Goal: Information Seeking & Learning: Compare options

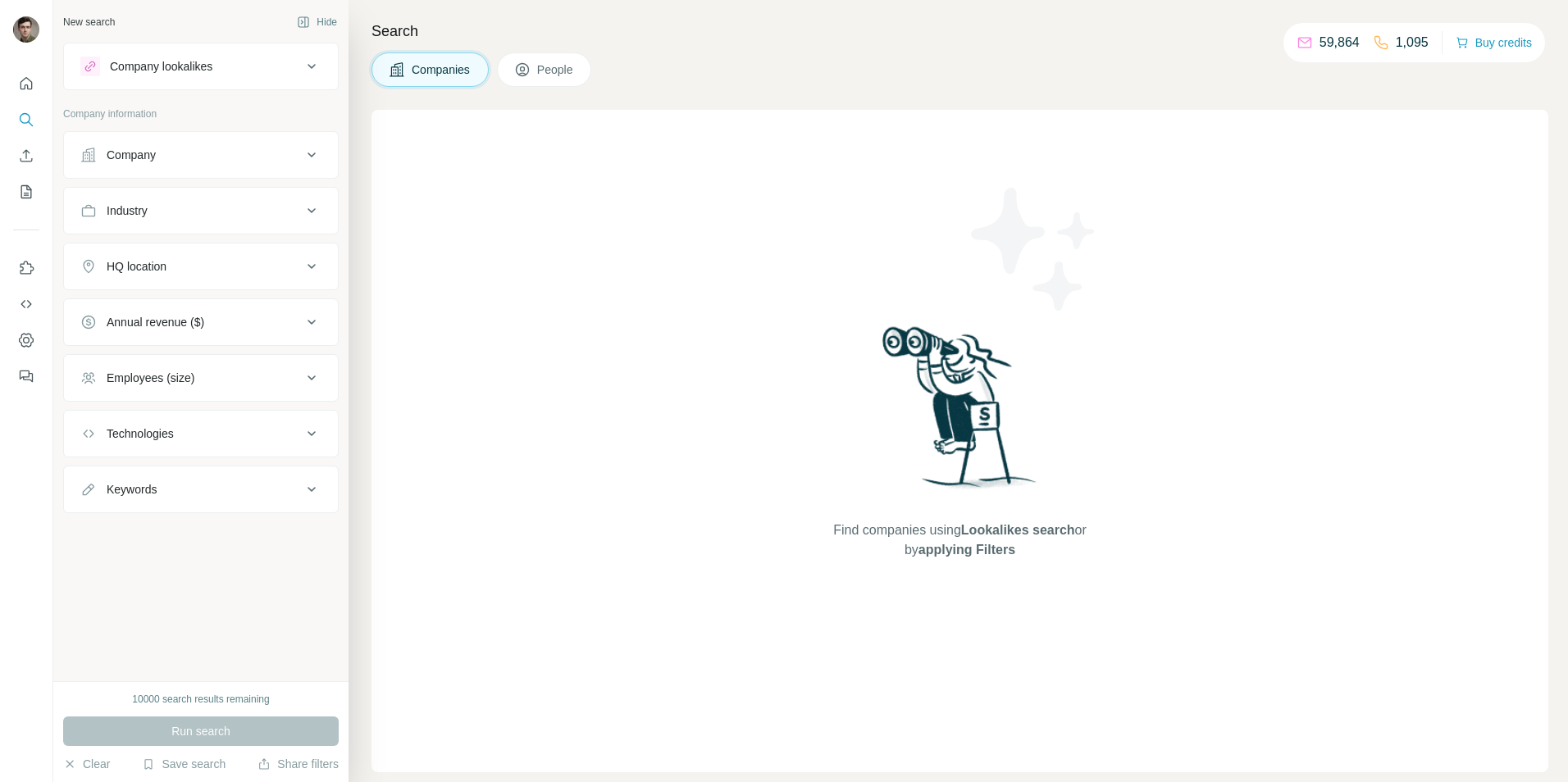
click at [242, 69] on div "Company lookalikes" at bounding box center [191, 66] width 221 height 20
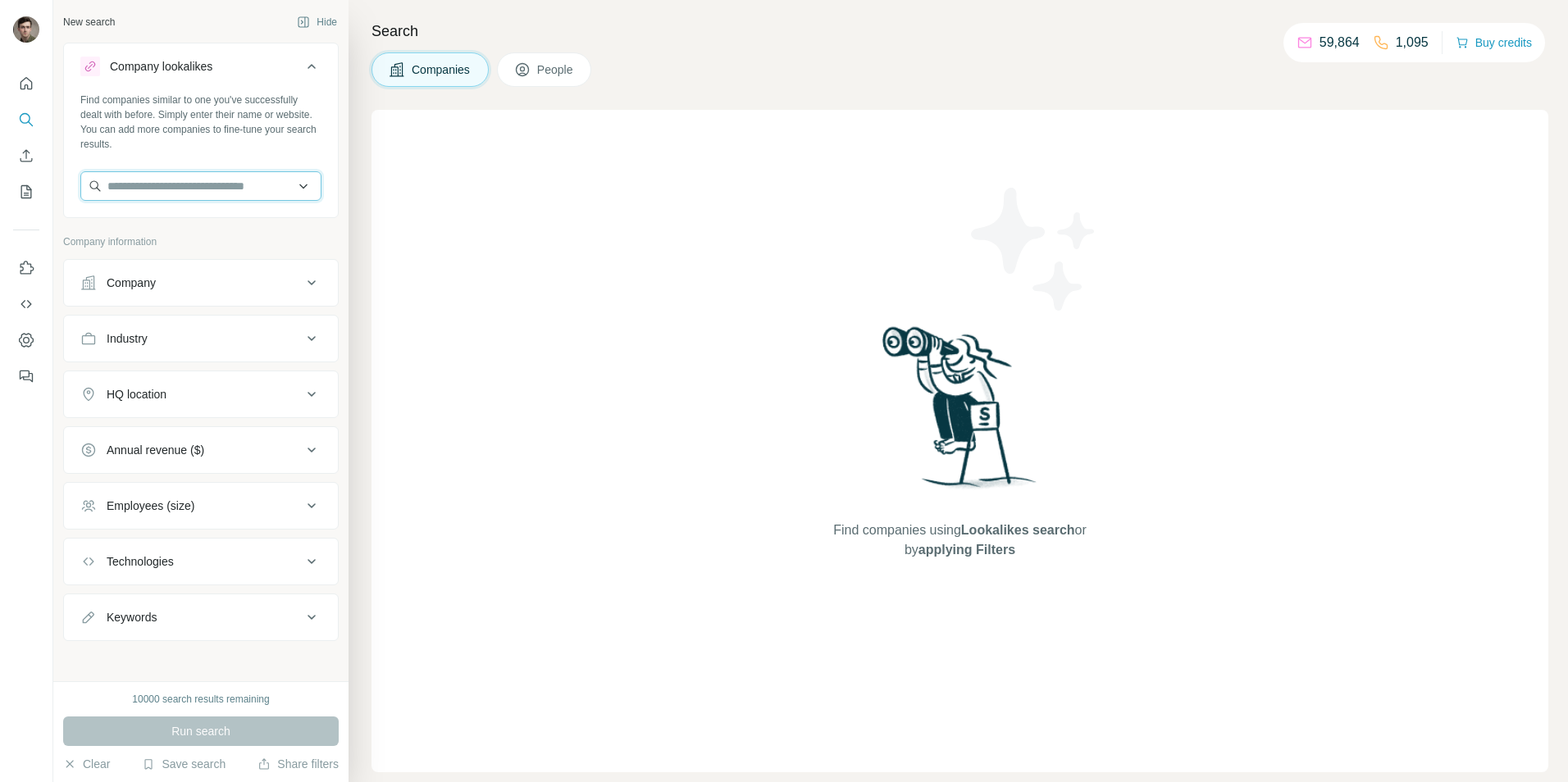
click at [202, 185] on input "text" at bounding box center [200, 186] width 241 height 29
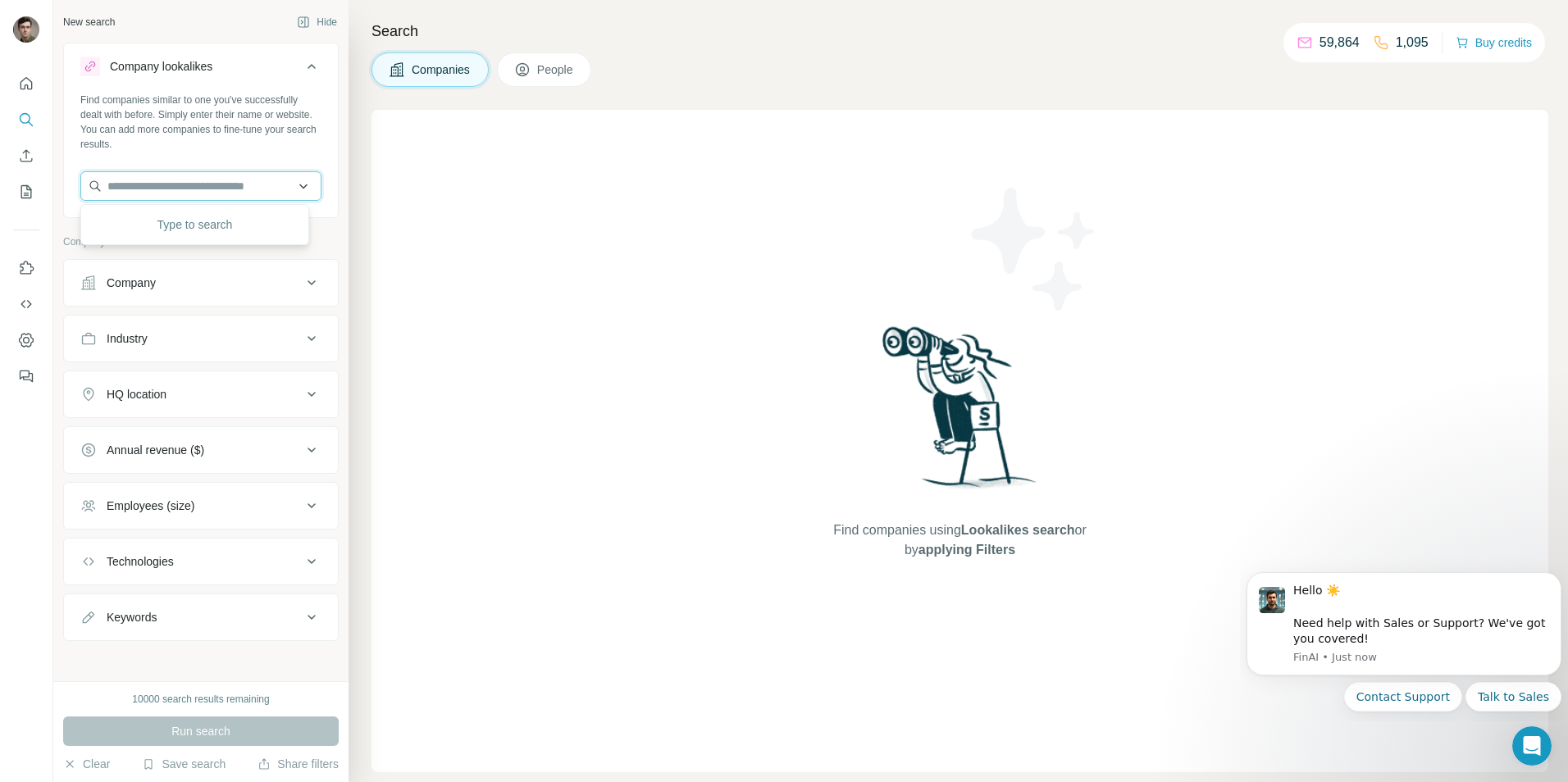
click at [205, 188] on input "text" at bounding box center [200, 186] width 241 height 29
paste input "**********"
type input "**********"
click at [209, 222] on div "Compupac IT [DOMAIN_NAME]" at bounding box center [194, 230] width 220 height 44
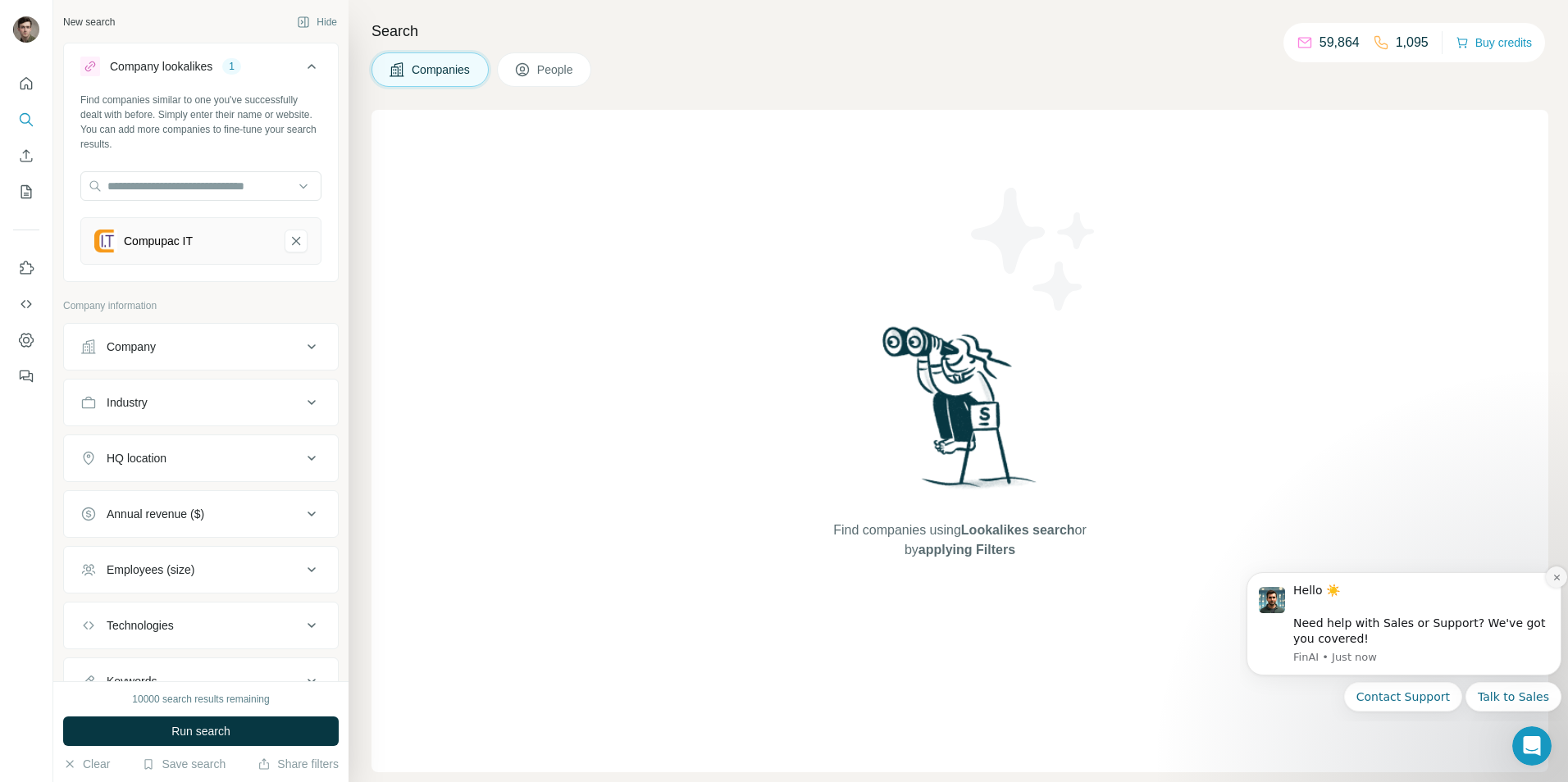
click at [1562, 576] on button "Dismiss notification" at bounding box center [1556, 577] width 22 height 22
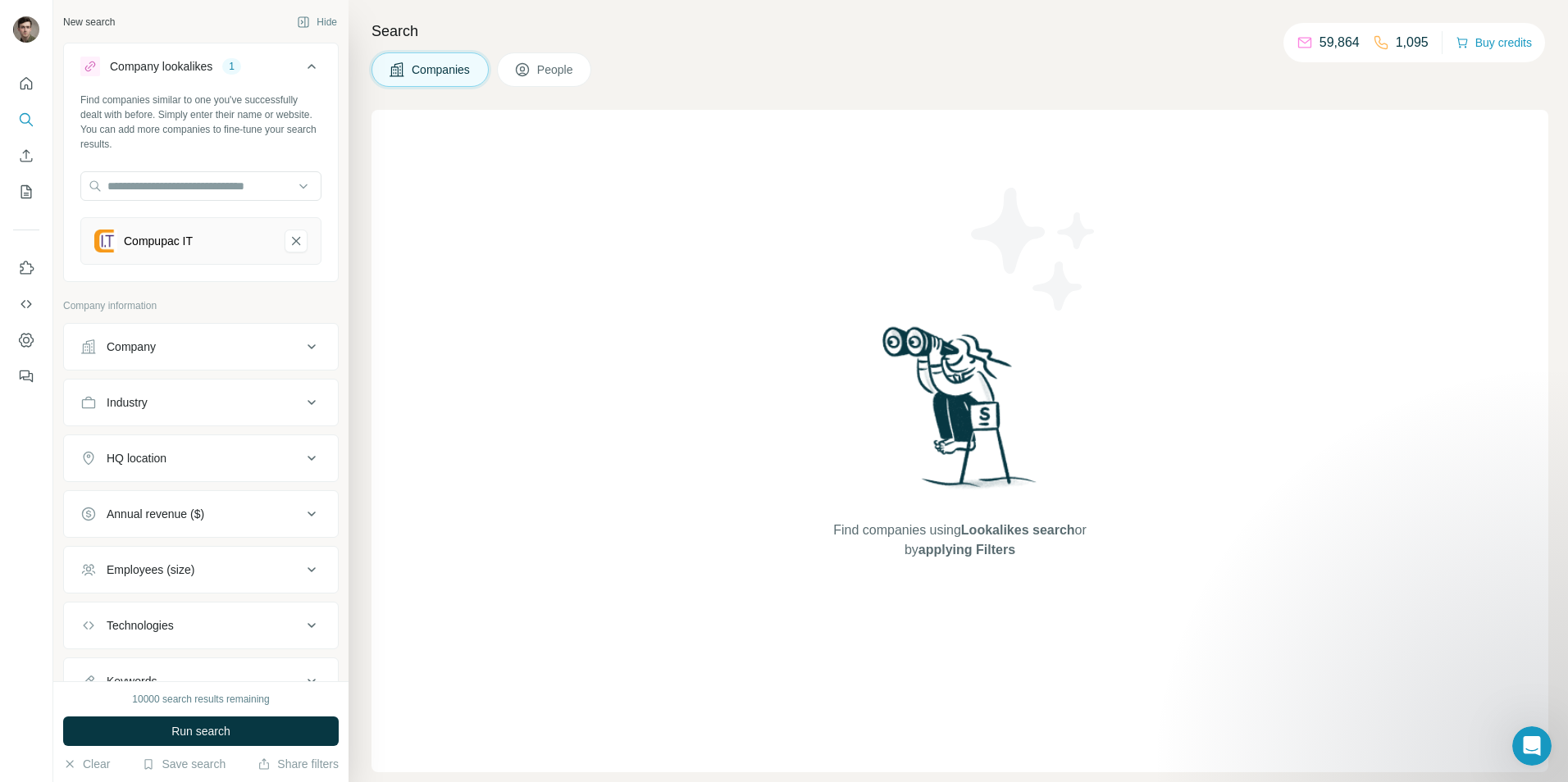
click at [235, 356] on button "Company" at bounding box center [200, 347] width 274 height 40
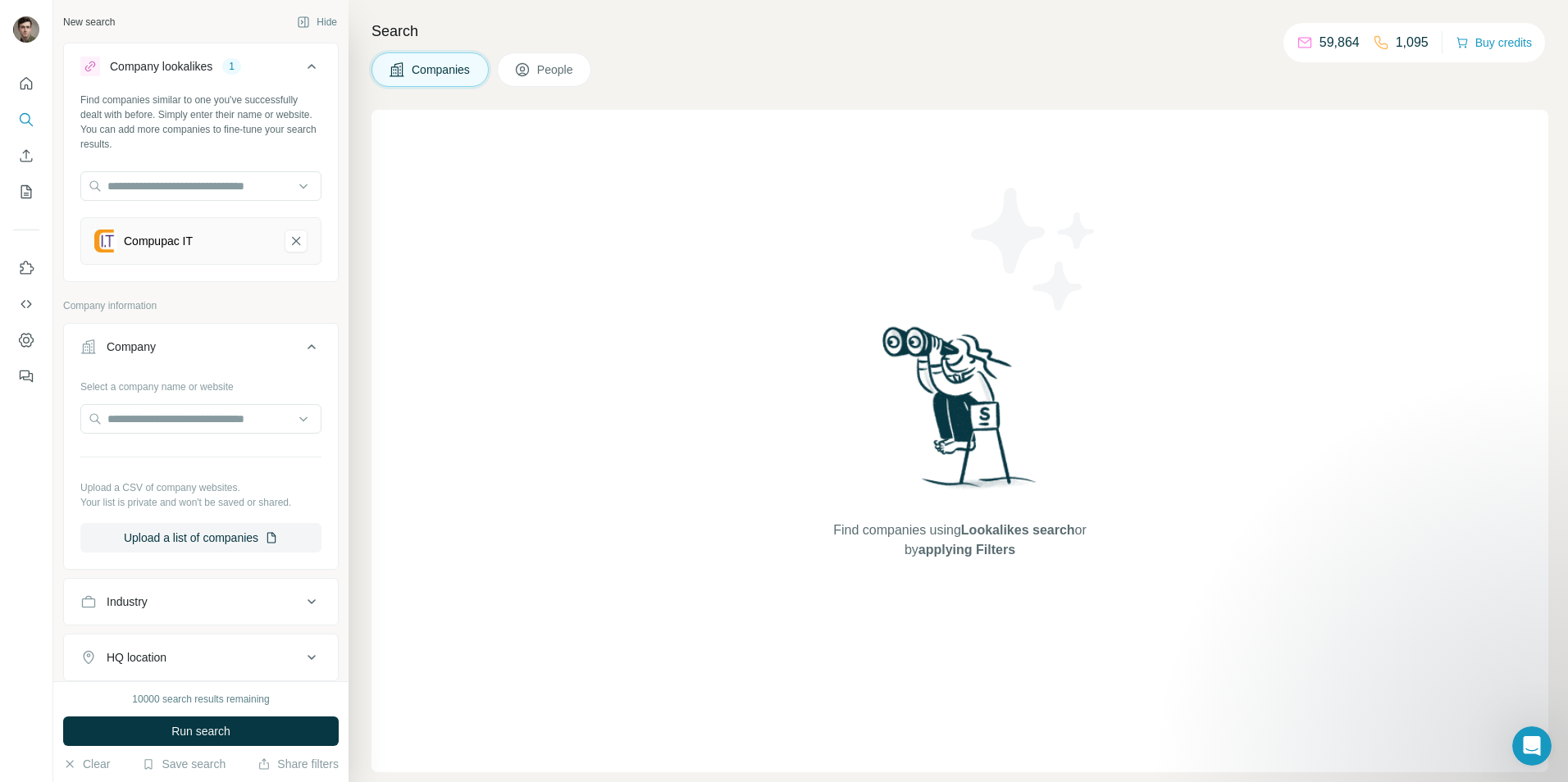
click at [301, 341] on icon at bounding box center [311, 346] width 20 height 20
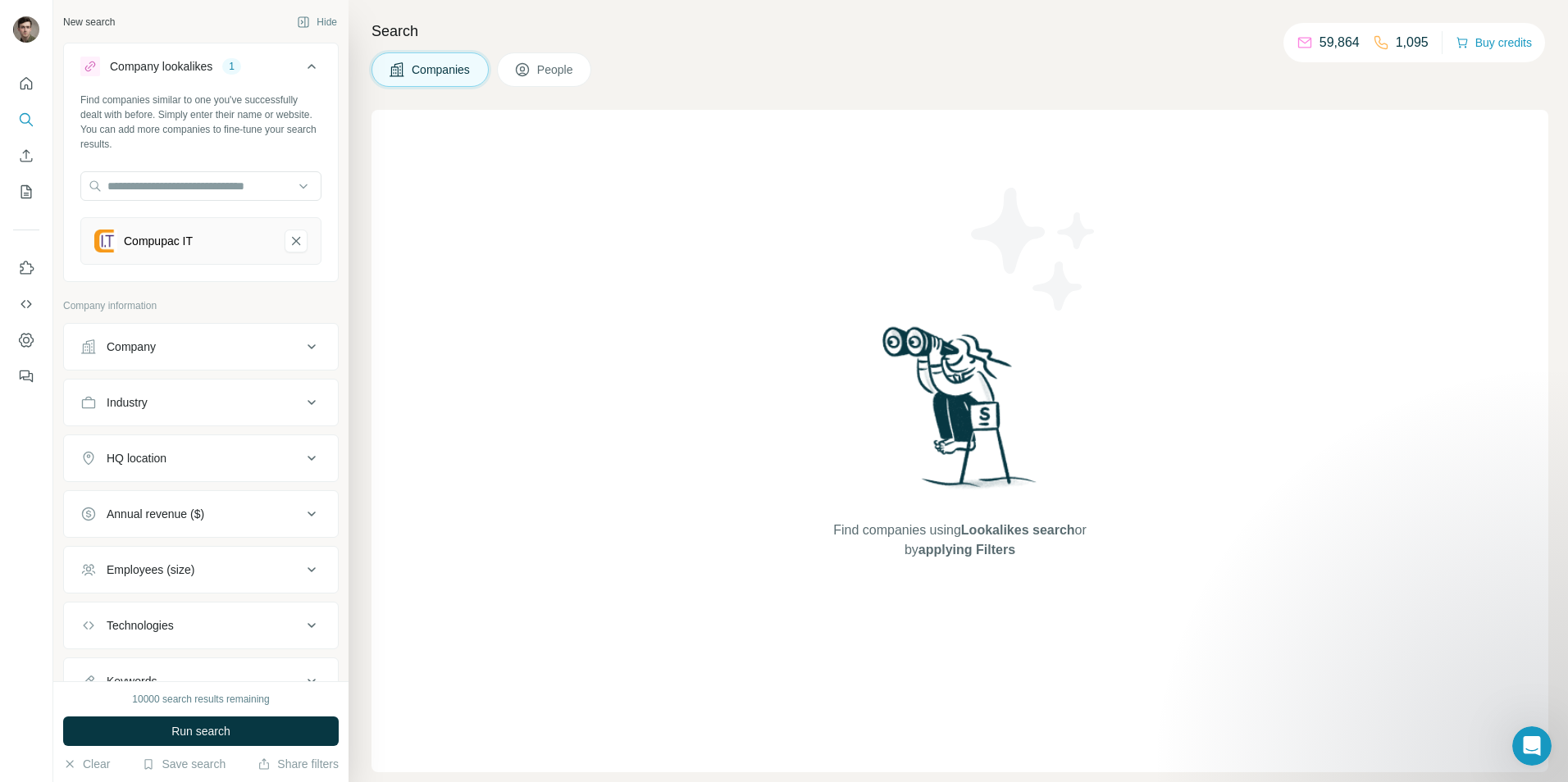
click at [263, 400] on div "Industry" at bounding box center [191, 402] width 221 height 16
click at [206, 445] on input at bounding box center [192, 443] width 203 height 18
type input "*****"
click at [168, 447] on input "*****" at bounding box center [192, 443] width 203 height 18
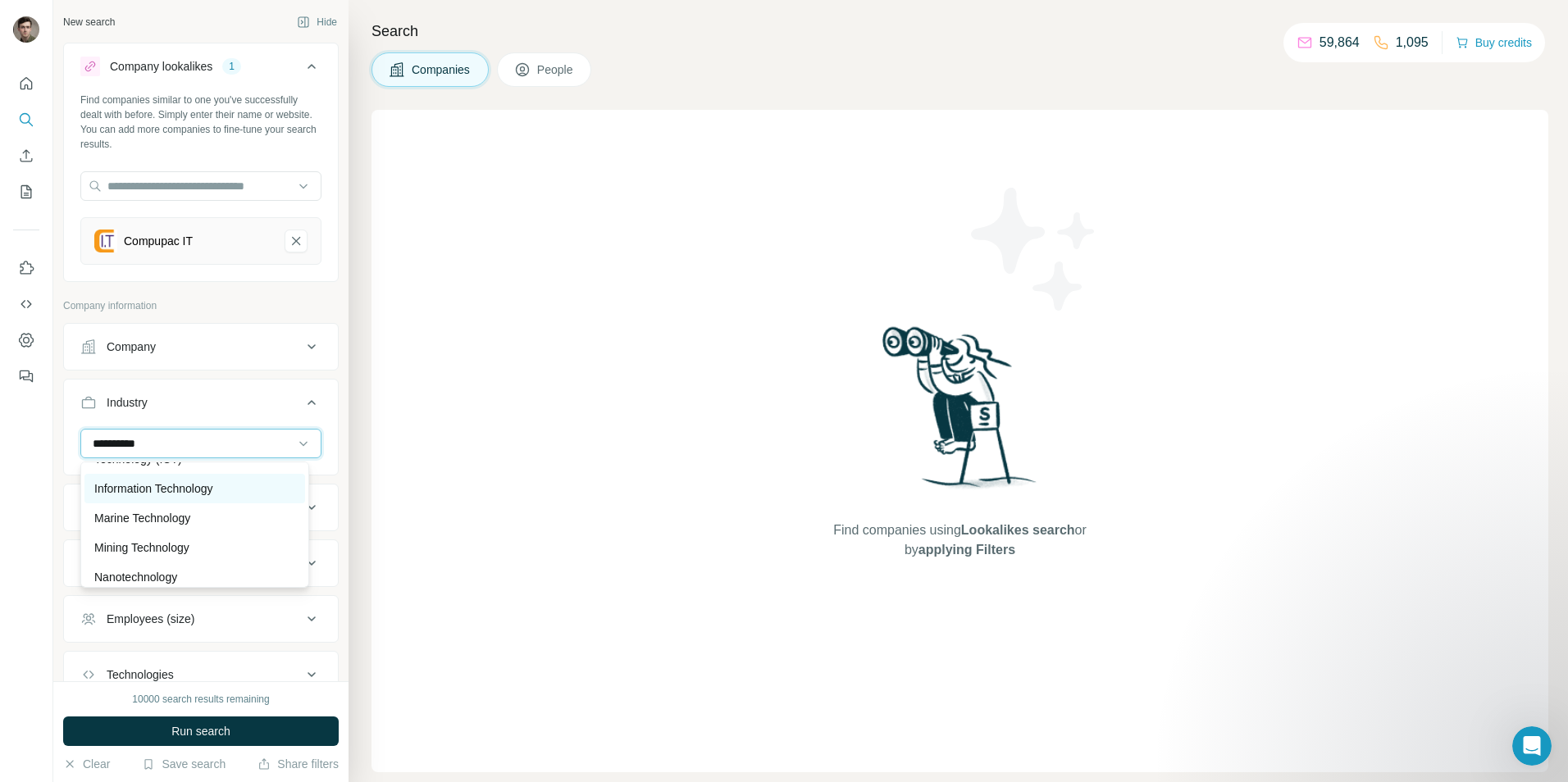
scroll to position [99, 0]
type input "**********"
click at [236, 495] on div "Information Technology" at bounding box center [194, 486] width 220 height 29
click at [242, 437] on input at bounding box center [192, 443] width 203 height 18
click at [170, 453] on div at bounding box center [192, 444] width 203 height 28
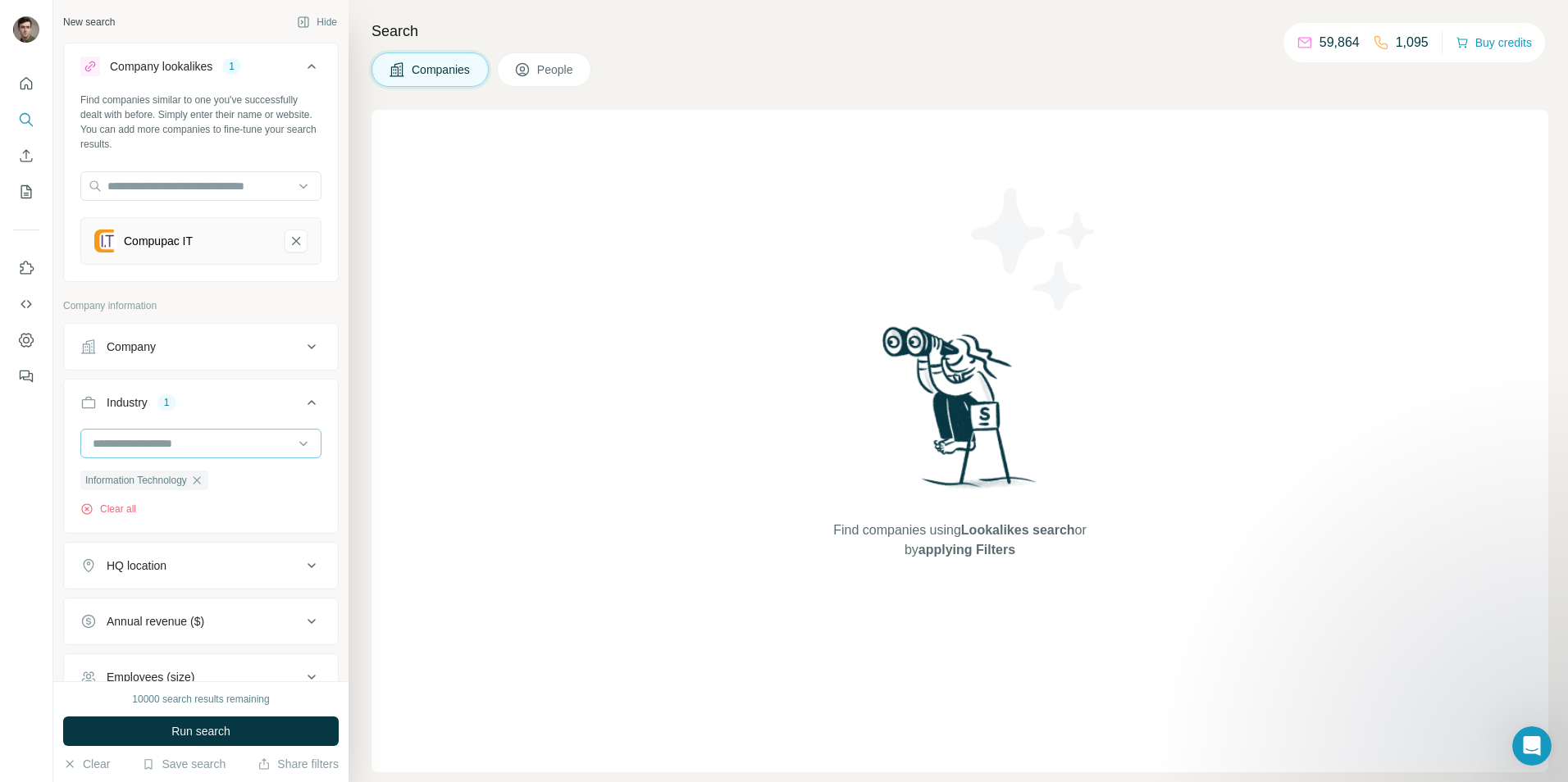
click at [172, 441] on input at bounding box center [192, 443] width 203 height 18
click at [180, 436] on input at bounding box center [192, 443] width 203 height 18
click at [254, 382] on div "Industry 1 Information Technology Clear all" at bounding box center [200, 456] width 275 height 155
click at [255, 400] on div "Industry 1" at bounding box center [191, 402] width 221 height 16
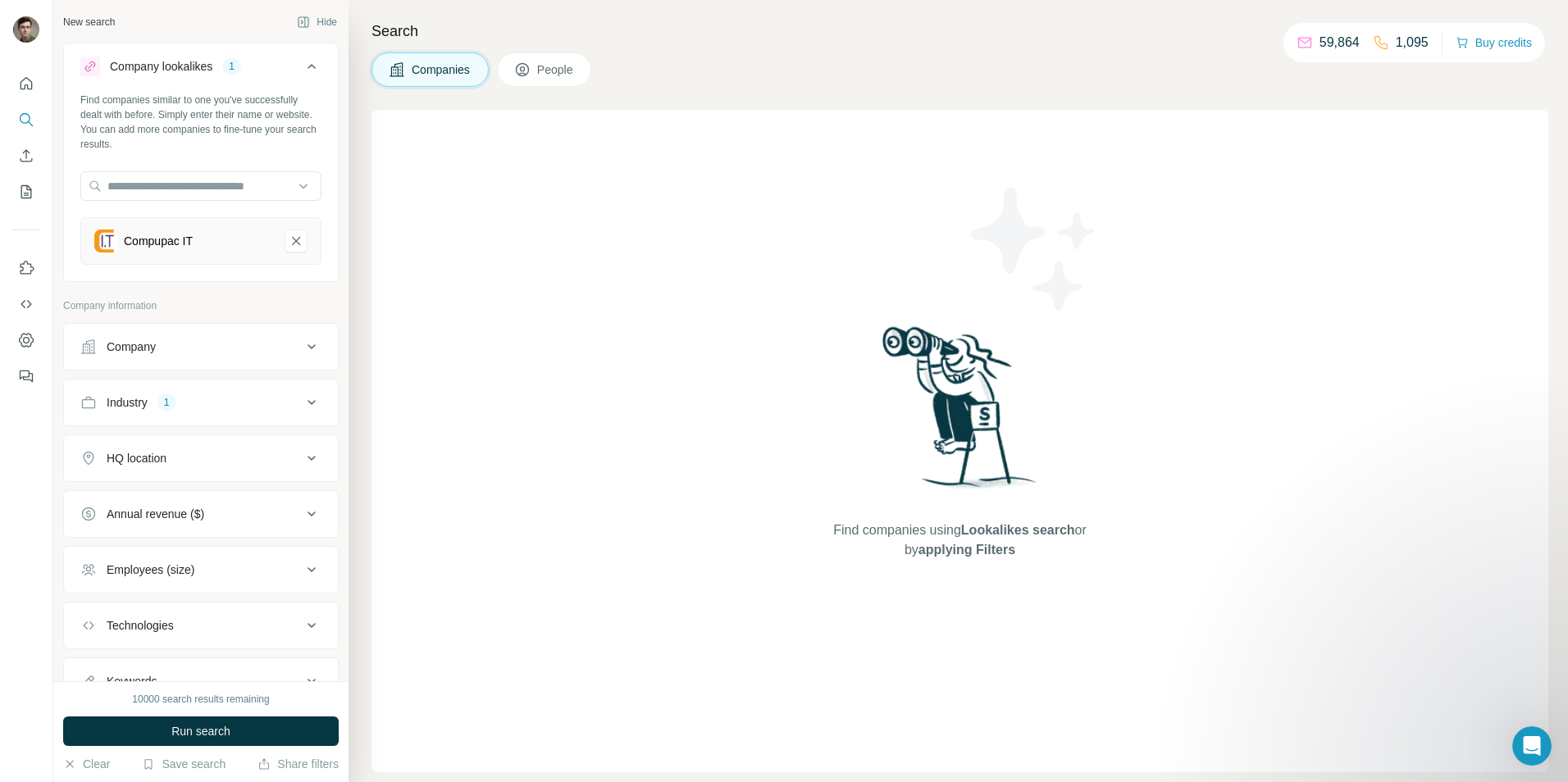
click at [255, 400] on div "Industry 1" at bounding box center [191, 402] width 221 height 16
click at [274, 445] on input at bounding box center [192, 443] width 203 height 18
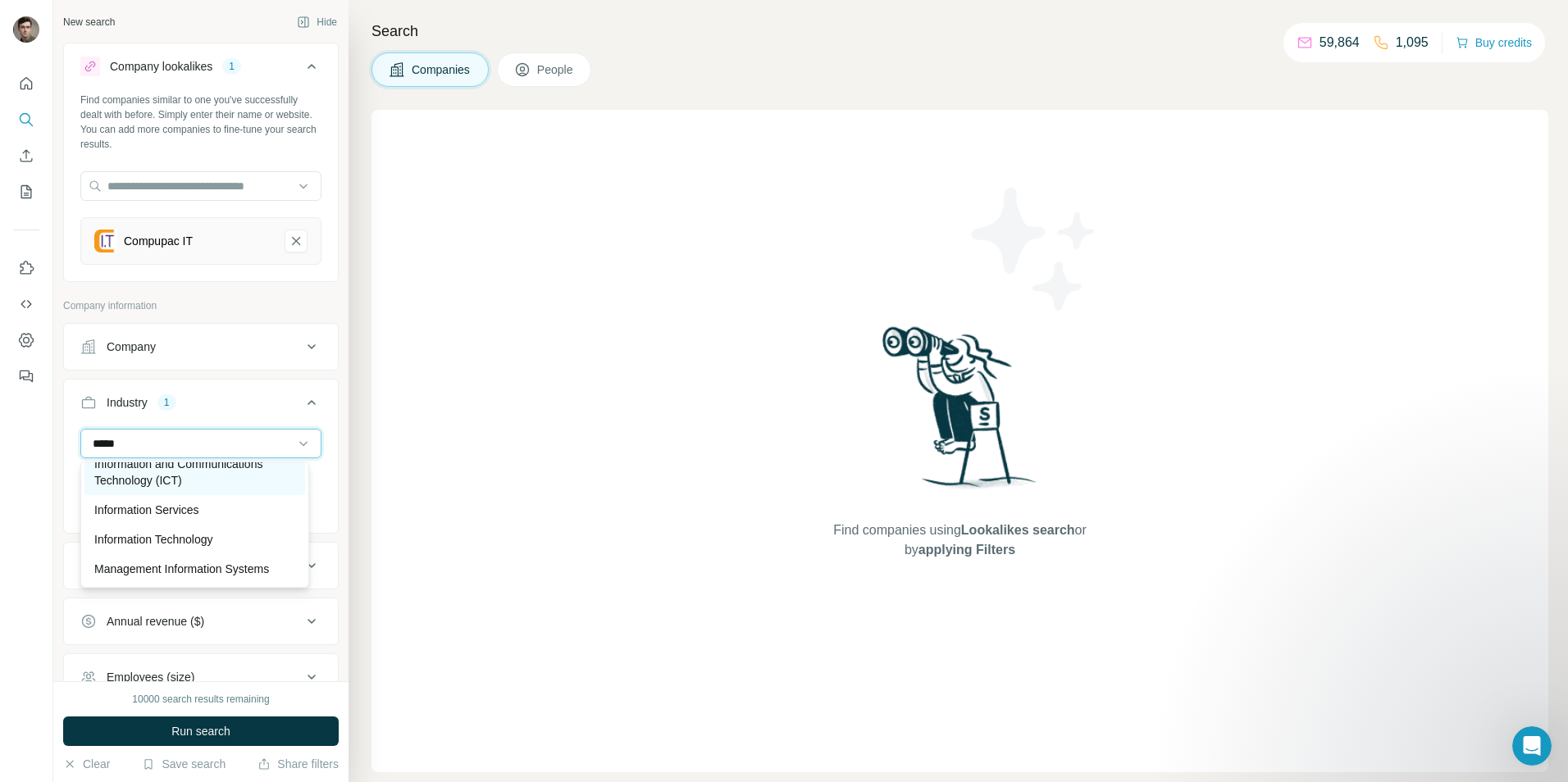
type input "*****"
click at [198, 480] on p "Information and Communications Technology (ICT)" at bounding box center [194, 472] width 201 height 33
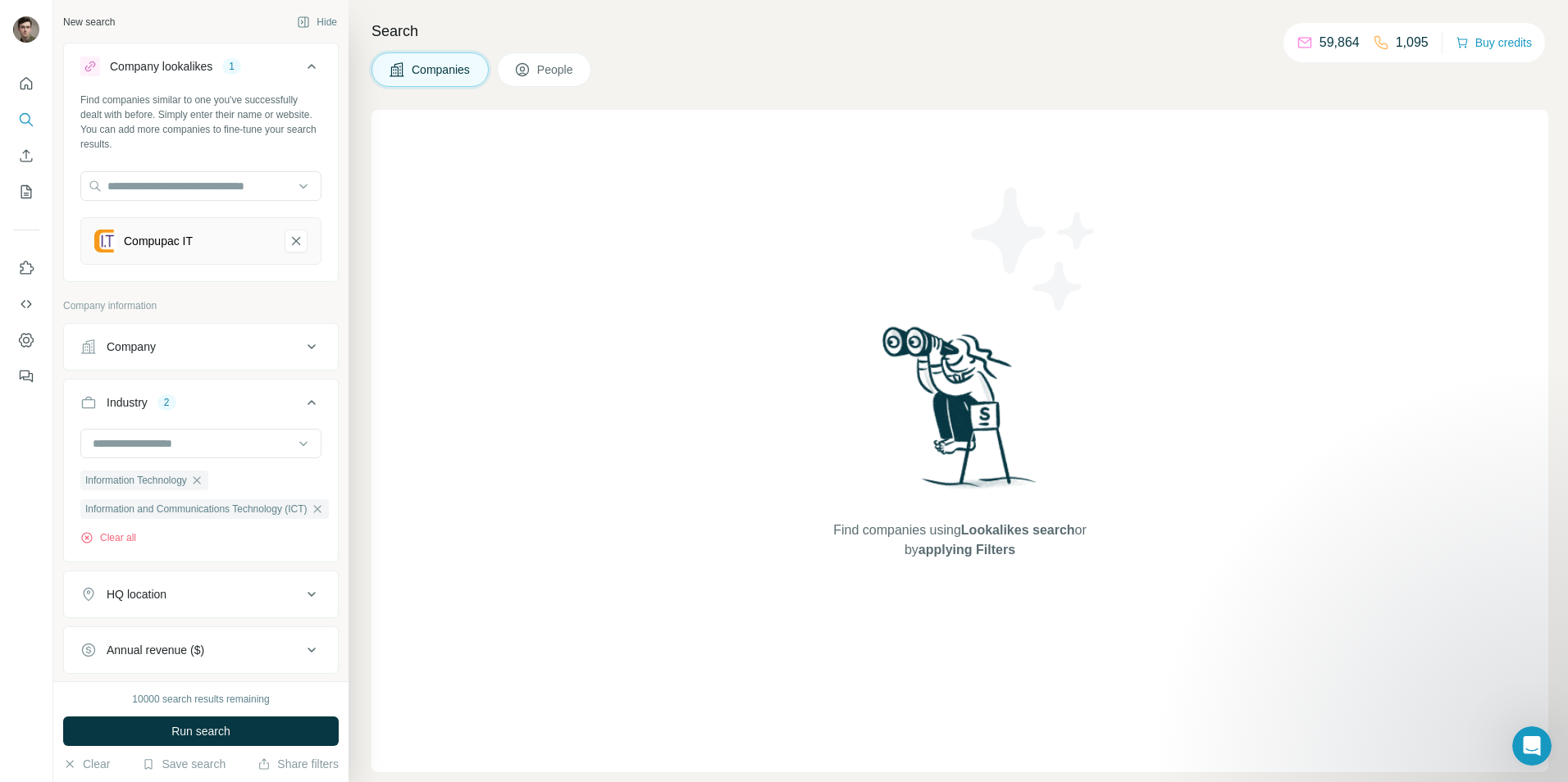
click at [301, 593] on icon at bounding box center [311, 594] width 20 height 20
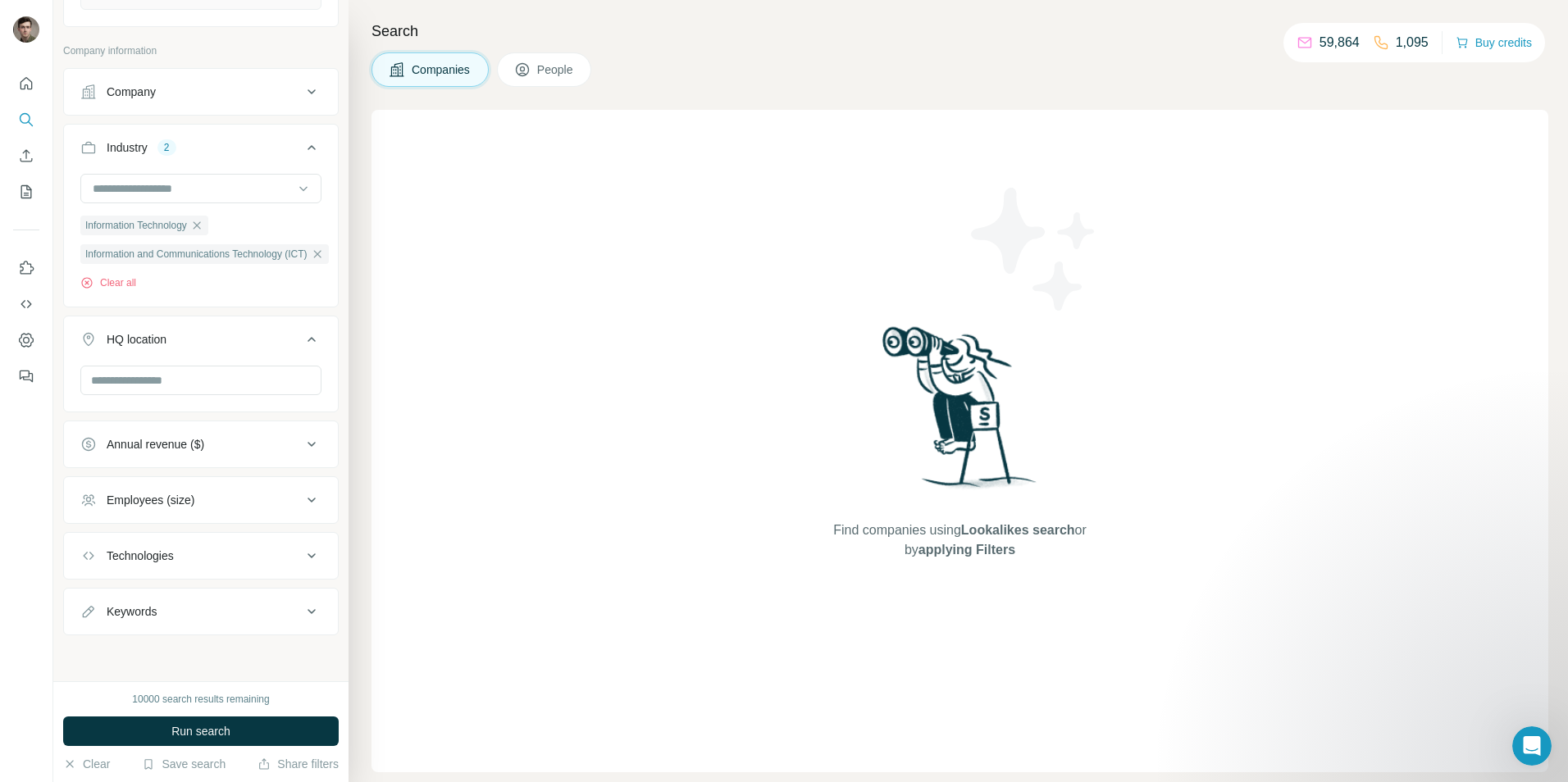
scroll to position [268, 0]
click at [168, 373] on input "text" at bounding box center [200, 381] width 241 height 29
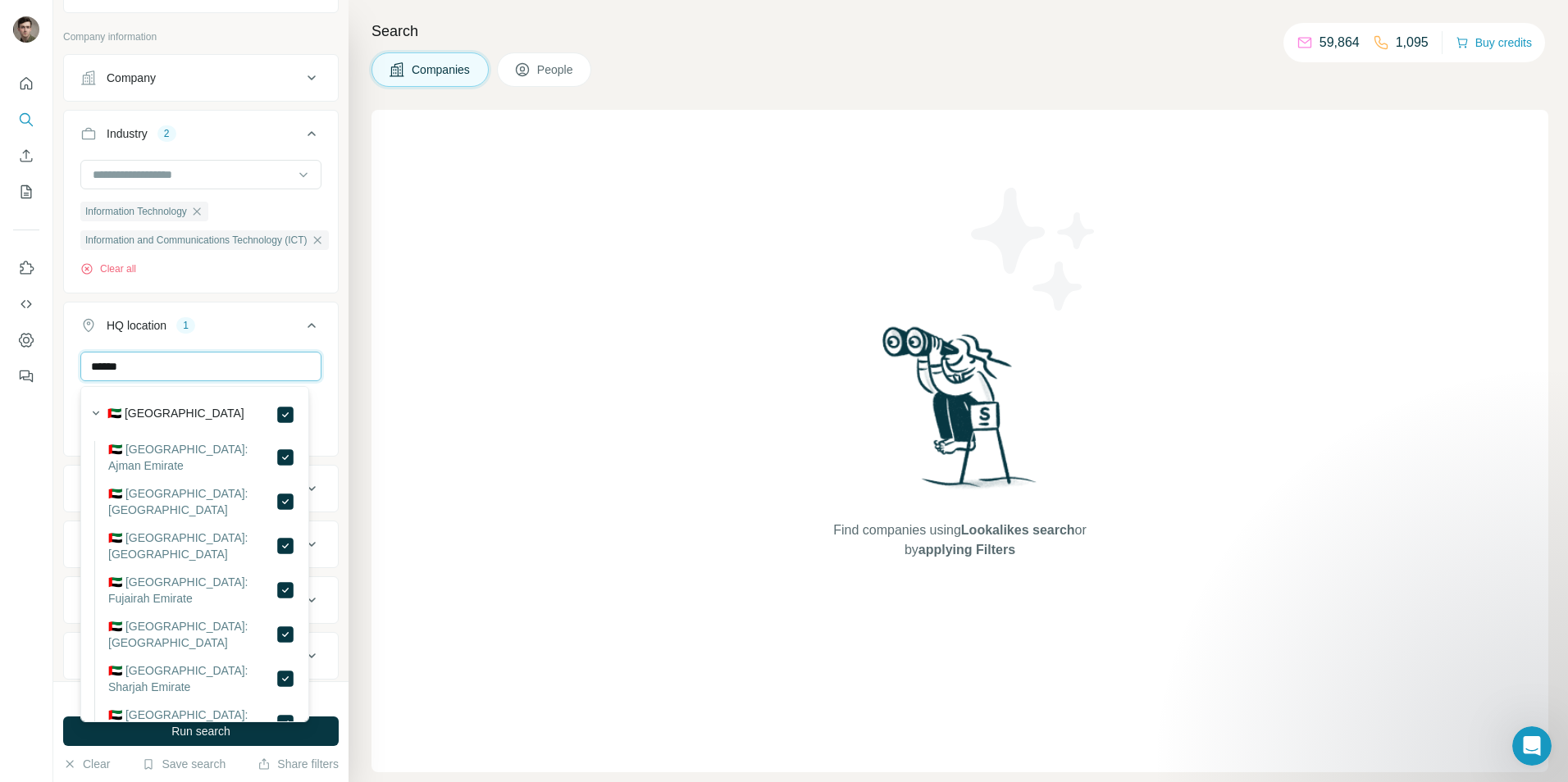
click at [187, 377] on input "******" at bounding box center [200, 366] width 241 height 29
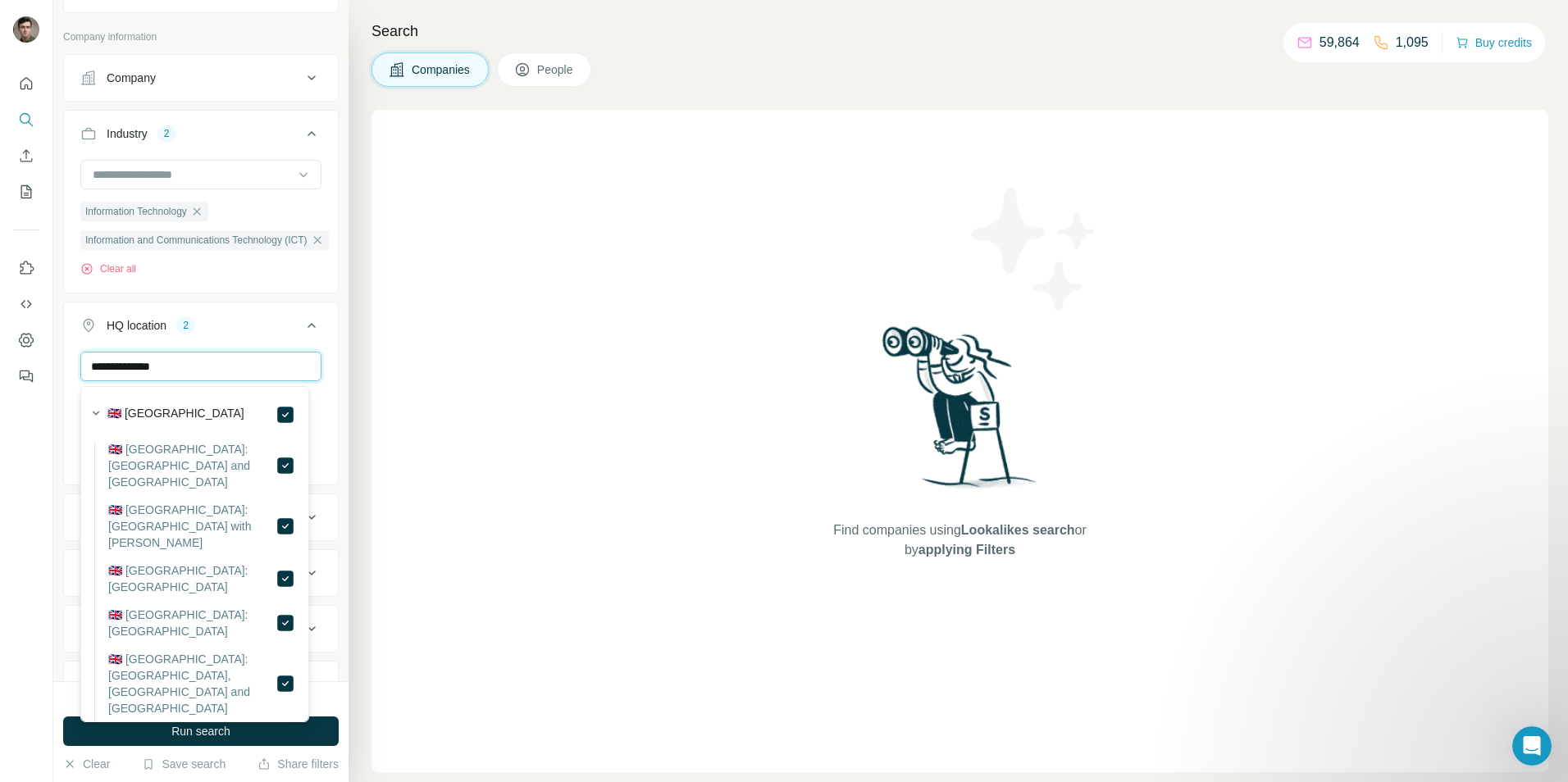
click at [205, 373] on input "**********" at bounding box center [200, 366] width 241 height 29
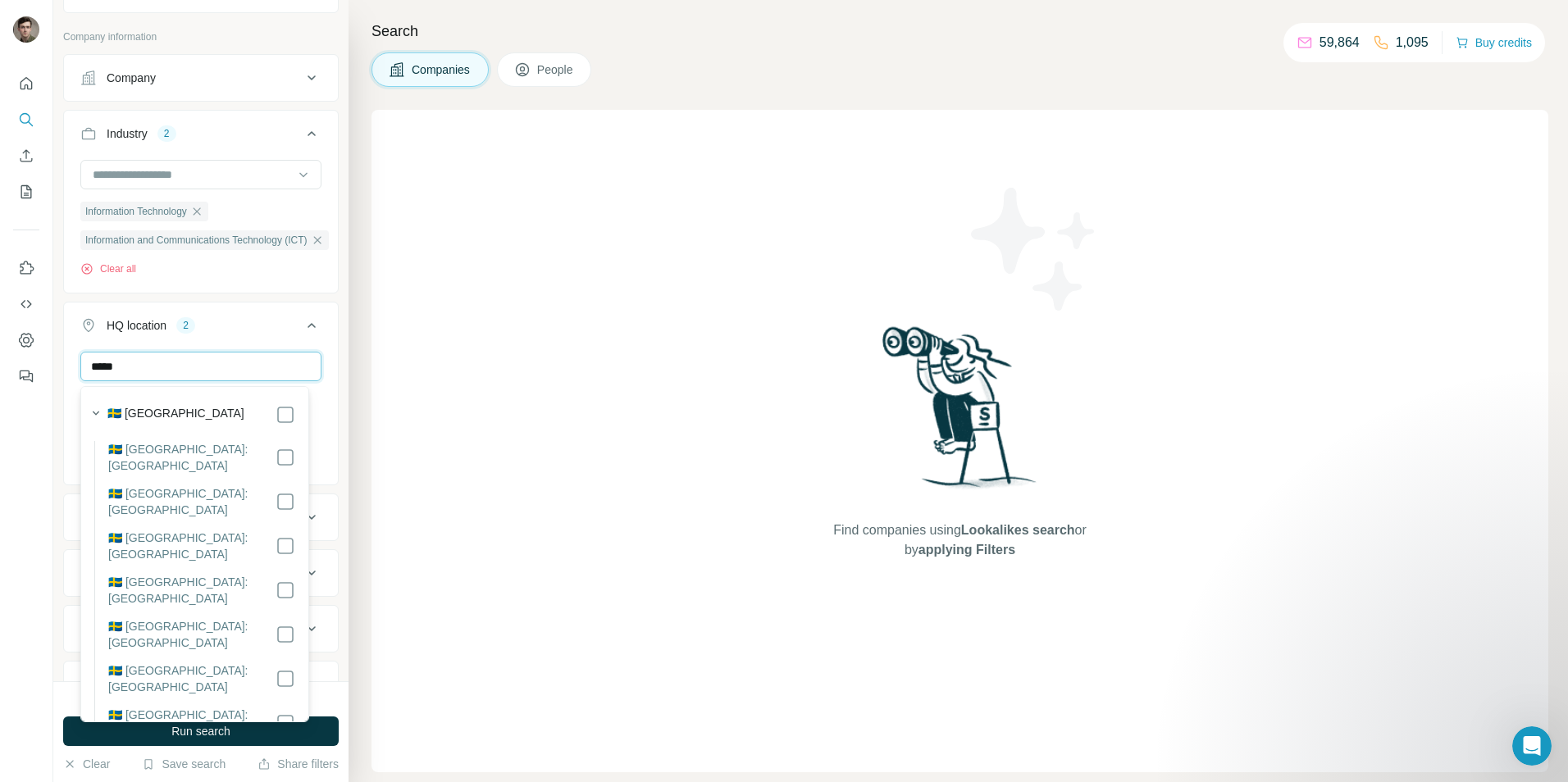
type input "******"
click at [205, 373] on input "******" at bounding box center [200, 366] width 241 height 29
type input "*****"
click at [155, 365] on input "*****" at bounding box center [200, 366] width 241 height 29
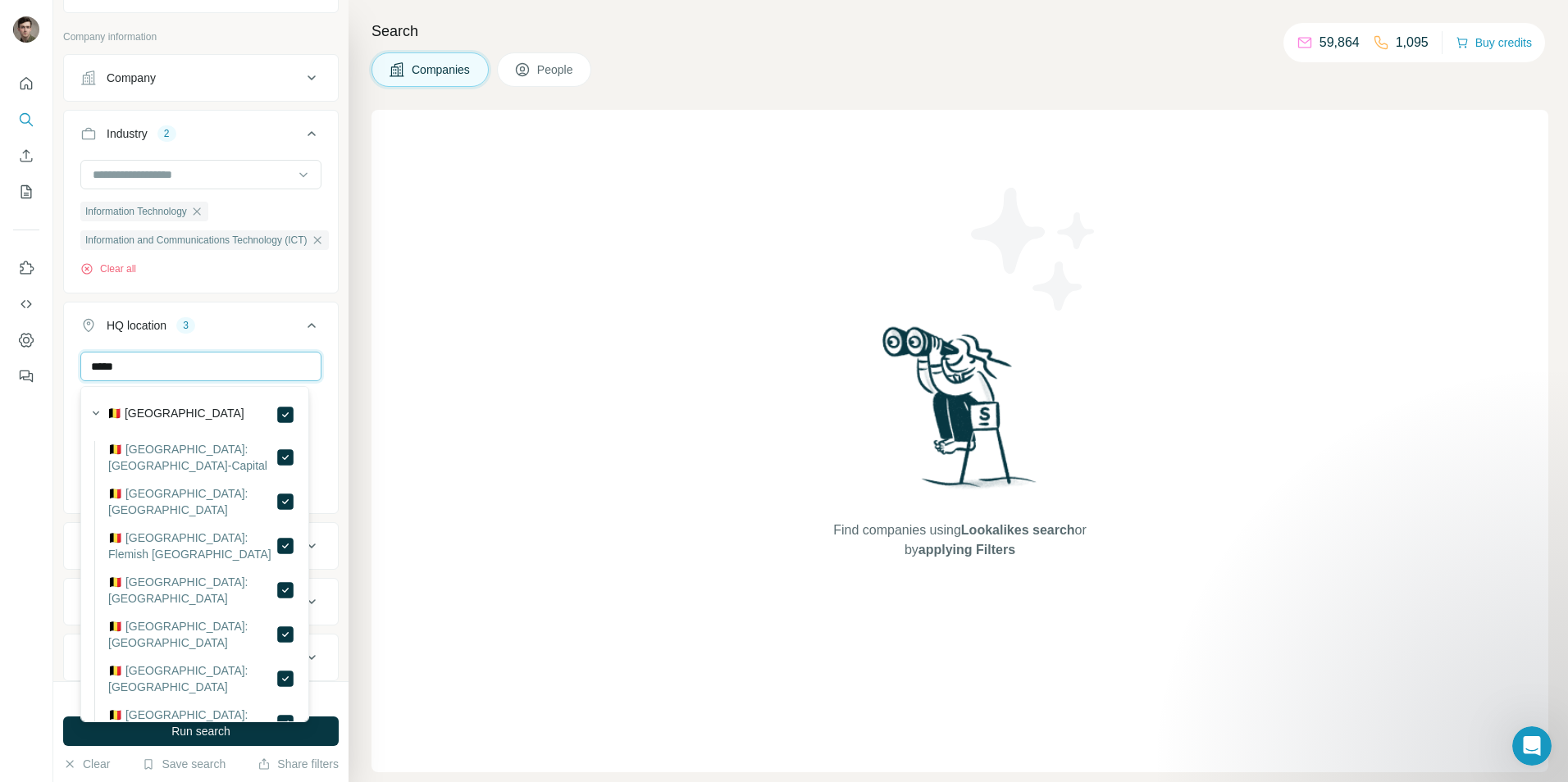
click at [155, 365] on input "*****" at bounding box center [200, 366] width 241 height 29
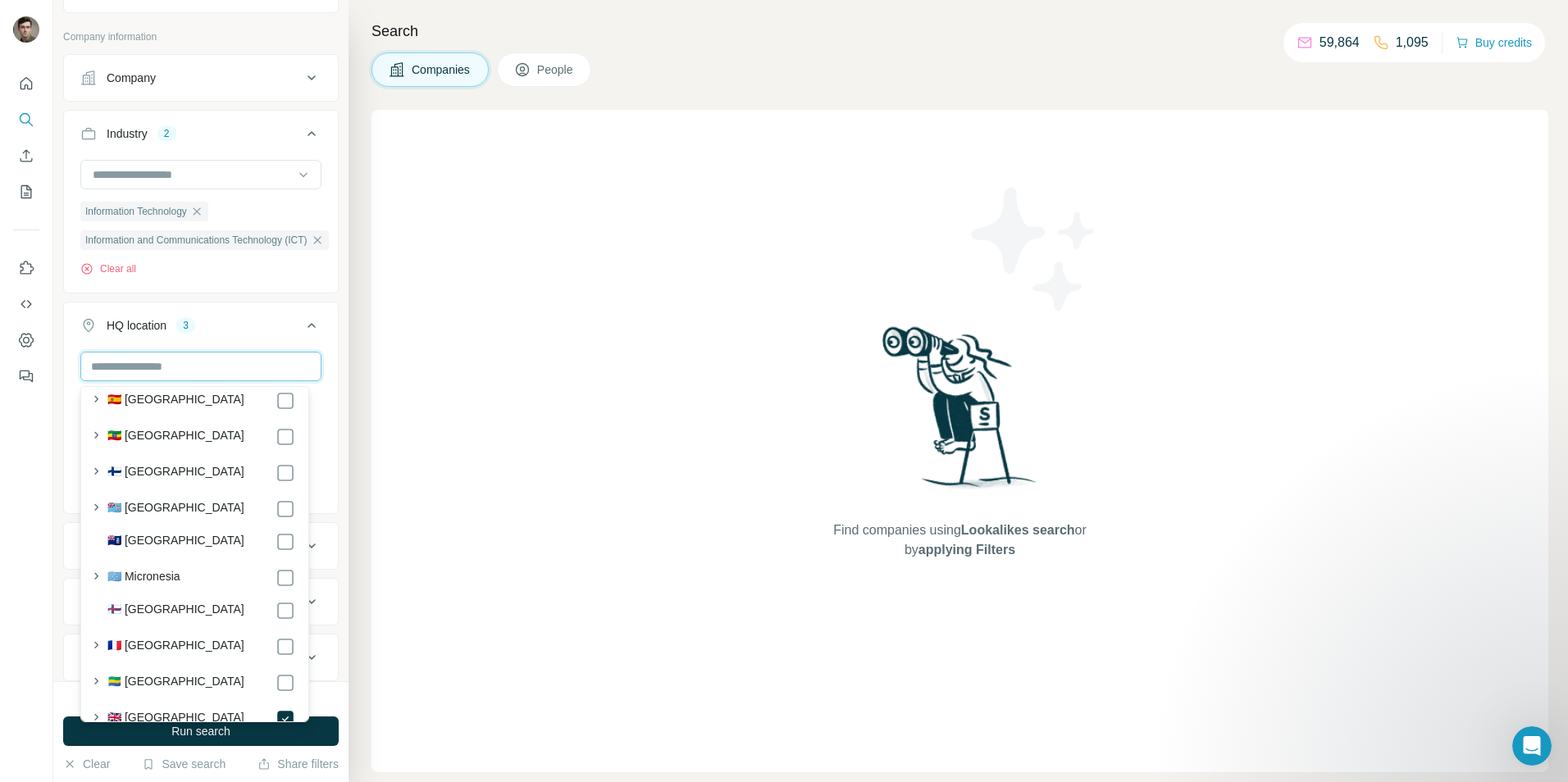
scroll to position [2386, 0]
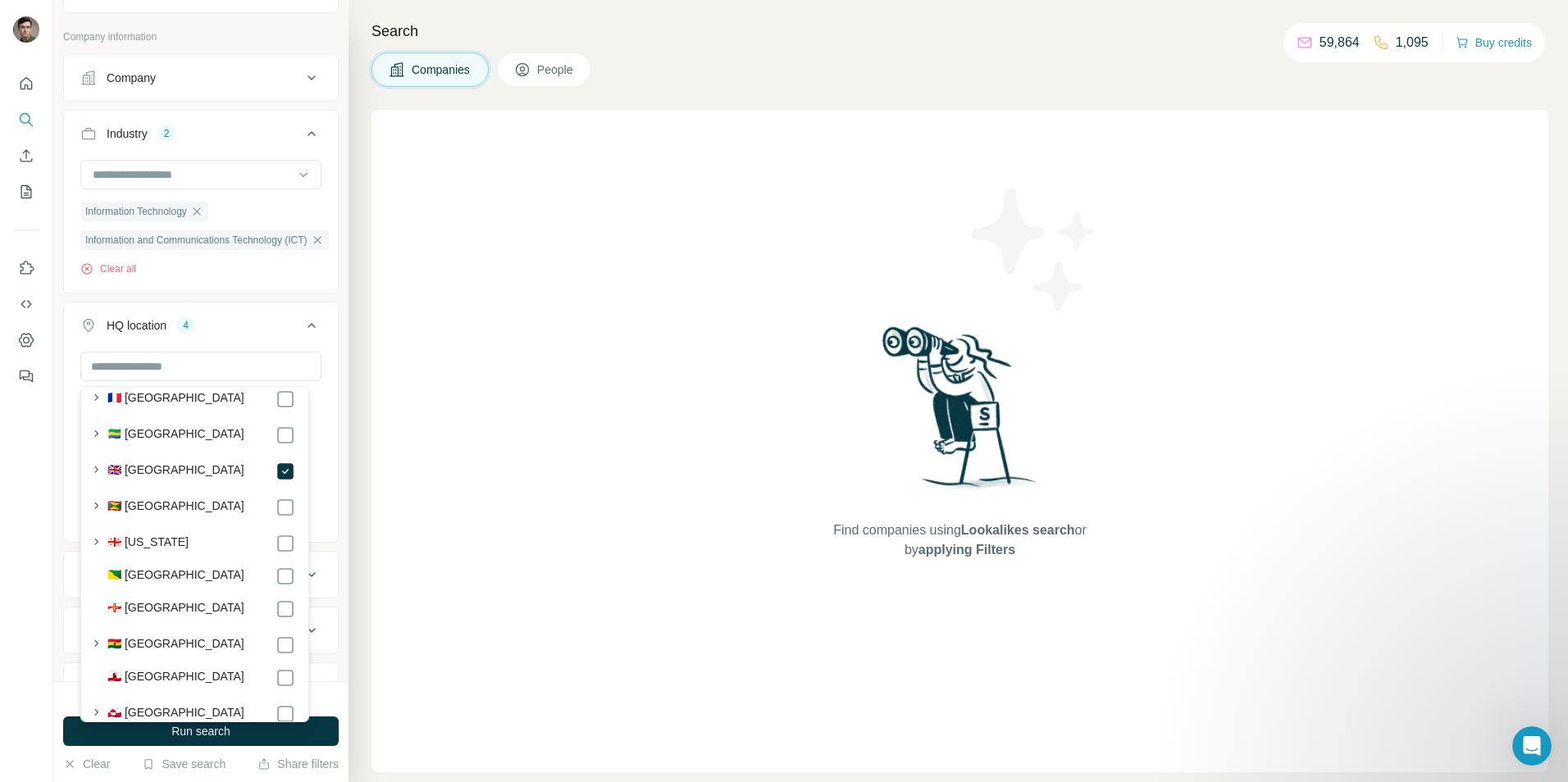
scroll to position [2656, 0]
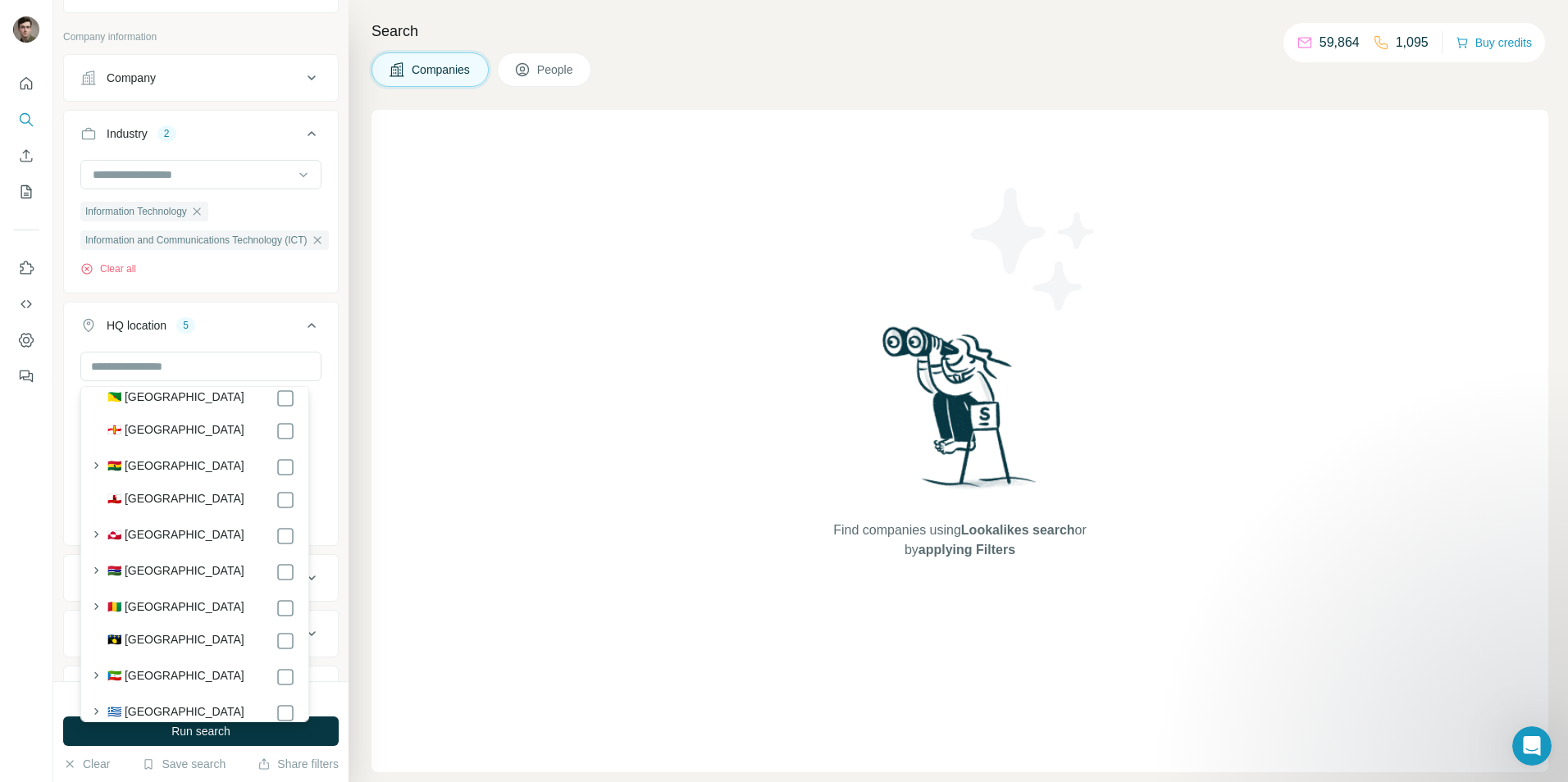
scroll to position [2854, 0]
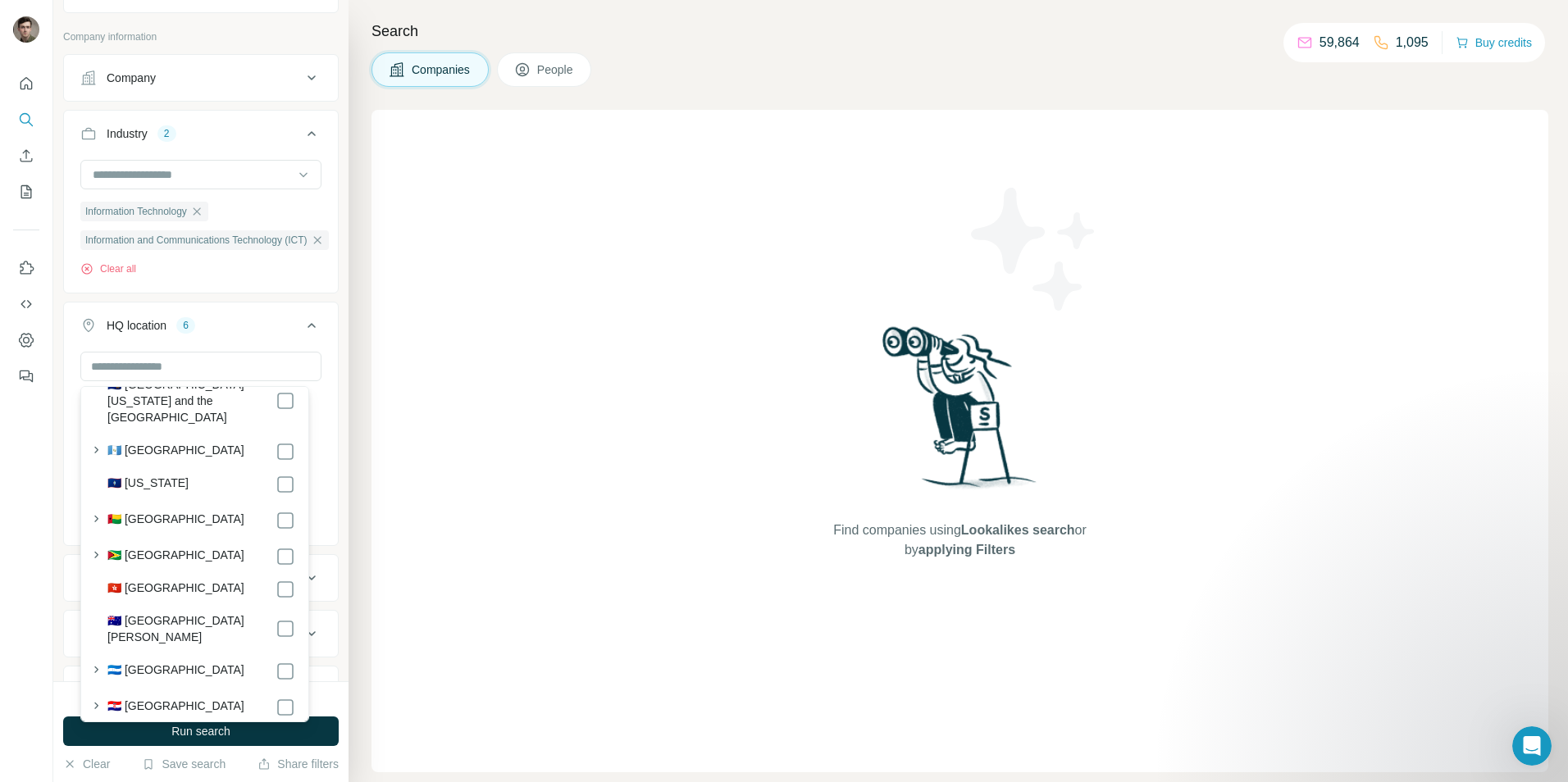
scroll to position [3237, 0]
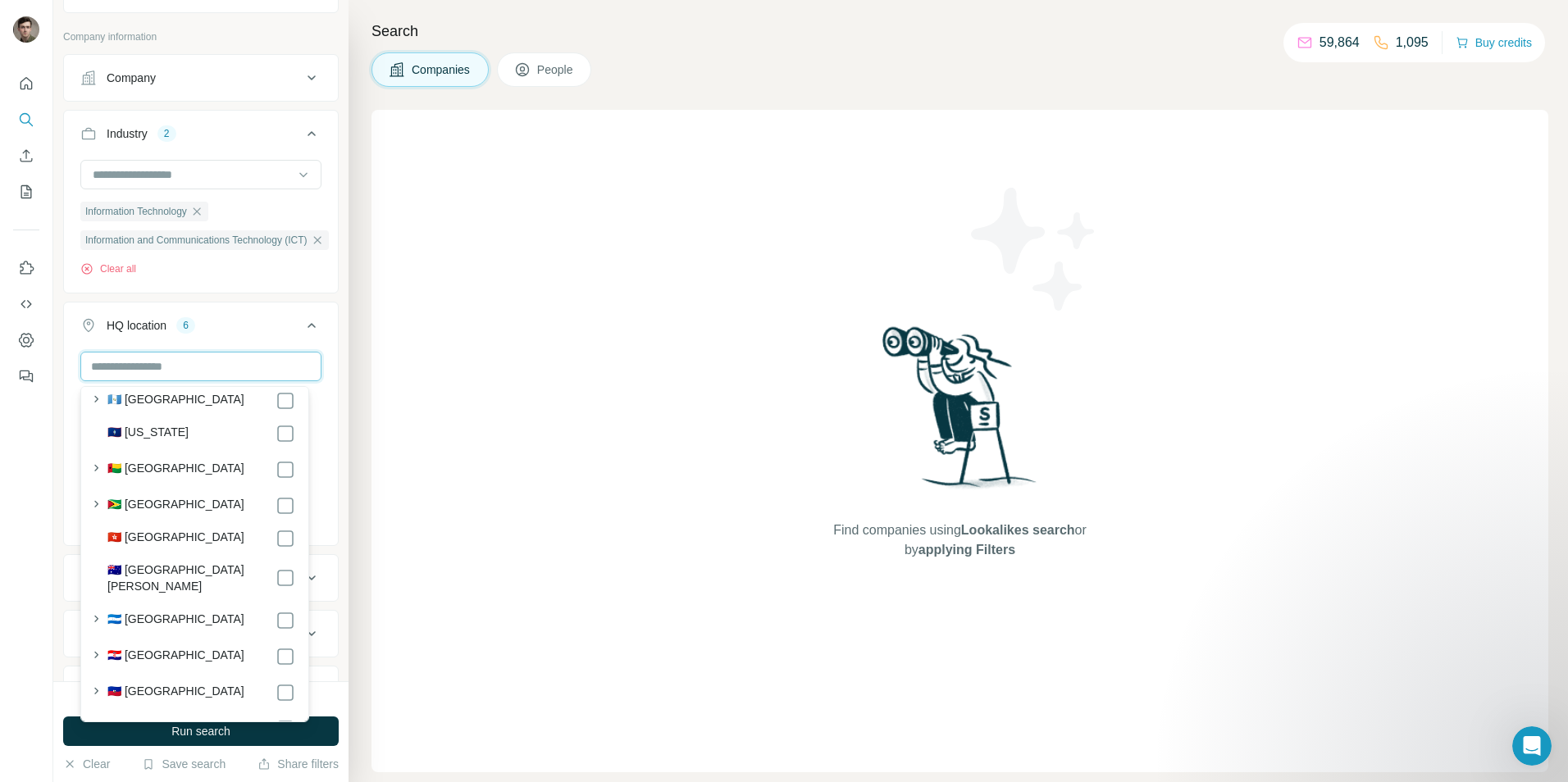
click at [168, 373] on input "text" at bounding box center [200, 366] width 241 height 29
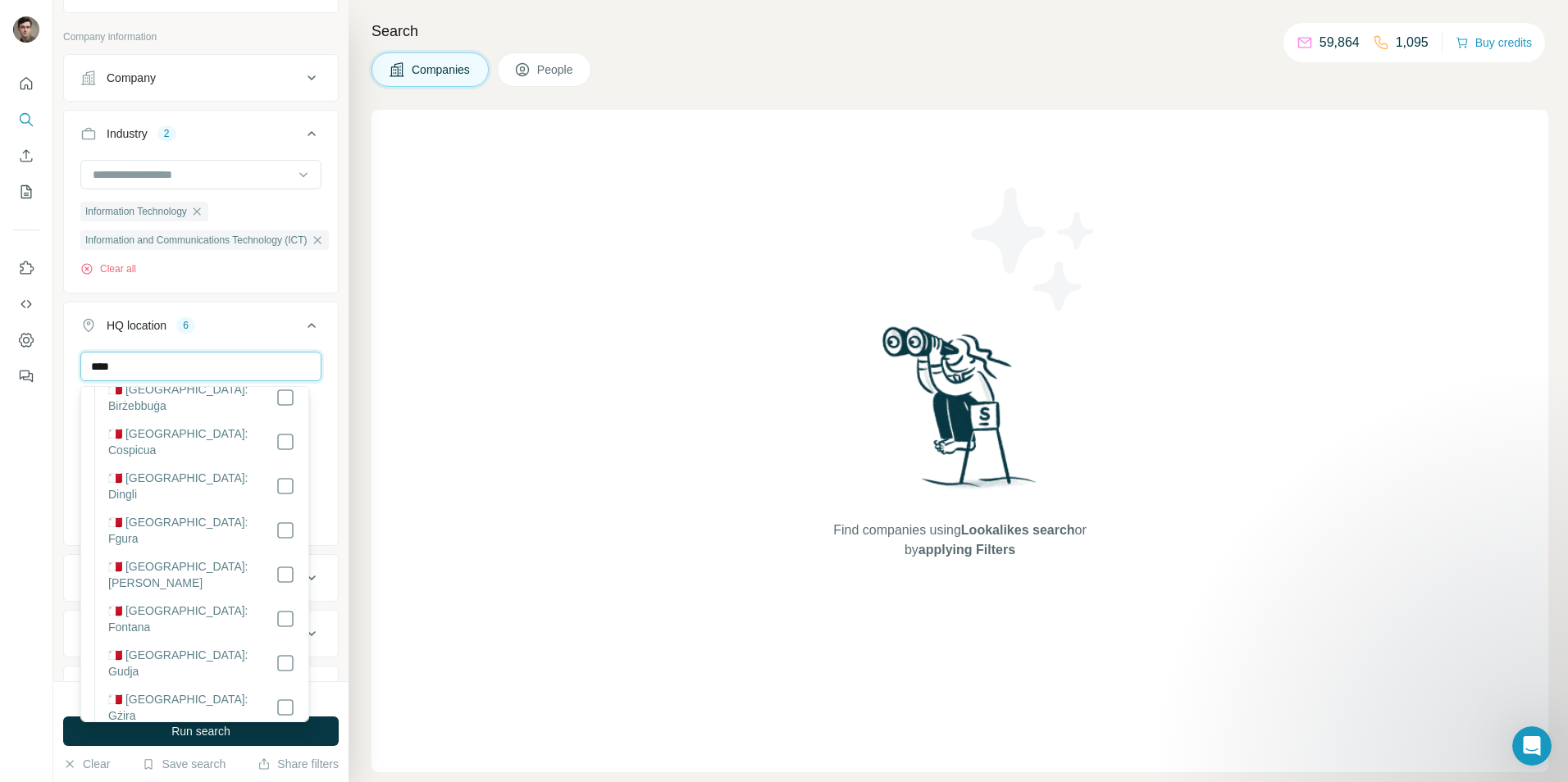
scroll to position [0, 0]
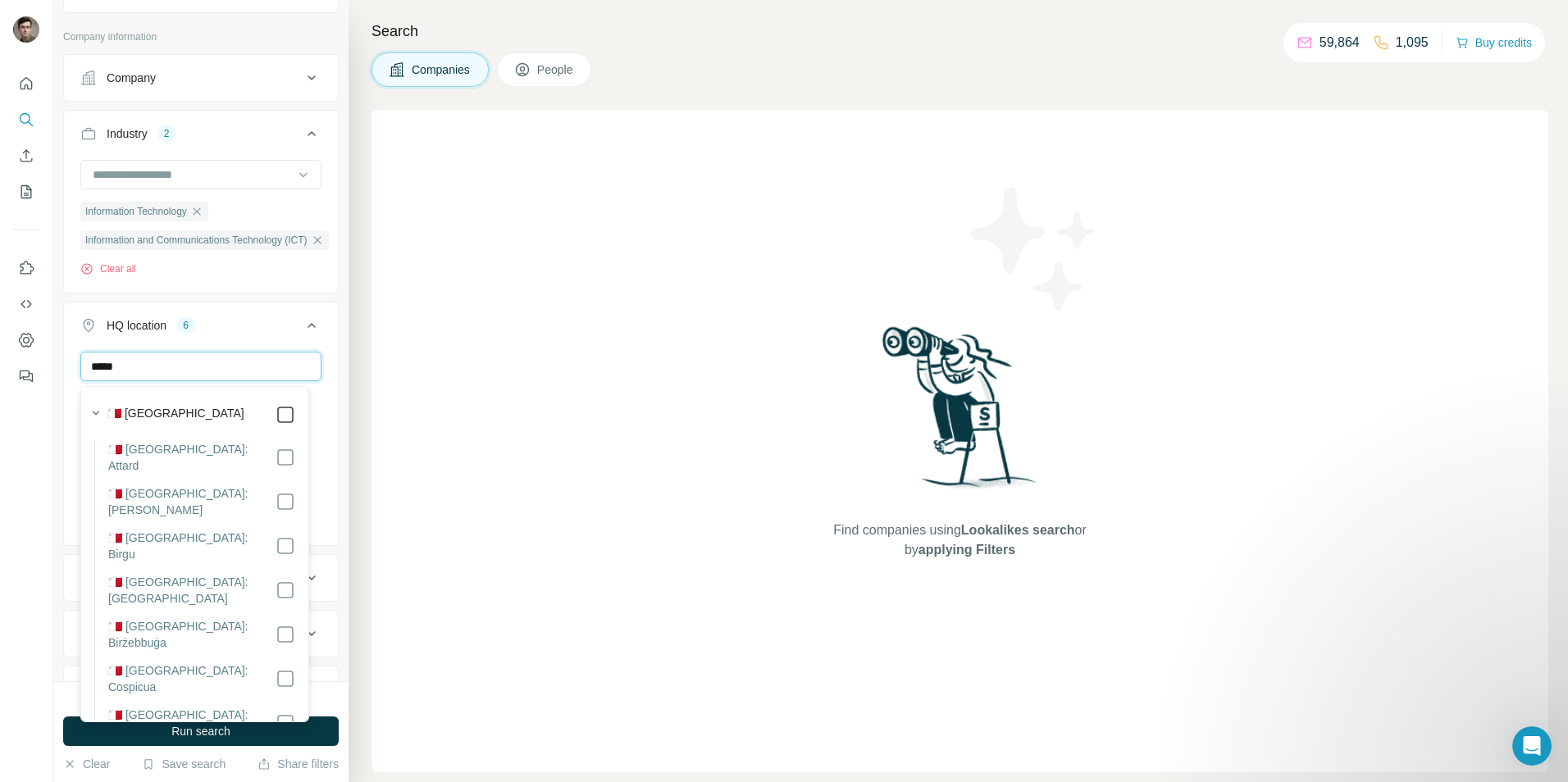
type input "*****"
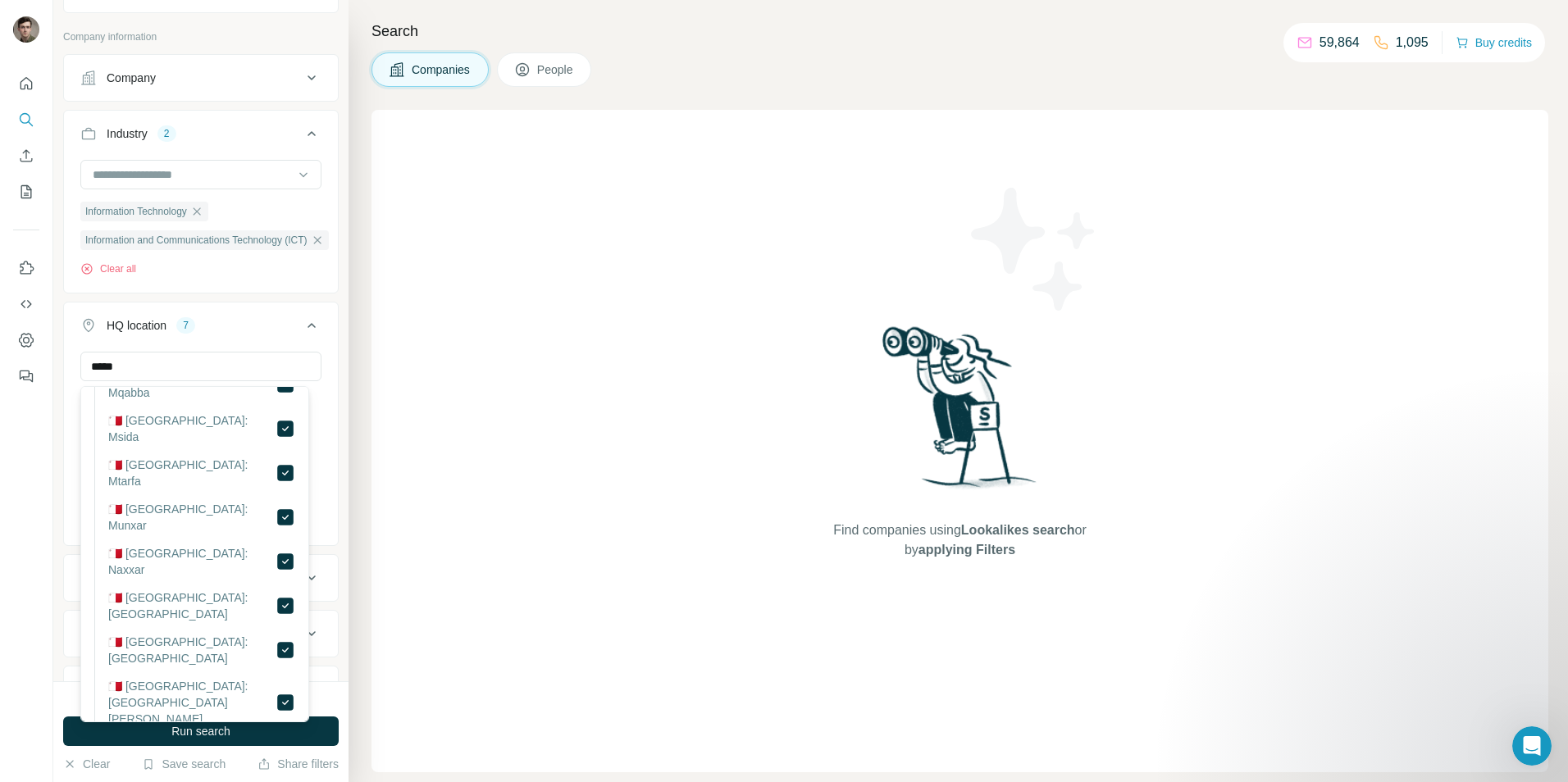
scroll to position [1183, 0]
click at [159, 376] on input "*****" at bounding box center [200, 366] width 241 height 29
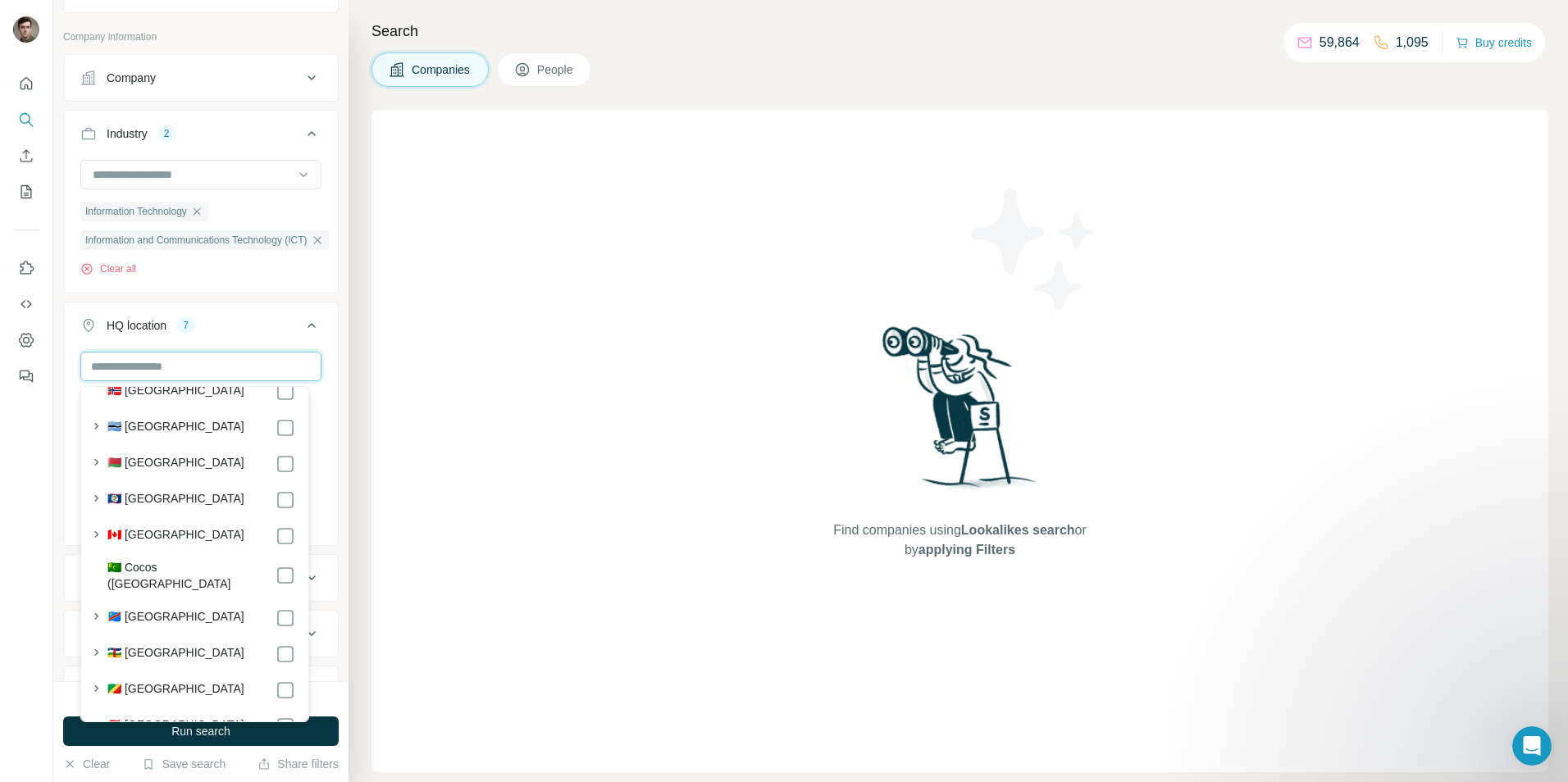
scroll to position [6610, 0]
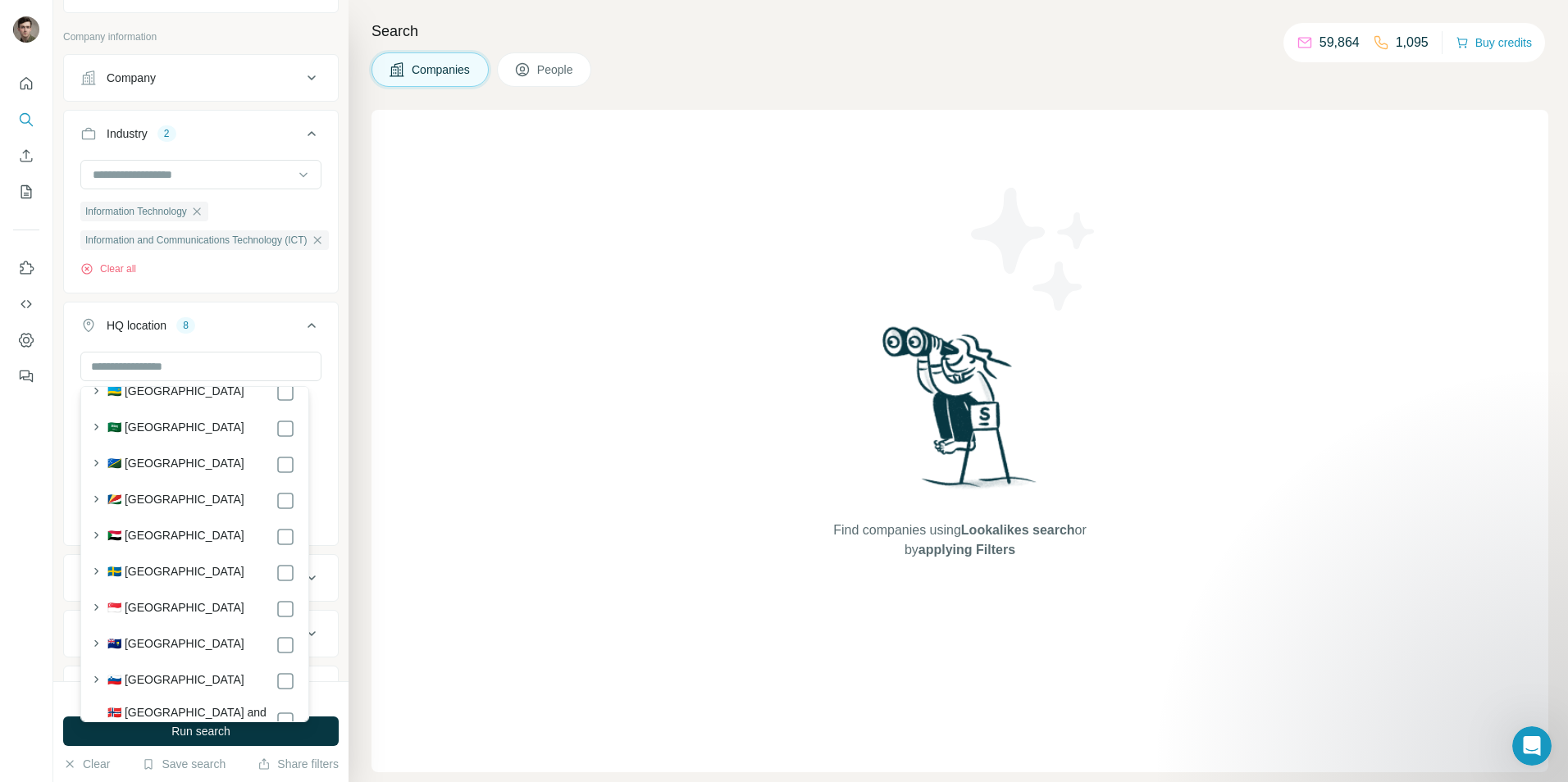
scroll to position [6878, 0]
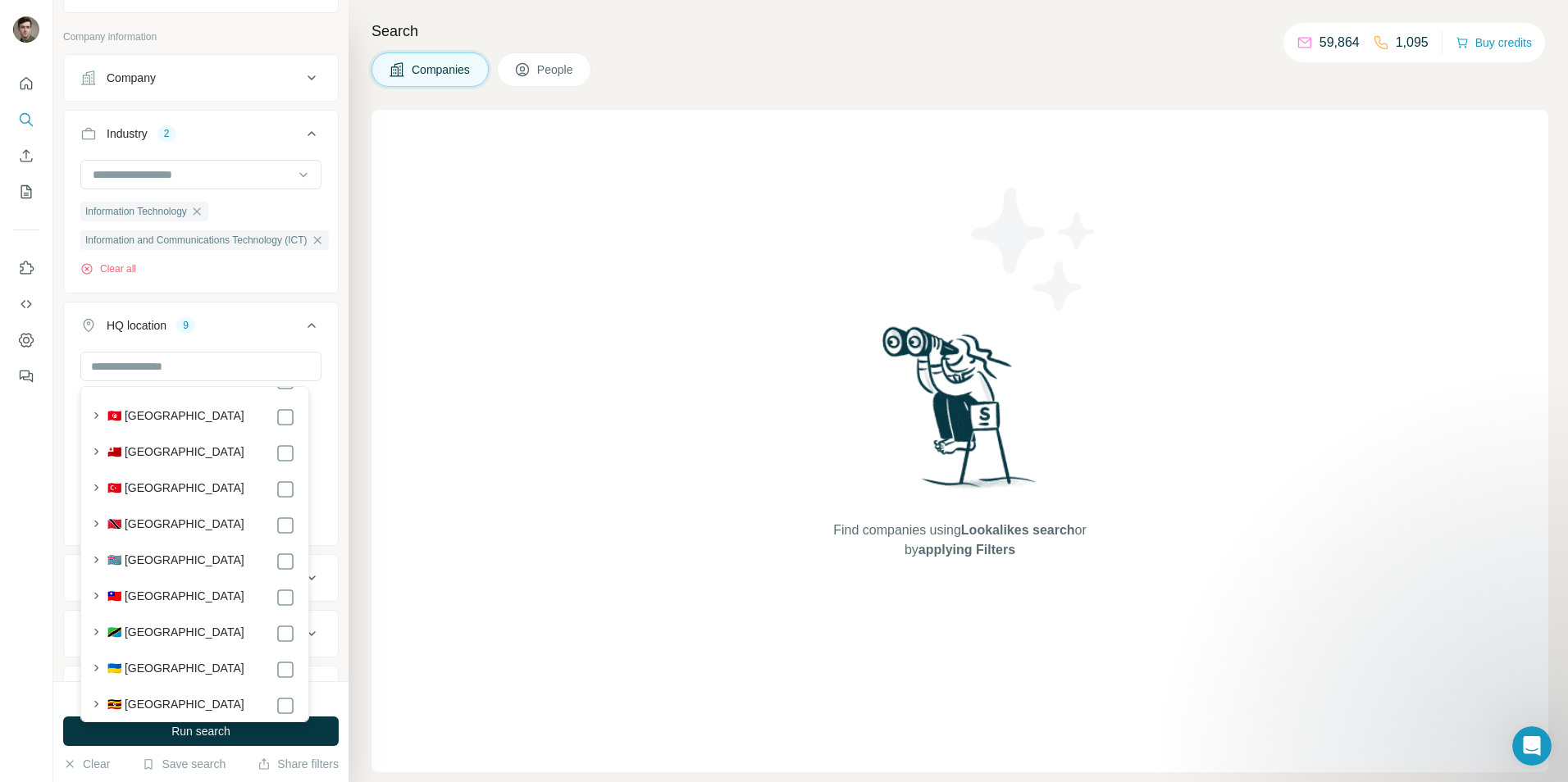
scroll to position [7983, 0]
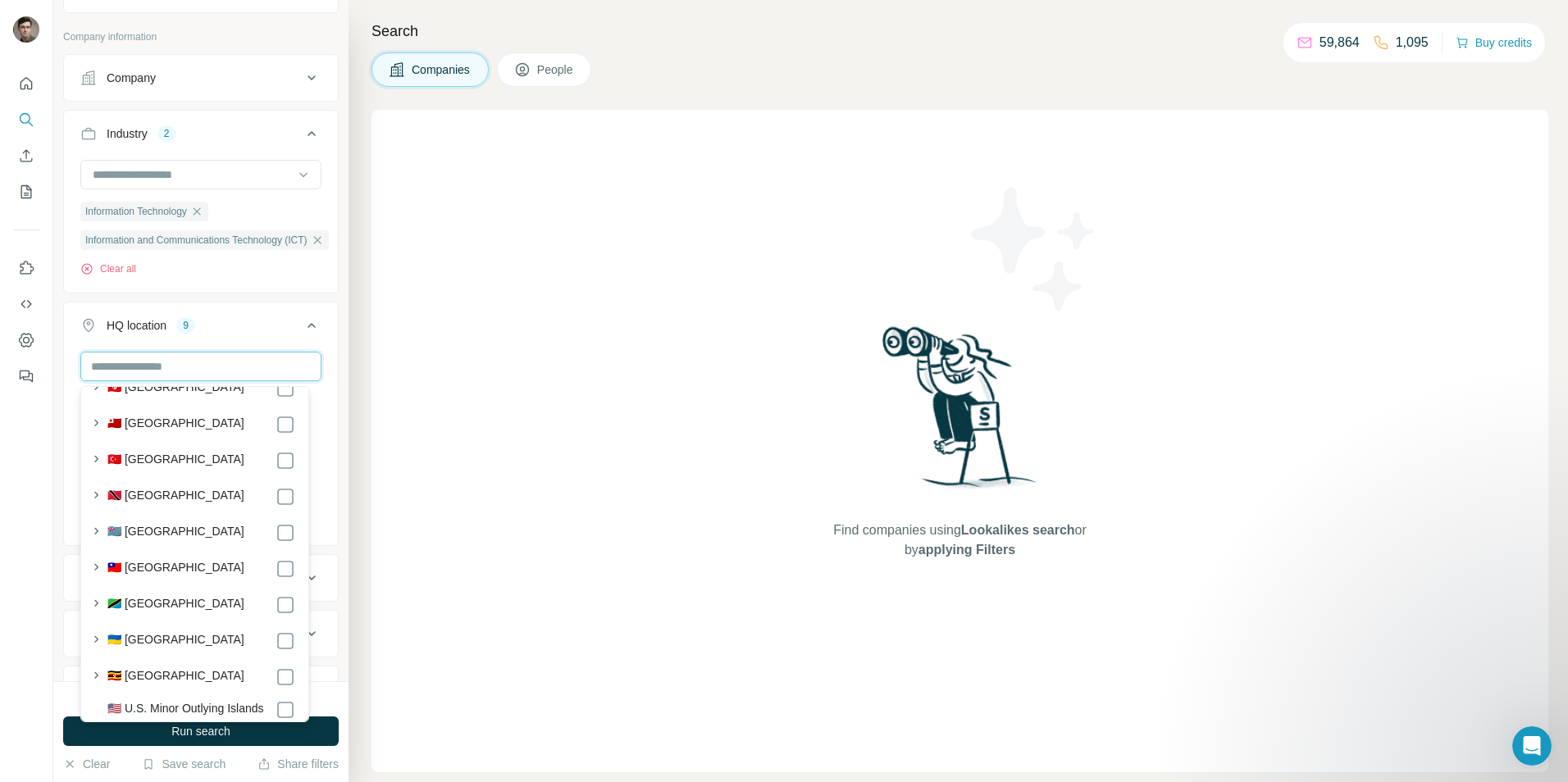
click at [142, 363] on input "text" at bounding box center [200, 366] width 241 height 29
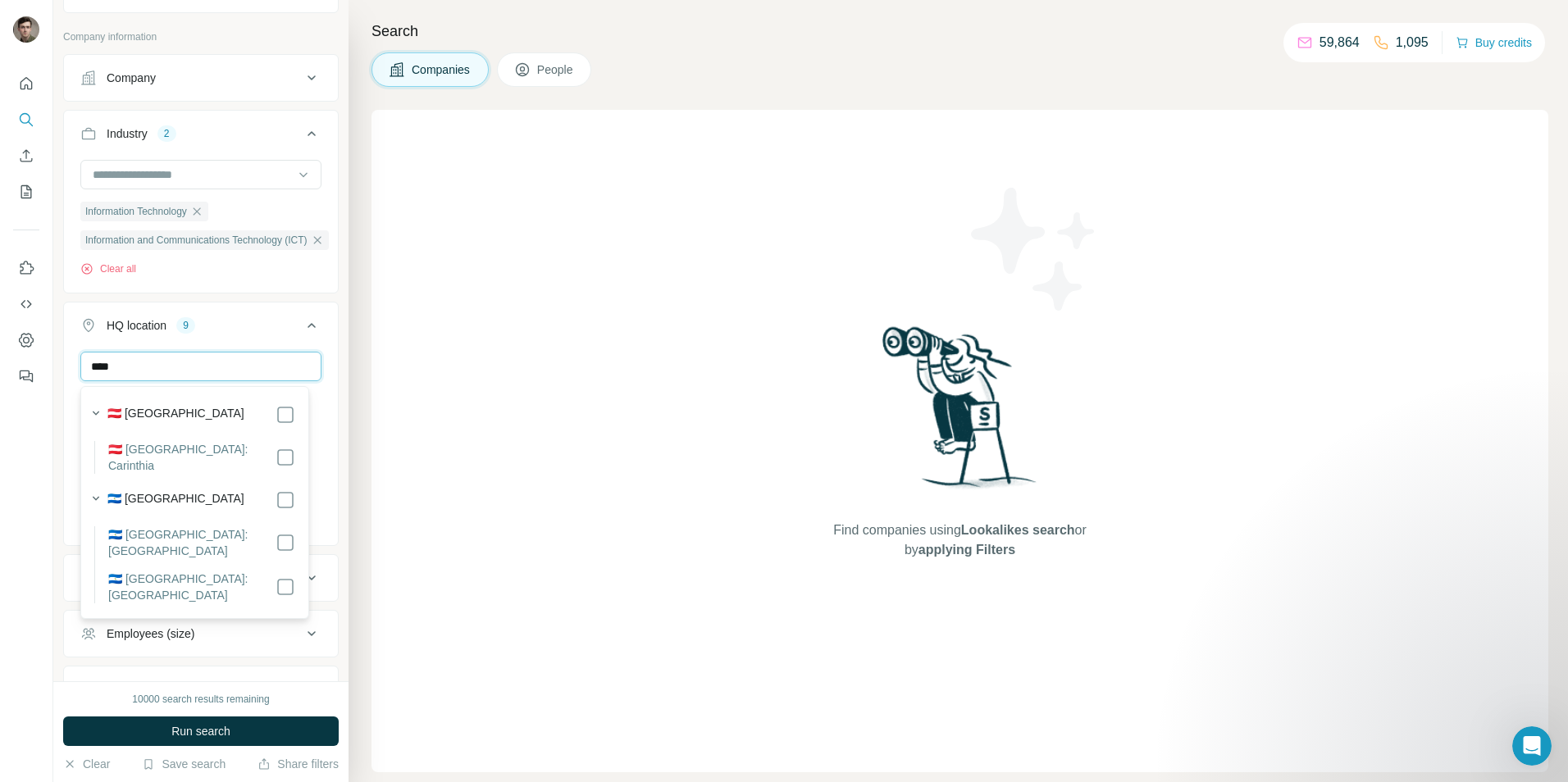
scroll to position [0, 0]
click at [149, 371] on input "********" at bounding box center [200, 366] width 241 height 29
click at [177, 371] on input "********" at bounding box center [200, 366] width 241 height 29
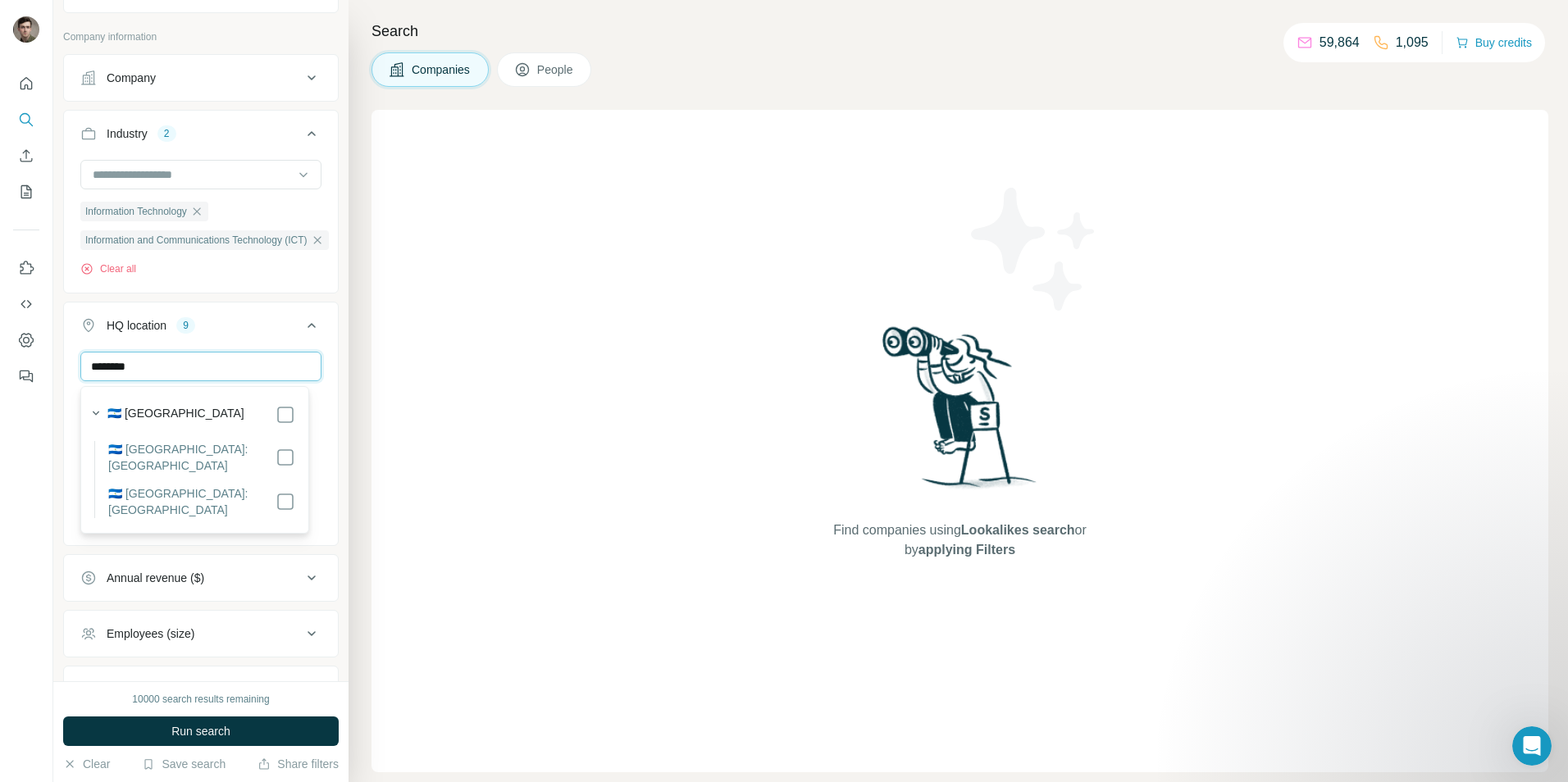
click at [177, 371] on input "********" at bounding box center [200, 366] width 241 height 29
type input "******"
click at [176, 413] on label "🇰🇾 [GEOGRAPHIC_DATA]" at bounding box center [175, 411] width 137 height 20
click at [149, 369] on input "******" at bounding box center [200, 366] width 241 height 29
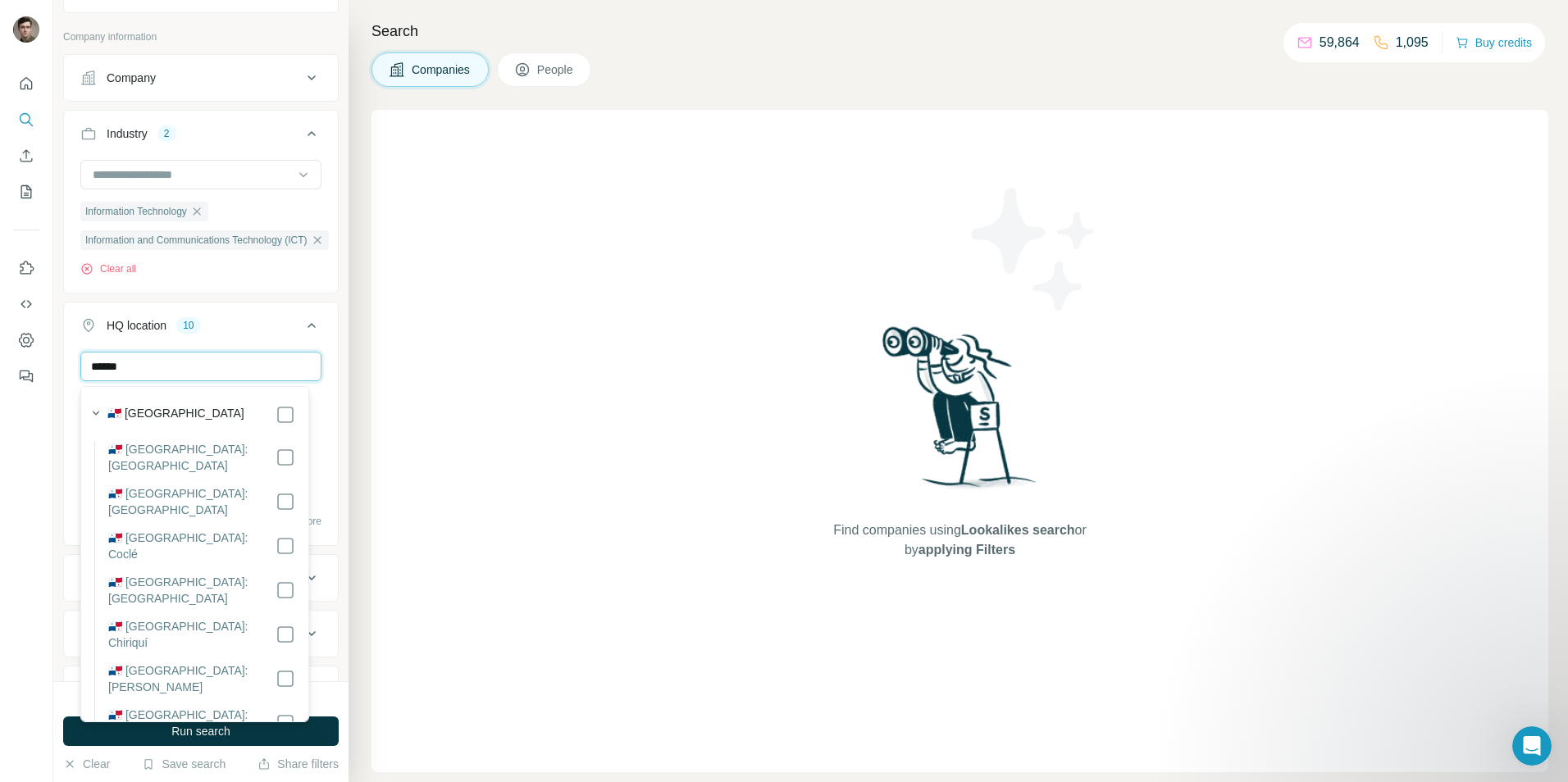
type input "******"
click at [229, 419] on div "🇵🇦 [GEOGRAPHIC_DATA]" at bounding box center [200, 414] width 187 height 20
click at [209, 366] on input "******" at bounding box center [200, 366] width 241 height 29
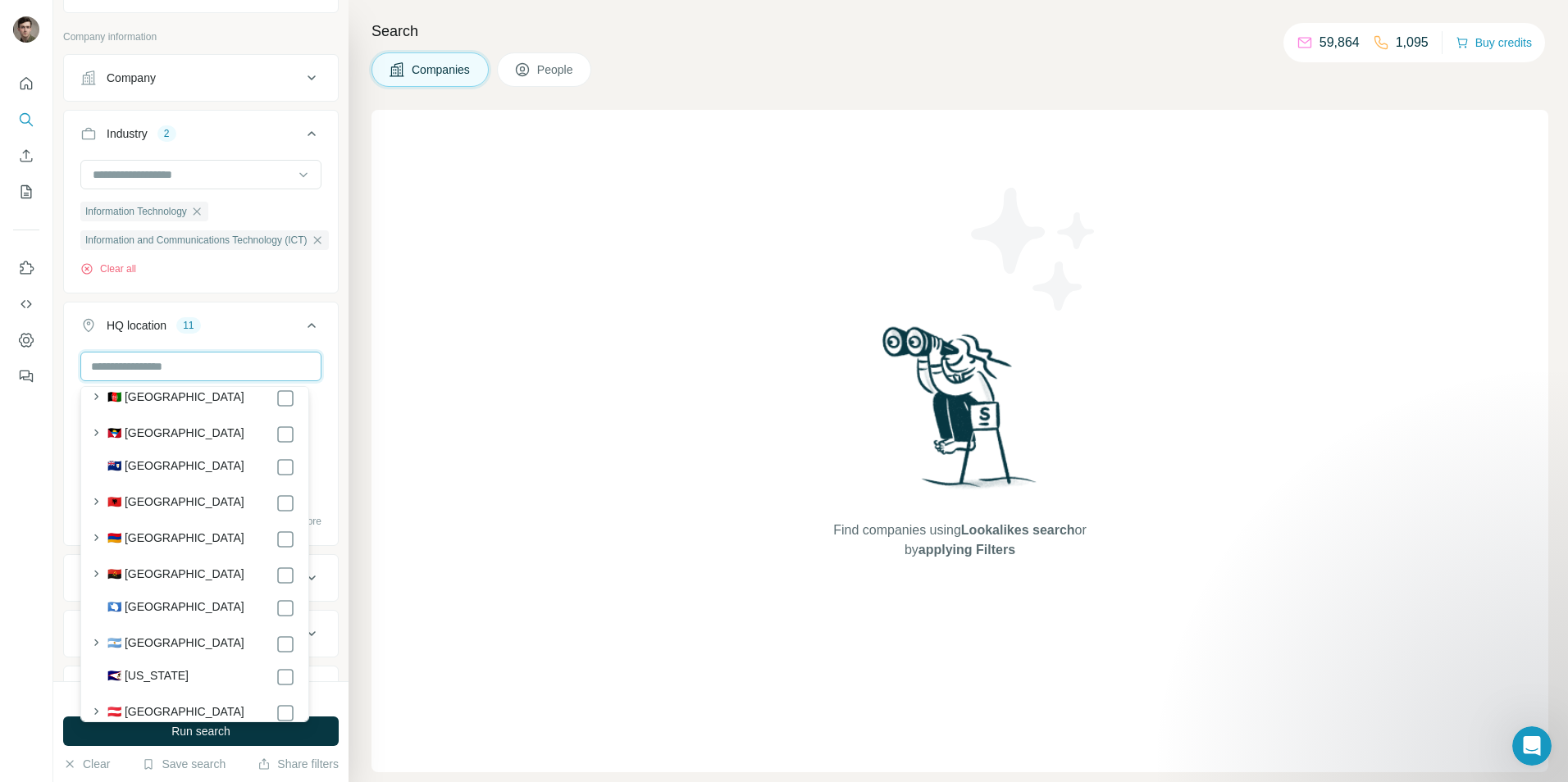
scroll to position [122, 0]
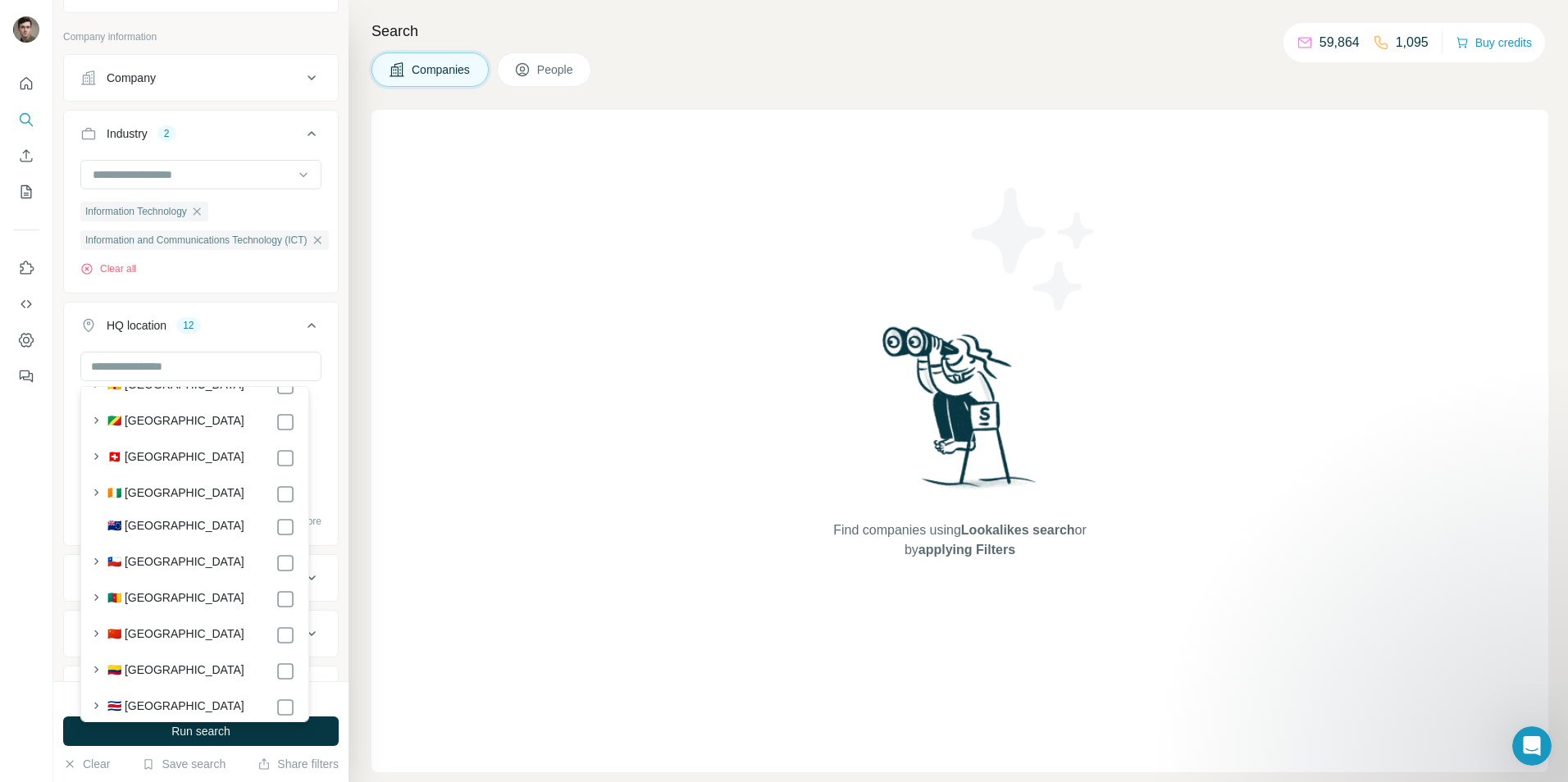
scroll to position [1460, 0]
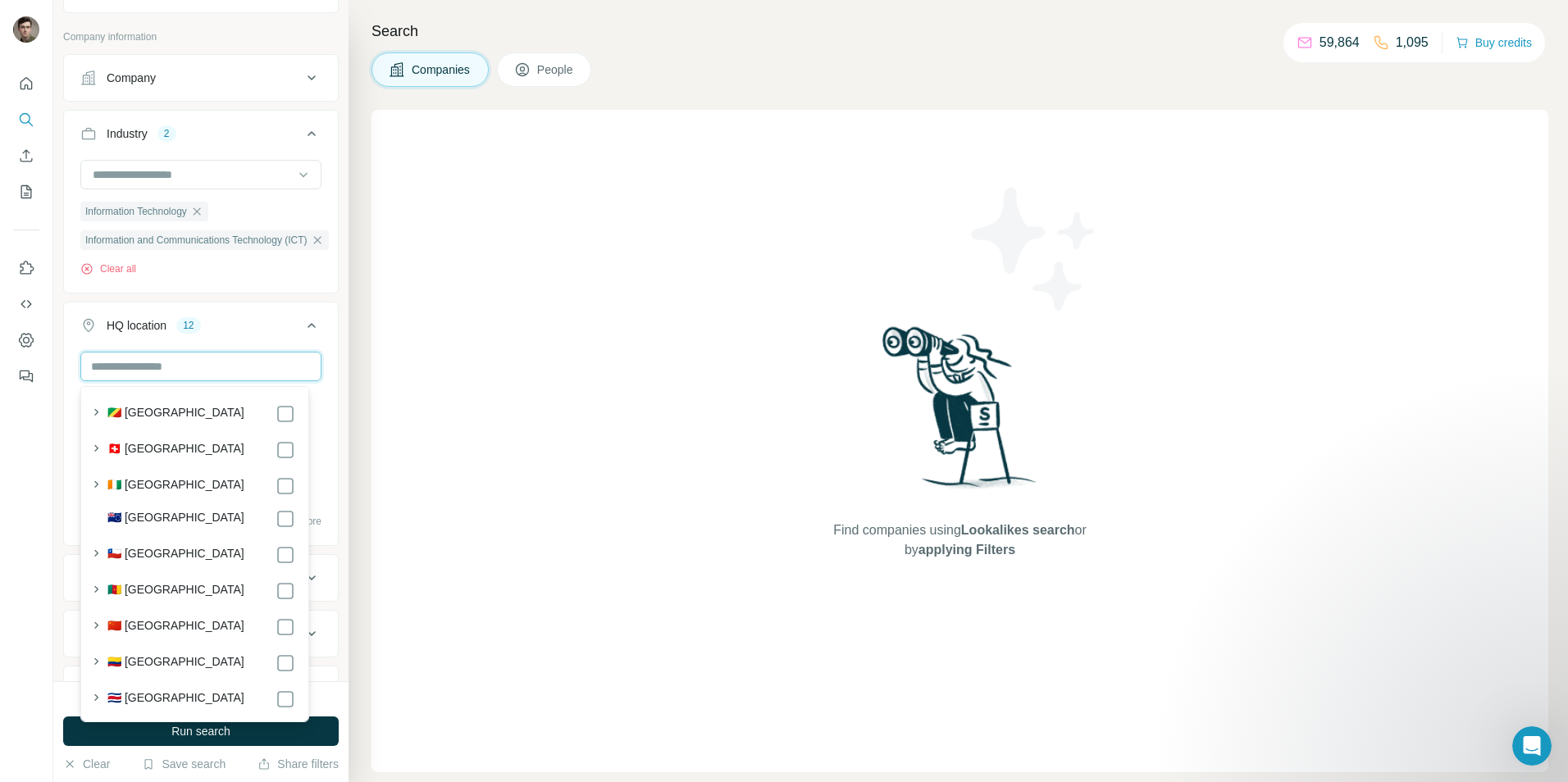
click at [174, 372] on input "text" at bounding box center [200, 366] width 241 height 29
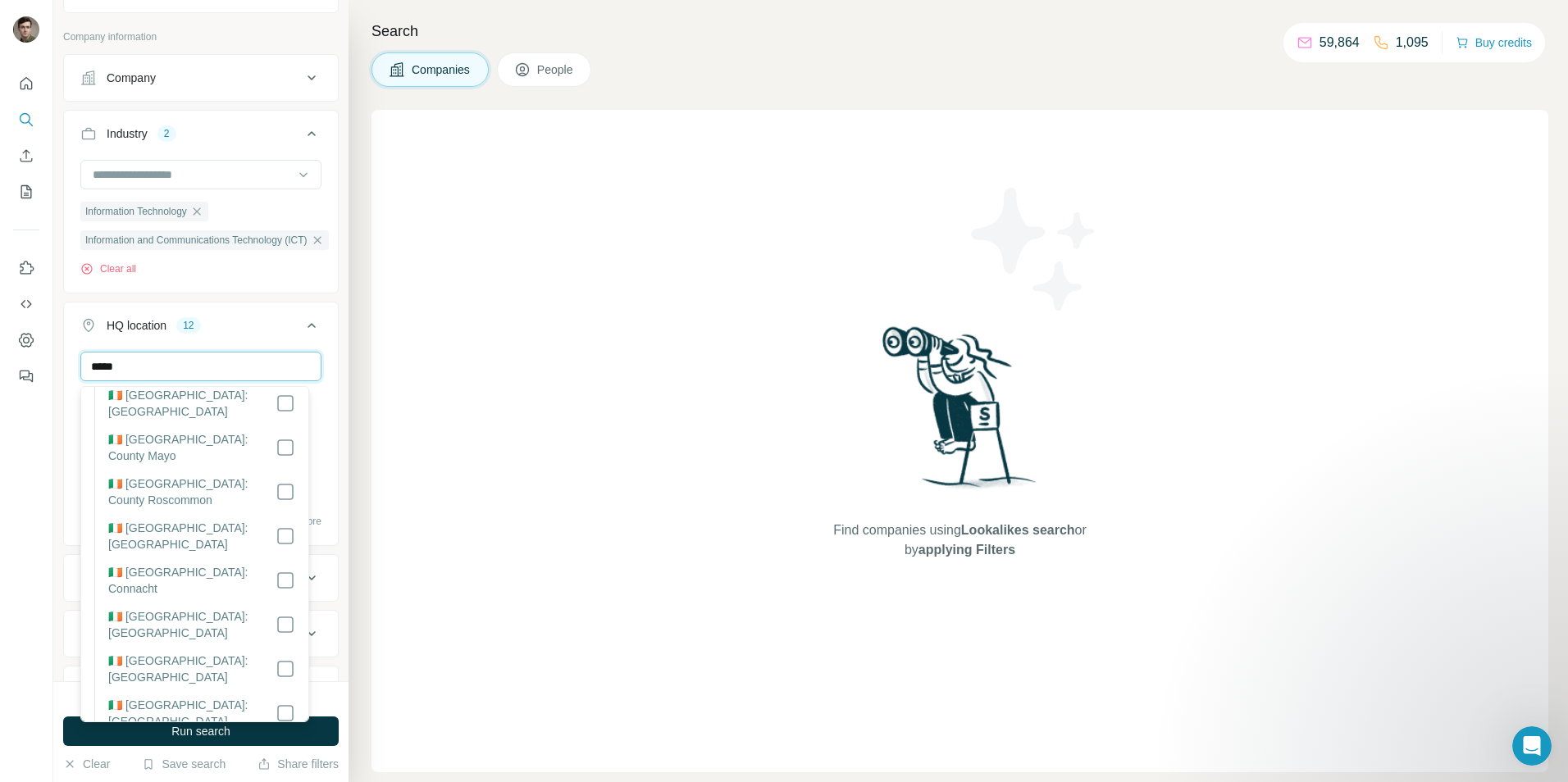
scroll to position [0, 0]
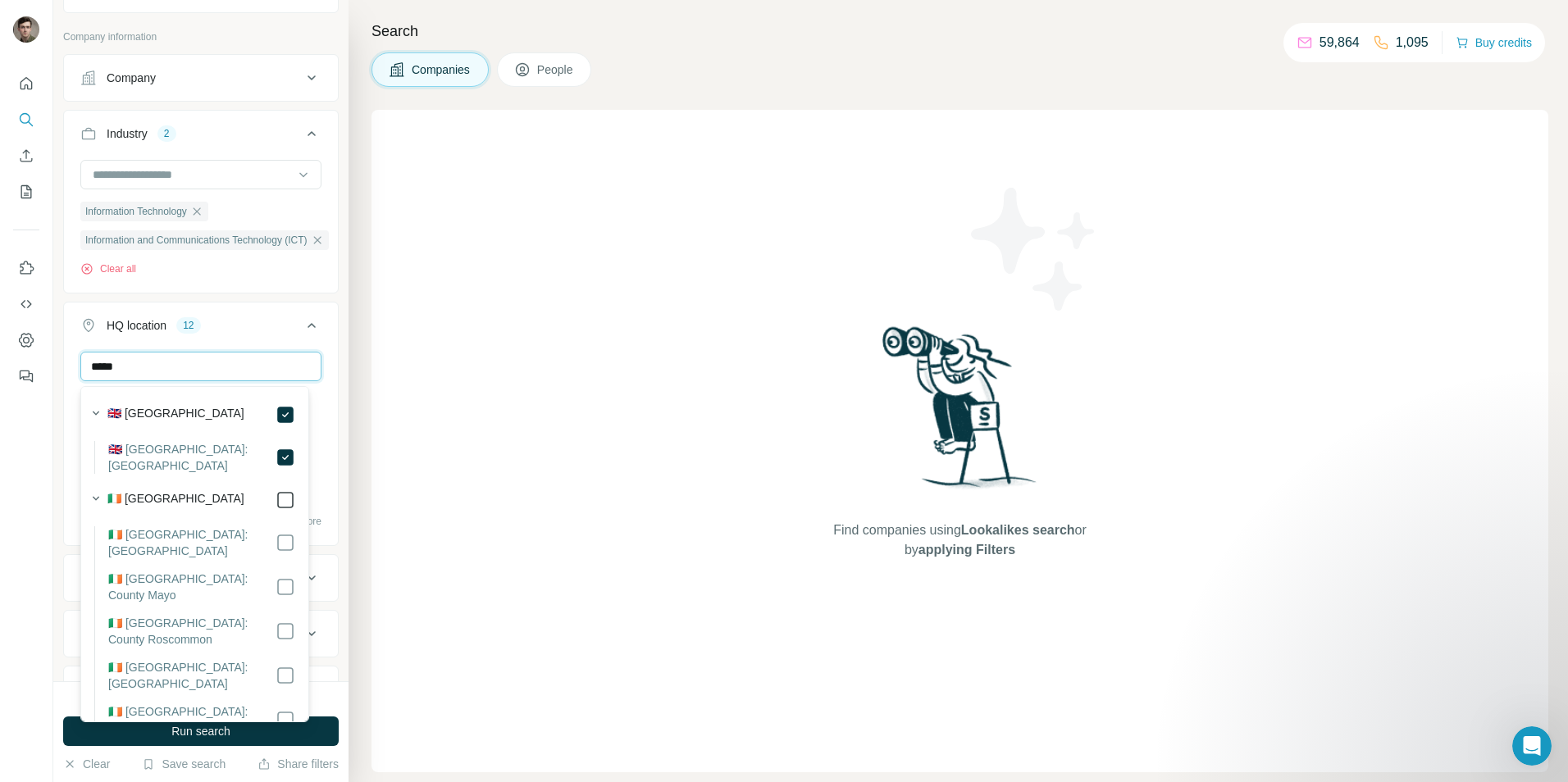
type input "*****"
click at [225, 366] on input "*****" at bounding box center [200, 366] width 241 height 29
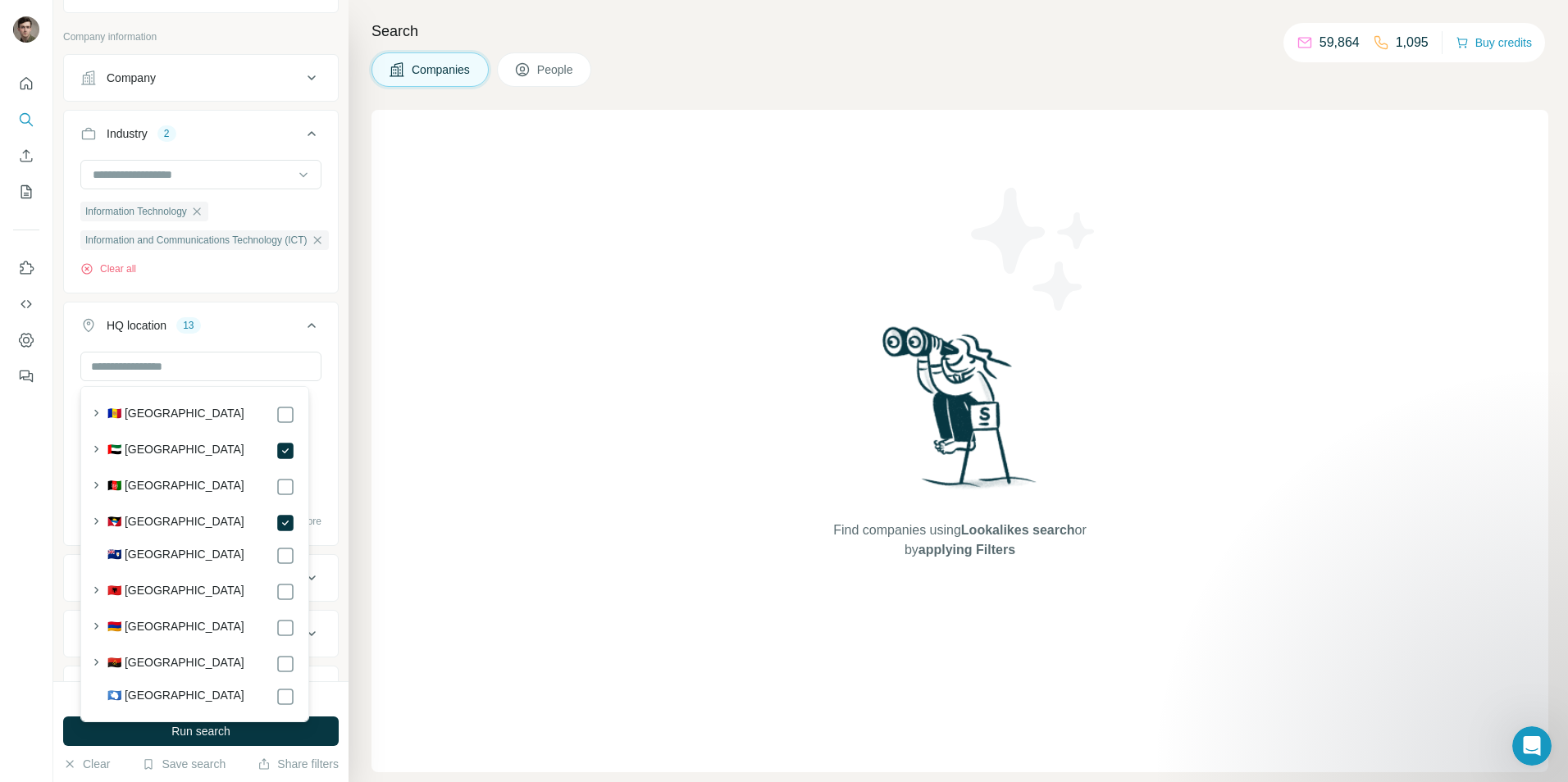
click at [301, 322] on icon at bounding box center [311, 325] width 20 height 20
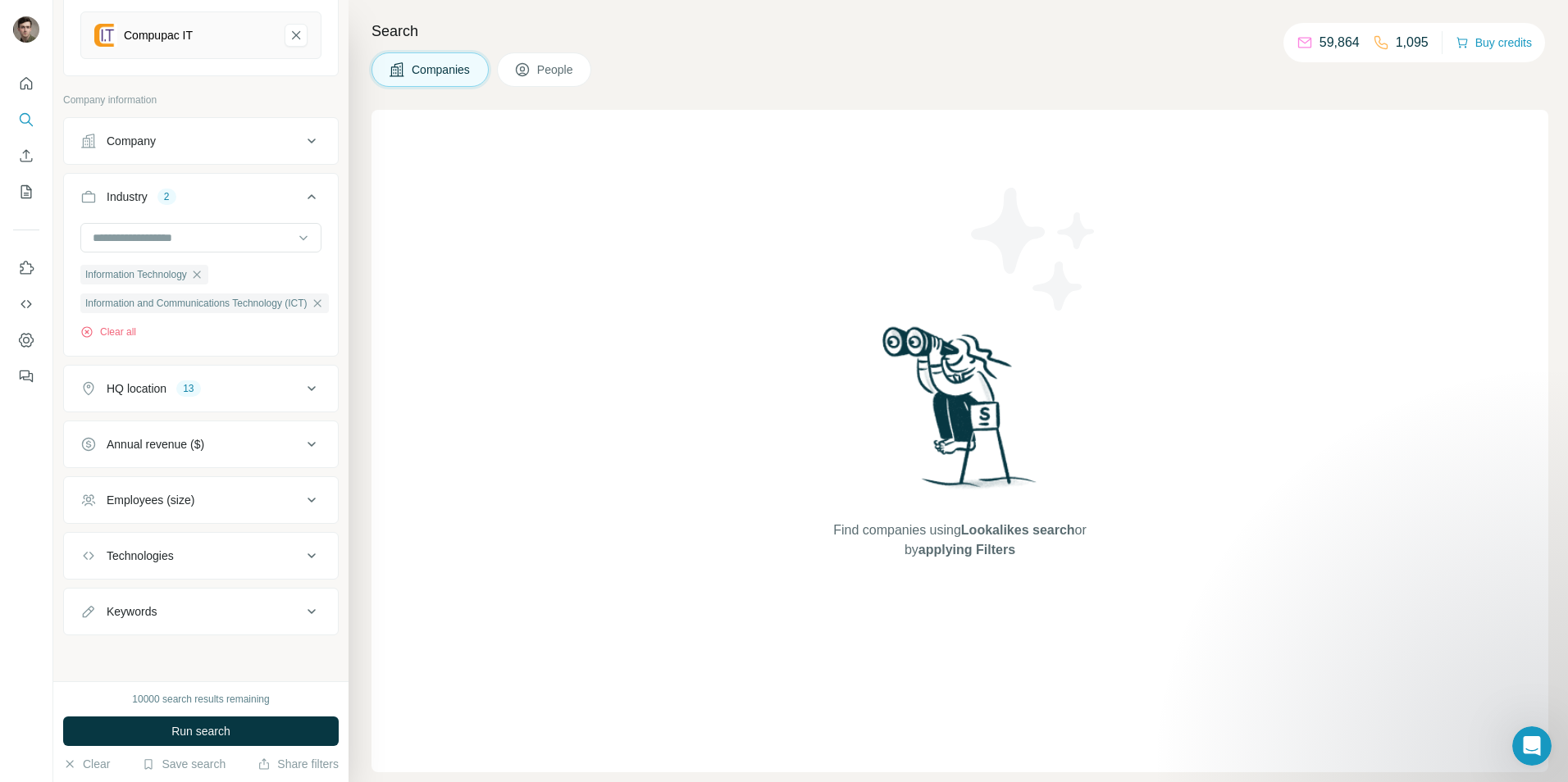
click at [250, 381] on div "HQ location 13" at bounding box center [191, 388] width 221 height 16
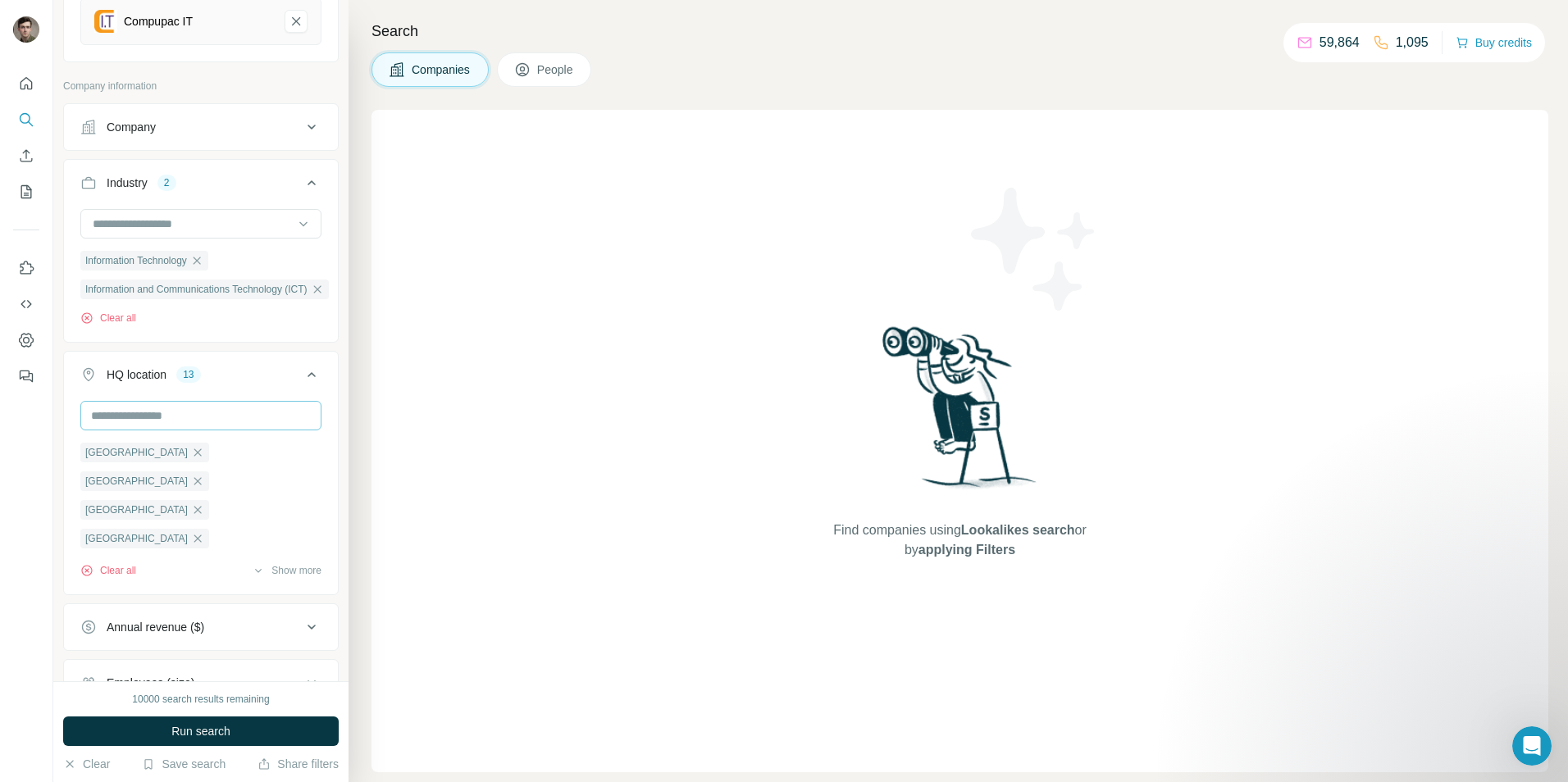
scroll to position [268, 0]
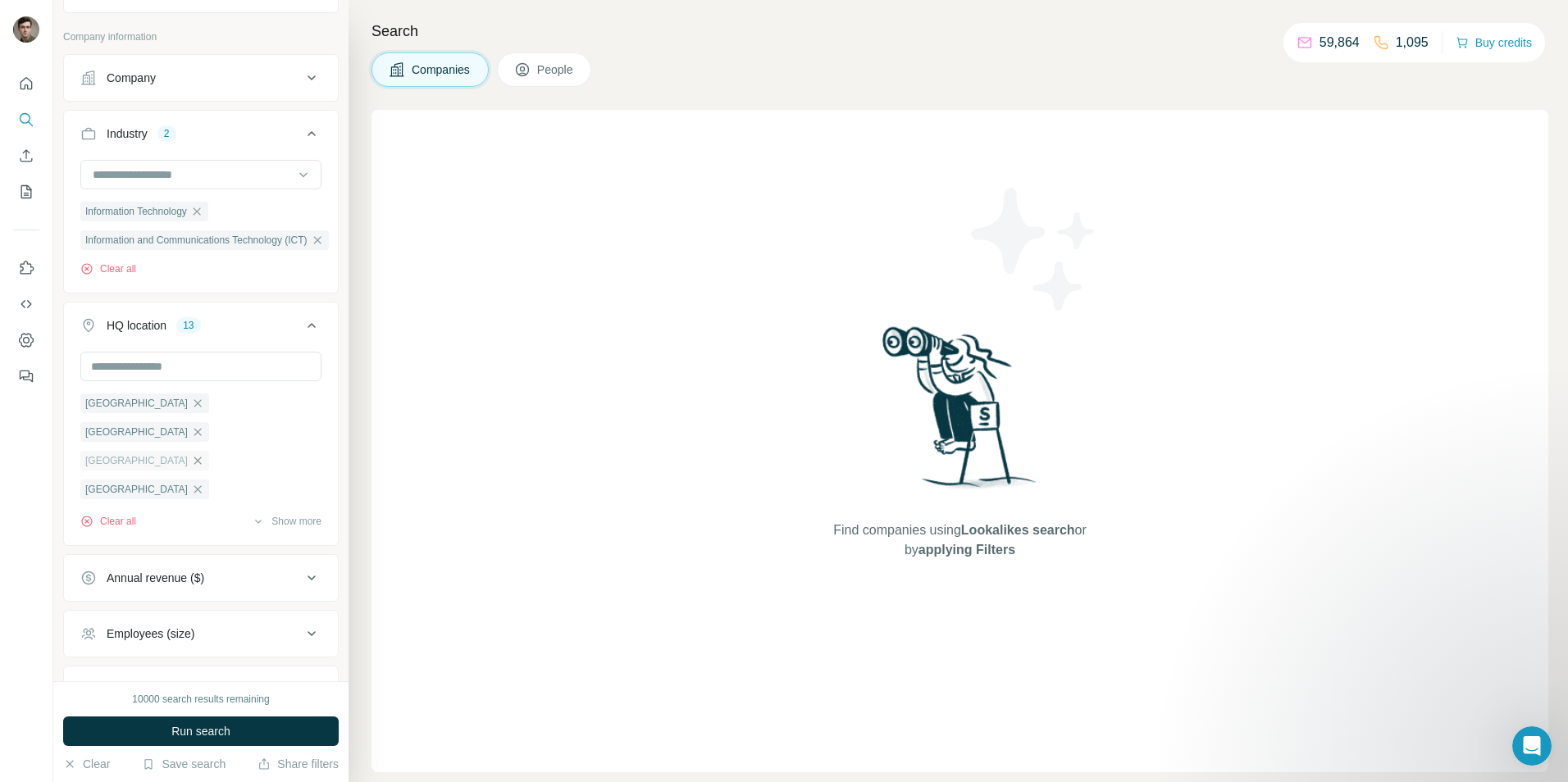
click at [202, 457] on icon "button" at bounding box center [198, 460] width 8 height 8
click at [180, 367] on input "text" at bounding box center [200, 366] width 241 height 29
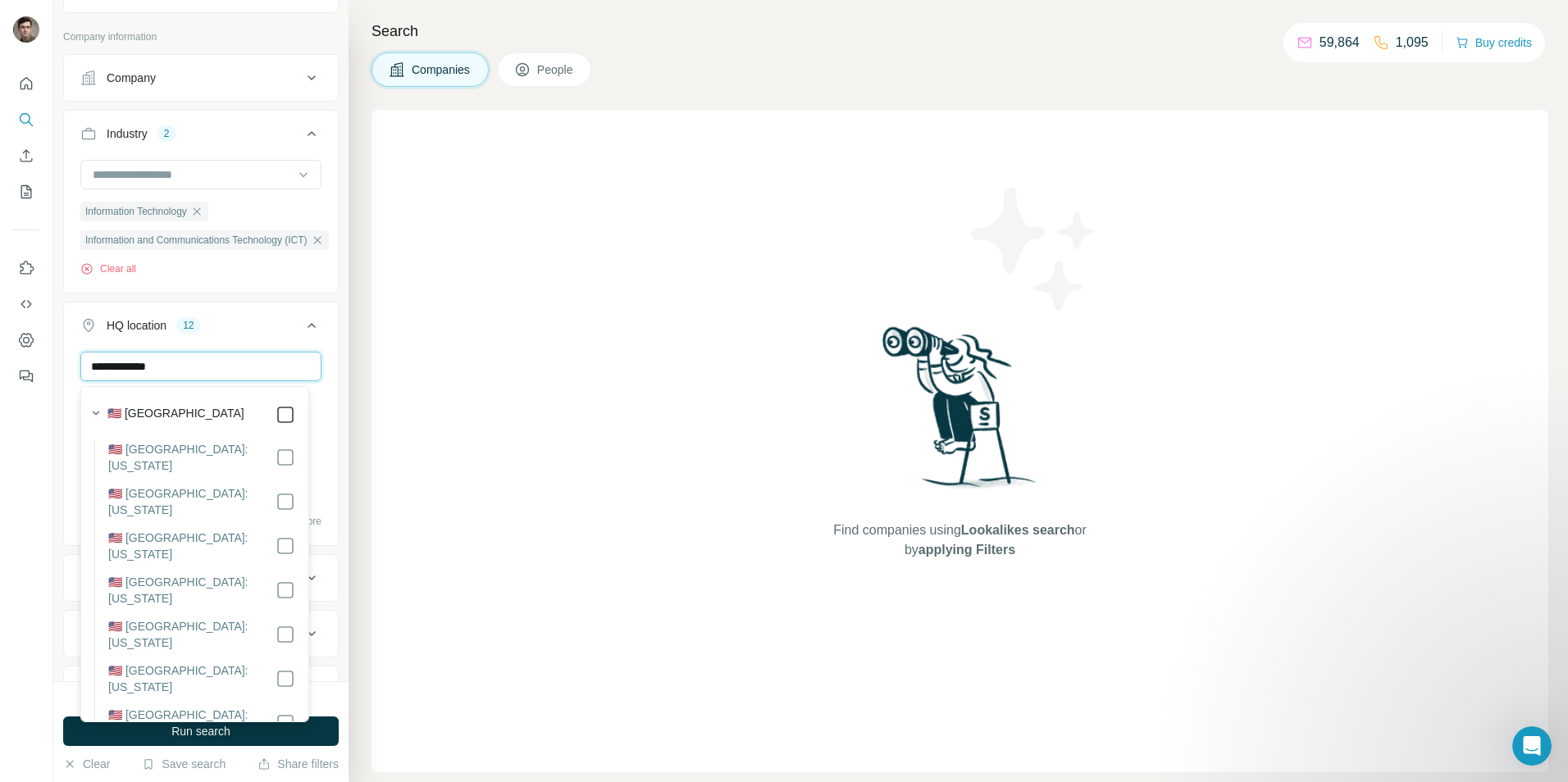
type input "**********"
click at [301, 324] on icon at bounding box center [311, 325] width 20 height 20
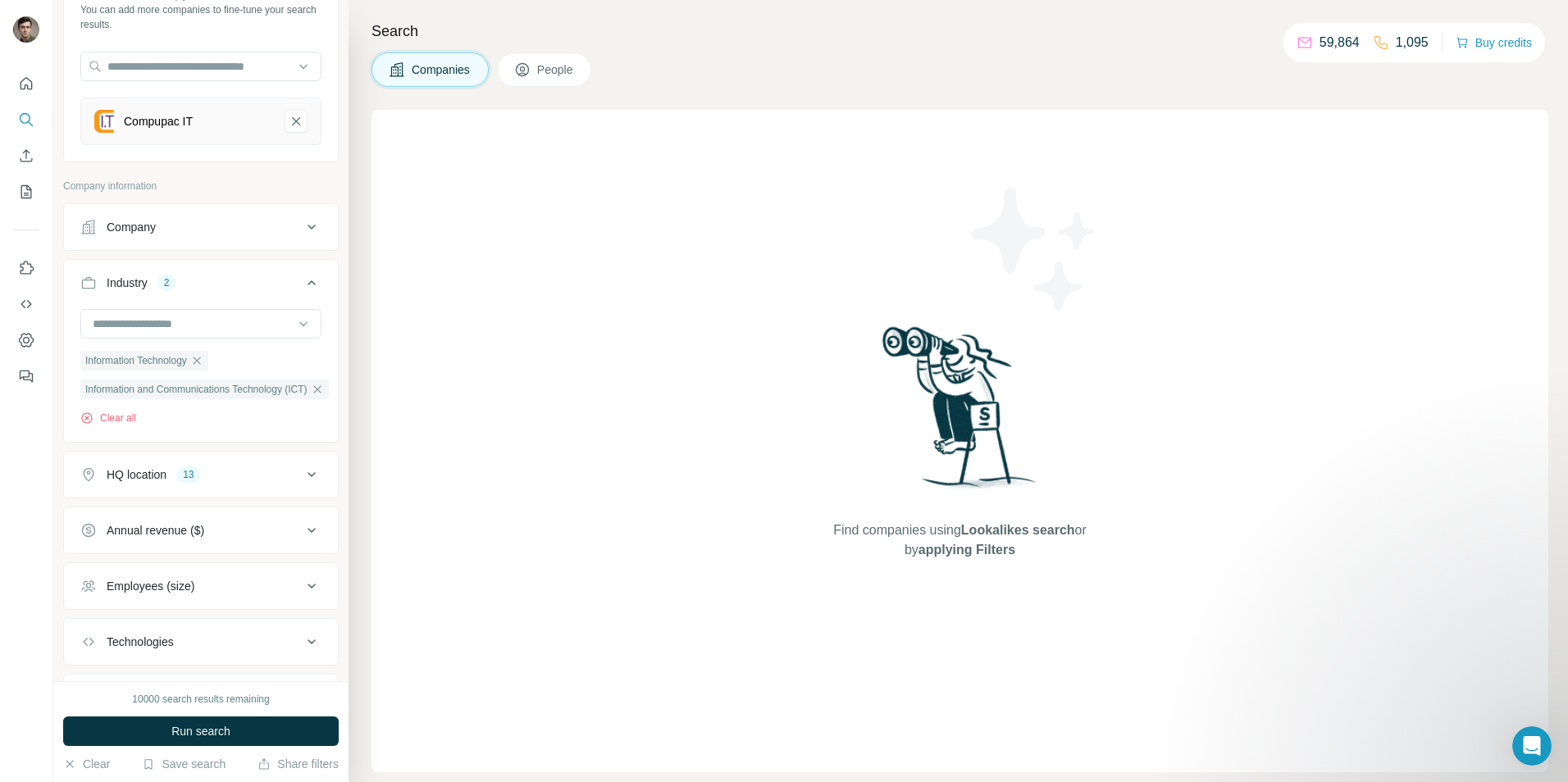
scroll to position [219, 0]
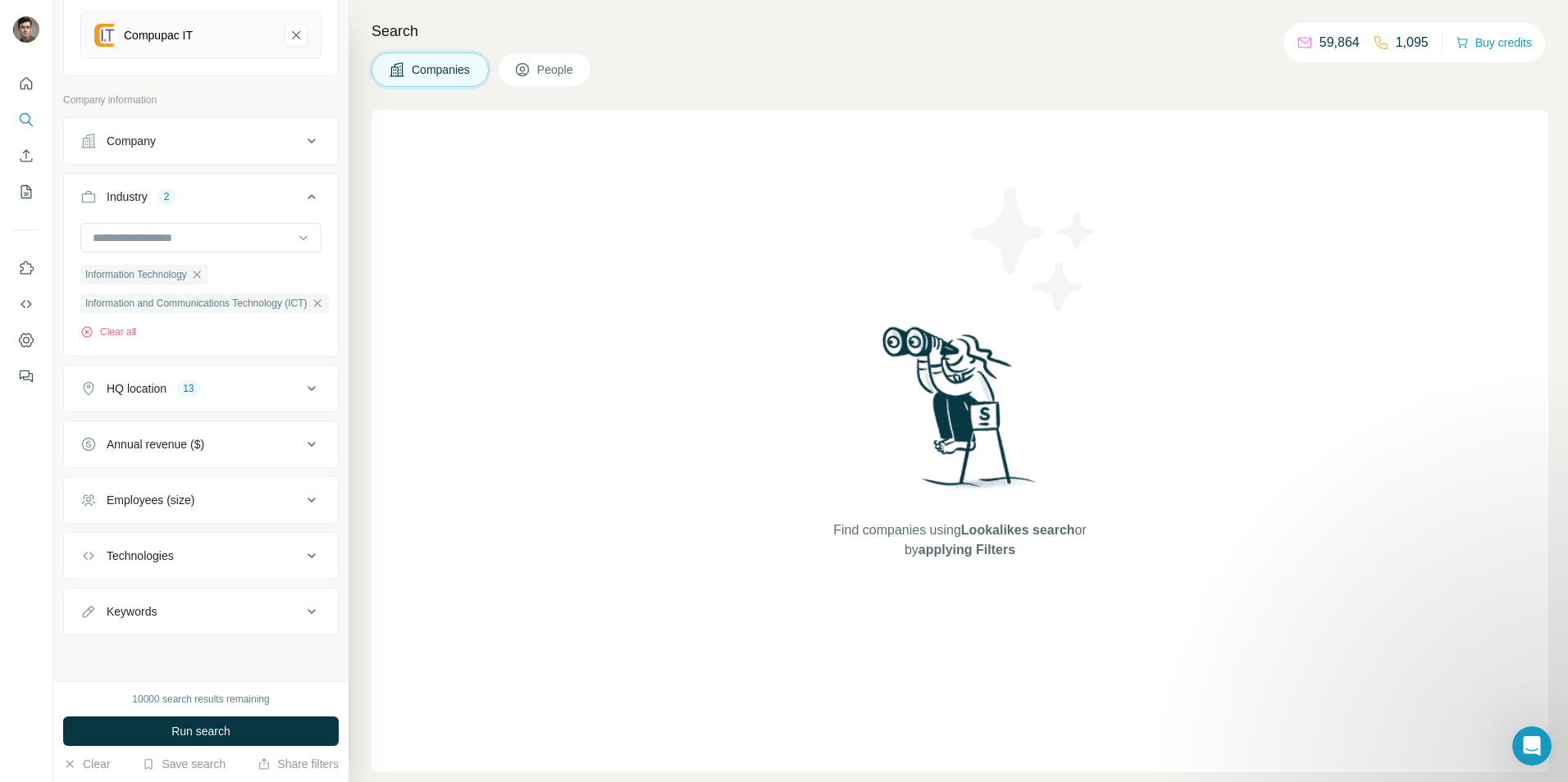
click at [229, 436] on div "Annual revenue ($)" at bounding box center [191, 444] width 221 height 16
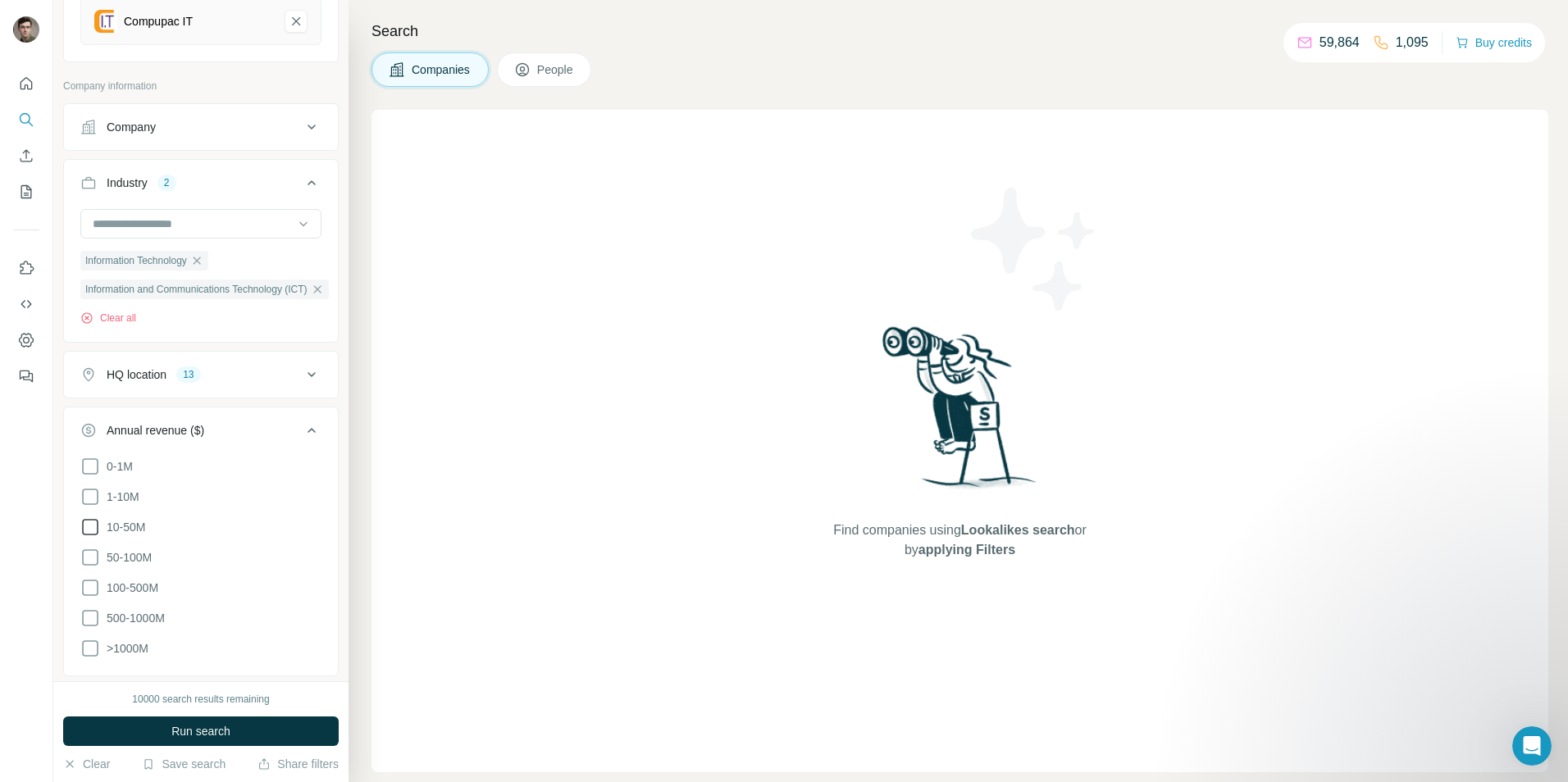
click at [88, 523] on icon at bounding box center [90, 527] width 20 height 20
click at [89, 492] on icon at bounding box center [90, 496] width 20 height 20
click at [79, 549] on div "0-1M 1-10M 10-50M 50-100M 100-500M 500-1000M >1000M Clear all" at bounding box center [200, 577] width 274 height 240
click at [80, 556] on icon at bounding box center [90, 557] width 20 height 20
click at [93, 583] on icon at bounding box center [90, 587] width 20 height 20
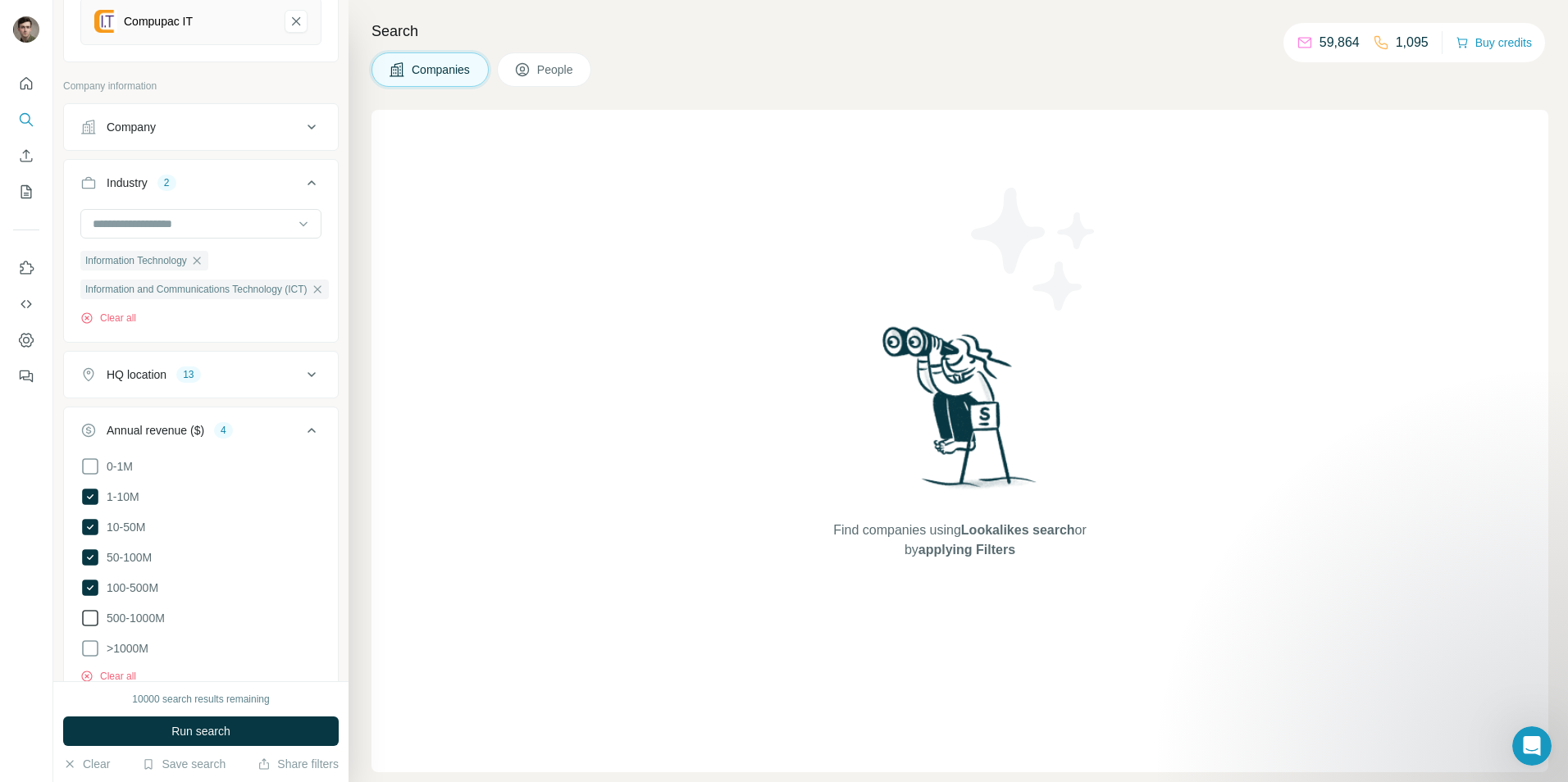
click at [88, 613] on icon at bounding box center [90, 618] width 20 height 20
click at [88, 613] on icon at bounding box center [90, 618] width 16 height 16
click at [307, 432] on icon at bounding box center [311, 431] width 8 height 5
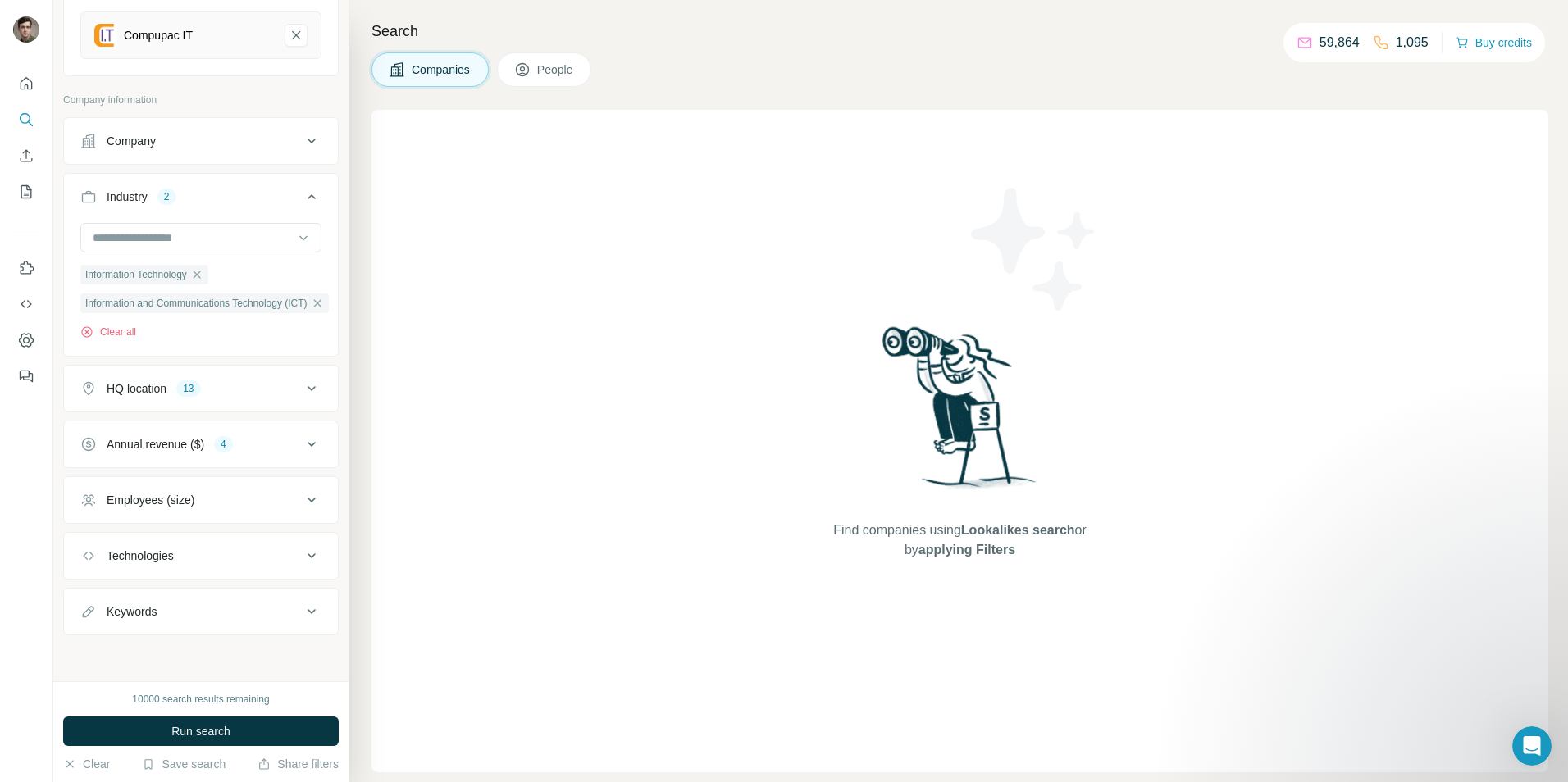
click at [264, 492] on div "Employees (size)" at bounding box center [191, 500] width 221 height 16
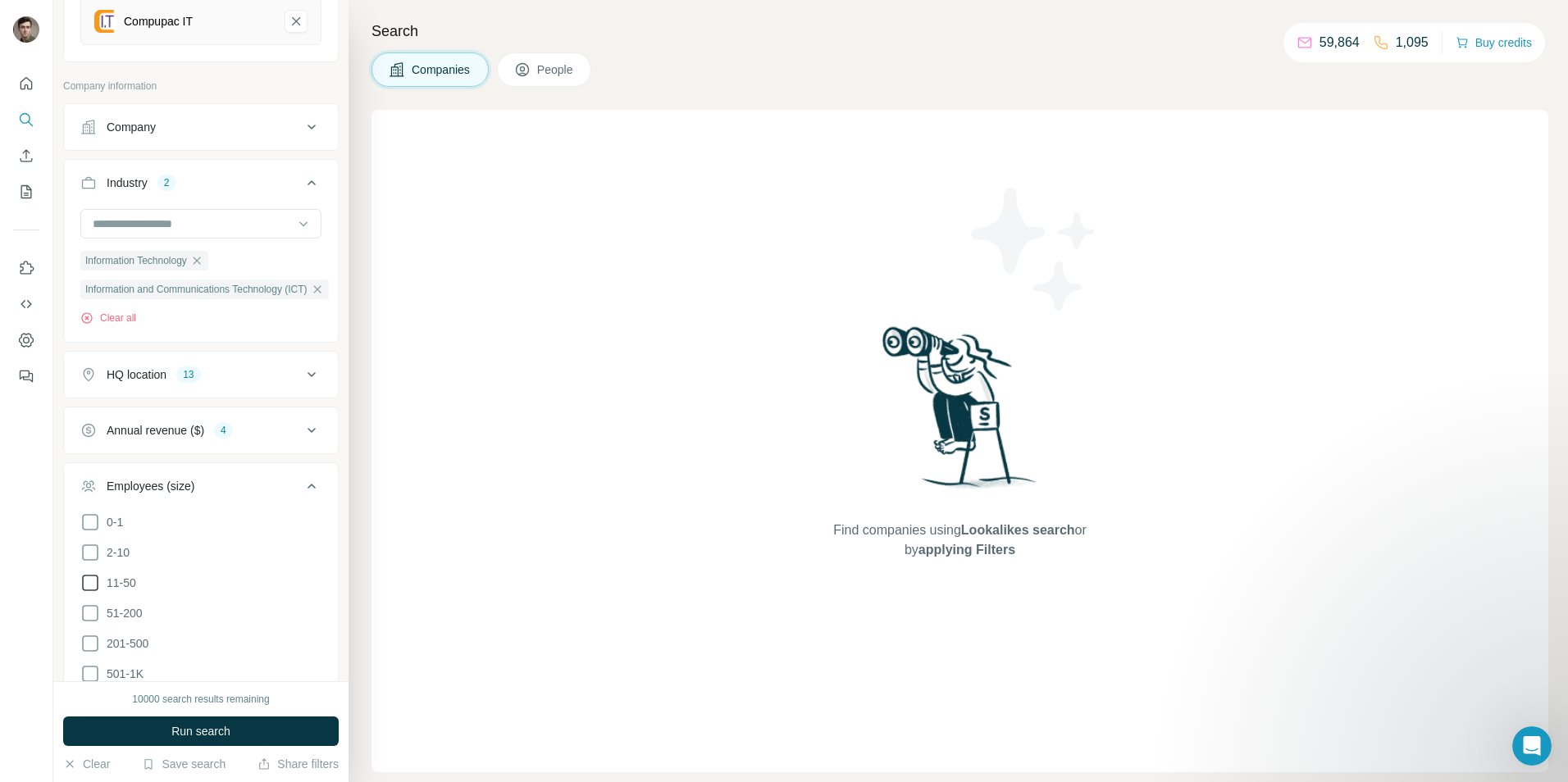
click at [92, 589] on icon at bounding box center [90, 583] width 20 height 20
click at [90, 604] on icon at bounding box center [90, 613] width 20 height 20
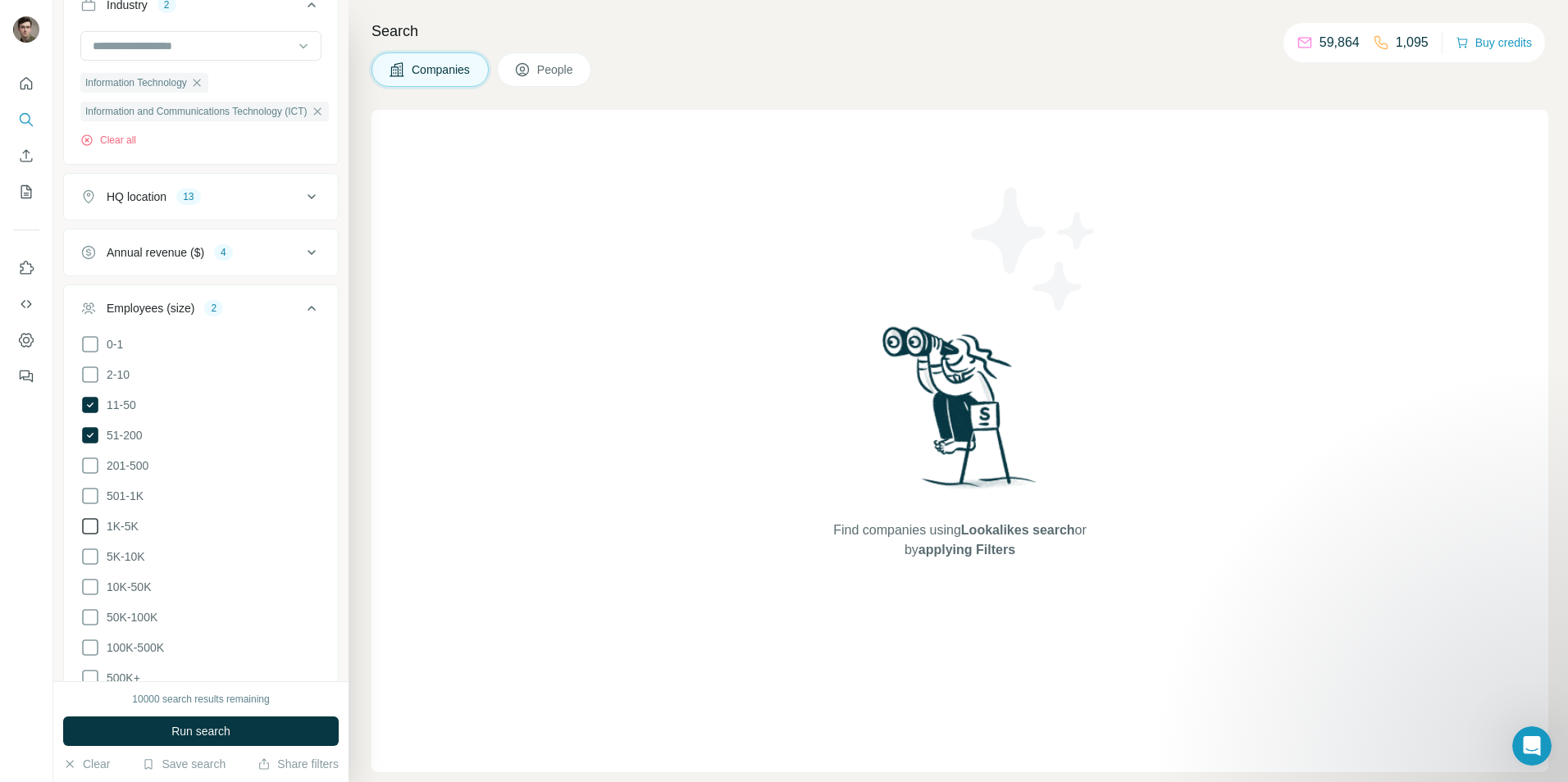
scroll to position [400, 0]
click at [90, 464] on icon at bounding box center [90, 463] width 20 height 20
click at [87, 490] on icon at bounding box center [90, 493] width 20 height 20
click at [85, 523] on icon at bounding box center [90, 523] width 20 height 20
click at [301, 298] on icon at bounding box center [311, 306] width 20 height 20
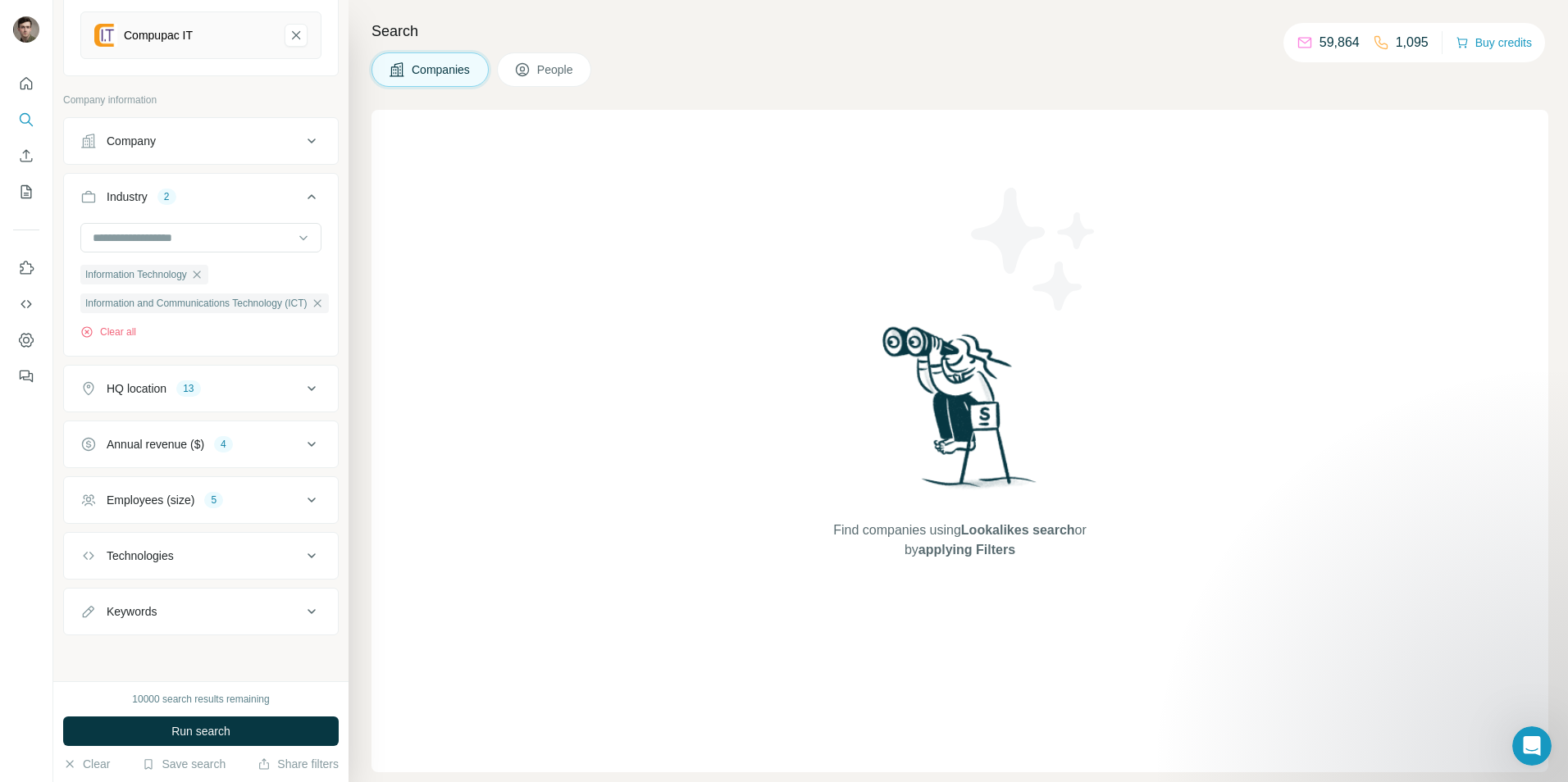
scroll to position [209, 0]
click at [301, 553] on icon at bounding box center [311, 555] width 20 height 20
click at [204, 589] on input "text" at bounding box center [200, 593] width 241 height 29
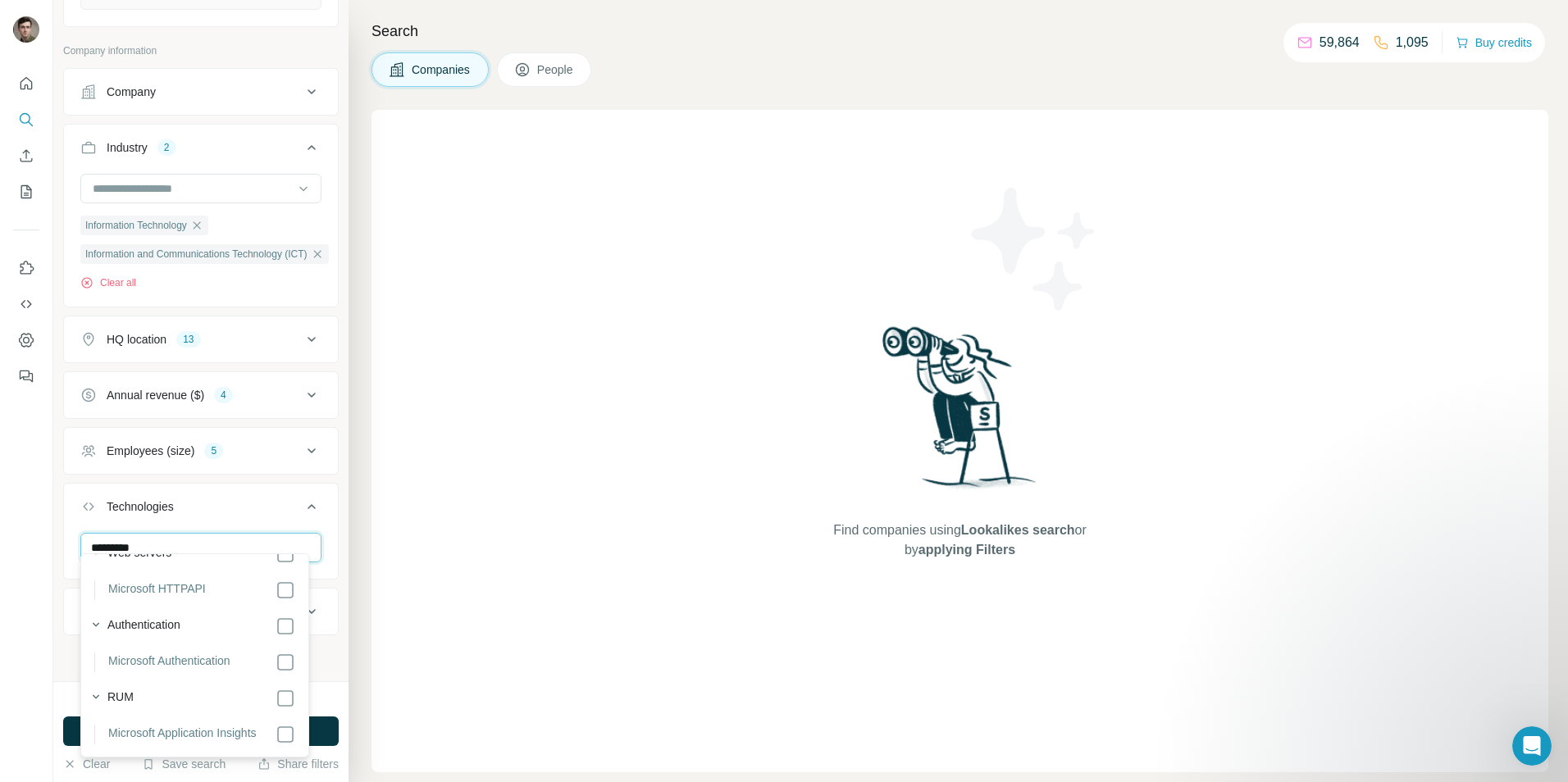
scroll to position [546, 0]
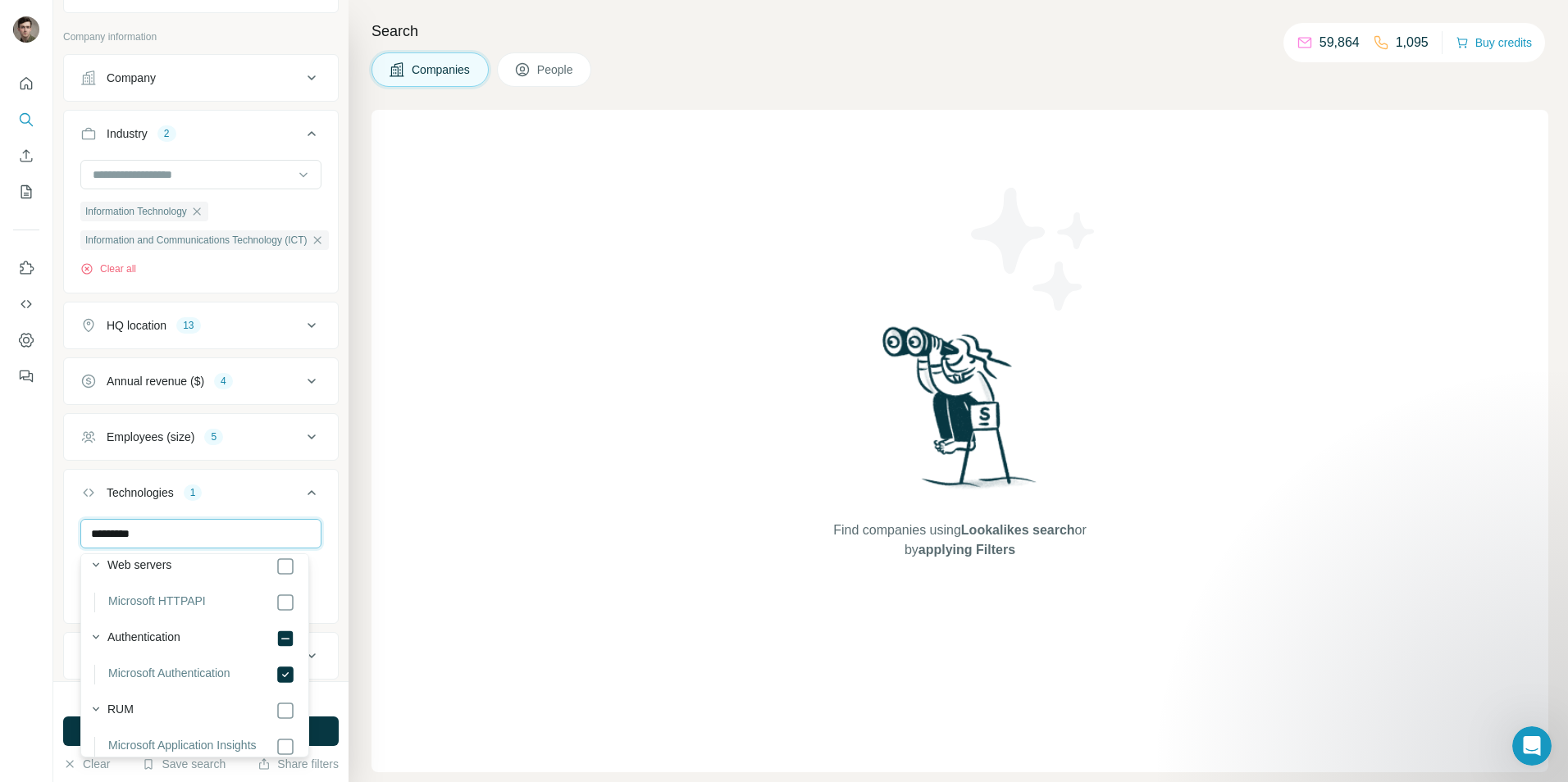
click at [187, 543] on input "*********" at bounding box center [200, 533] width 241 height 29
type input "******"
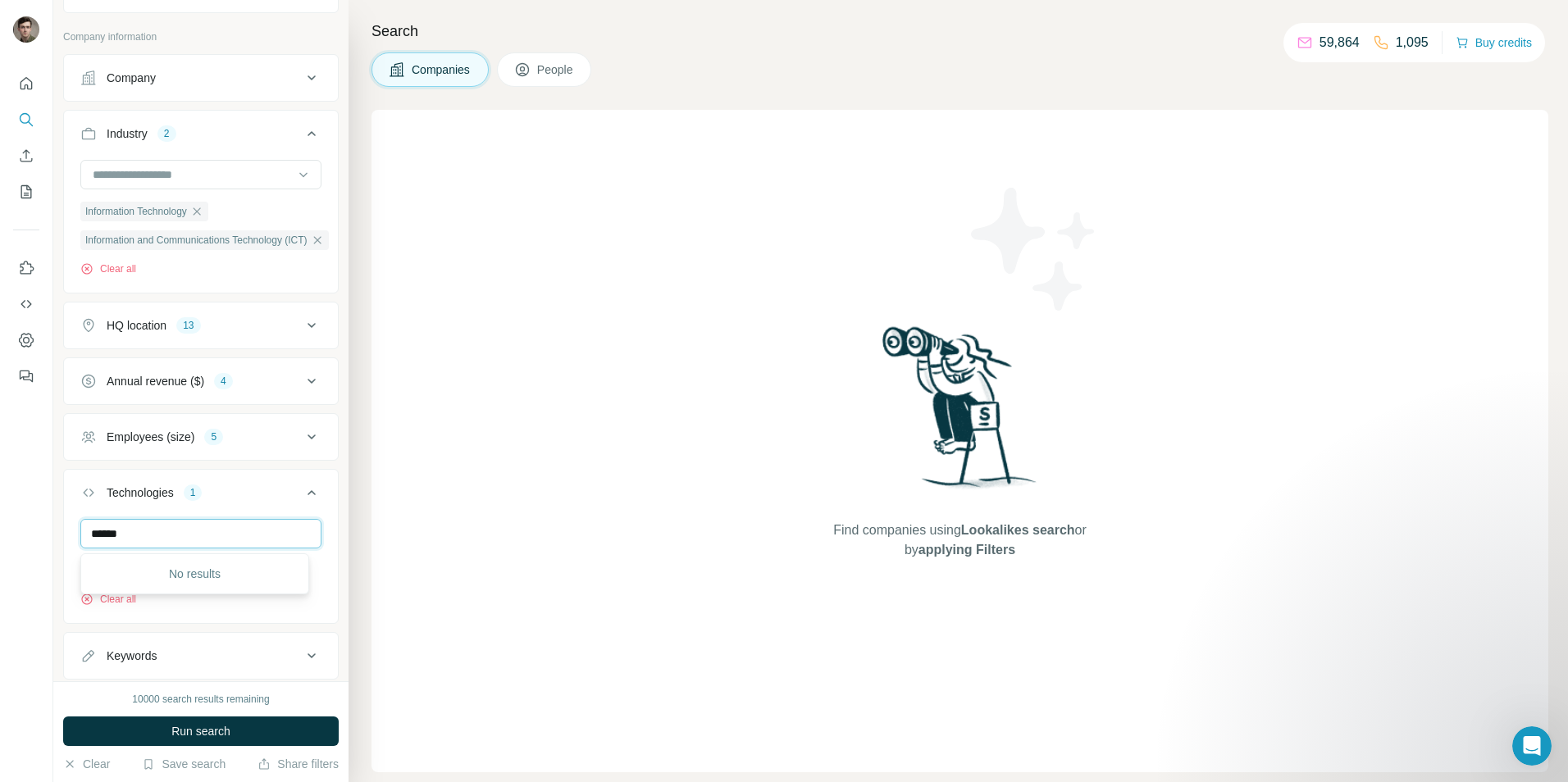
click at [187, 543] on input "******" at bounding box center [200, 533] width 241 height 29
type input "*******"
click at [301, 498] on icon at bounding box center [311, 492] width 20 height 20
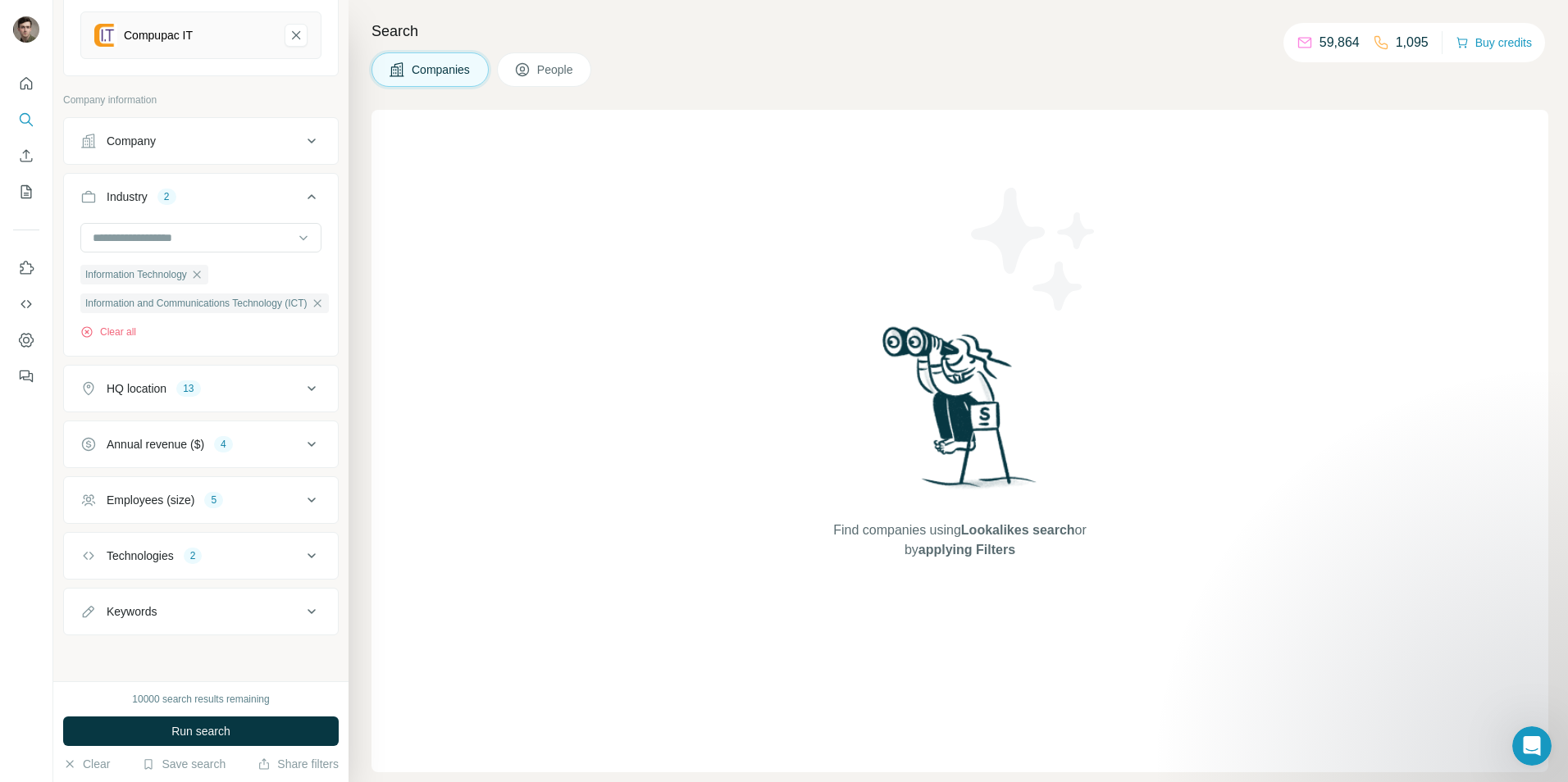
click at [285, 598] on button "Keywords" at bounding box center [200, 612] width 274 height 40
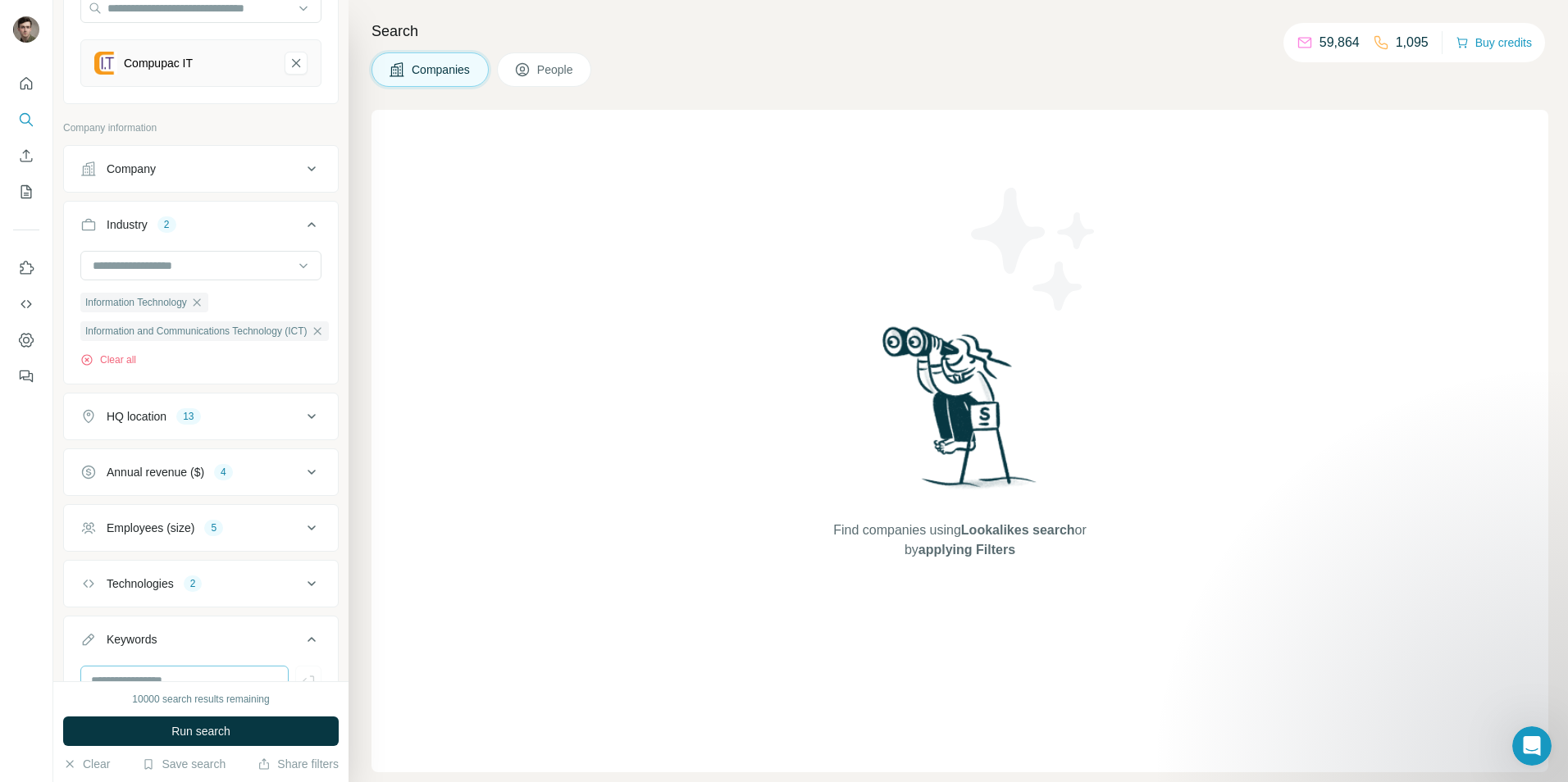
click at [152, 652] on button "Keywords" at bounding box center [200, 642] width 274 height 46
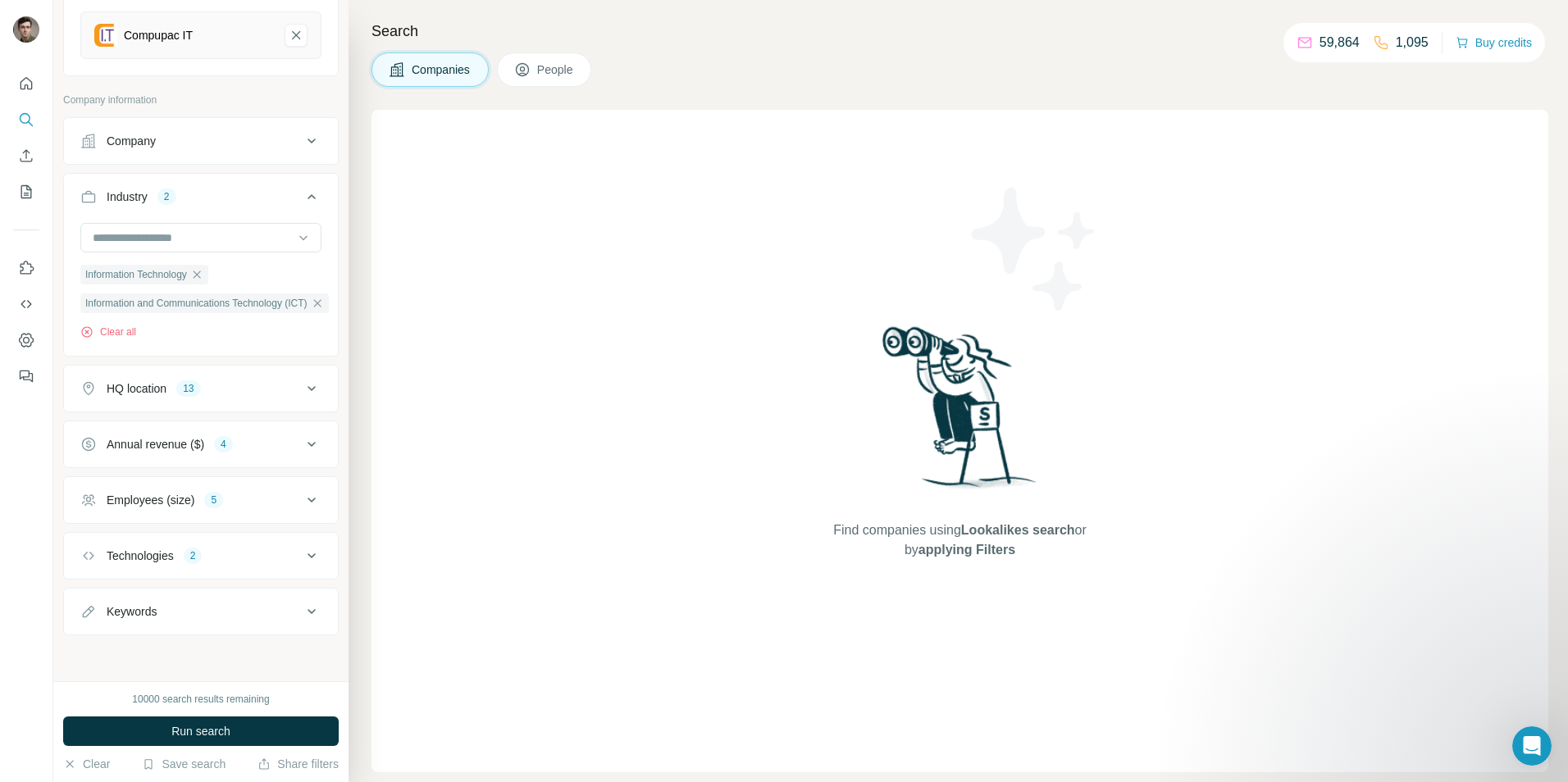
click at [245, 603] on div "Keywords" at bounding box center [191, 611] width 221 height 16
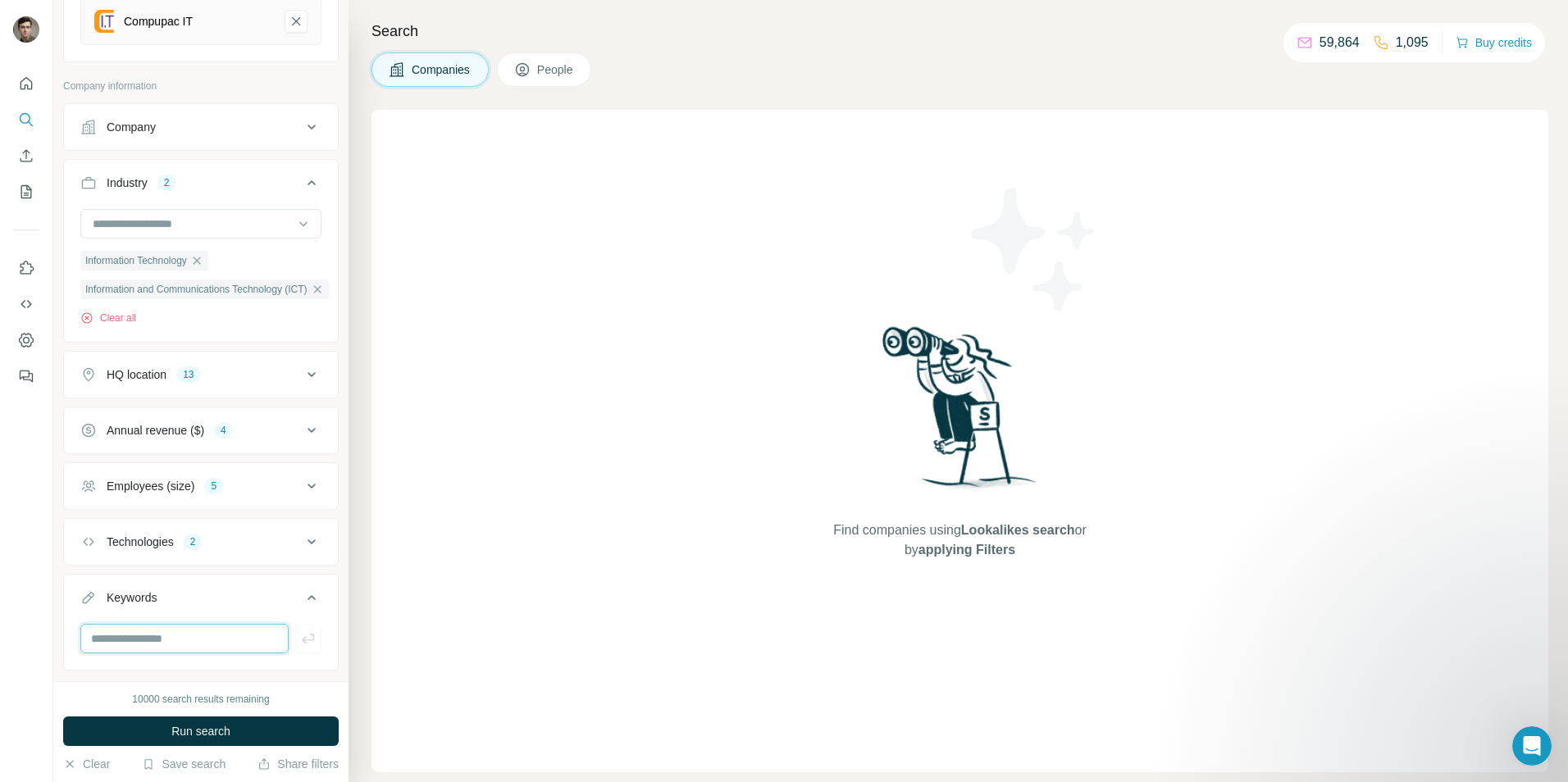
click at [169, 640] on input "text" at bounding box center [184, 639] width 208 height 29
type input "*********"
type input "**********"
click at [307, 598] on icon at bounding box center [311, 597] width 8 height 5
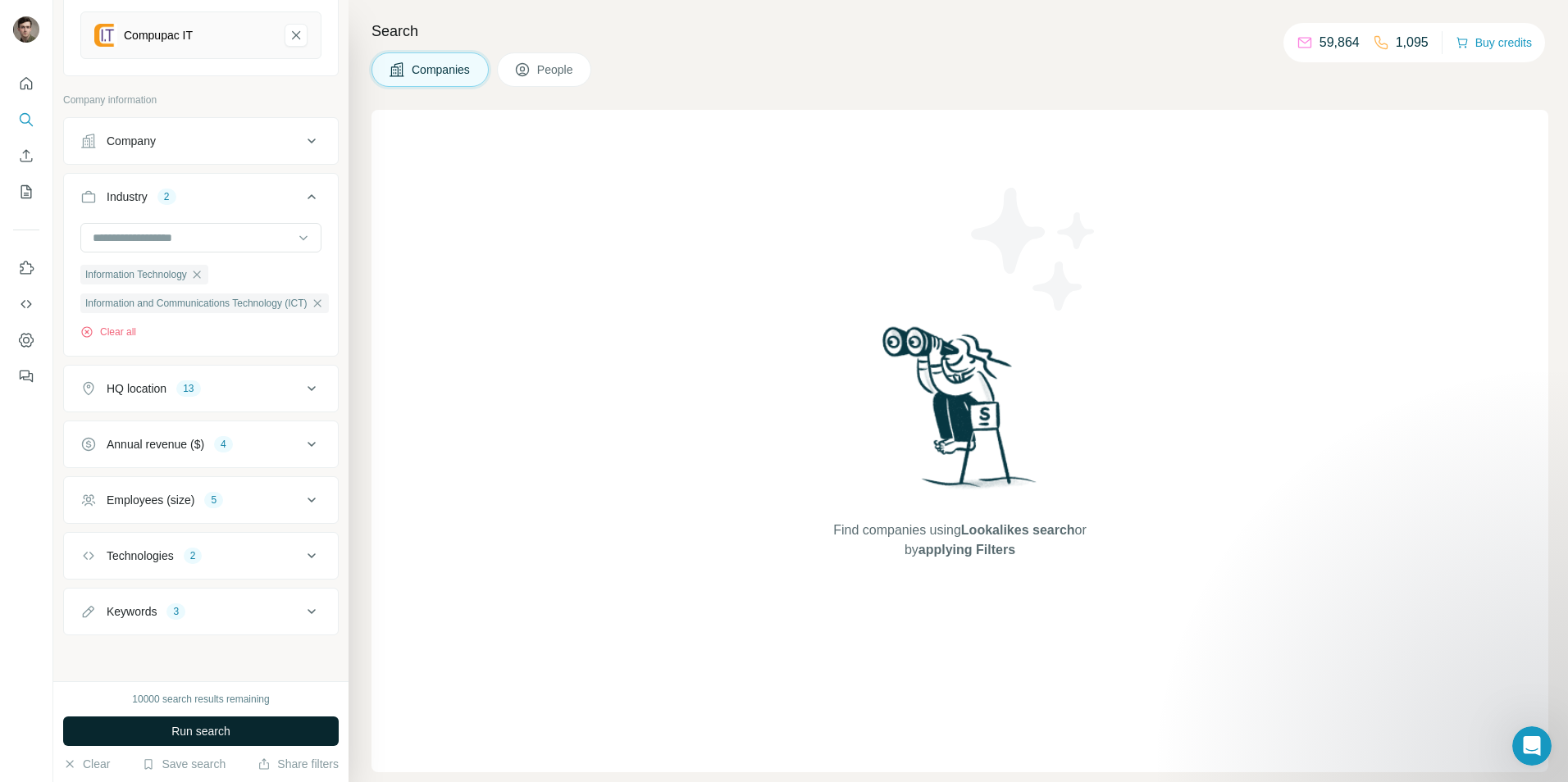
click at [195, 723] on span "Run search" at bounding box center [200, 731] width 59 height 16
click at [209, 738] on div "Run search" at bounding box center [200, 731] width 275 height 29
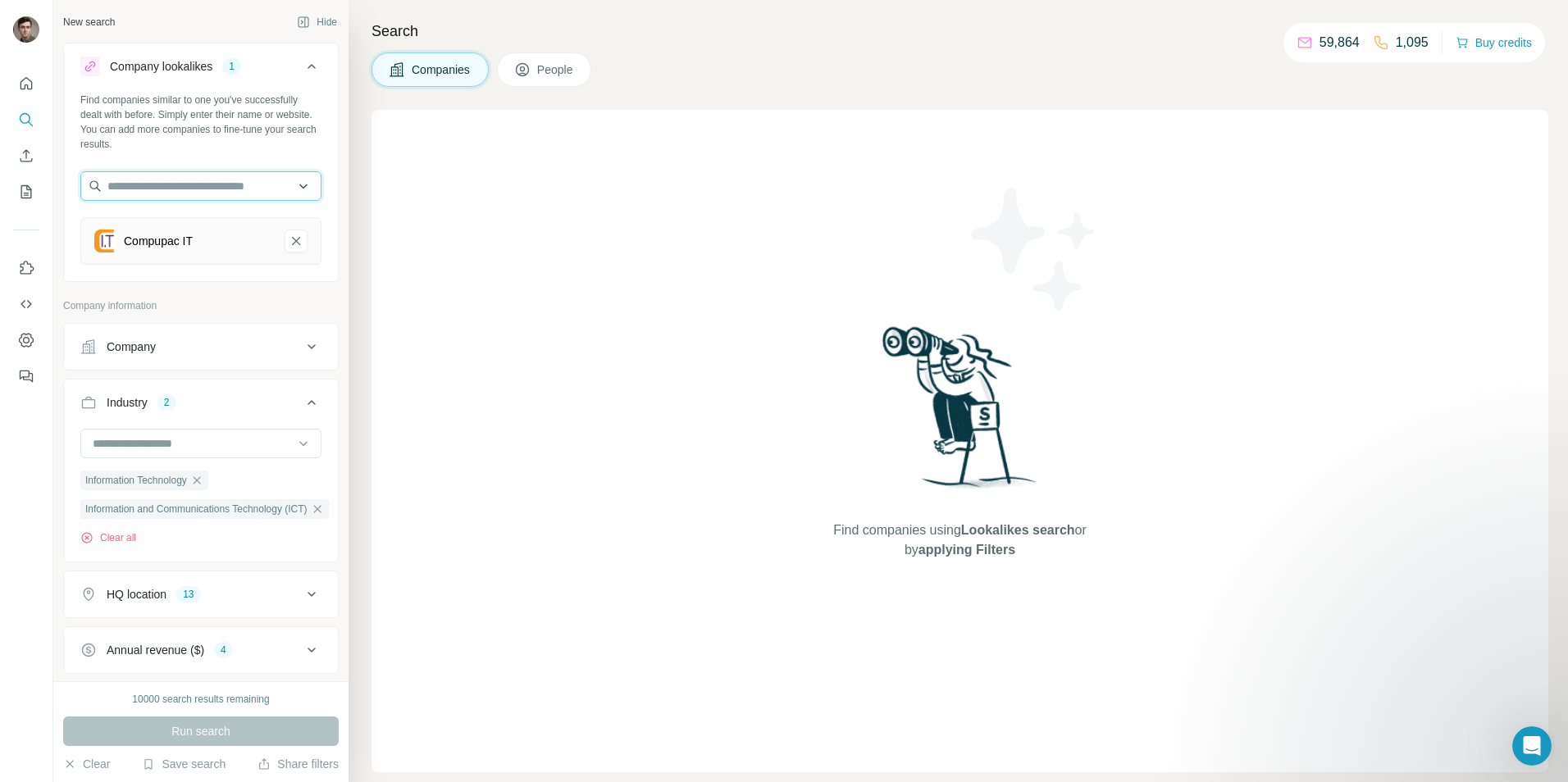
click at [208, 175] on input "text" at bounding box center [200, 186] width 241 height 29
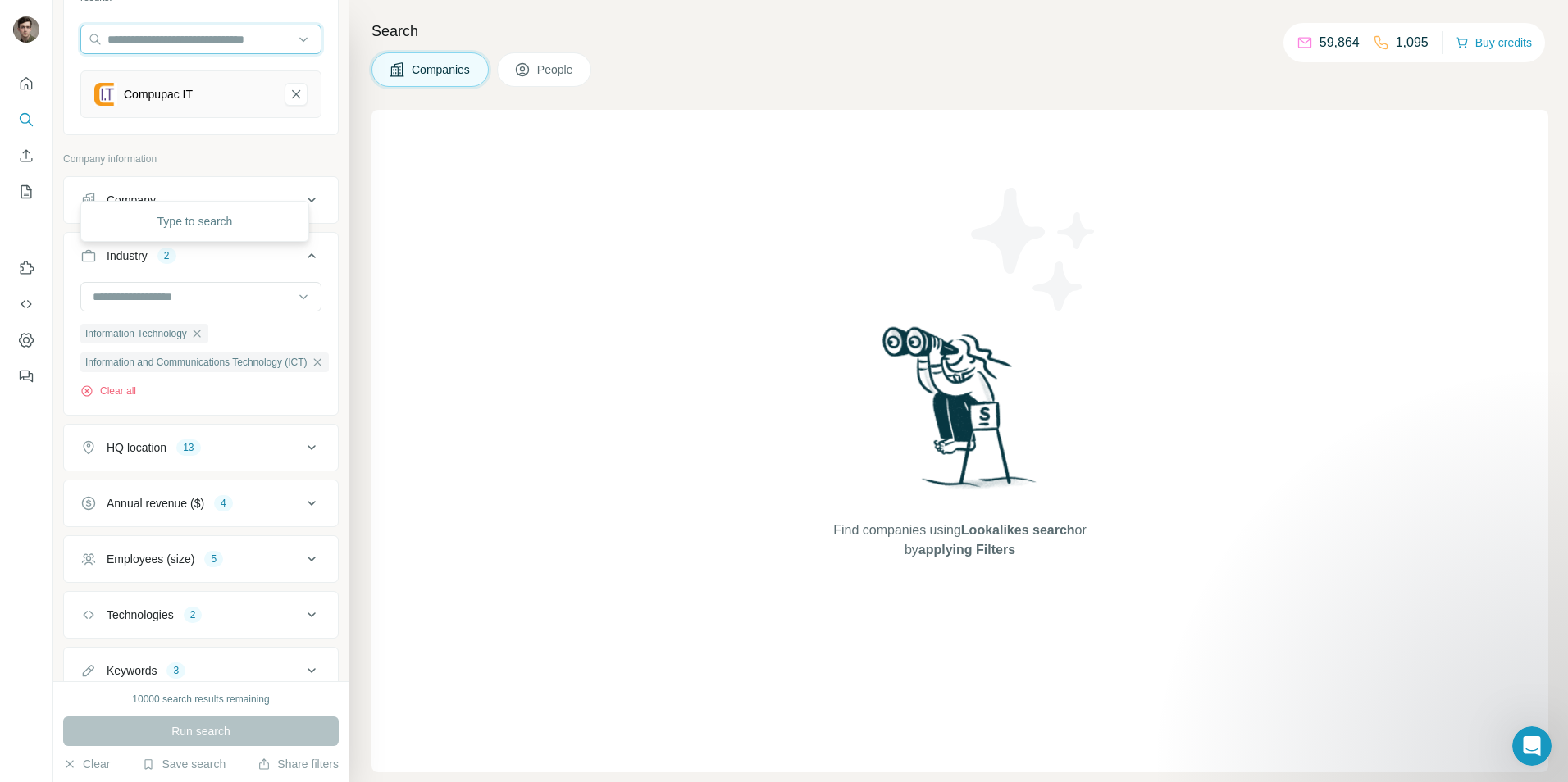
scroll to position [219, 0]
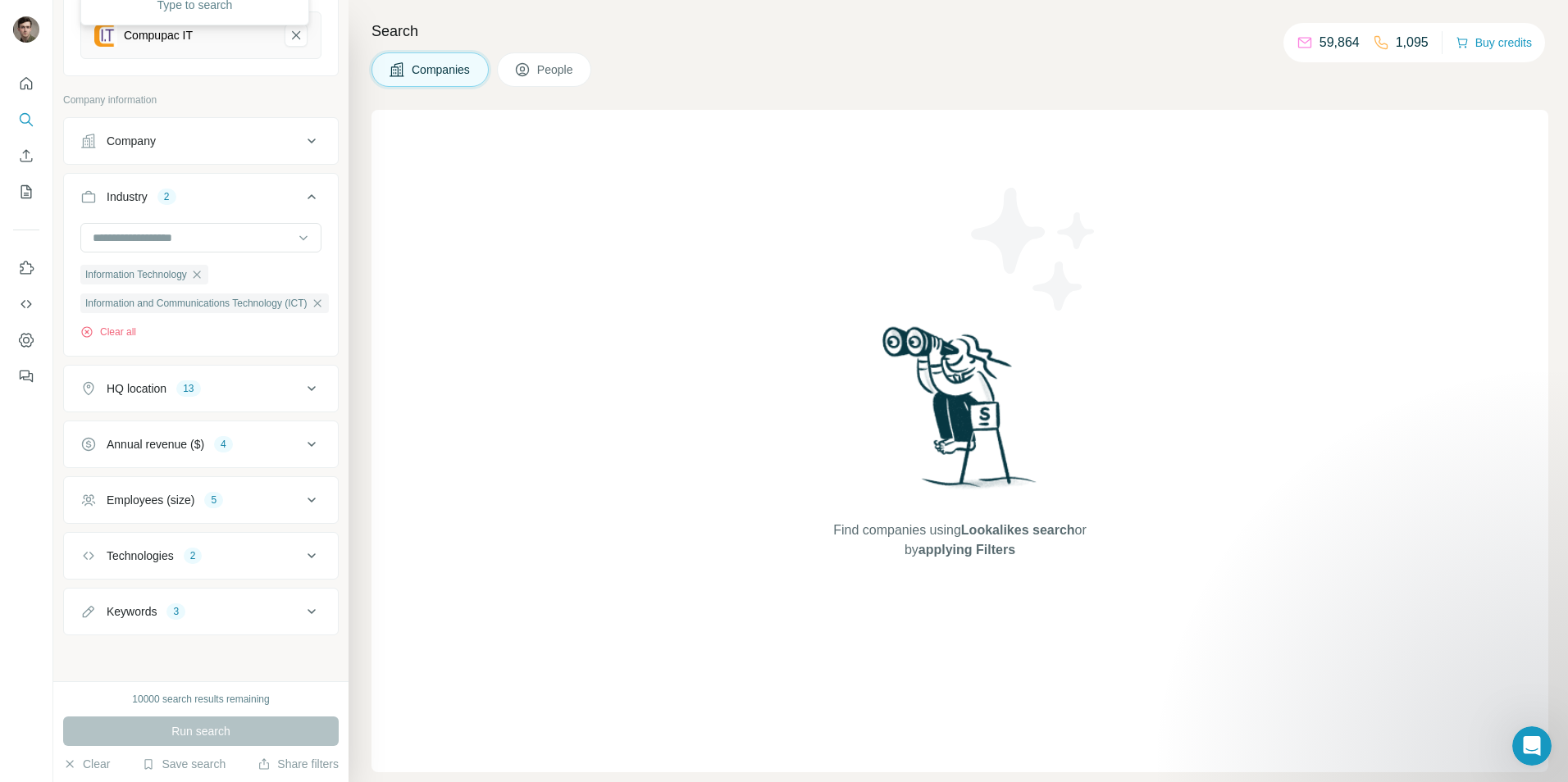
click at [262, 603] on div "Keywords 3" at bounding box center [191, 611] width 221 height 16
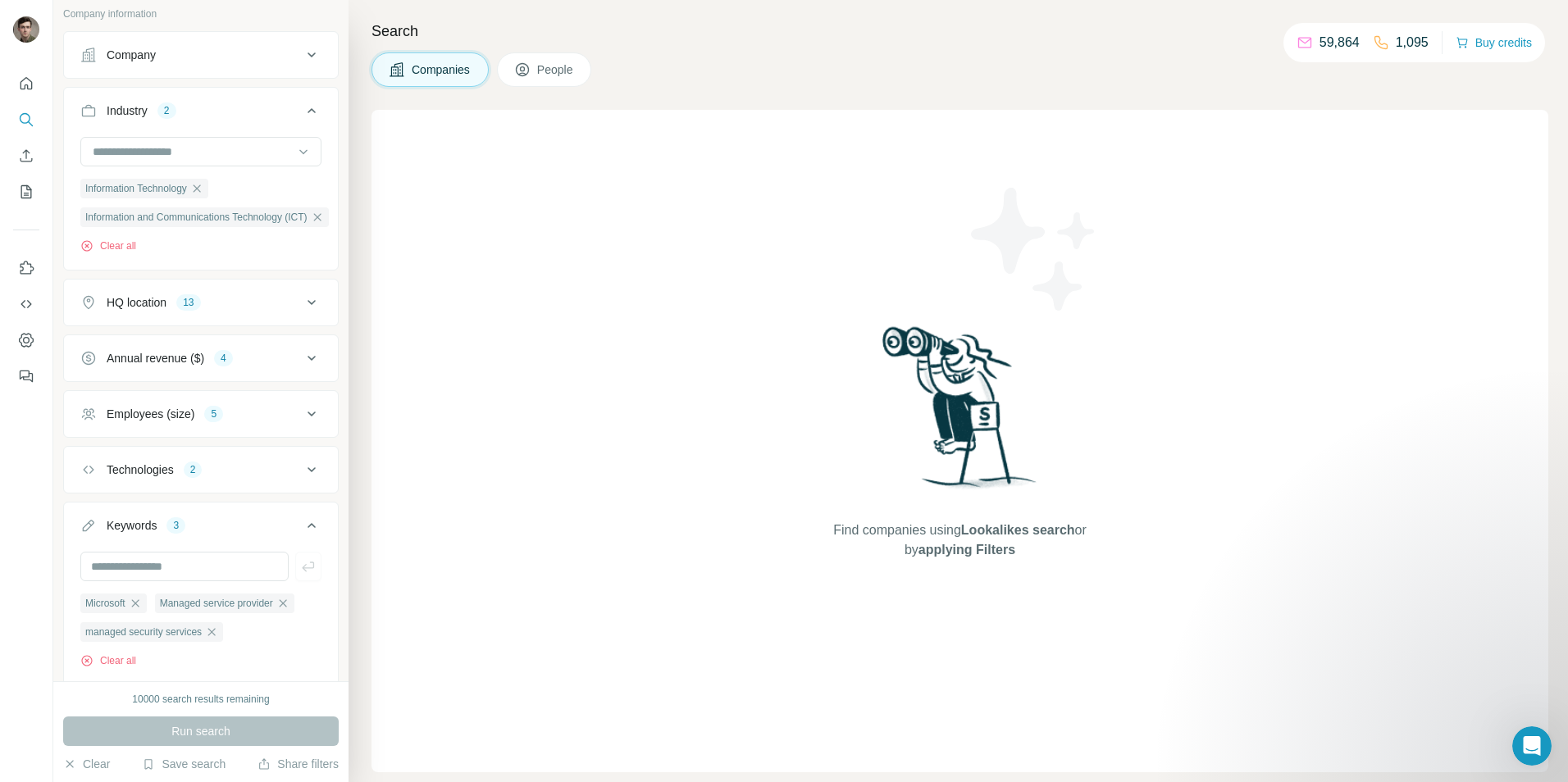
scroll to position [357, 0]
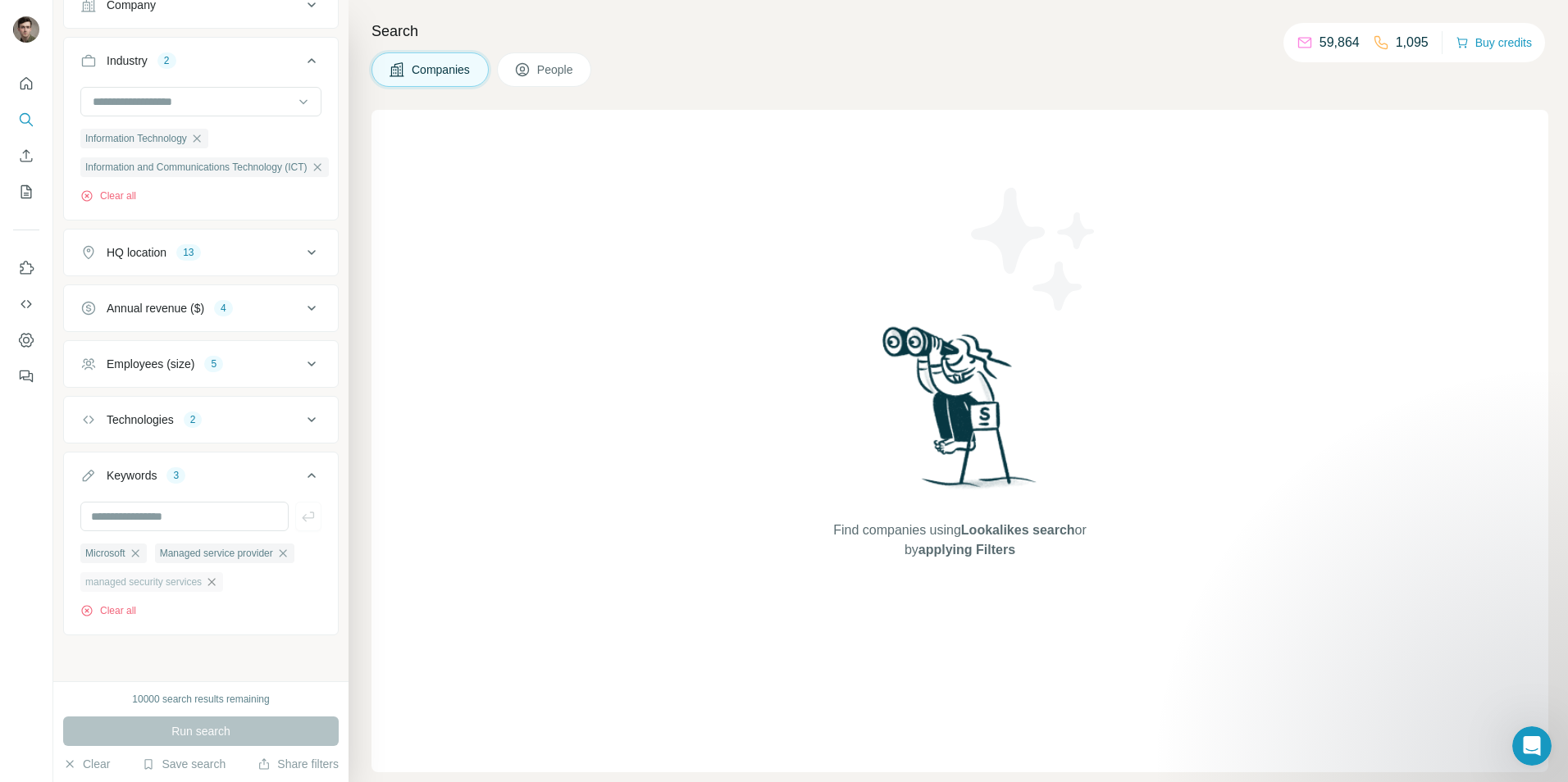
click at [218, 576] on icon "button" at bounding box center [211, 582] width 13 height 13
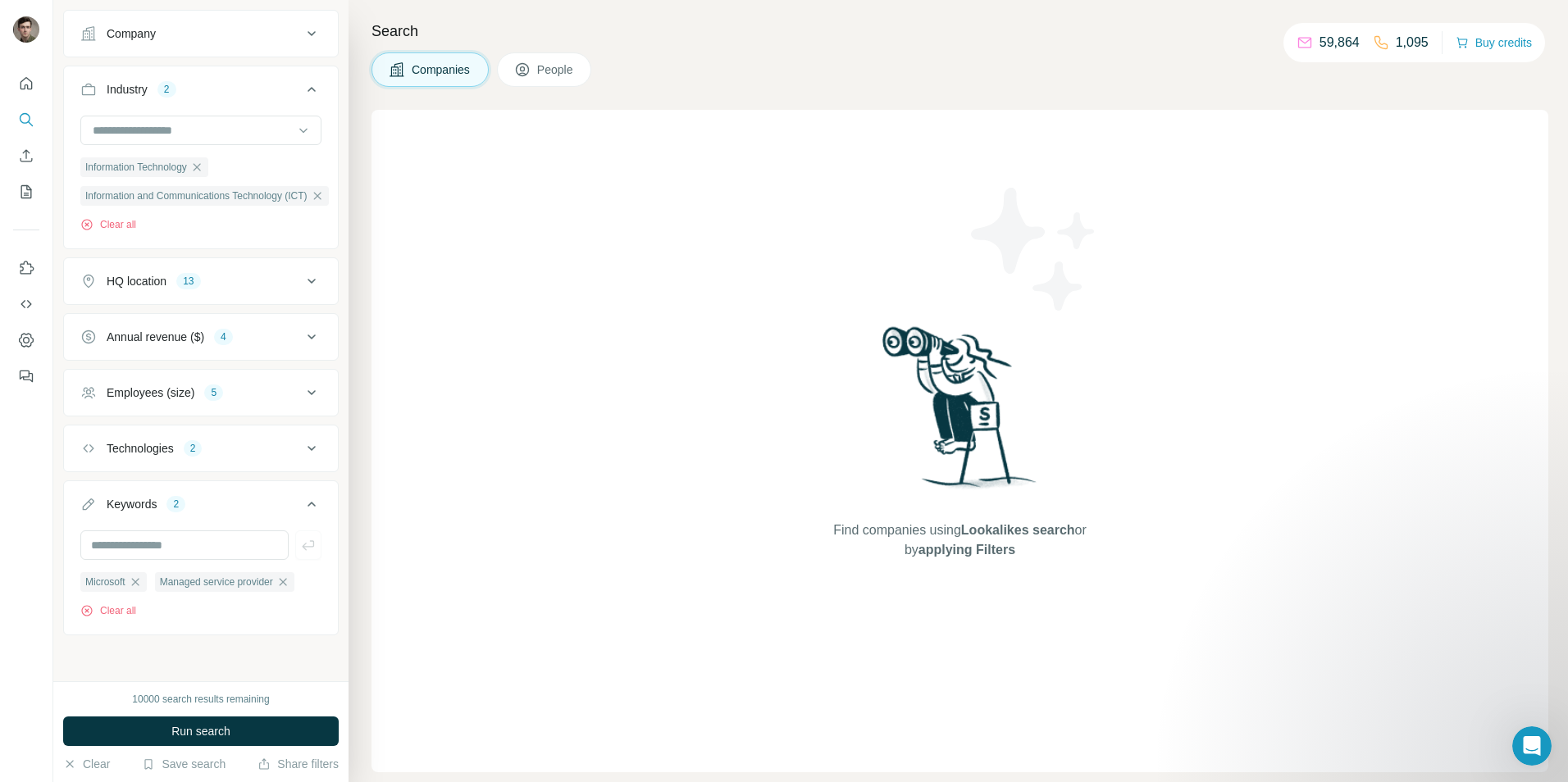
scroll to position [328, 0]
click at [218, 733] on span "Run search" at bounding box center [200, 731] width 59 height 16
click at [303, 443] on icon at bounding box center [311, 448] width 20 height 20
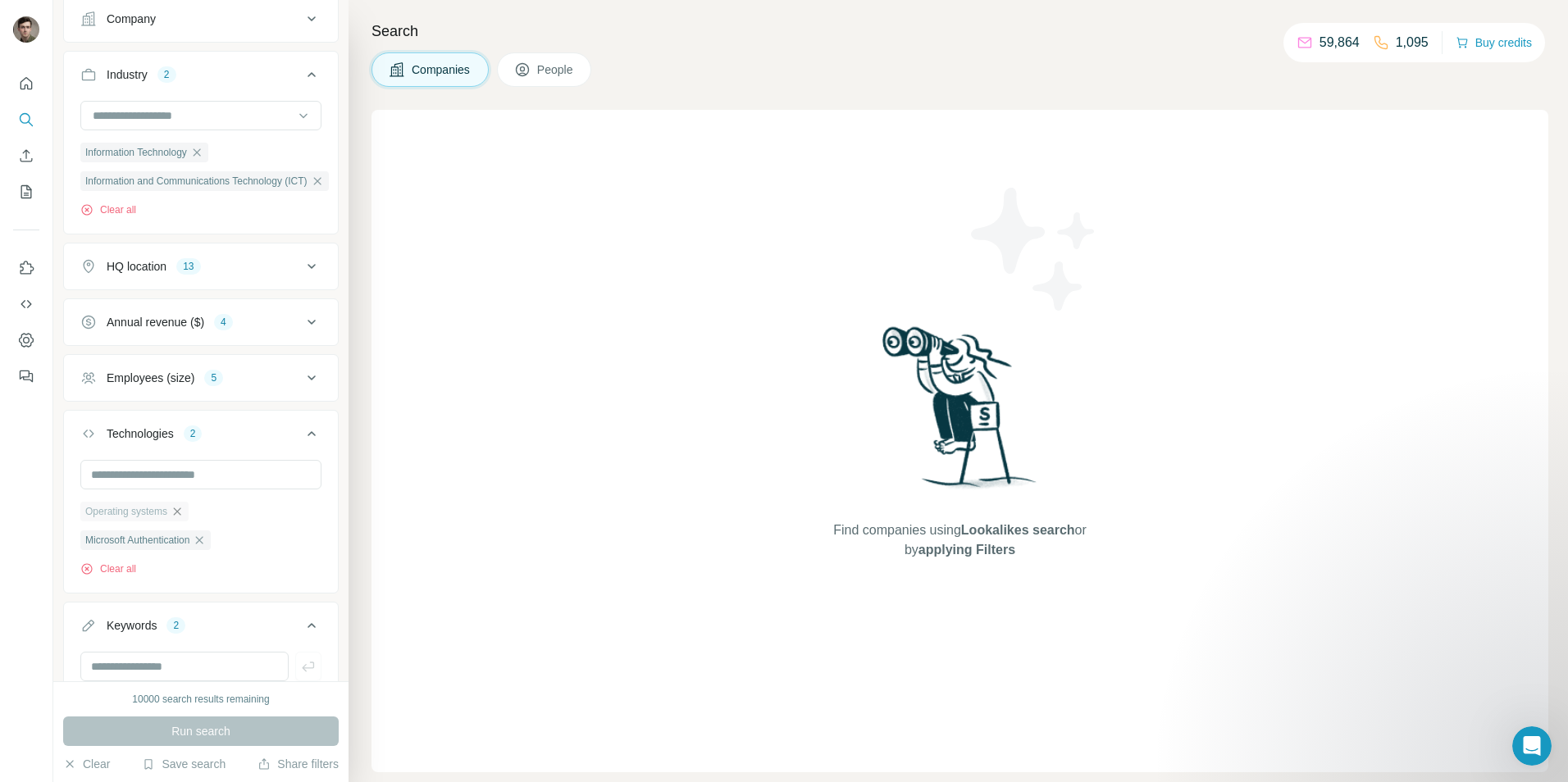
click at [183, 510] on icon "button" at bounding box center [177, 511] width 13 height 13
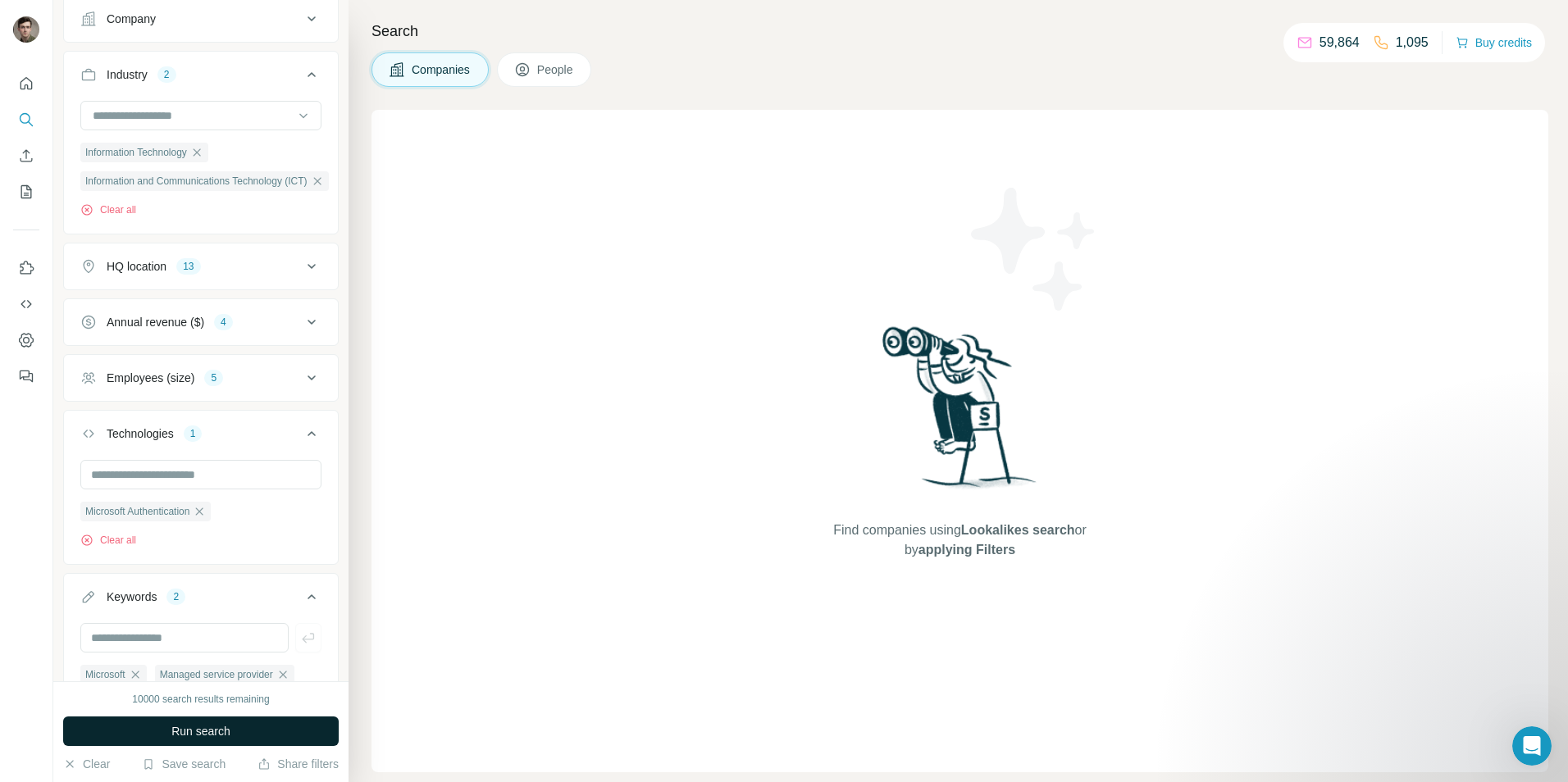
click at [209, 718] on button "Run search" at bounding box center [200, 731] width 275 height 29
click at [204, 514] on icon "button" at bounding box center [199, 511] width 8 height 8
click at [210, 735] on span "Run search" at bounding box center [200, 731] width 59 height 16
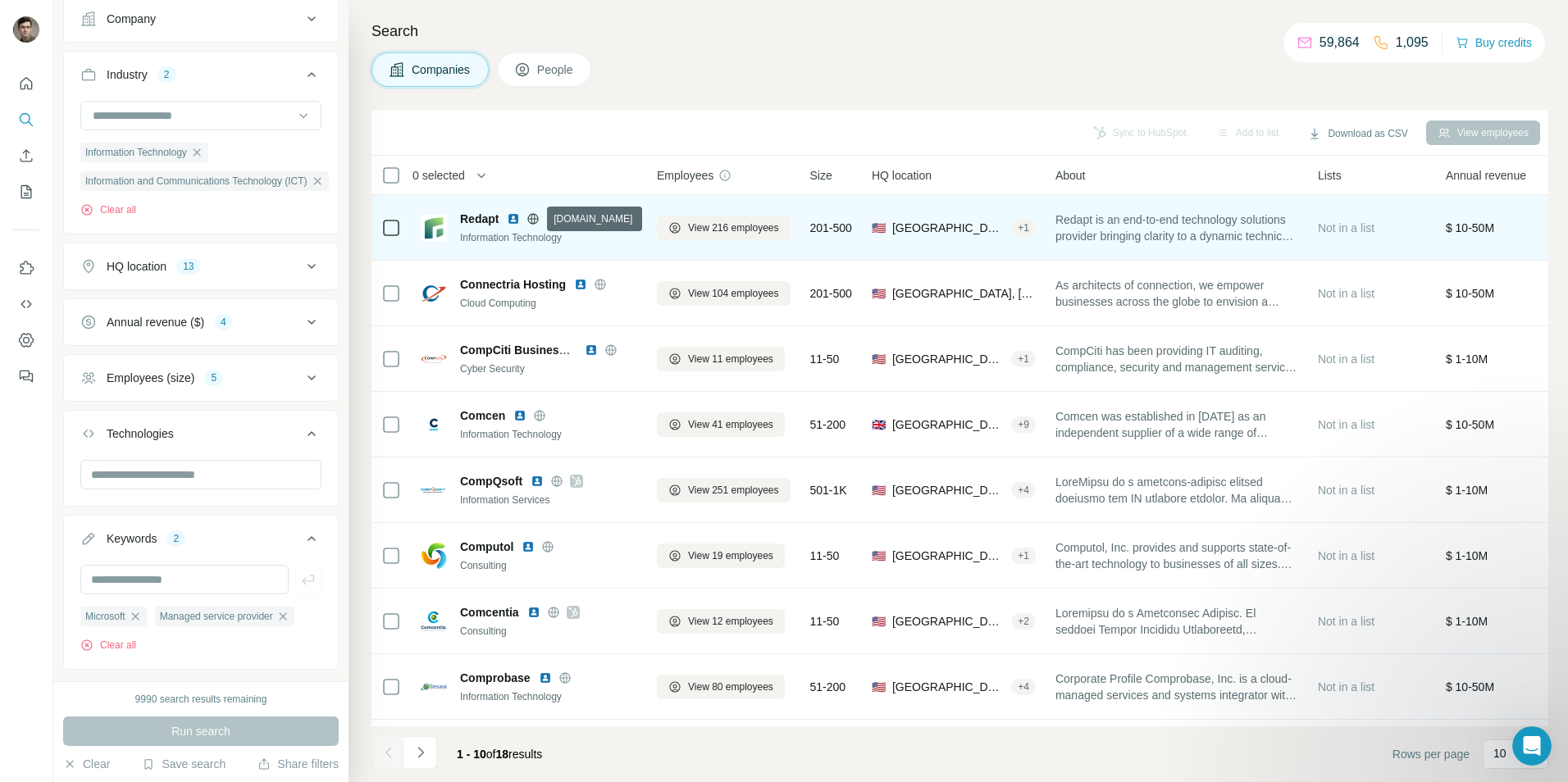
click at [535, 212] on icon at bounding box center [533, 218] width 13 height 13
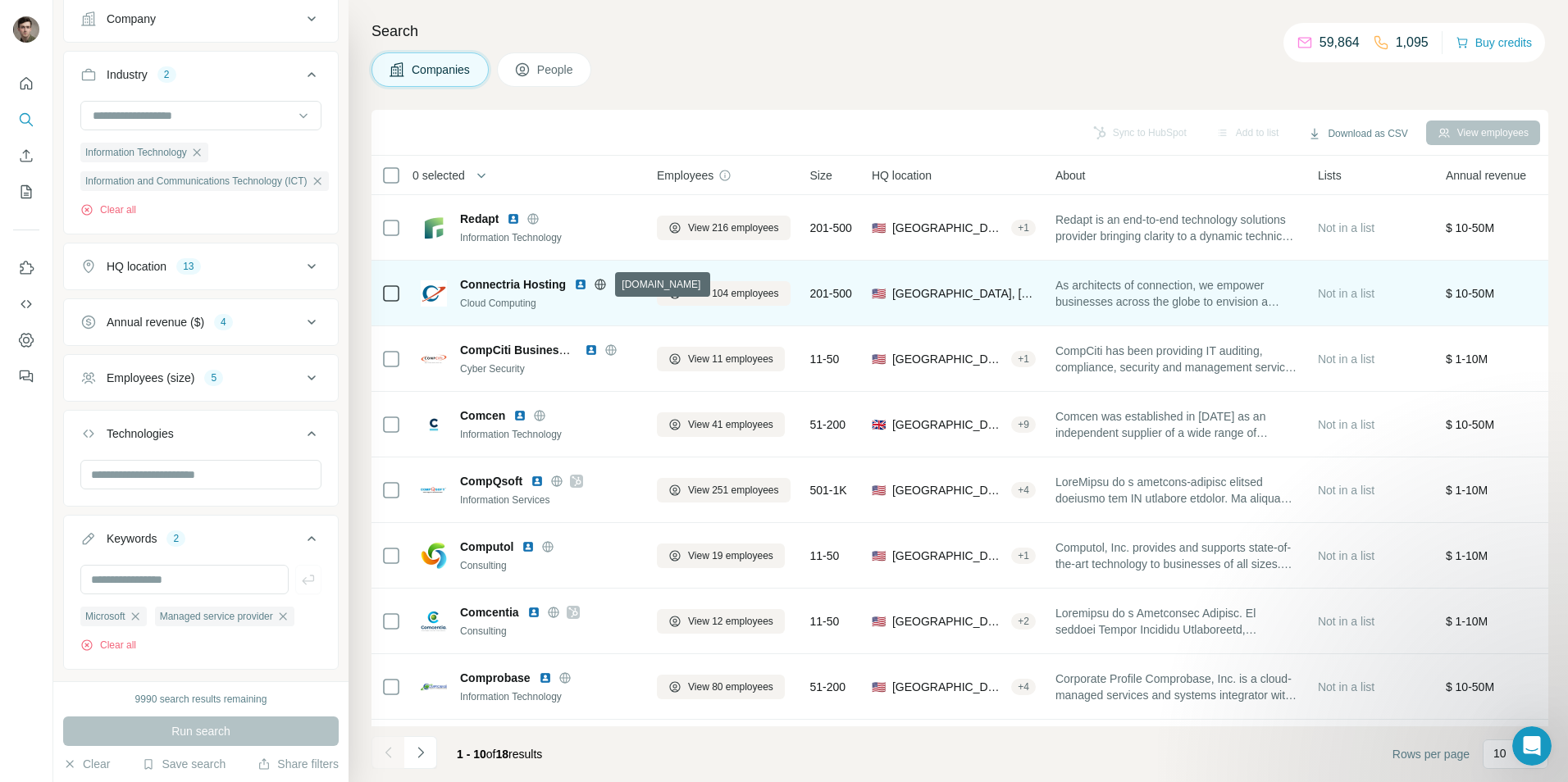
click at [602, 280] on icon at bounding box center [600, 284] width 4 height 10
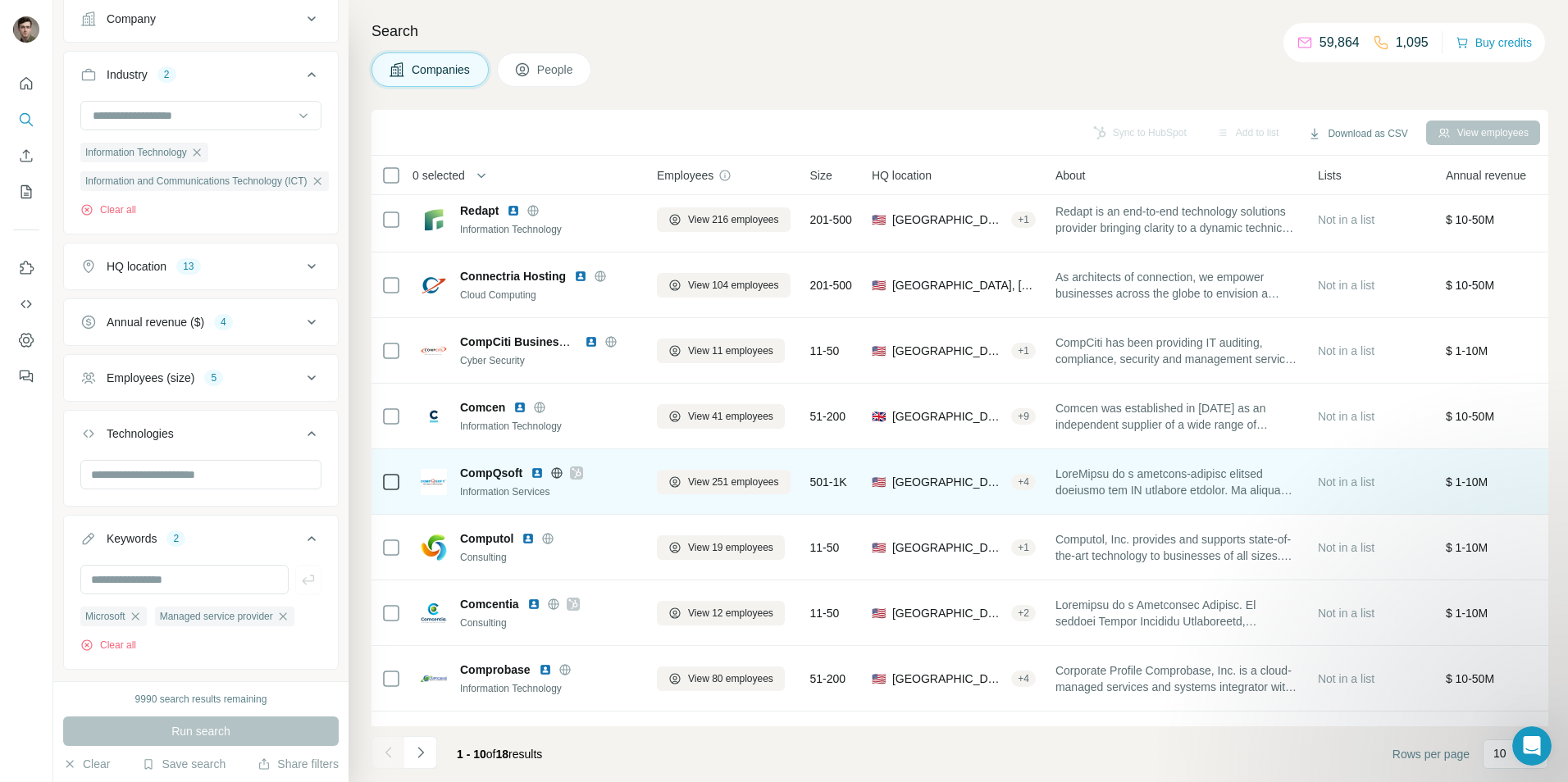
scroll to position [10, 0]
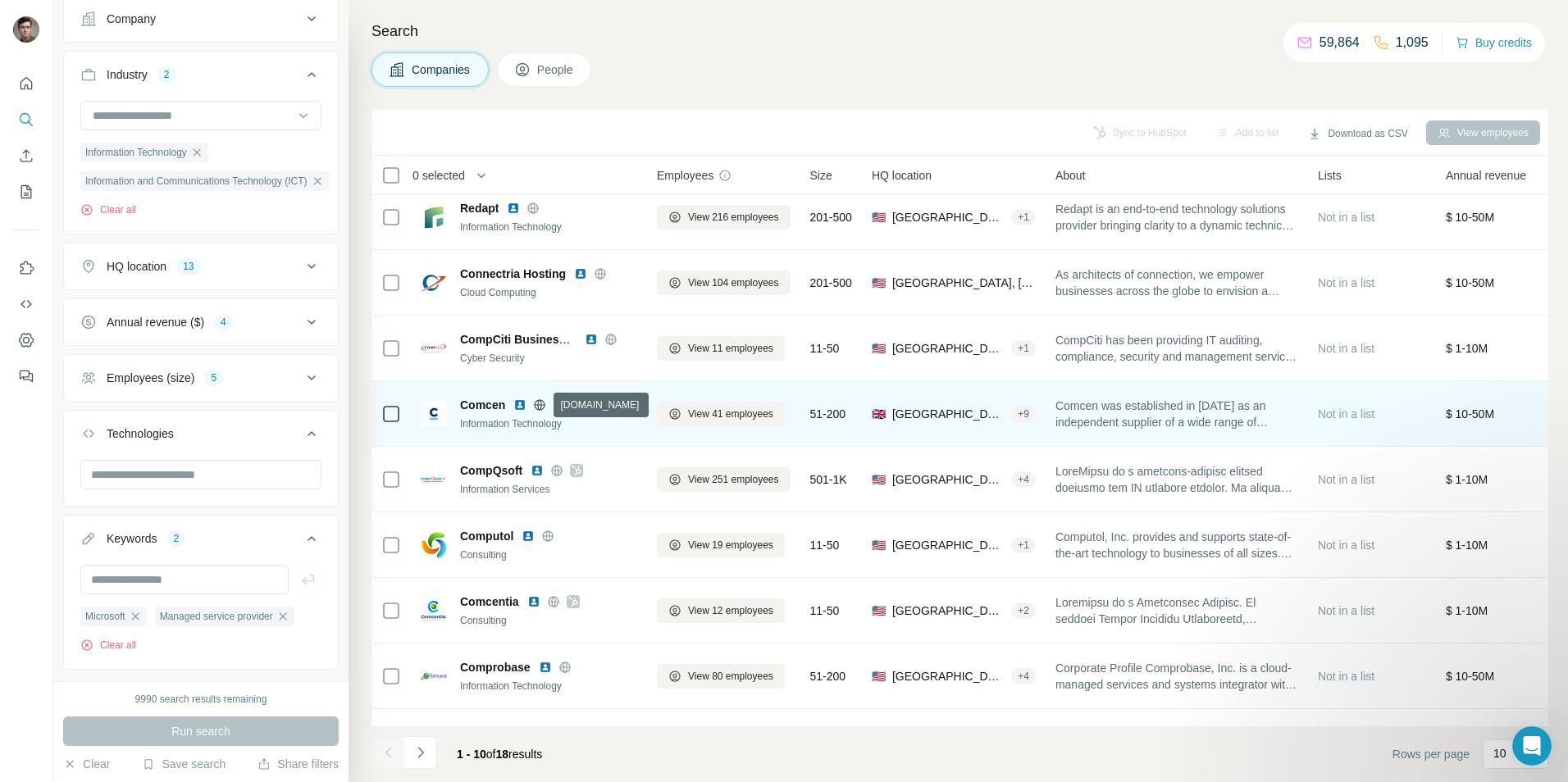
click at [543, 407] on icon at bounding box center [539, 405] width 13 height 13
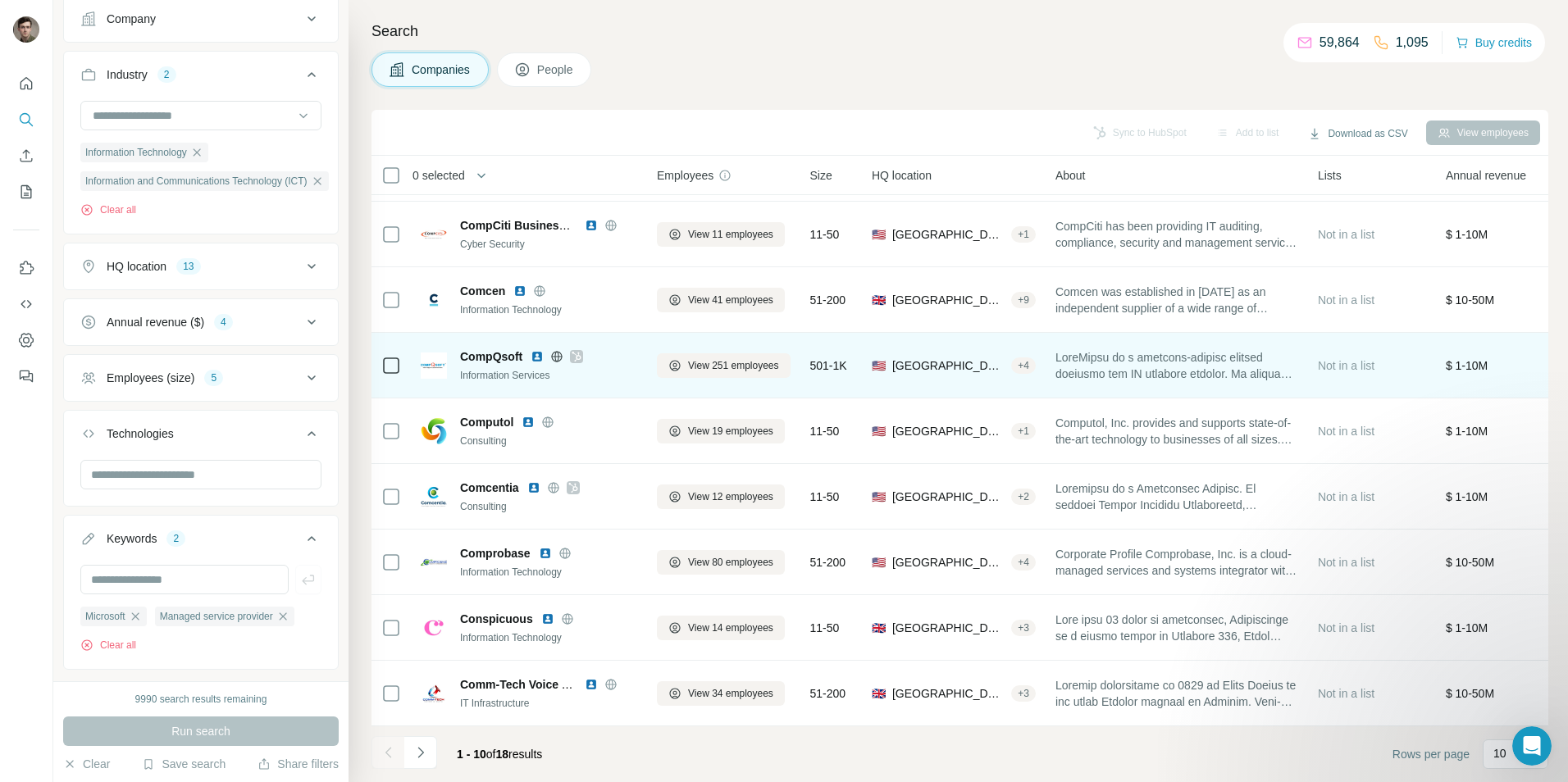
scroll to position [133, 0]
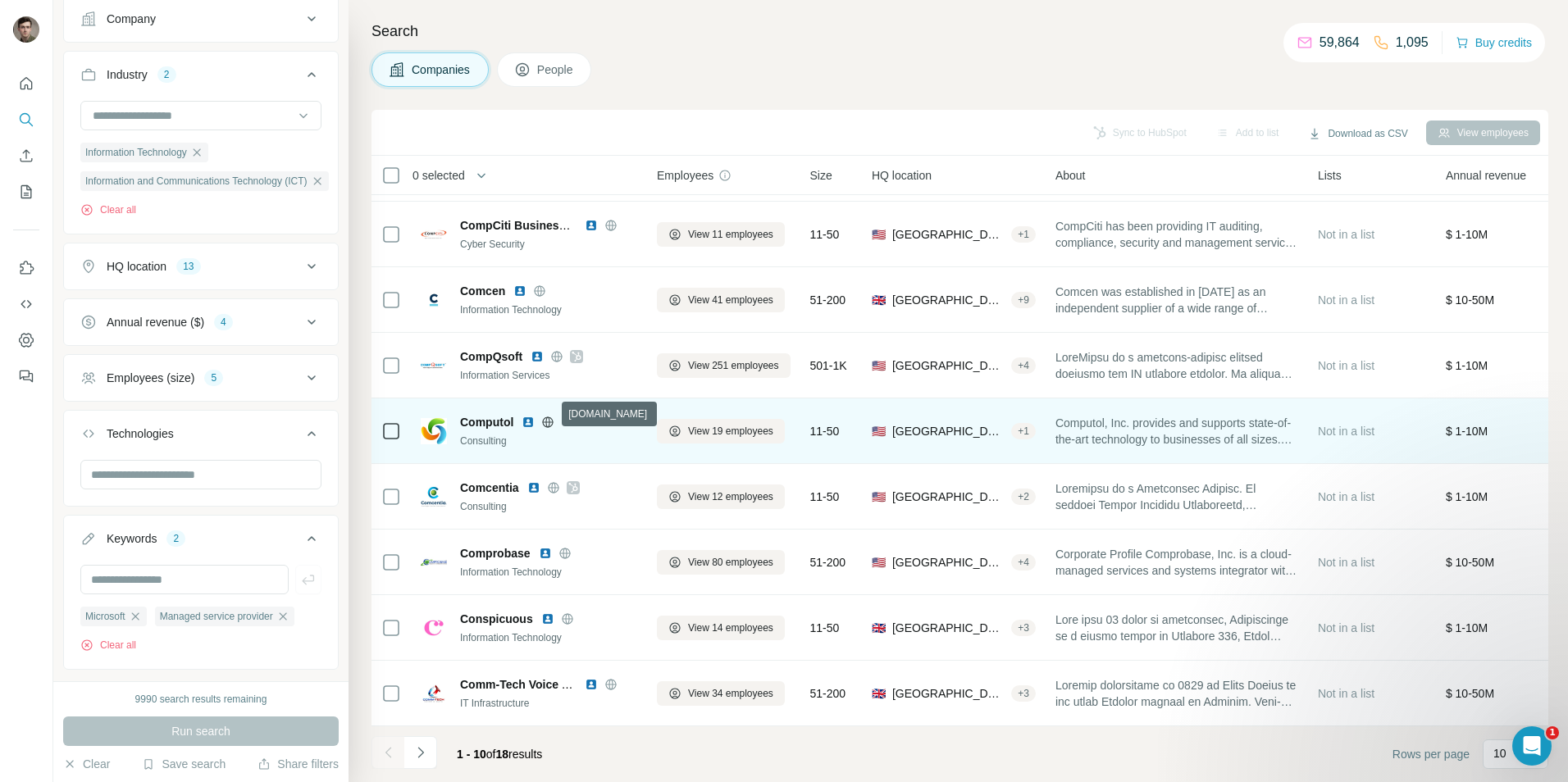
click at [547, 416] on icon at bounding box center [547, 421] width 4 height 10
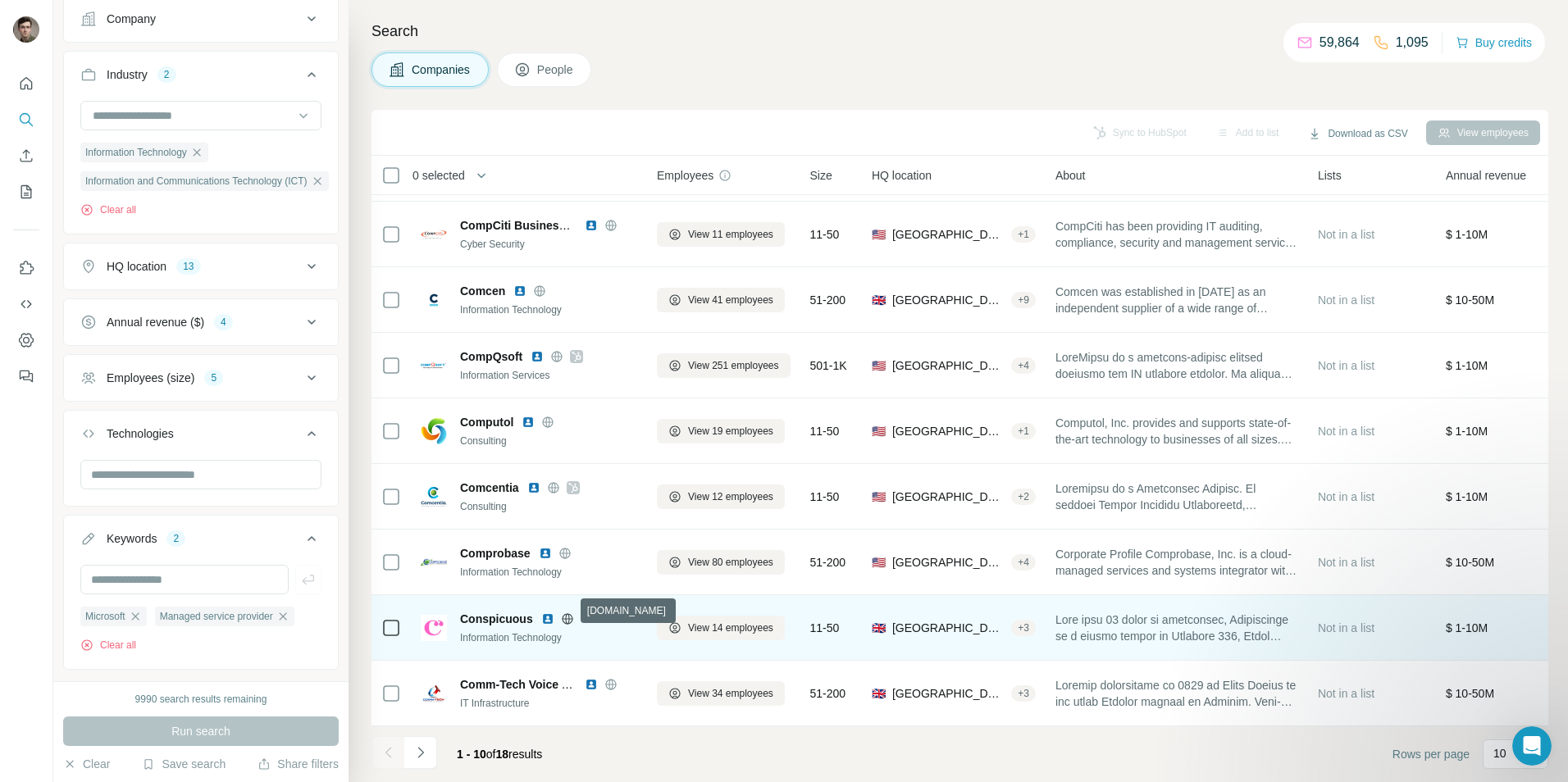
click at [569, 613] on icon at bounding box center [566, 618] width 4 height 10
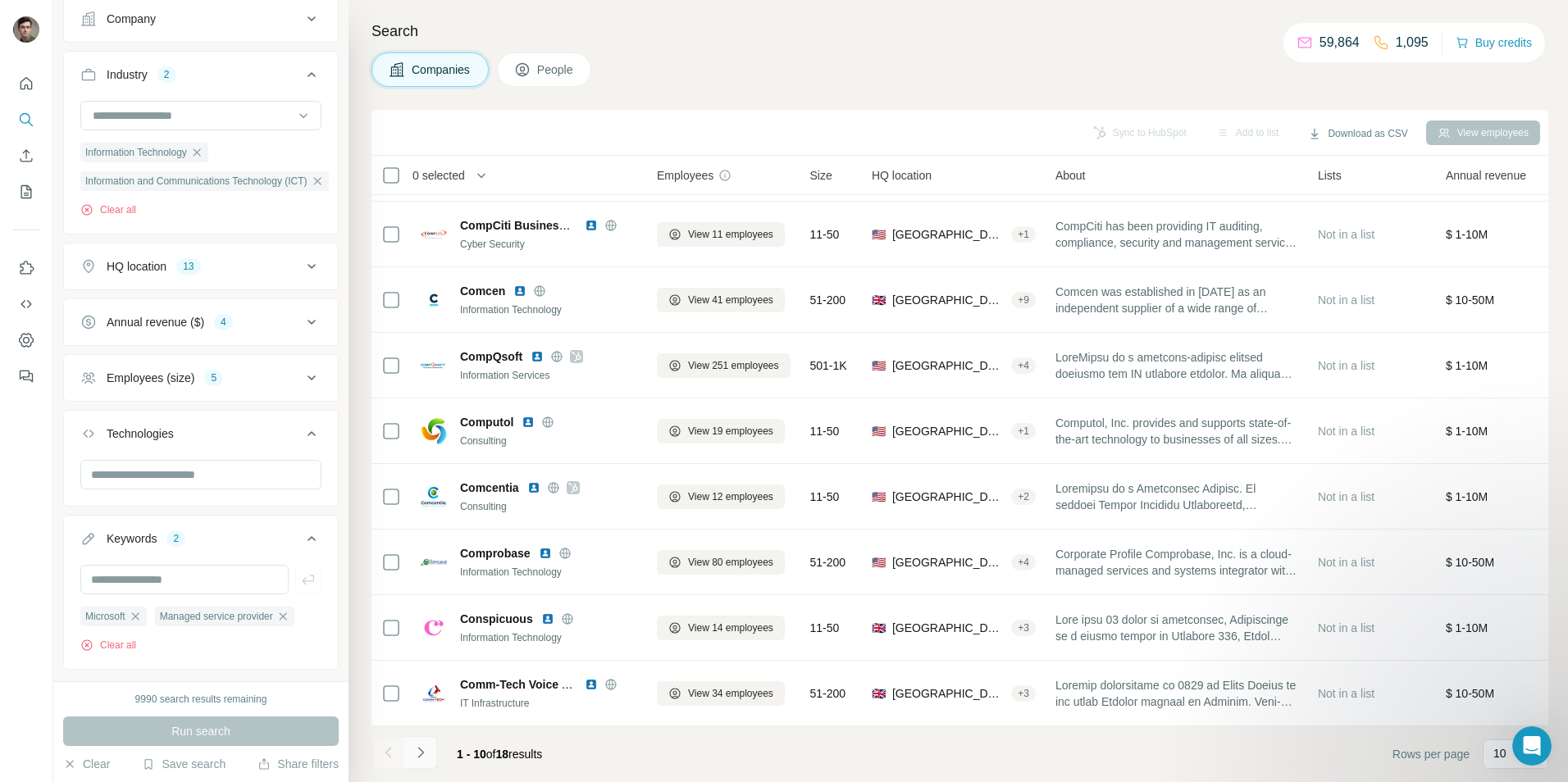
click at [423, 757] on icon "Navigate to next page" at bounding box center [420, 752] width 16 height 16
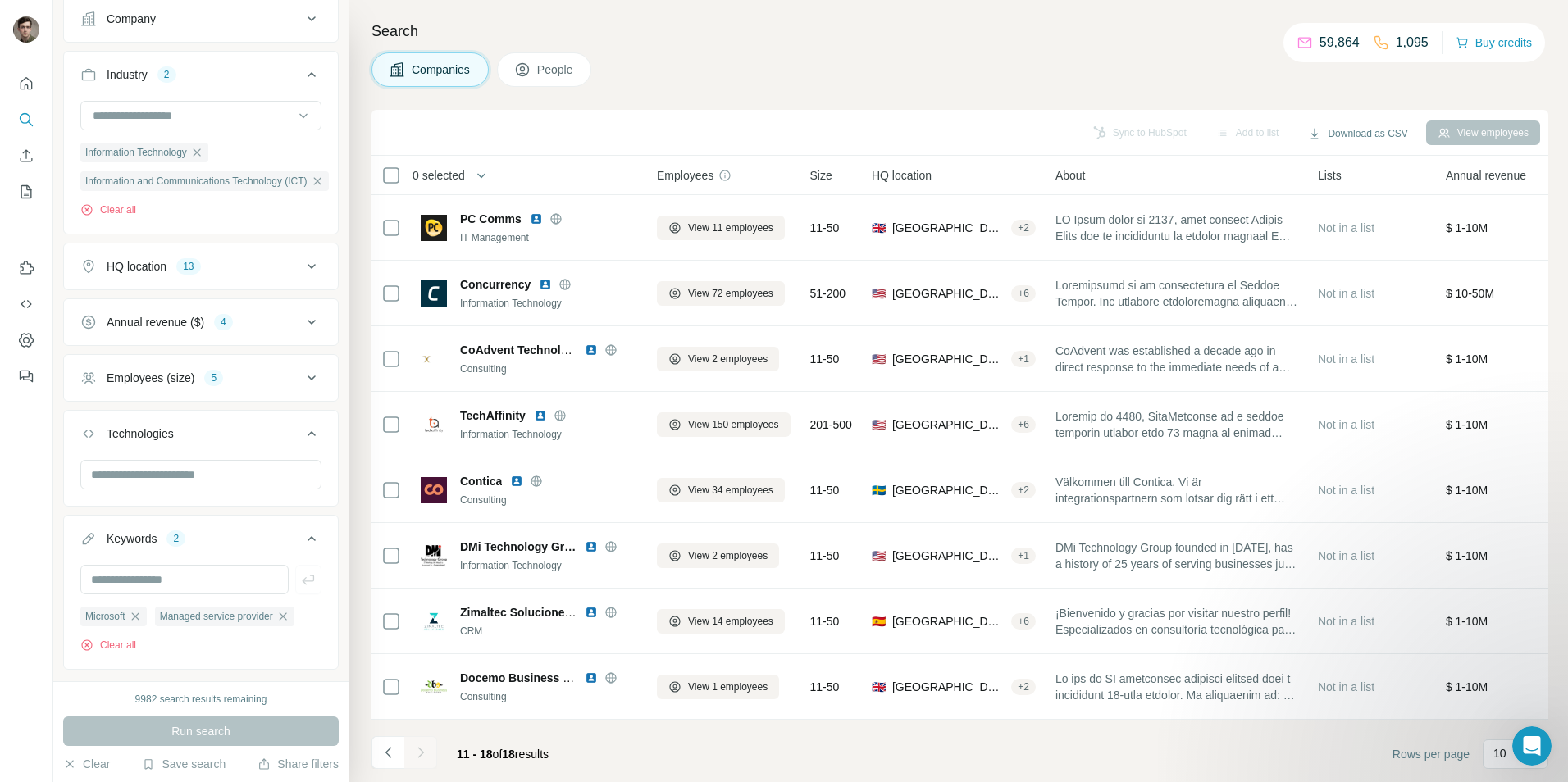
scroll to position [2, 0]
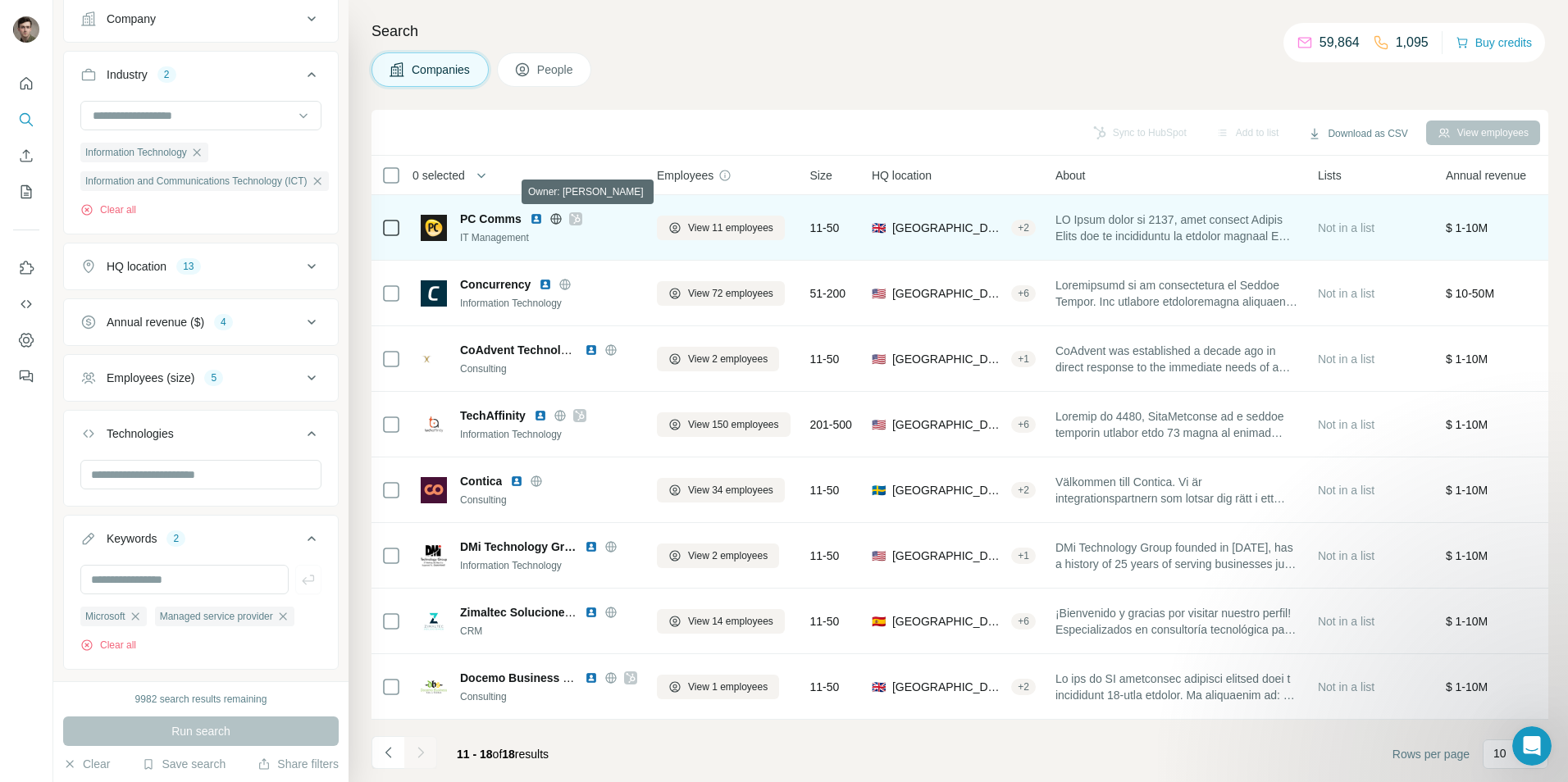
click at [574, 214] on icon at bounding box center [575, 218] width 9 height 13
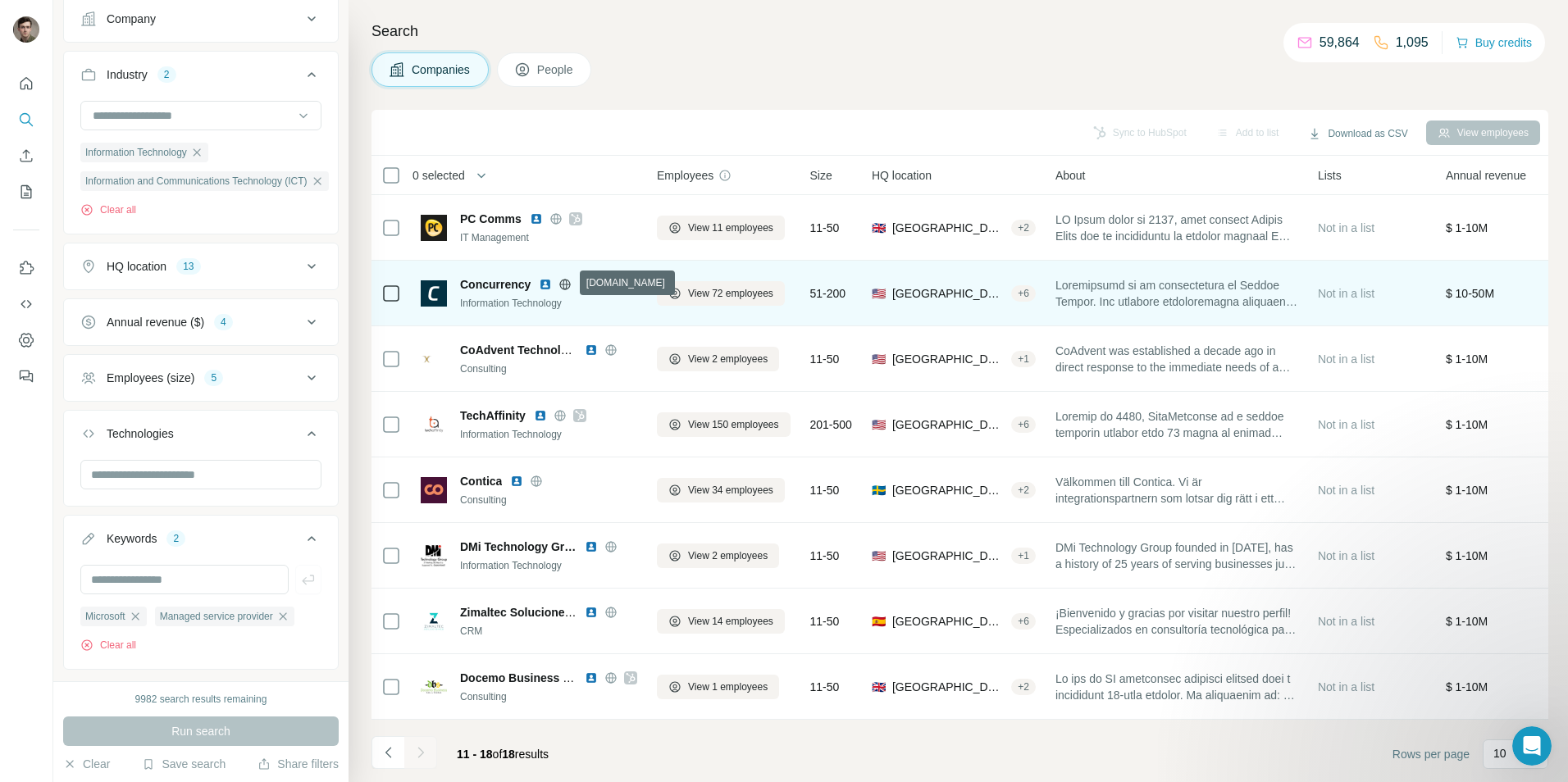
click at [567, 278] on icon at bounding box center [565, 284] width 13 height 13
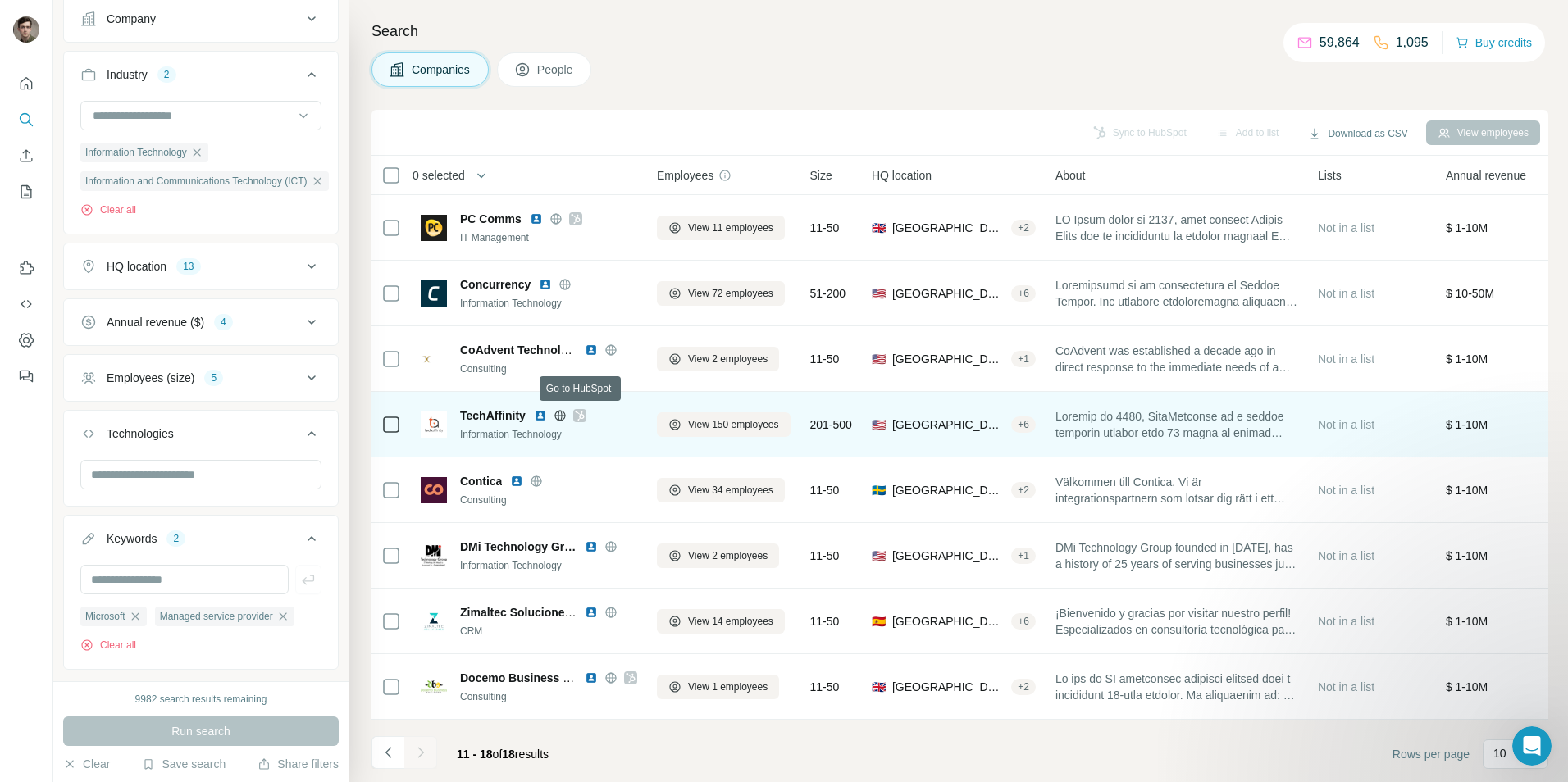
click at [579, 412] on icon at bounding box center [579, 415] width 9 height 13
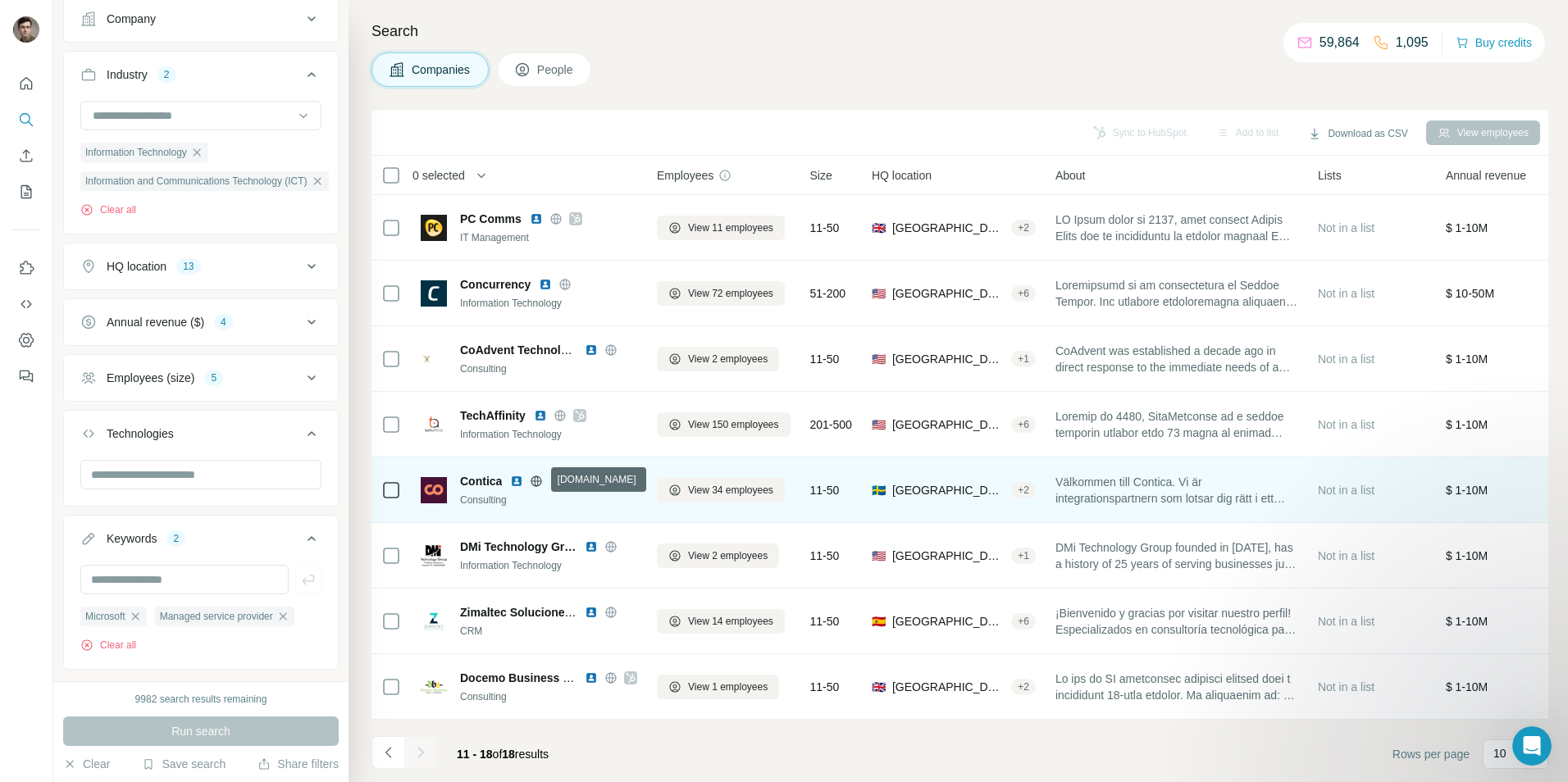
click at [536, 478] on icon at bounding box center [536, 481] width 4 height 10
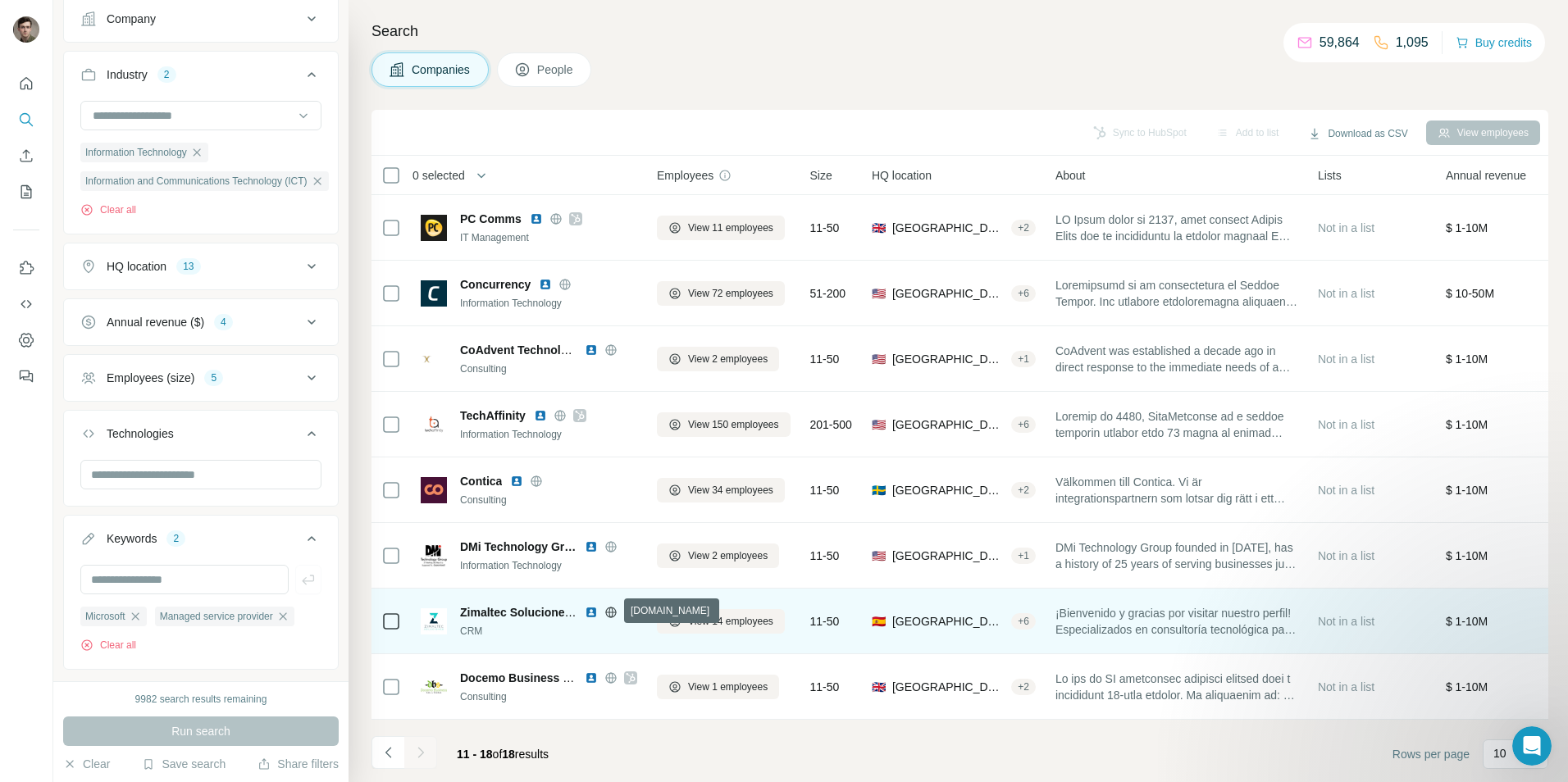
click at [612, 610] on icon at bounding box center [610, 612] width 4 height 10
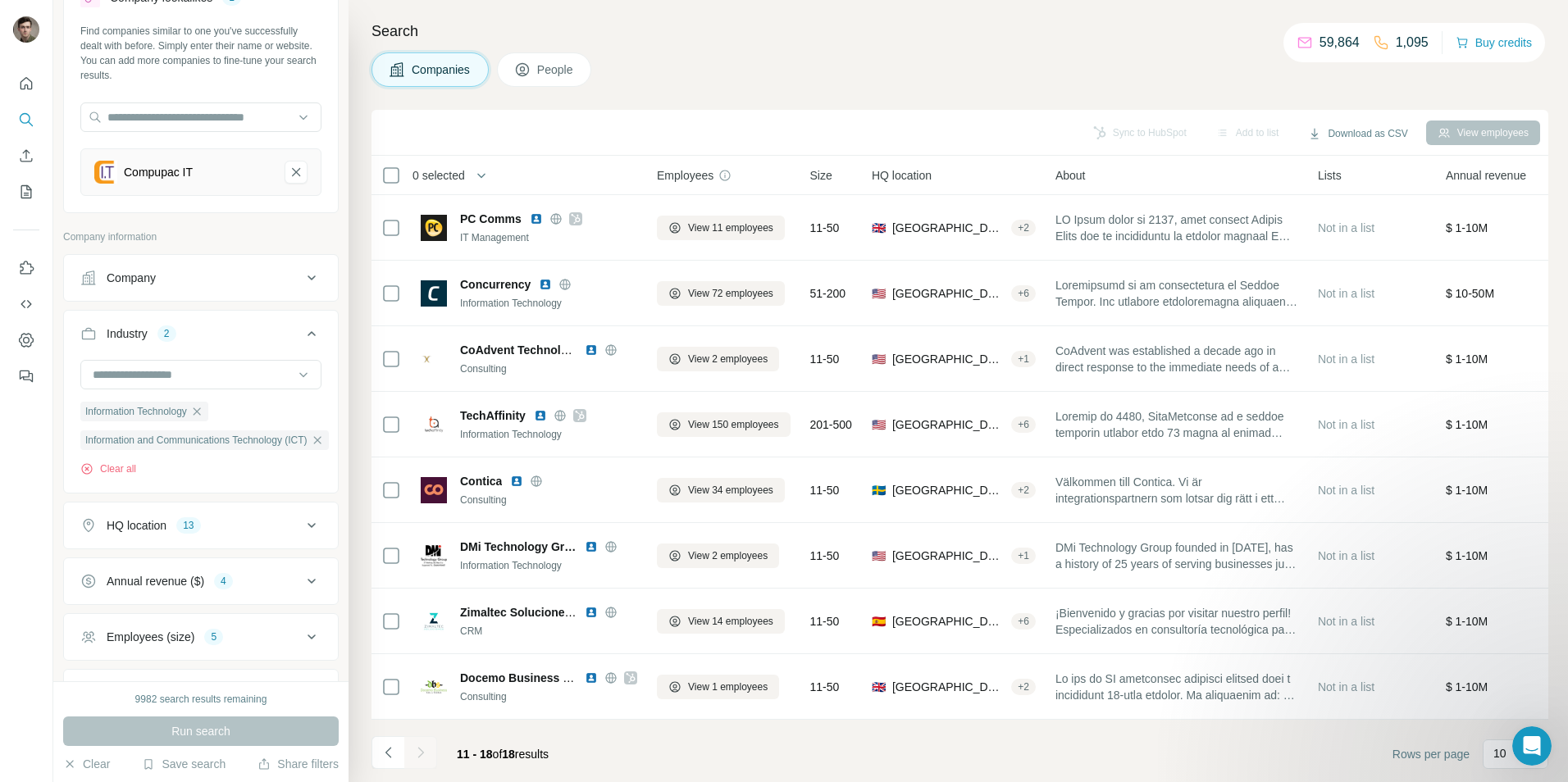
scroll to position [62, 0]
click at [324, 444] on icon "button" at bounding box center [317, 446] width 13 height 13
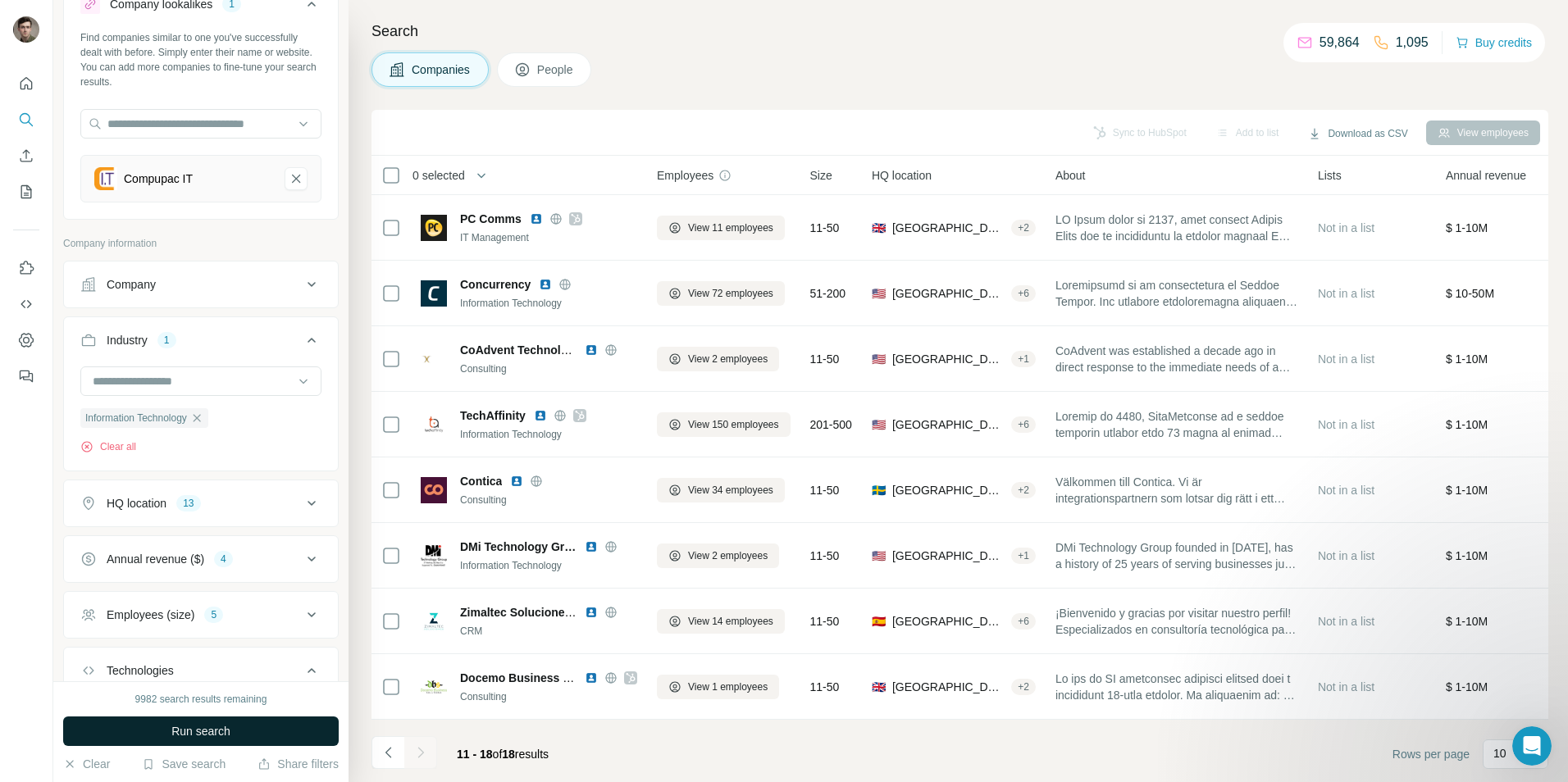
click at [207, 734] on span "Run search" at bounding box center [200, 731] width 59 height 16
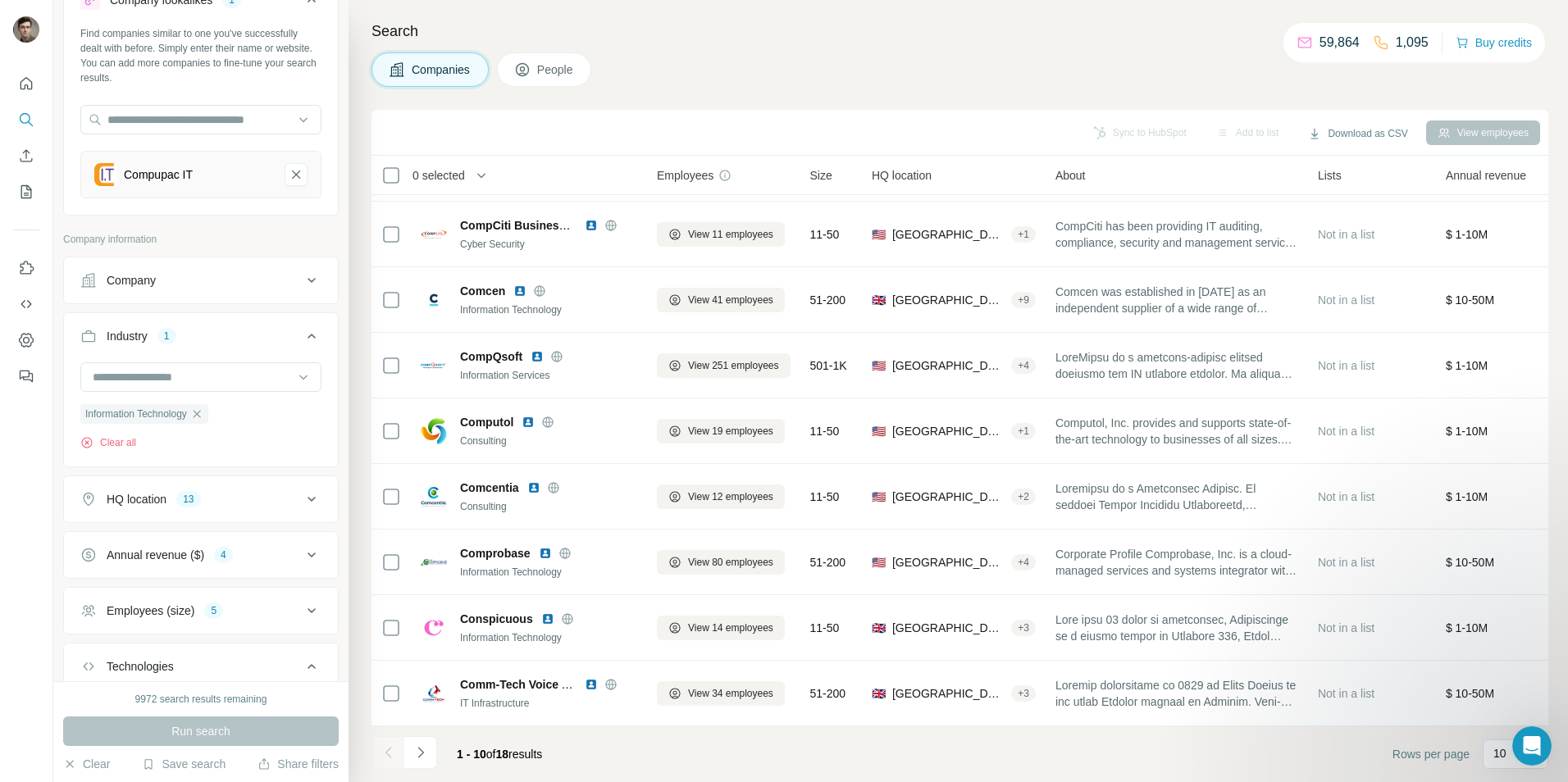
scroll to position [67, 0]
click at [200, 411] on icon "button" at bounding box center [196, 413] width 8 height 8
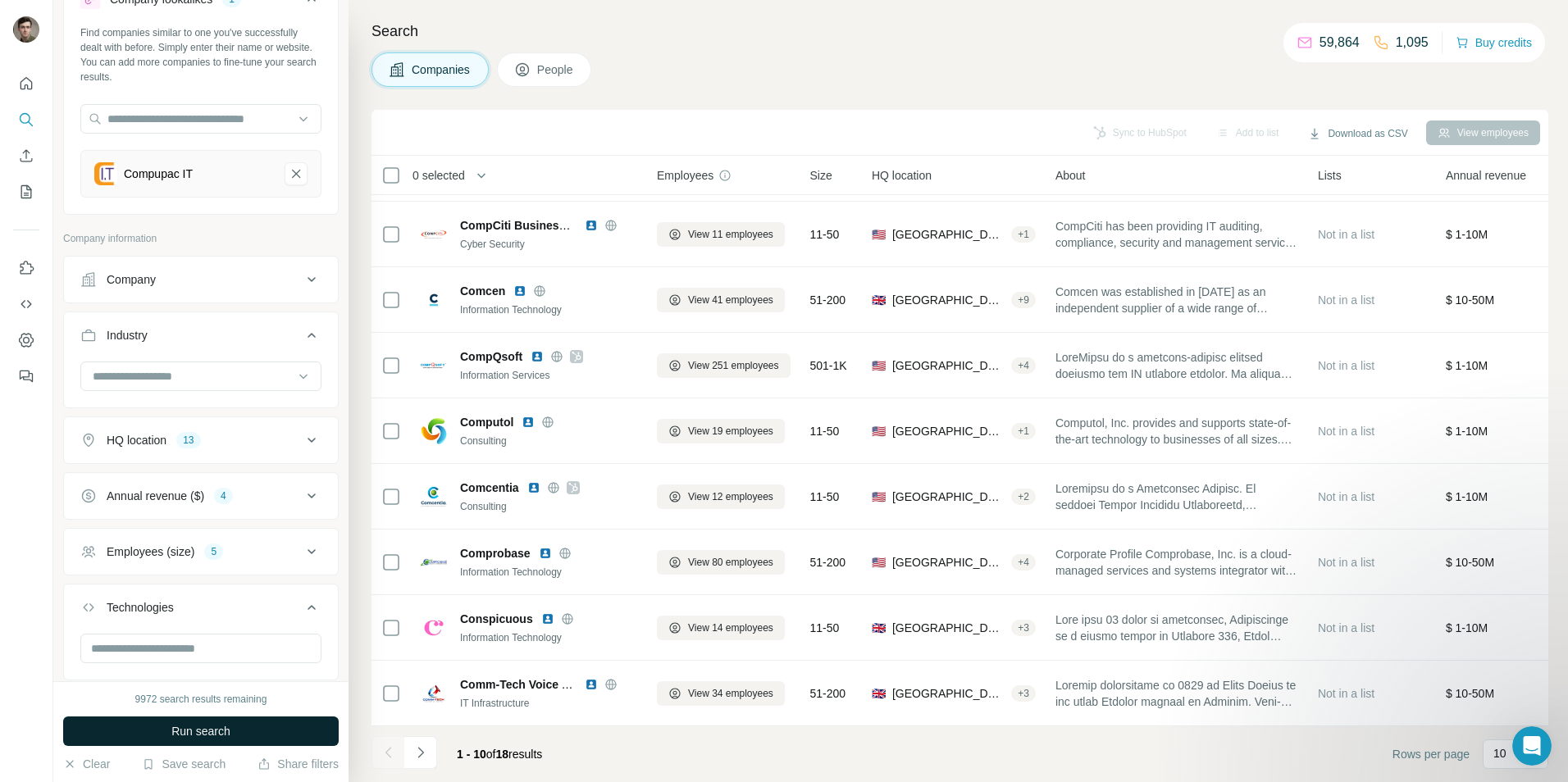
click at [205, 734] on span "Run search" at bounding box center [200, 731] width 59 height 16
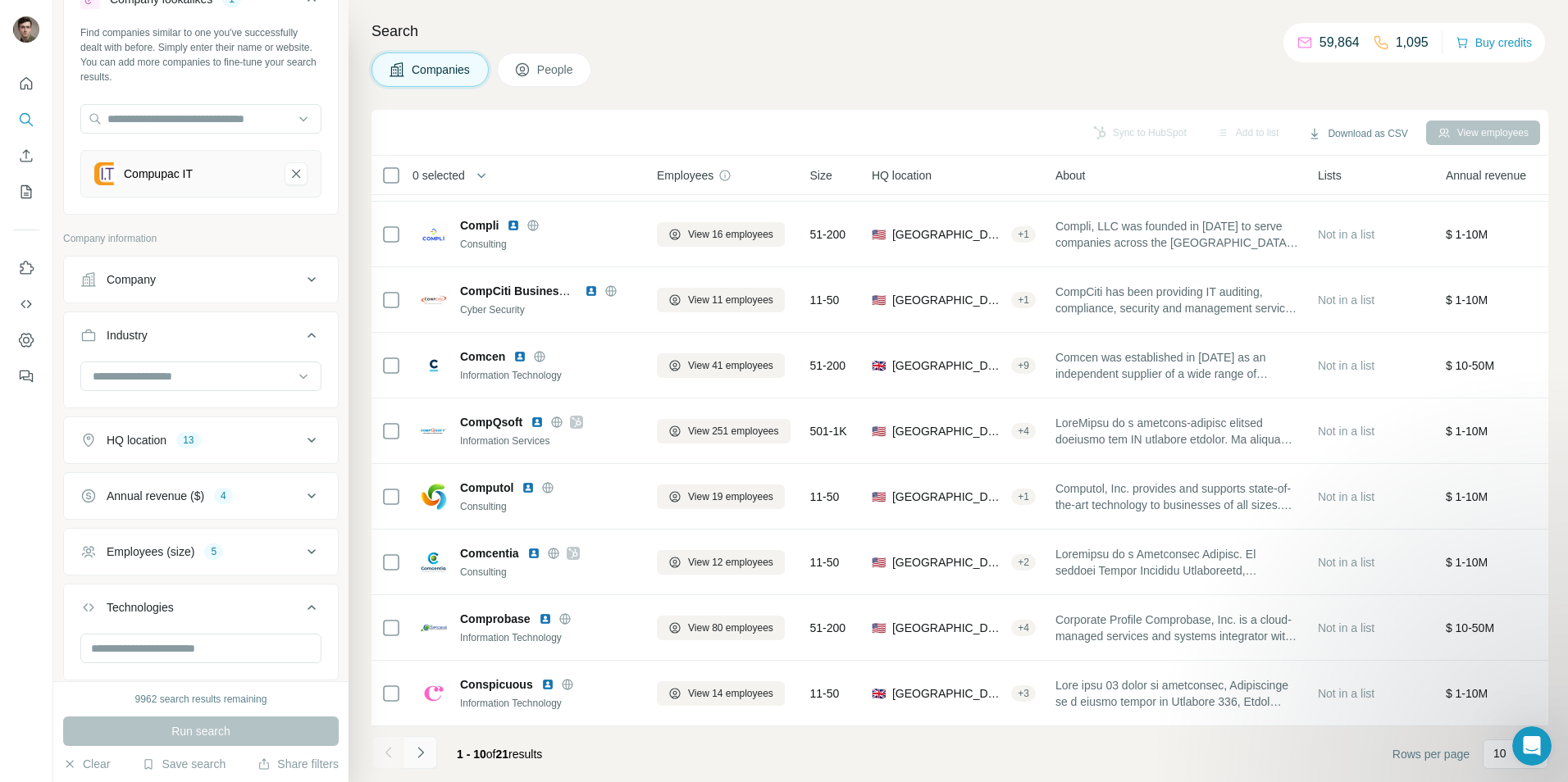
click at [416, 754] on icon "Navigate to next page" at bounding box center [420, 752] width 16 height 16
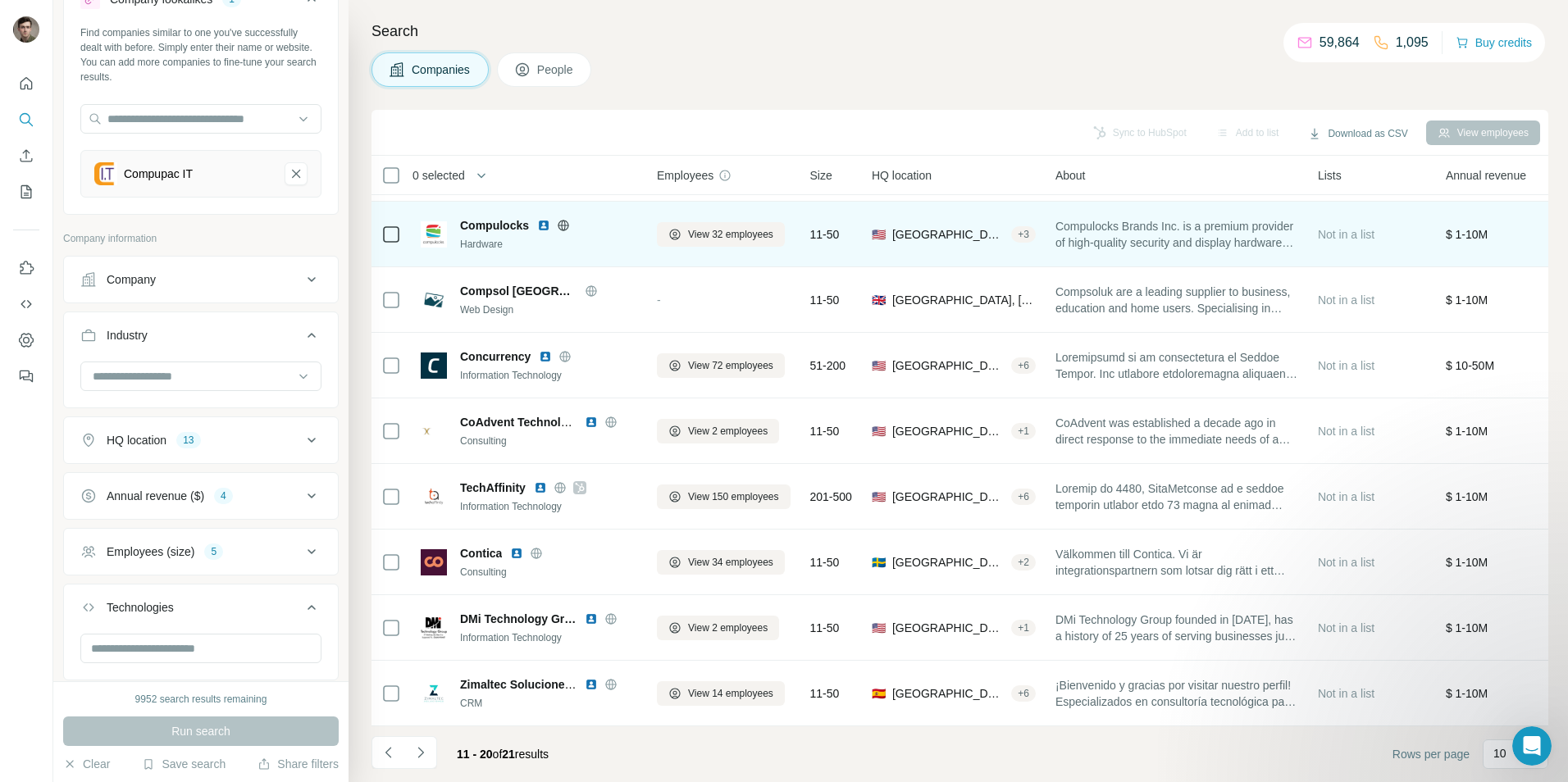
click at [566, 219] on icon at bounding box center [563, 225] width 13 height 13
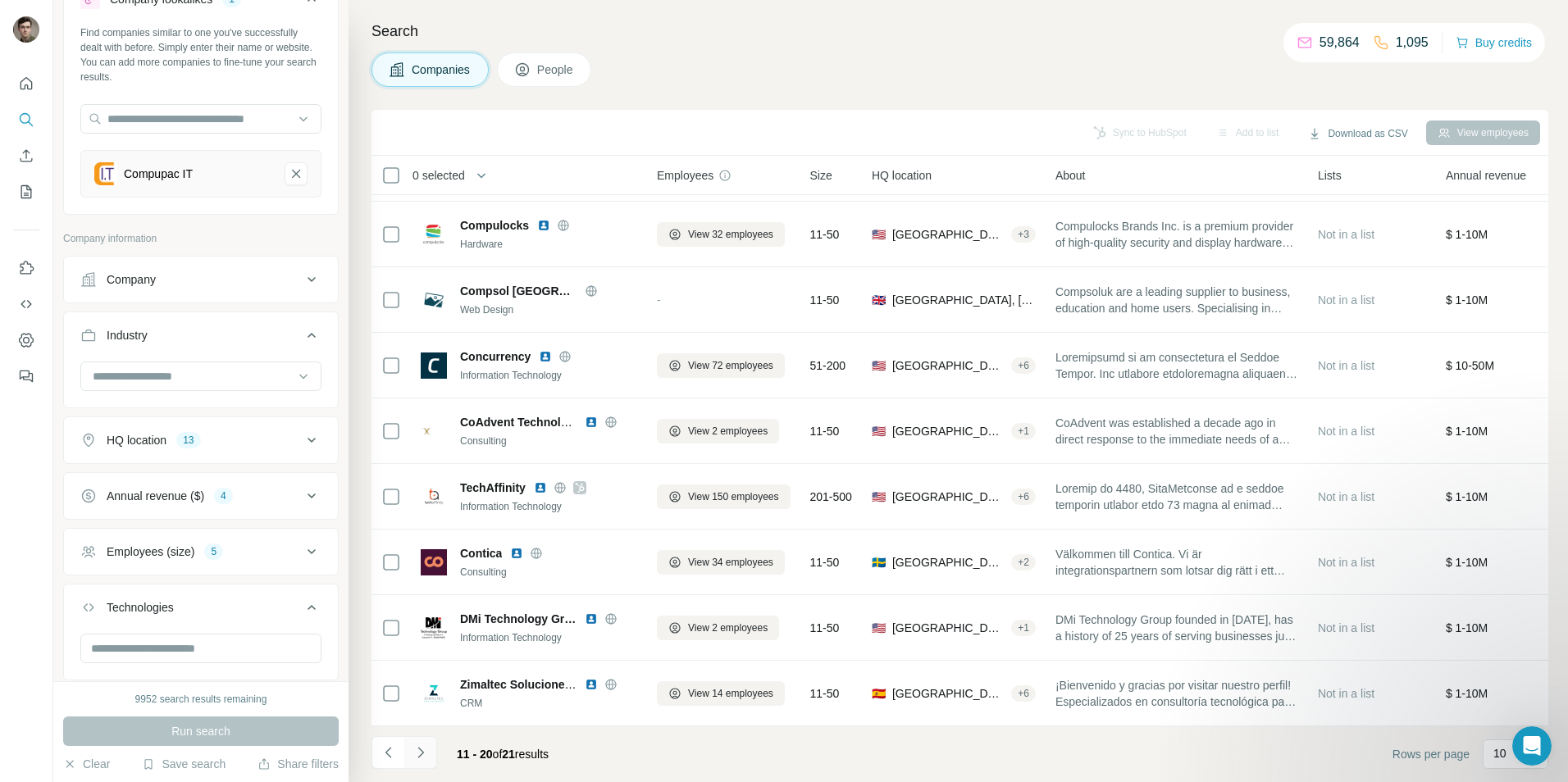
click at [429, 755] on button "Navigate to next page" at bounding box center [420, 753] width 33 height 33
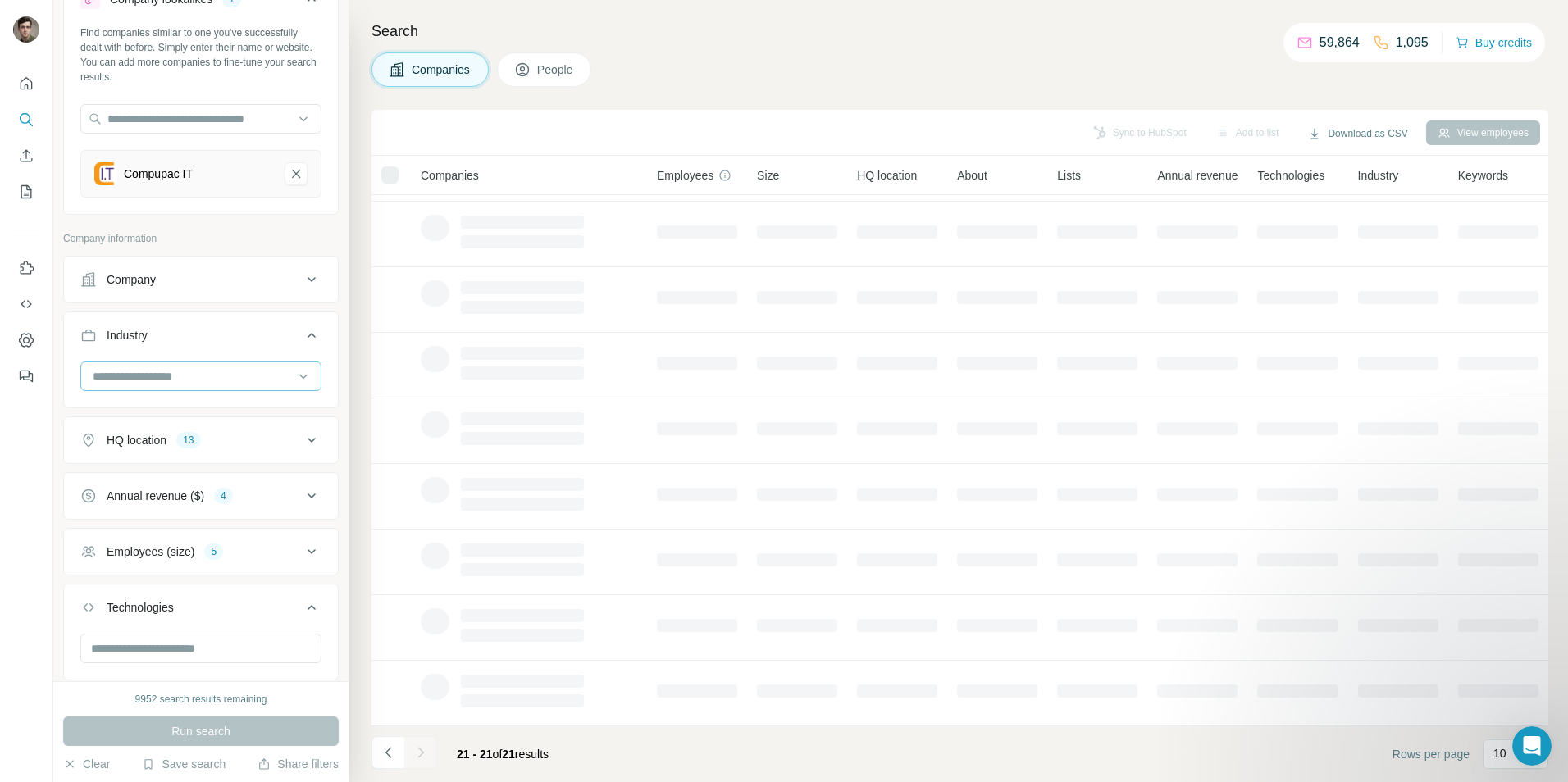
click at [219, 373] on input at bounding box center [192, 375] width 203 height 18
click at [183, 372] on input at bounding box center [192, 375] width 203 height 18
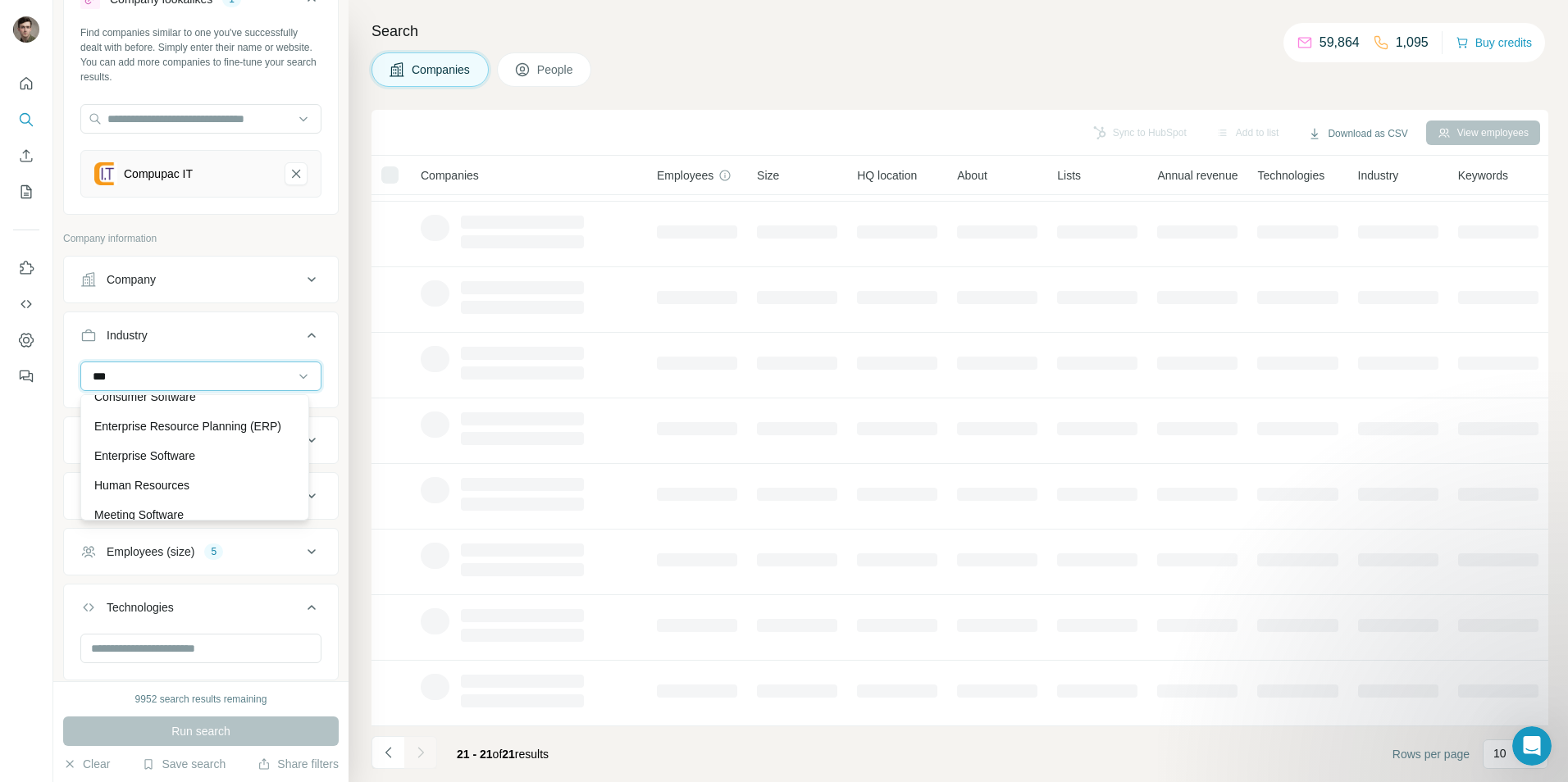
scroll to position [29, 0]
type input "****"
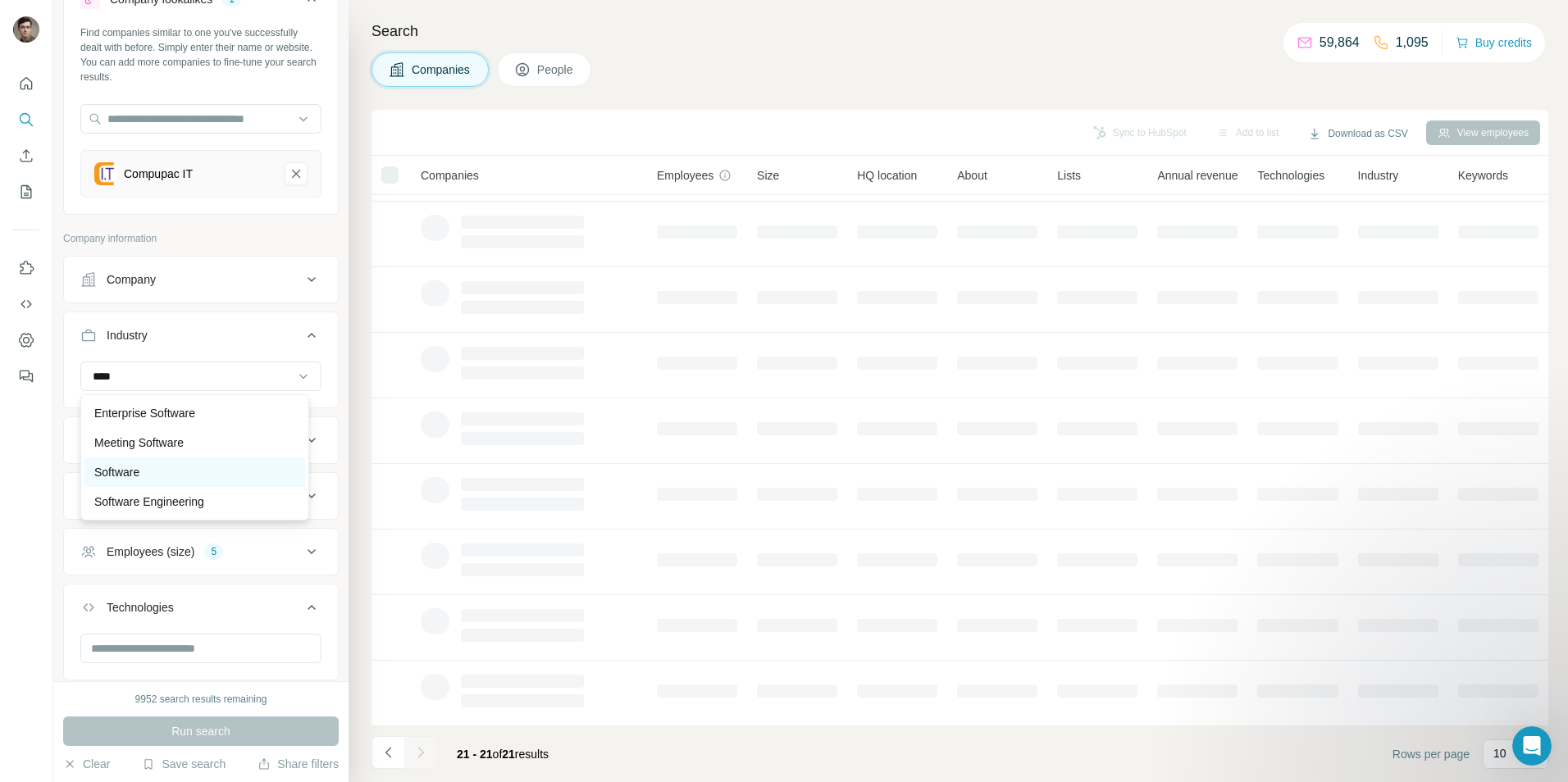
click at [139, 473] on p "Software" at bounding box center [117, 471] width 45 height 16
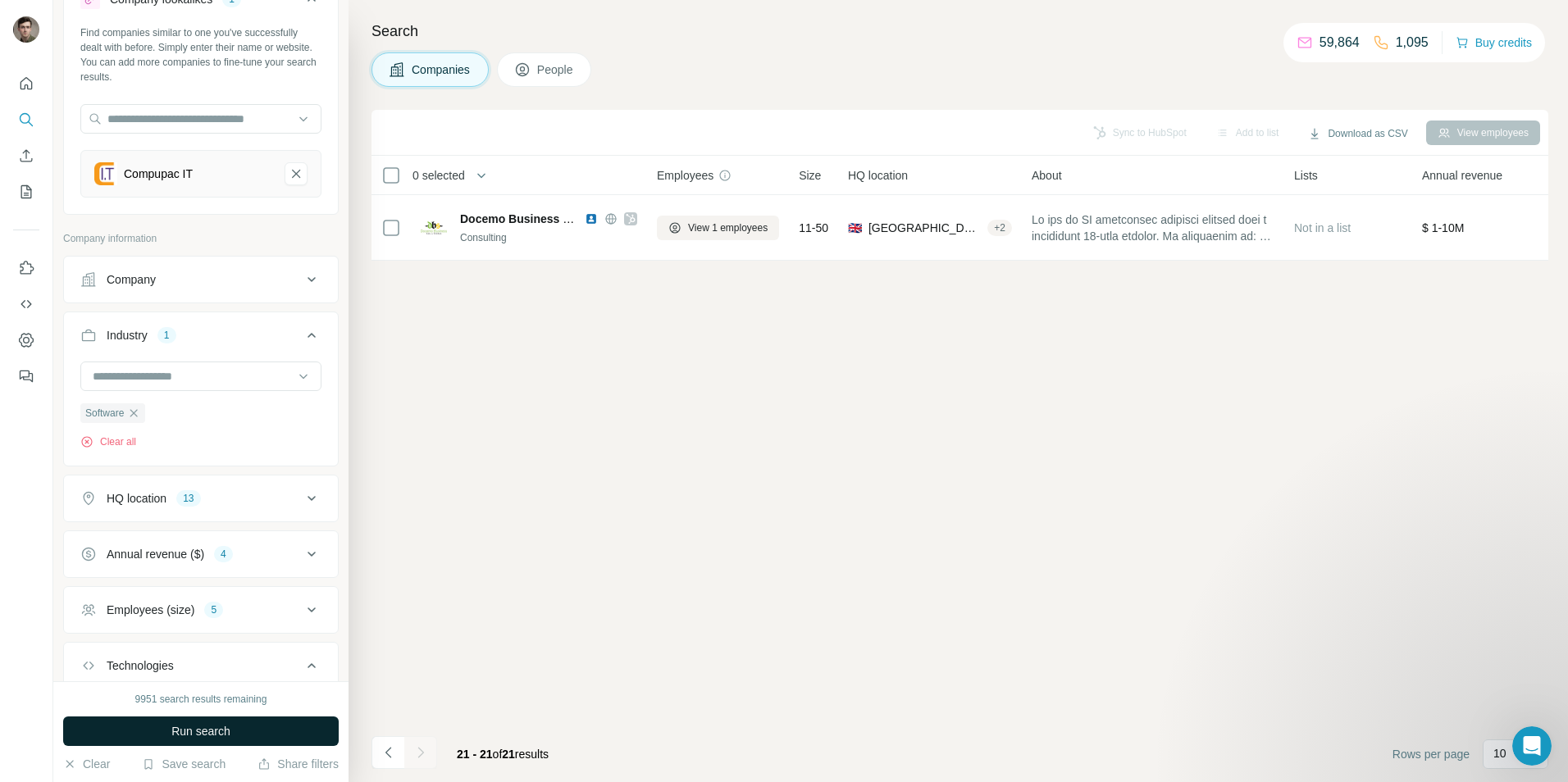
click at [212, 731] on span "Run search" at bounding box center [200, 731] width 59 height 16
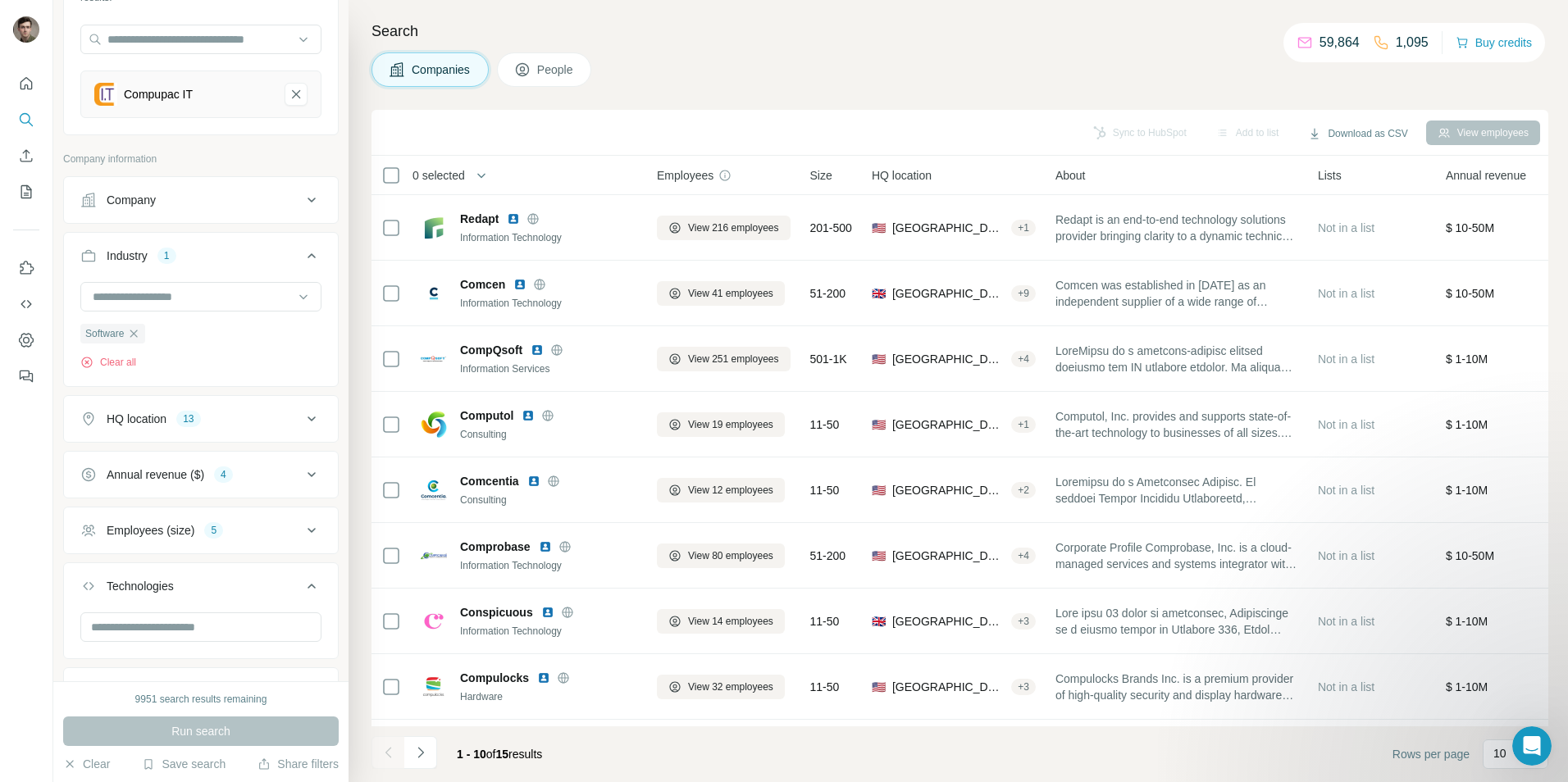
scroll to position [51, 0]
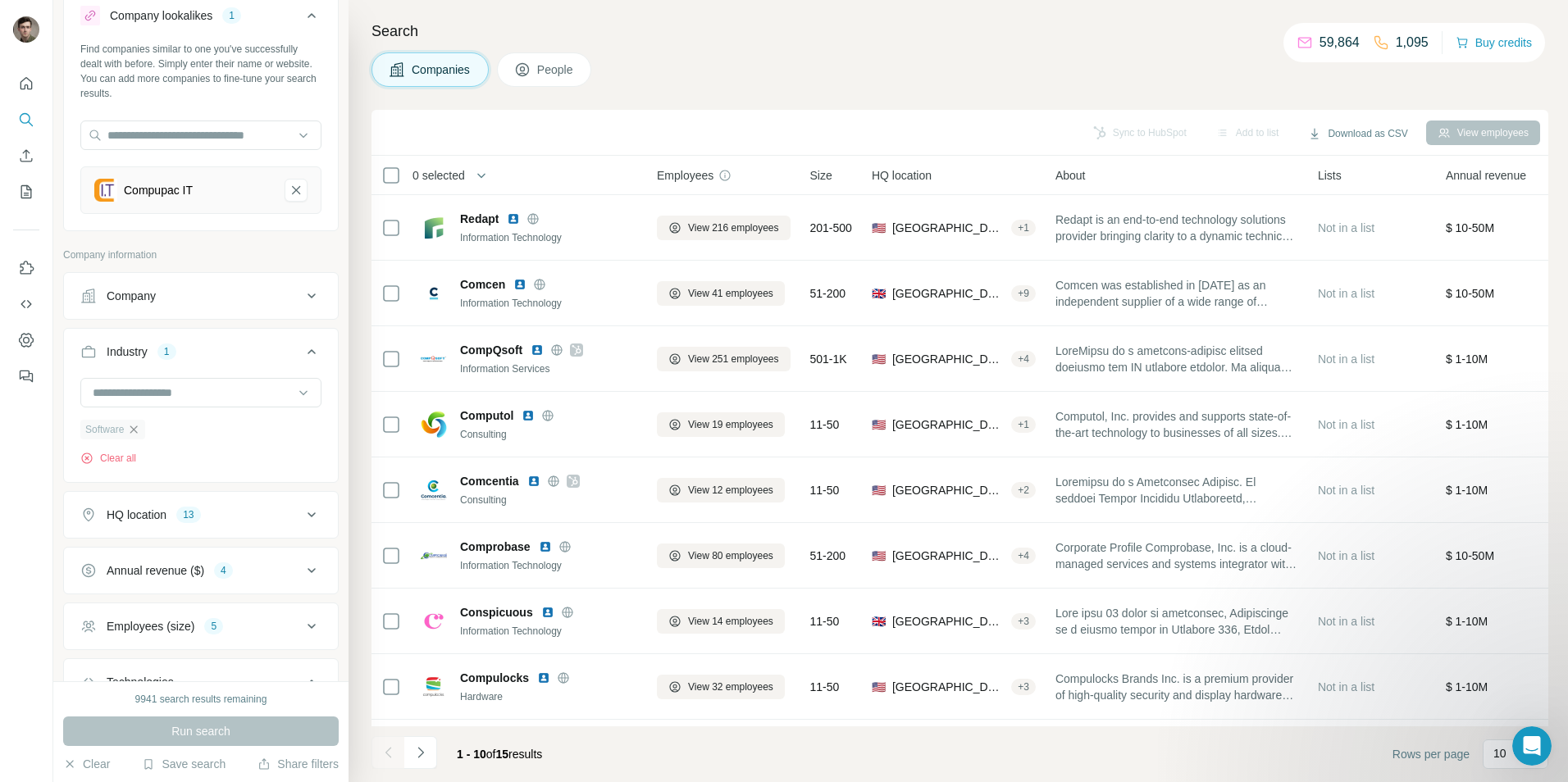
click at [135, 427] on icon "button" at bounding box center [134, 429] width 8 height 8
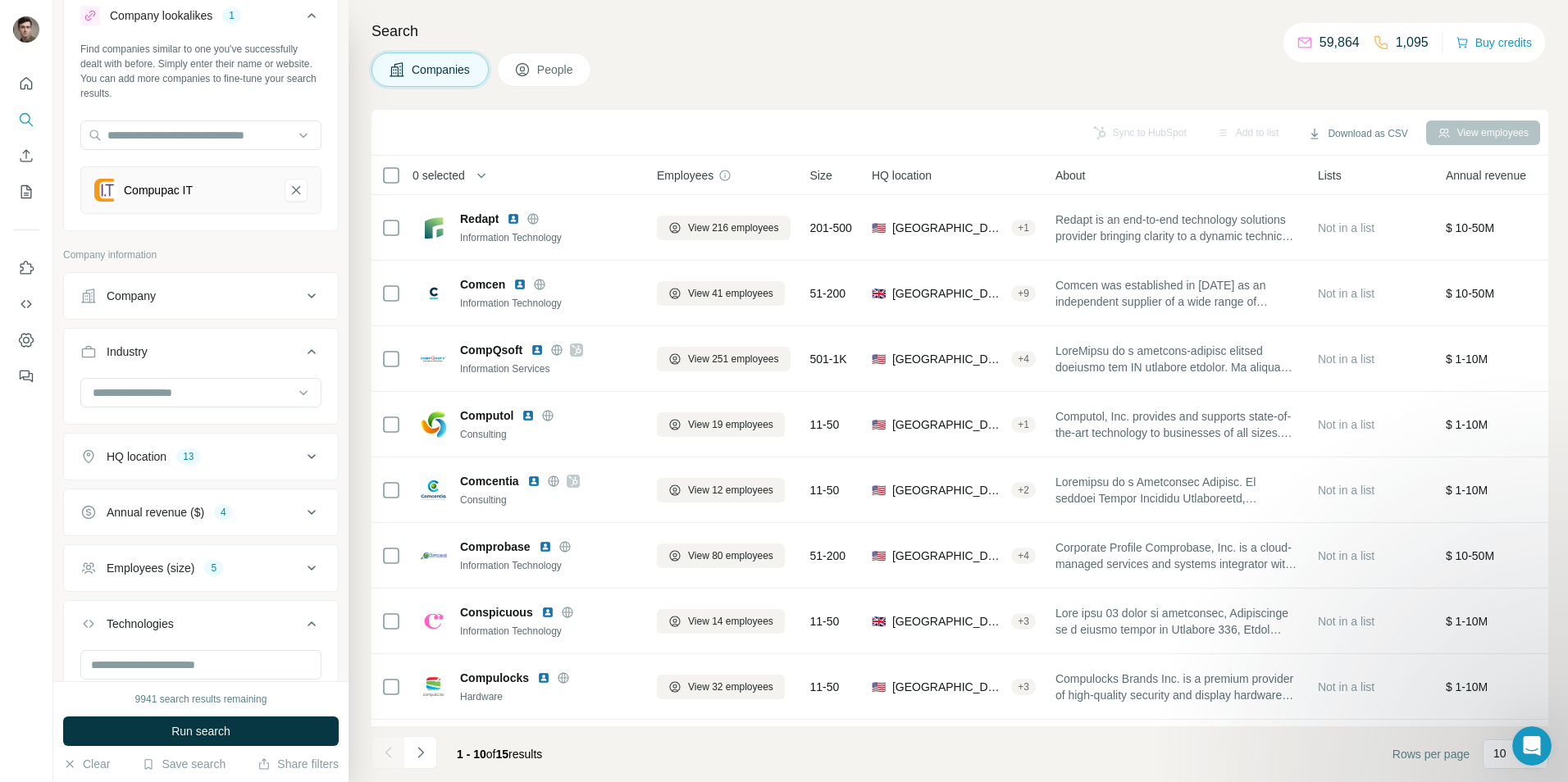
click at [261, 443] on button "HQ location 13" at bounding box center [200, 457] width 274 height 40
click at [261, 443] on button "HQ location 13" at bounding box center [200, 459] width 274 height 46
click at [264, 502] on button "Annual revenue ($) 4" at bounding box center [200, 513] width 274 height 40
click at [280, 510] on div "Annual revenue ($) 4" at bounding box center [191, 512] width 221 height 16
click at [247, 574] on div "Employees (size) 5" at bounding box center [191, 568] width 221 height 16
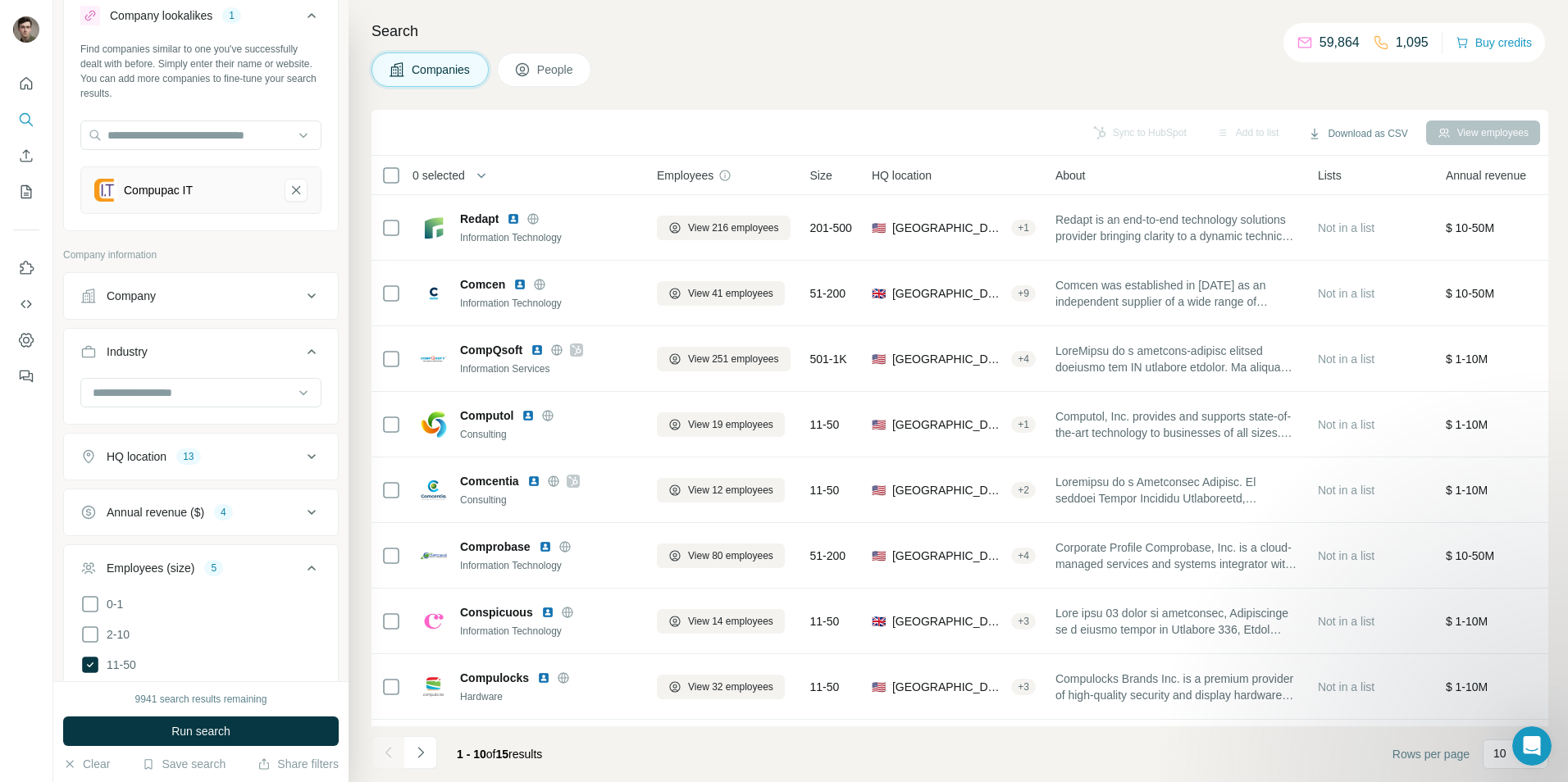
click at [262, 558] on button "Employees (size) 5" at bounding box center [200, 571] width 274 height 46
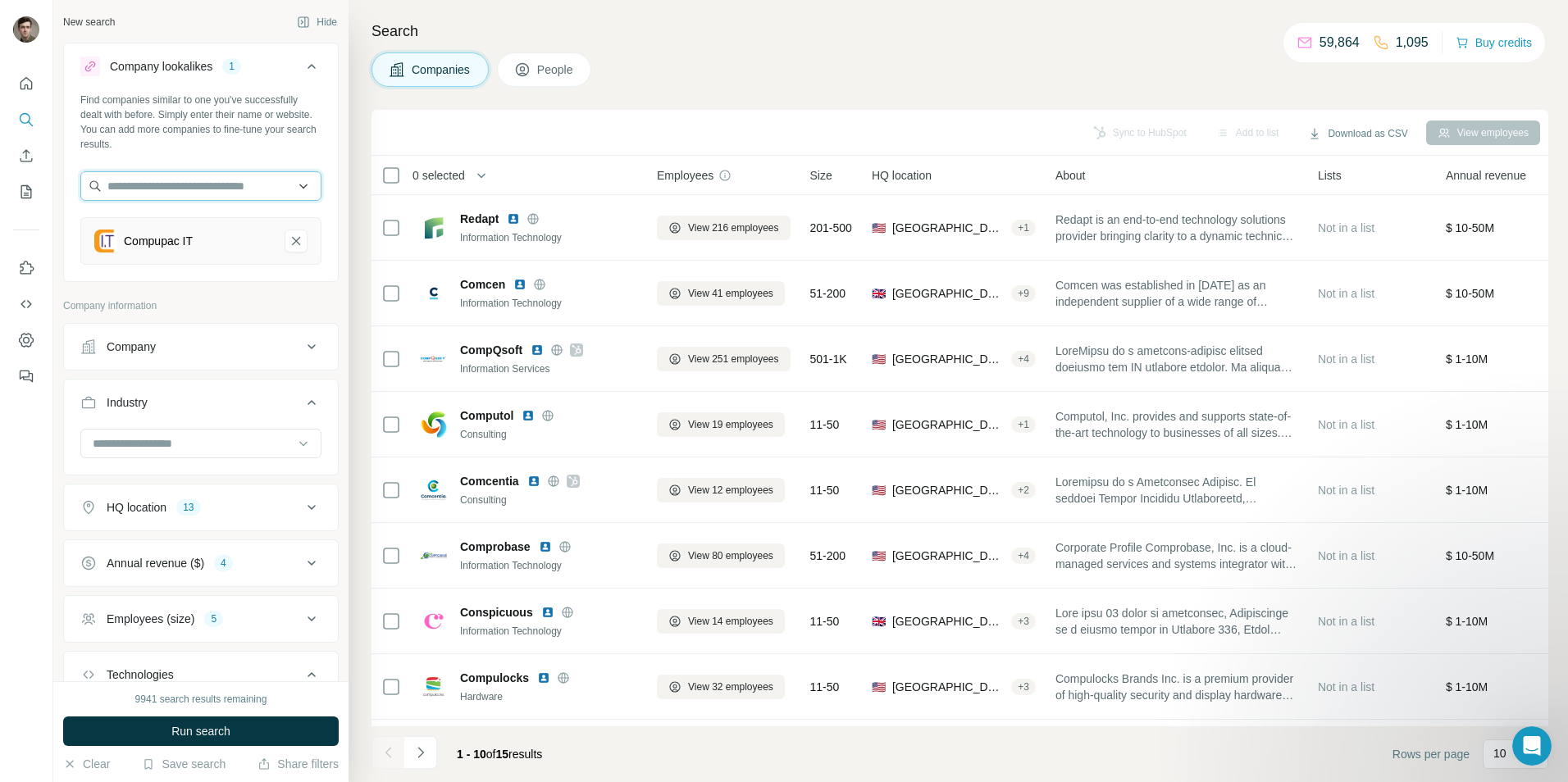
click at [212, 181] on input "text" at bounding box center [200, 186] width 241 height 29
click at [252, 553] on button "Annual revenue ($) 4" at bounding box center [200, 564] width 274 height 40
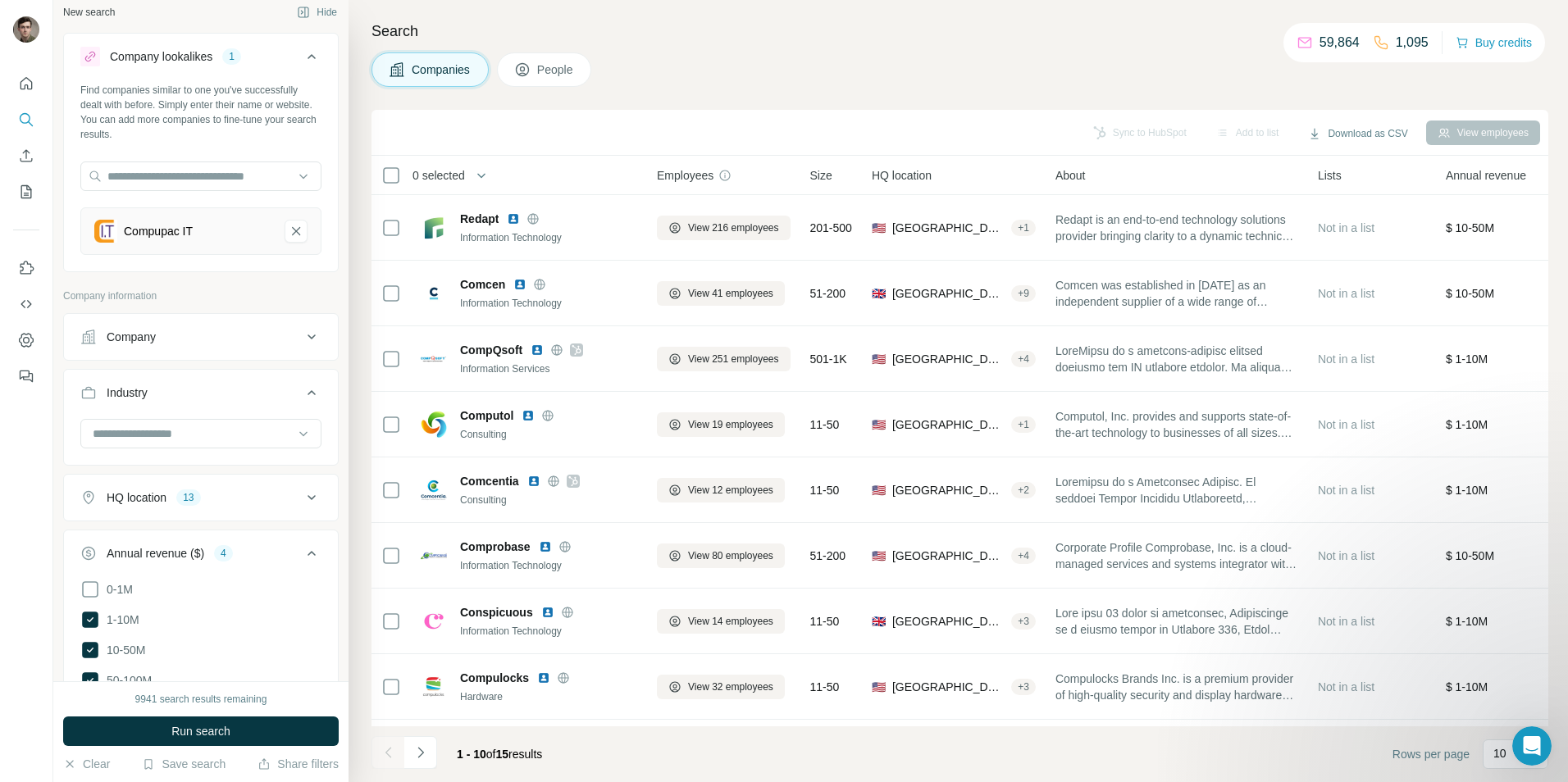
scroll to position [10, 0]
click at [273, 551] on div "Annual revenue ($) 4" at bounding box center [191, 552] width 221 height 16
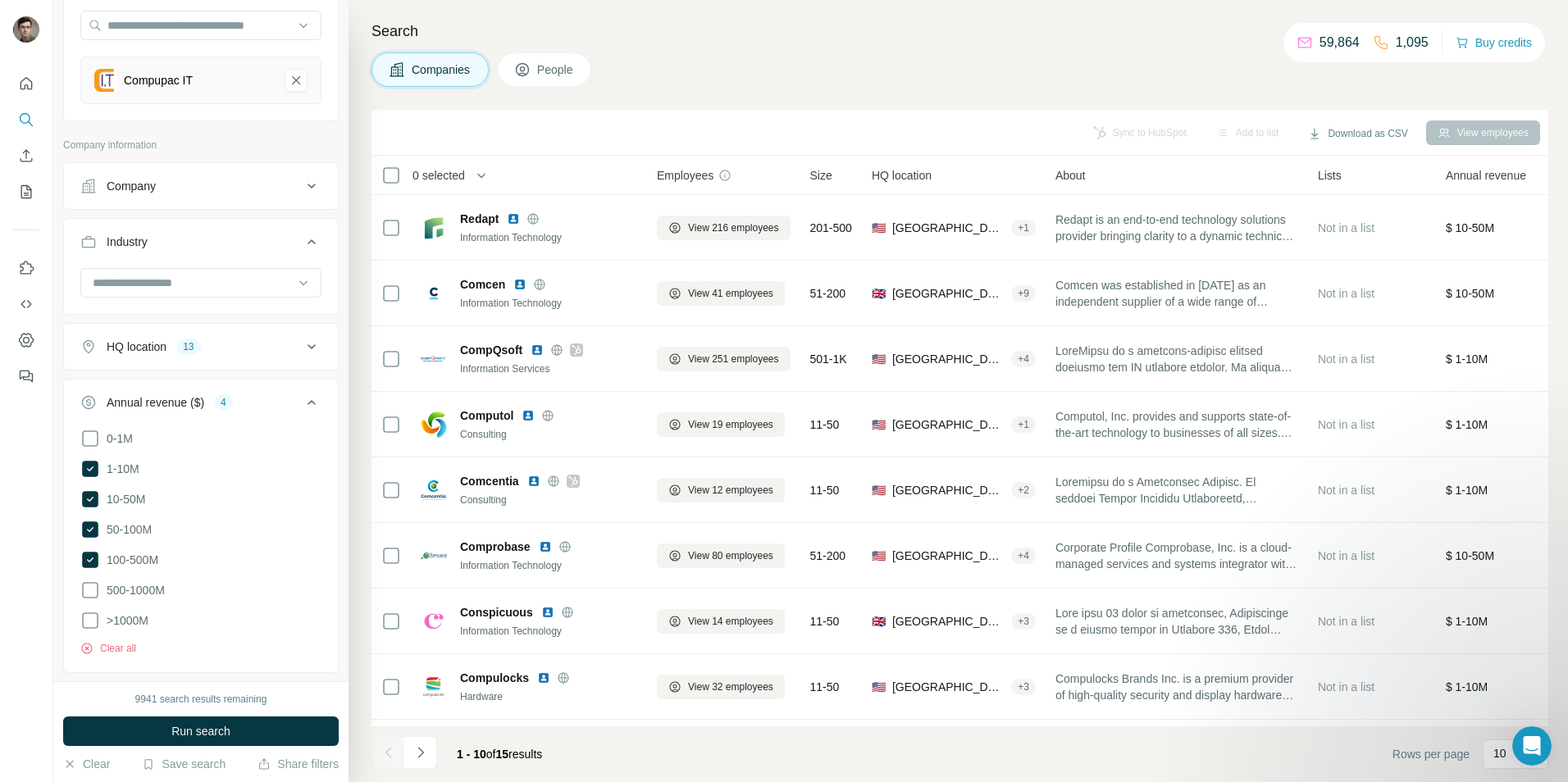
scroll to position [177, 0]
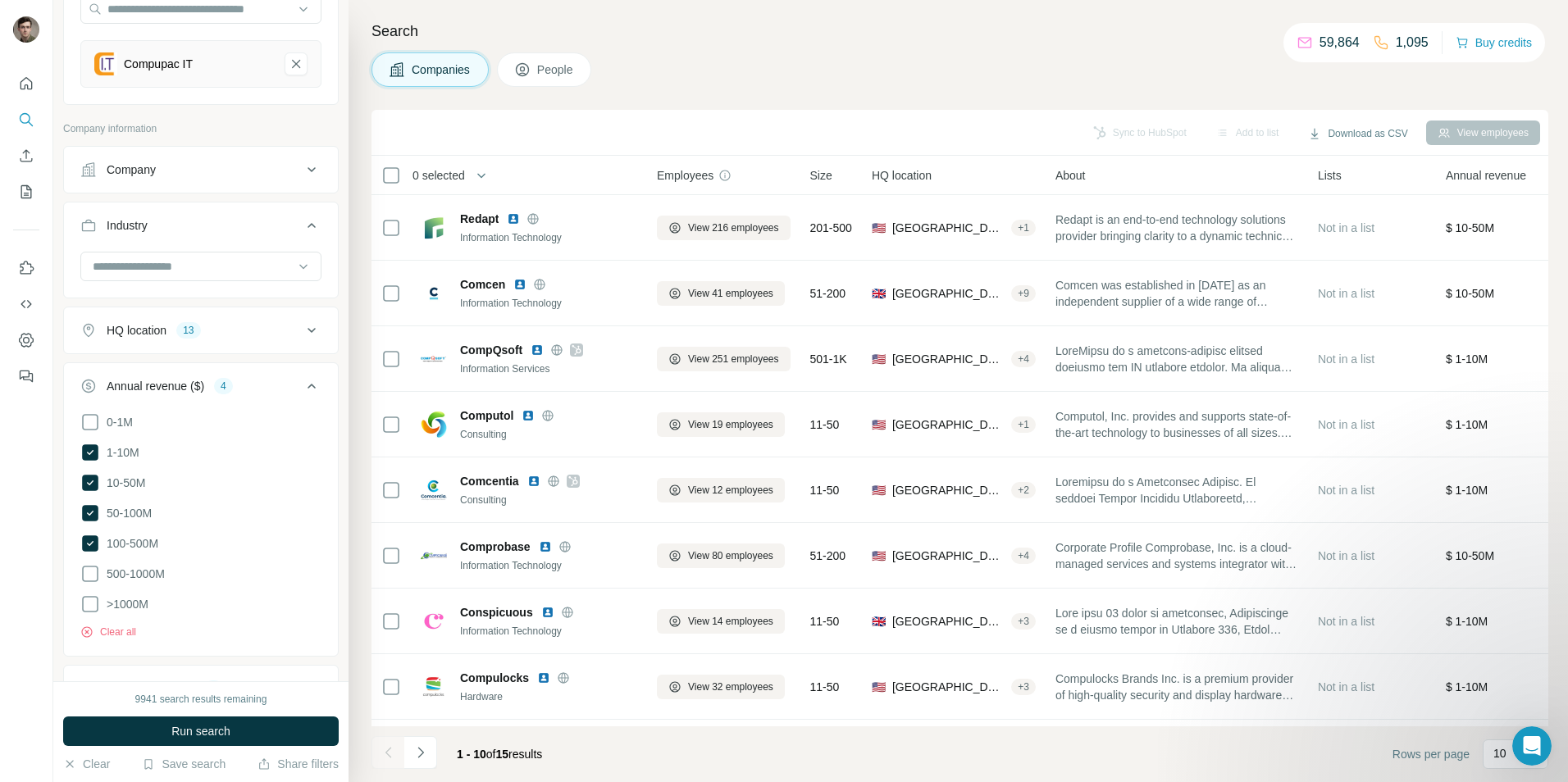
click at [301, 382] on icon at bounding box center [311, 386] width 20 height 20
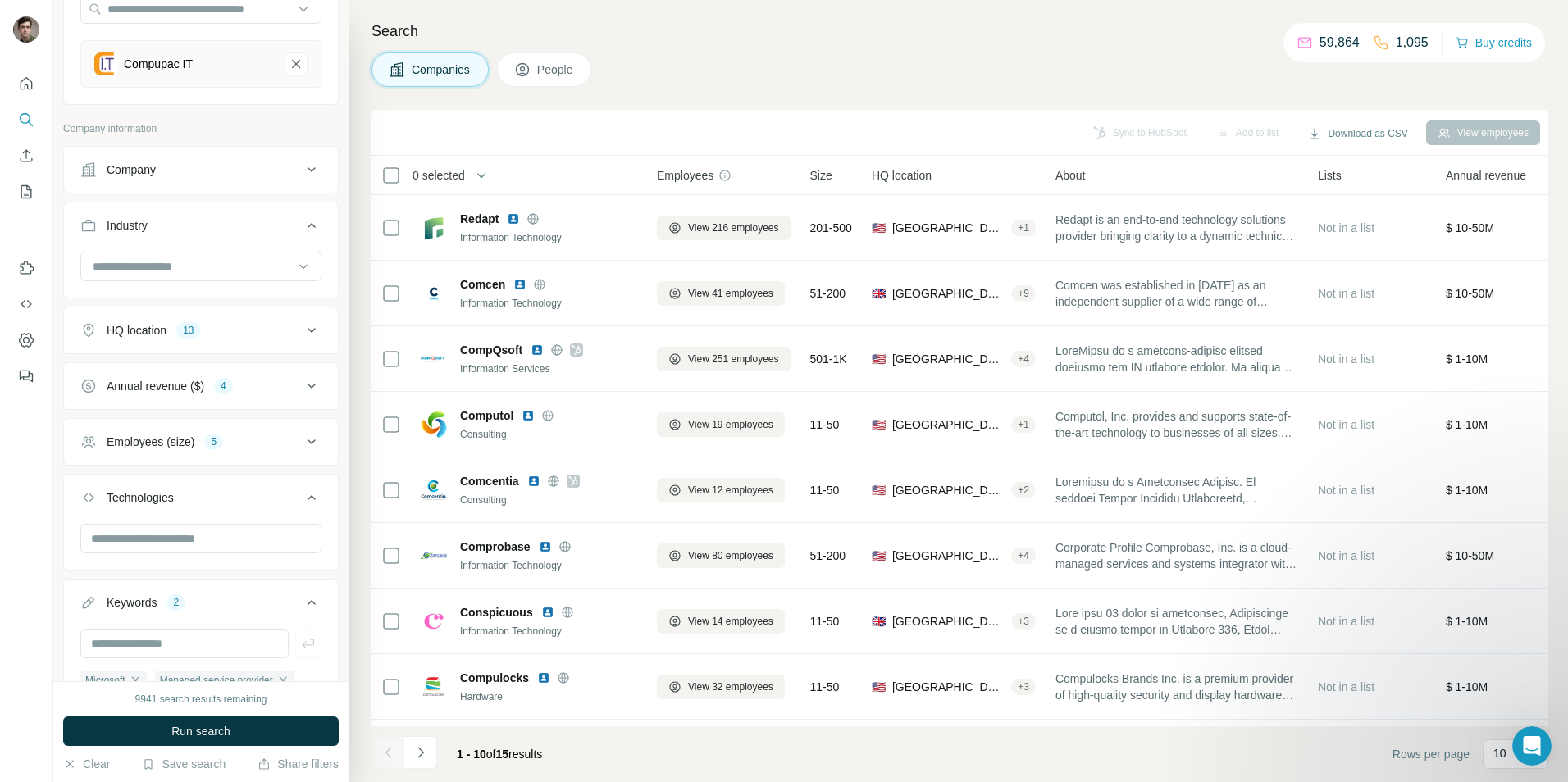
scroll to position [0, 0]
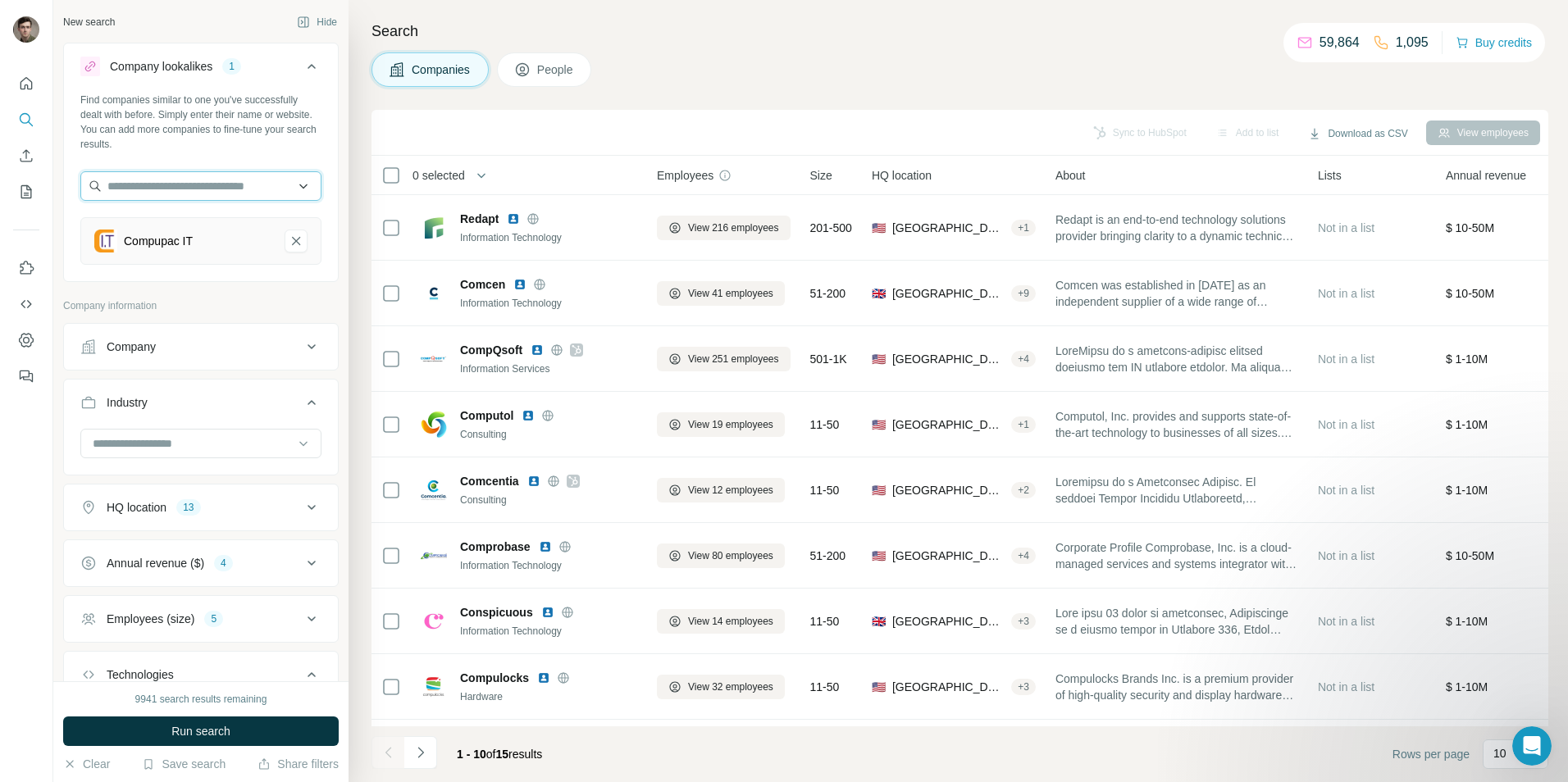
click at [199, 190] on input "text" at bounding box center [200, 186] width 241 height 29
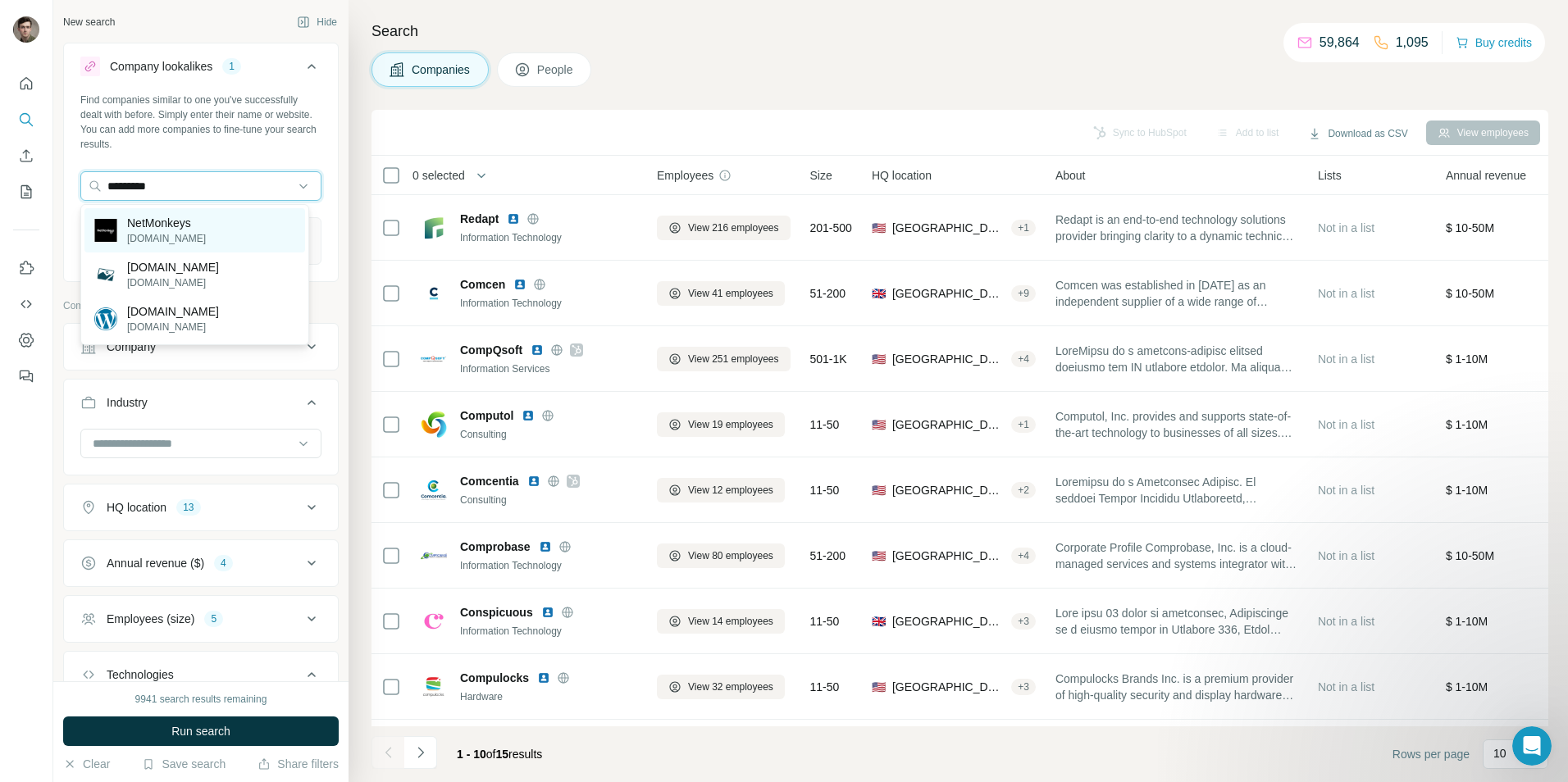
type input "*********"
click at [205, 233] on p "[DOMAIN_NAME]" at bounding box center [166, 238] width 79 height 15
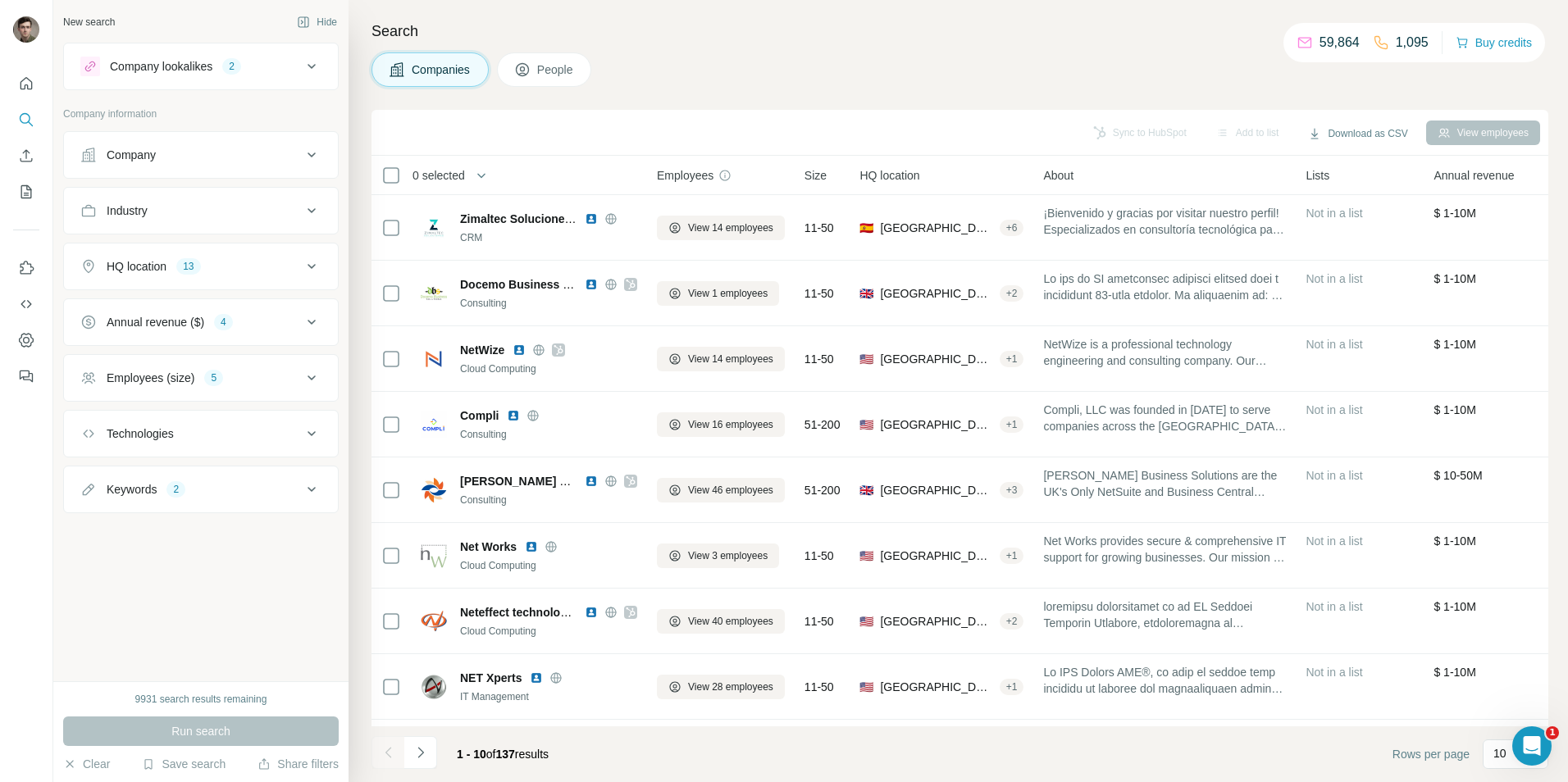
click at [312, 205] on icon at bounding box center [311, 211] width 20 height 20
click at [220, 161] on div "Company" at bounding box center [191, 155] width 221 height 16
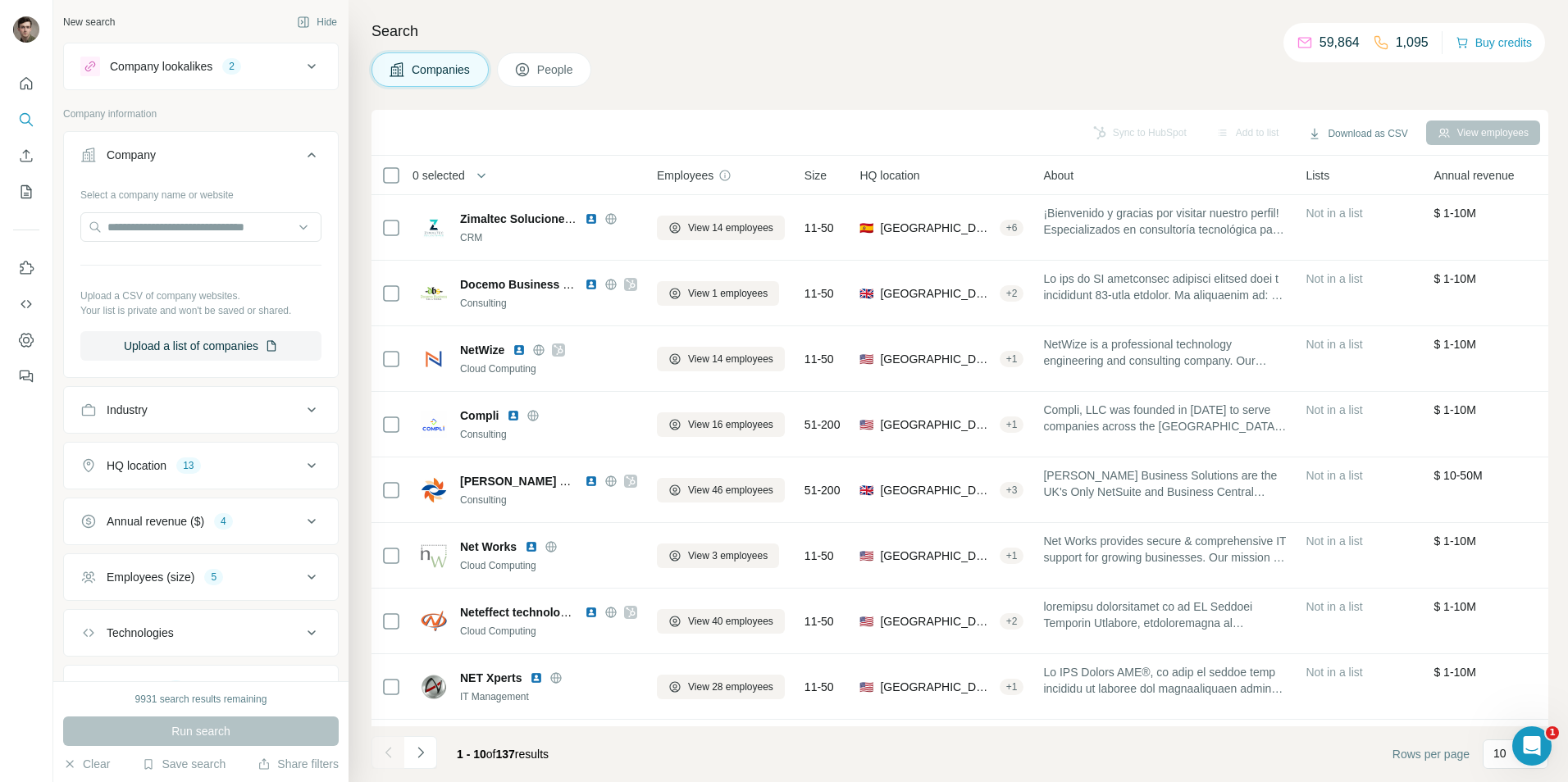
click at [222, 161] on div "Company" at bounding box center [191, 155] width 221 height 16
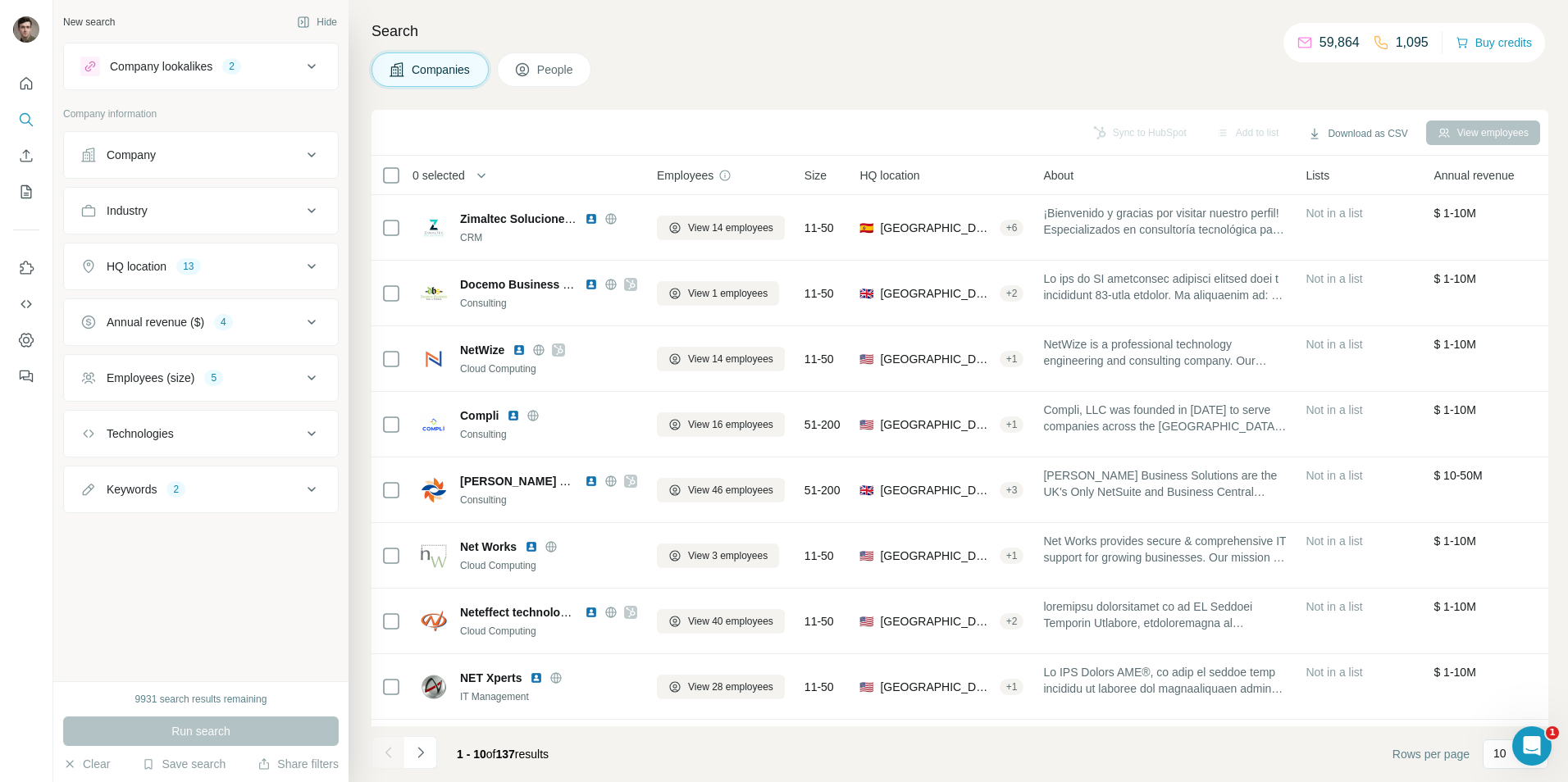
click at [243, 78] on button "Company lookalikes 2" at bounding box center [200, 66] width 274 height 40
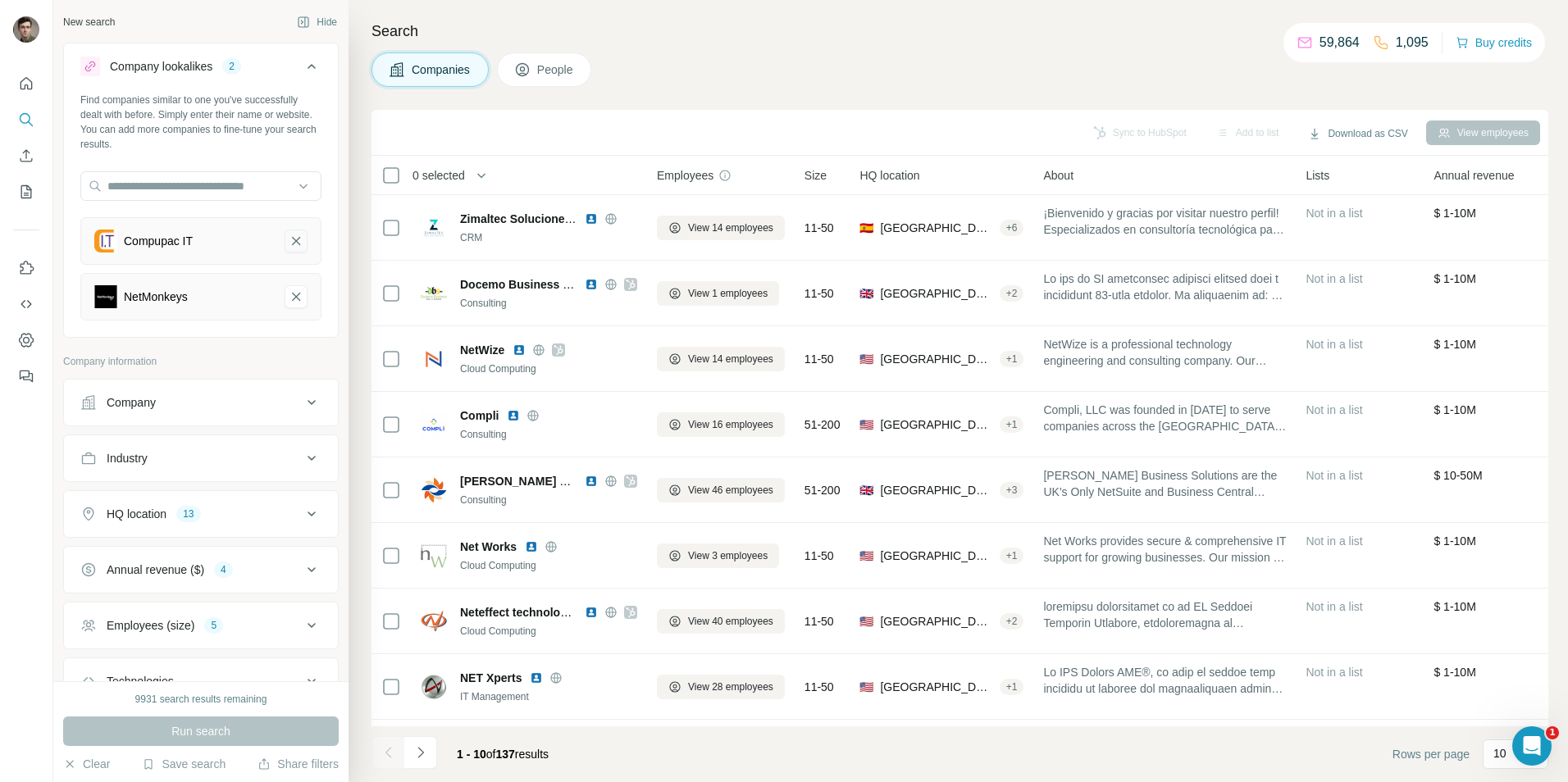
click at [290, 237] on icon "Compupac IT-remove-button" at bounding box center [295, 241] width 15 height 16
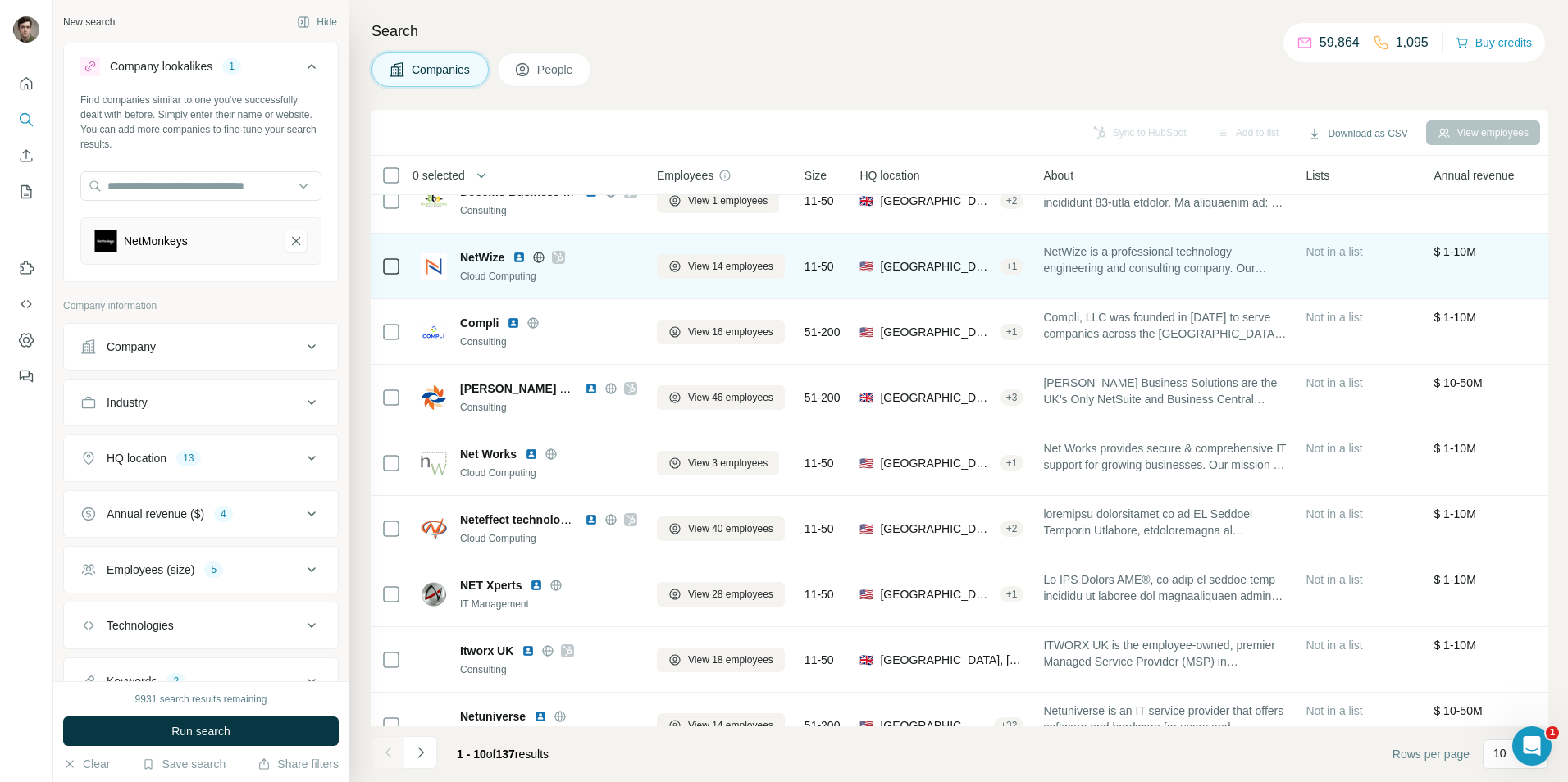
scroll to position [133, 0]
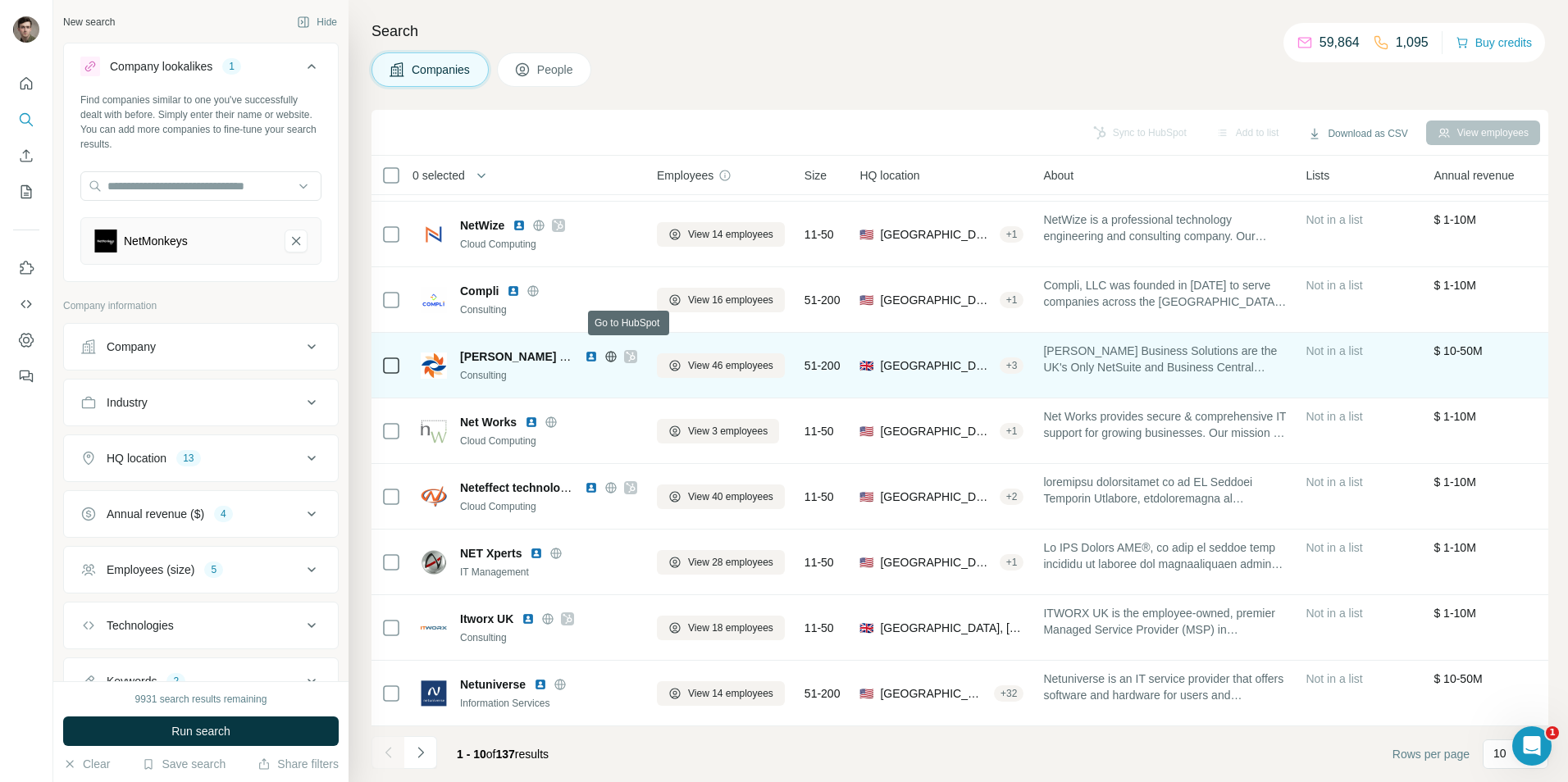
click at [631, 350] on icon at bounding box center [630, 356] width 9 height 13
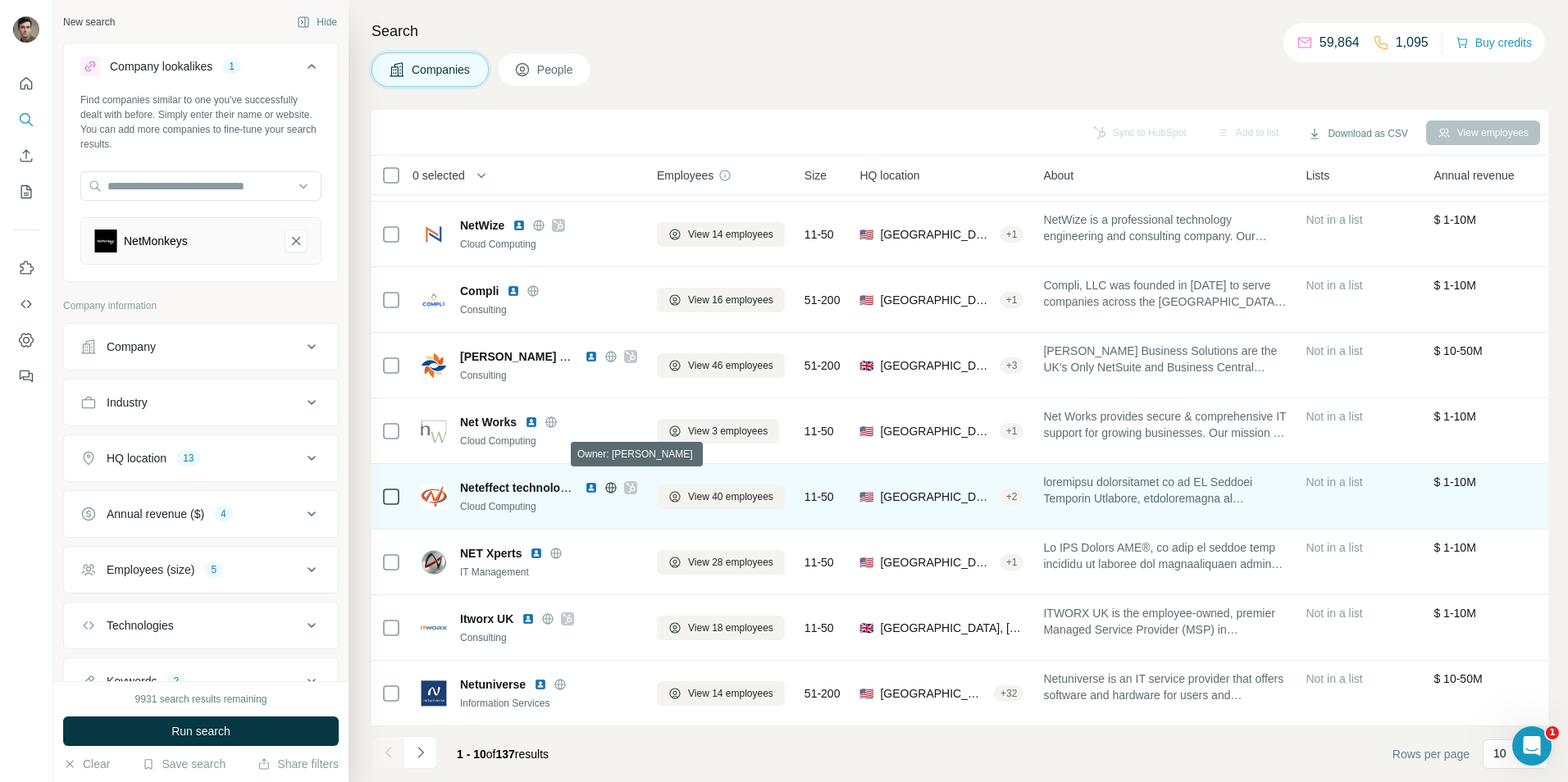
click at [632, 481] on icon at bounding box center [630, 487] width 9 height 13
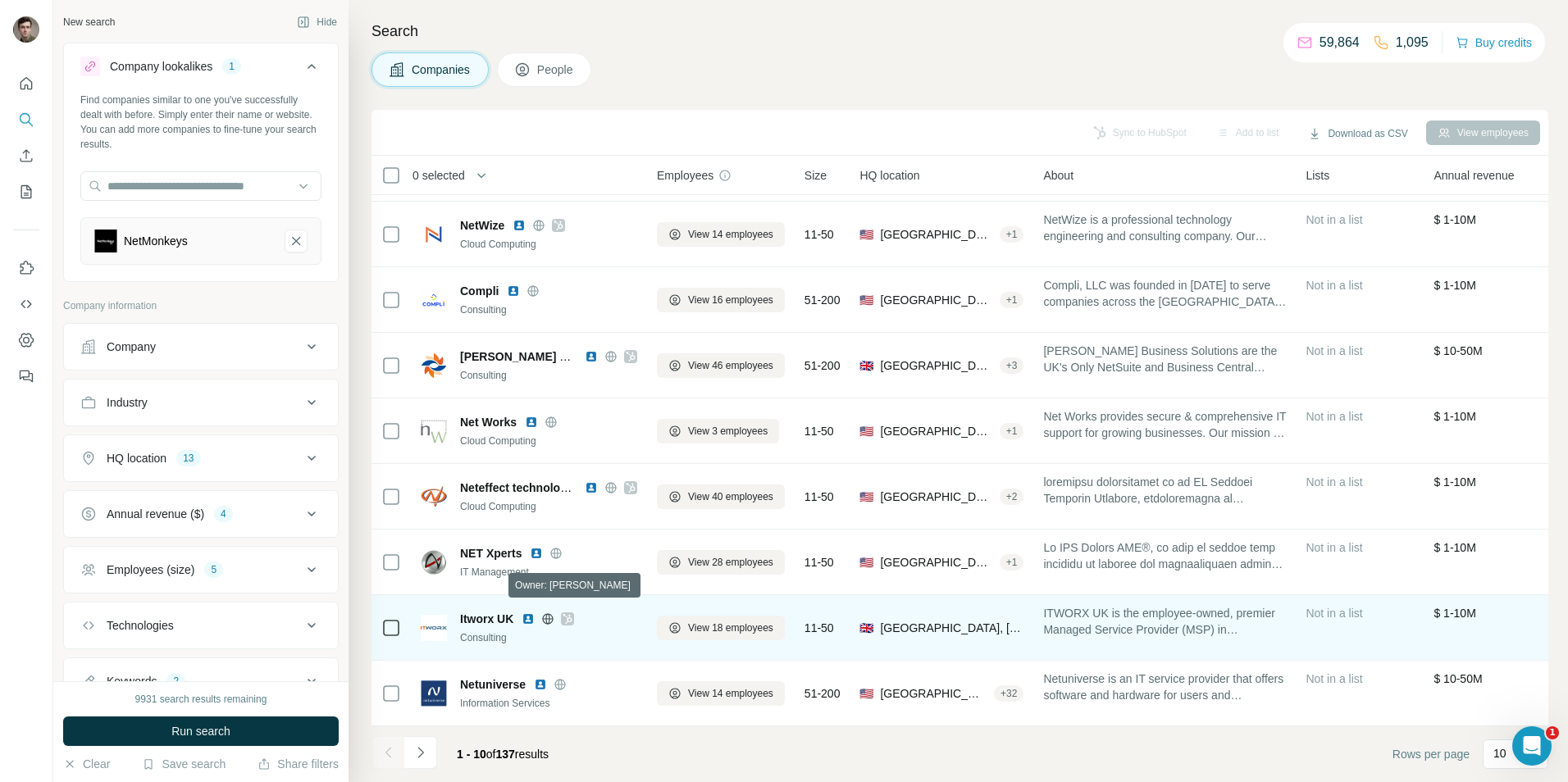
click at [570, 614] on icon at bounding box center [567, 618] width 9 height 9
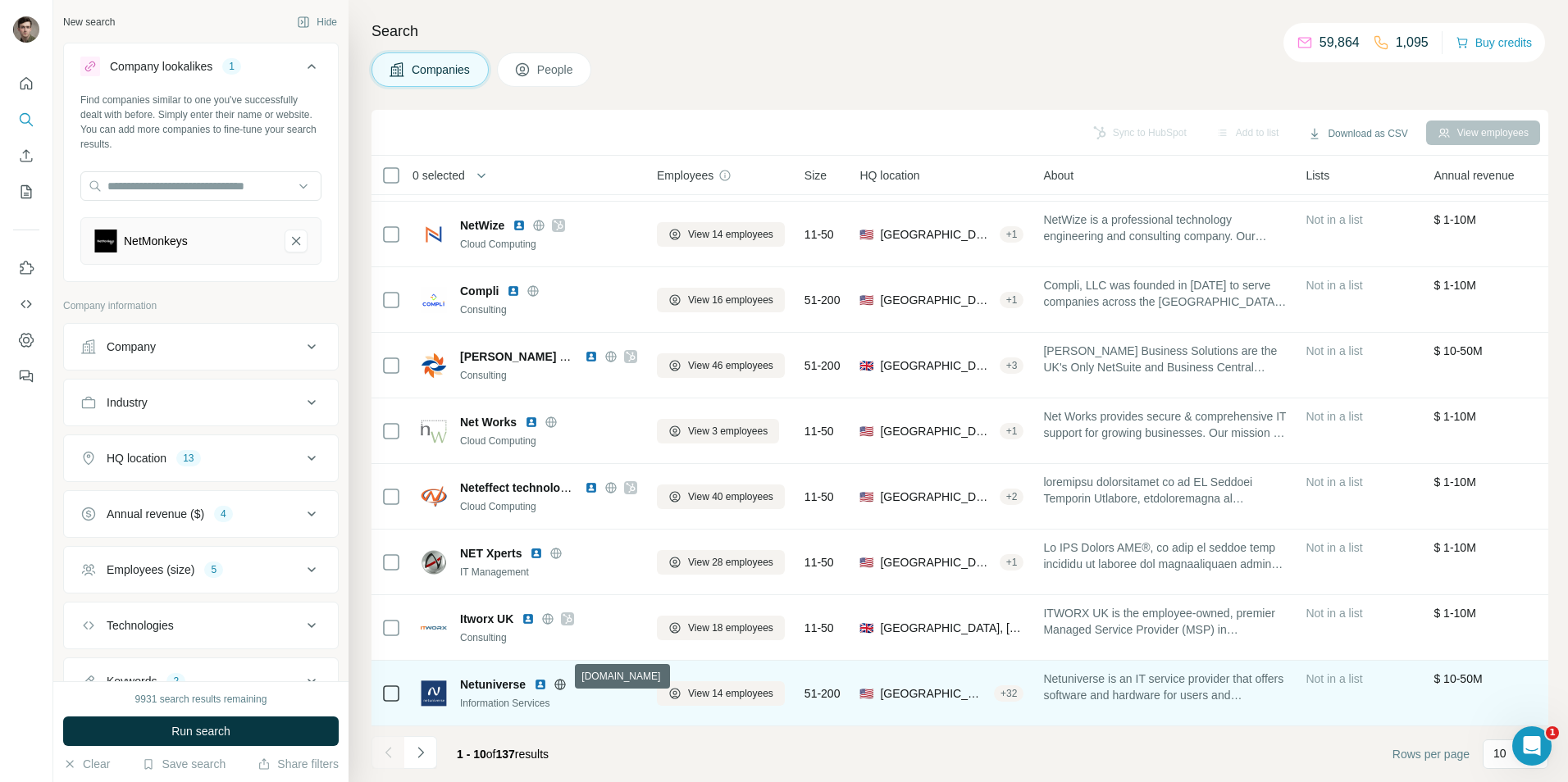
click at [560, 678] on icon at bounding box center [560, 684] width 4 height 10
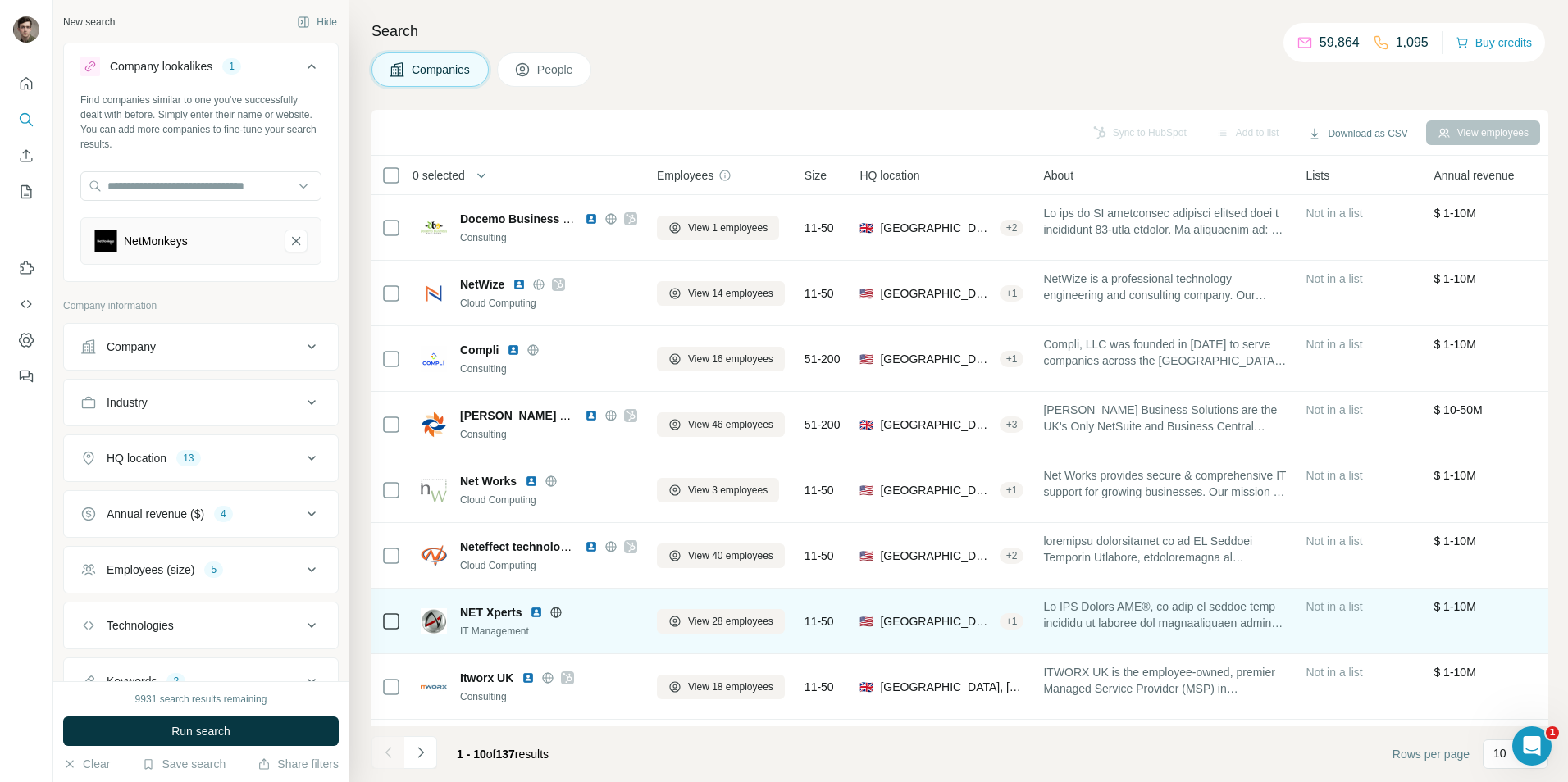
scroll to position [0, 0]
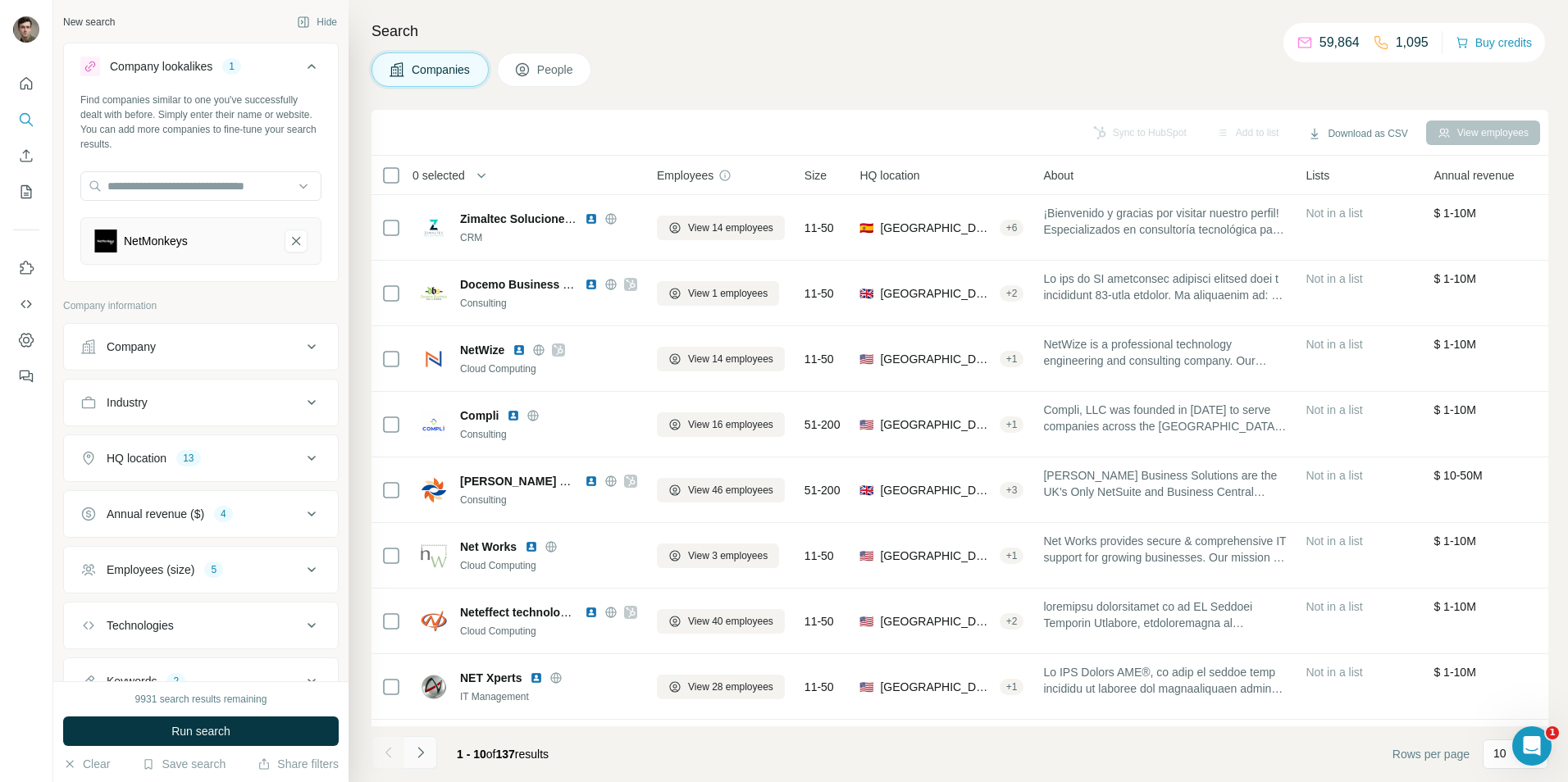
click at [411, 750] on button "Navigate to next page" at bounding box center [420, 753] width 33 height 33
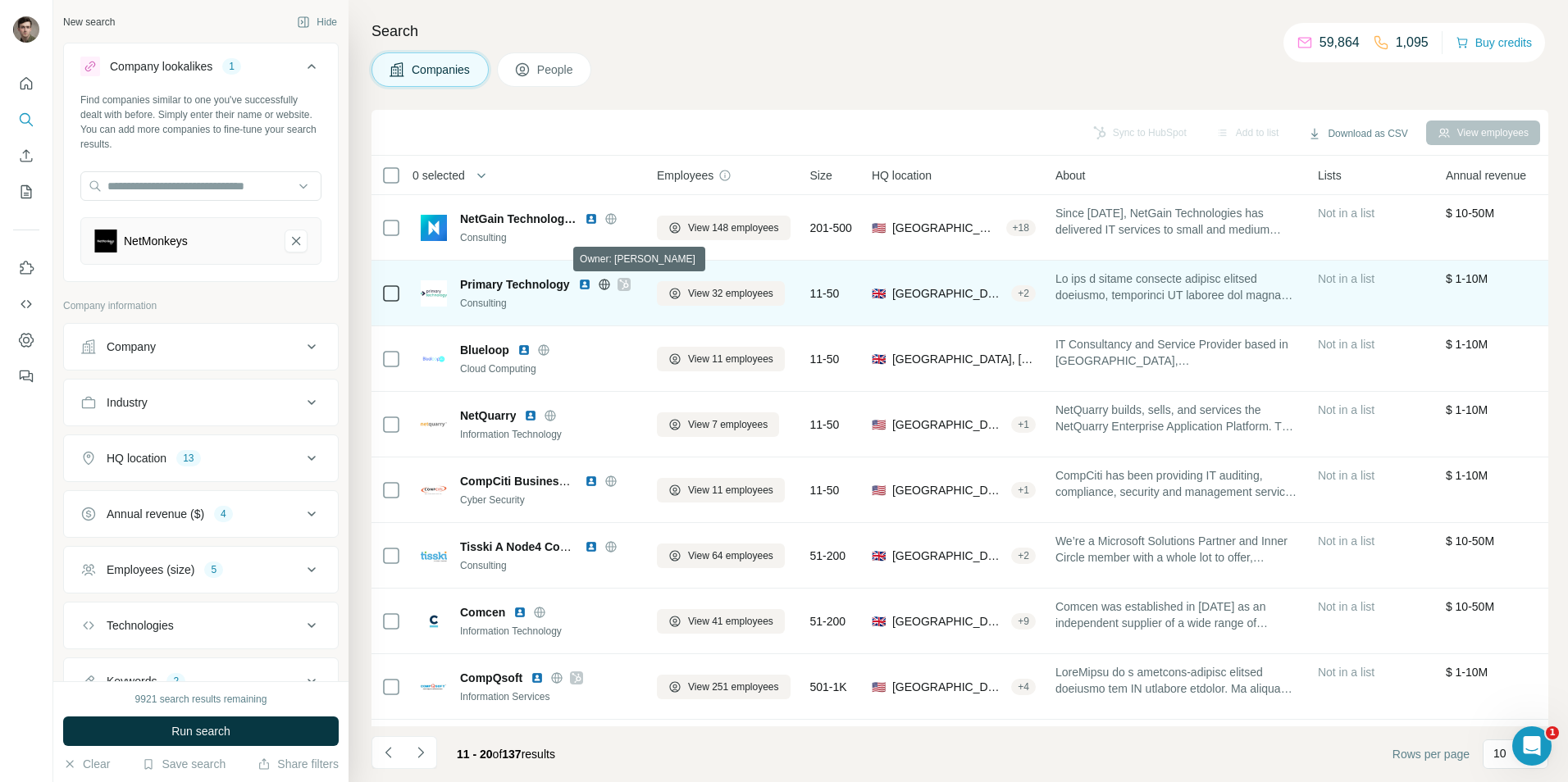
click at [627, 283] on icon at bounding box center [623, 284] width 9 height 9
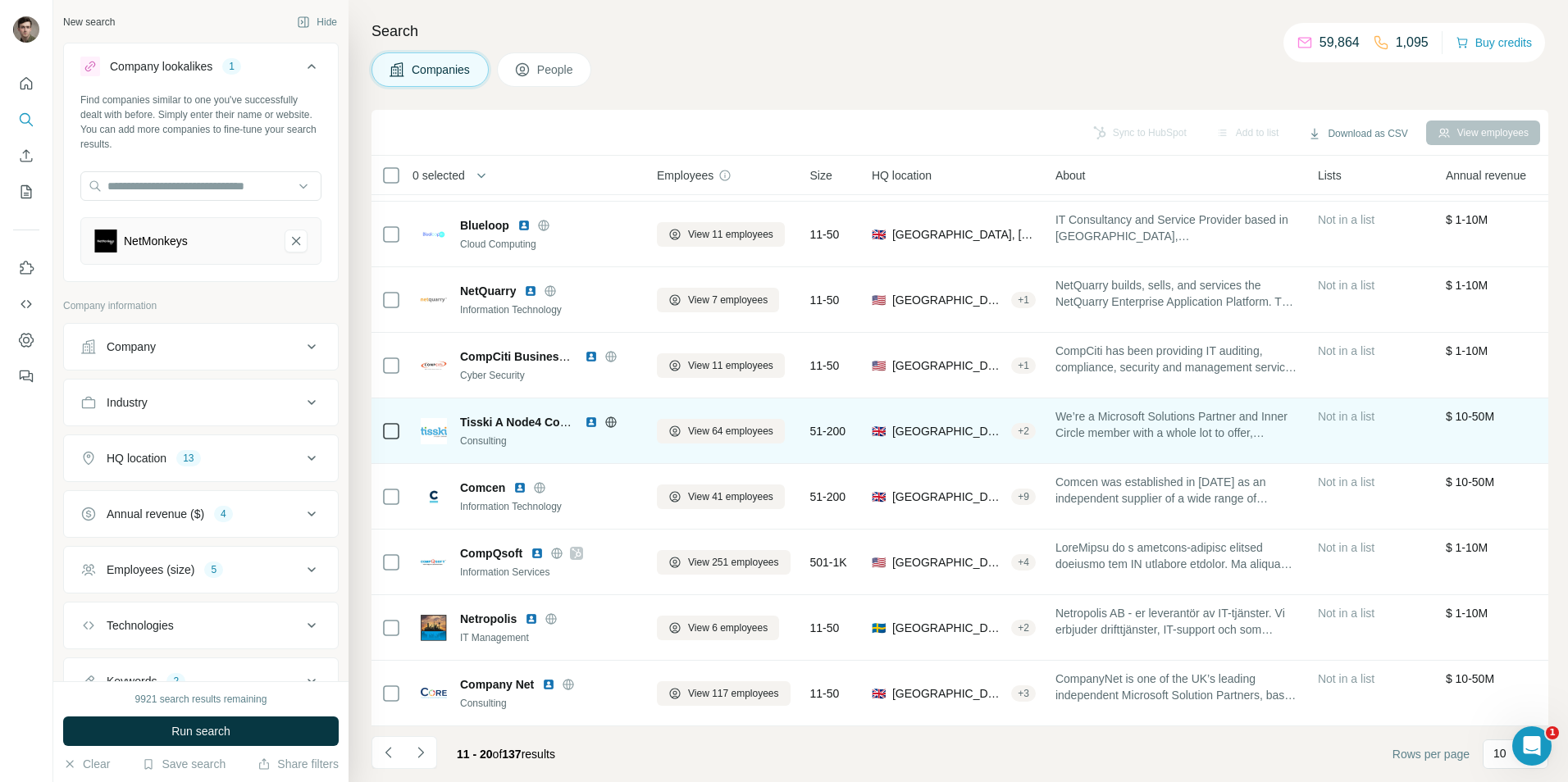
scroll to position [133, 0]
click at [610, 415] on icon at bounding box center [610, 421] width 13 height 13
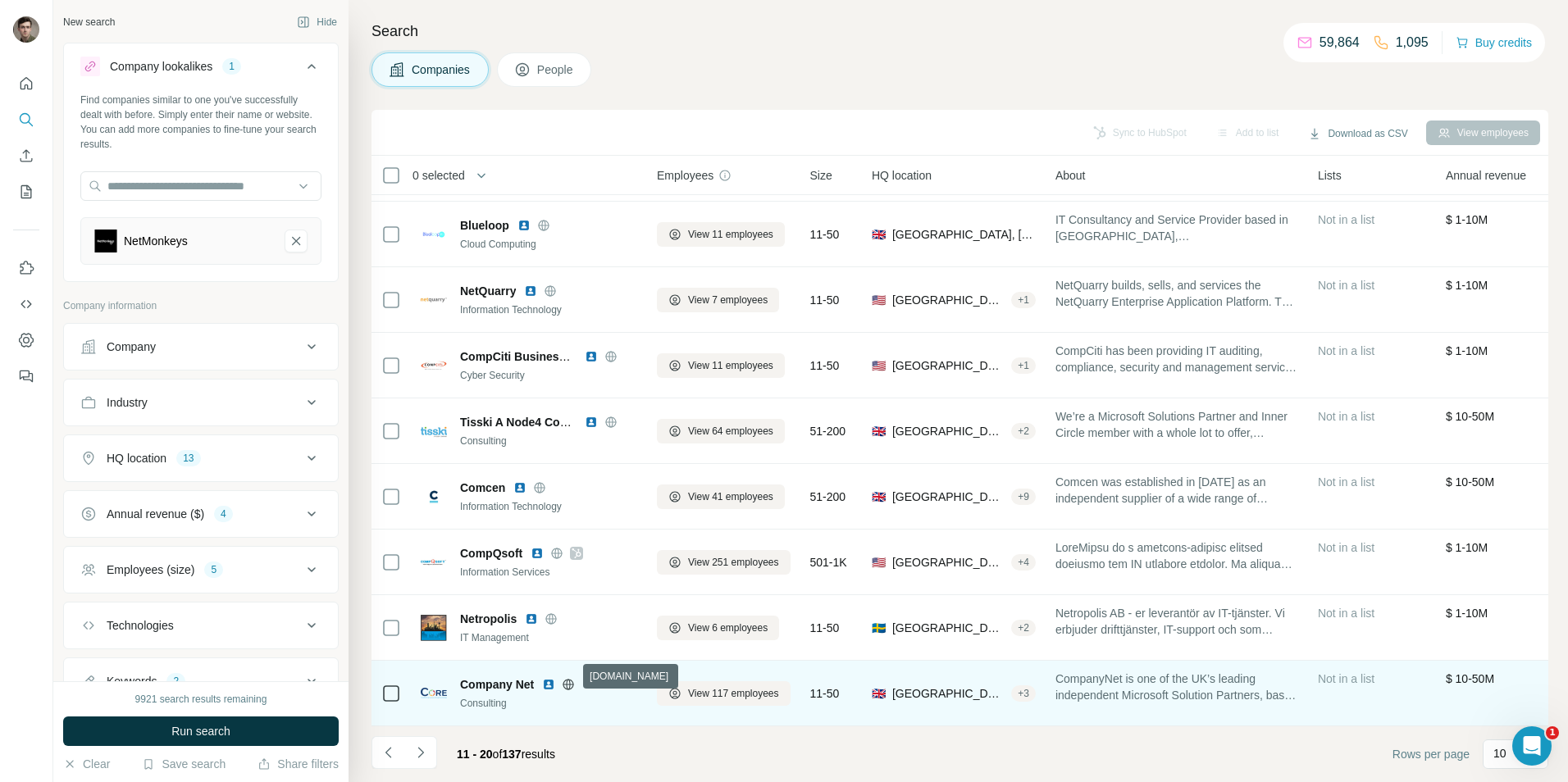
click at [569, 678] on icon at bounding box center [567, 684] width 13 height 13
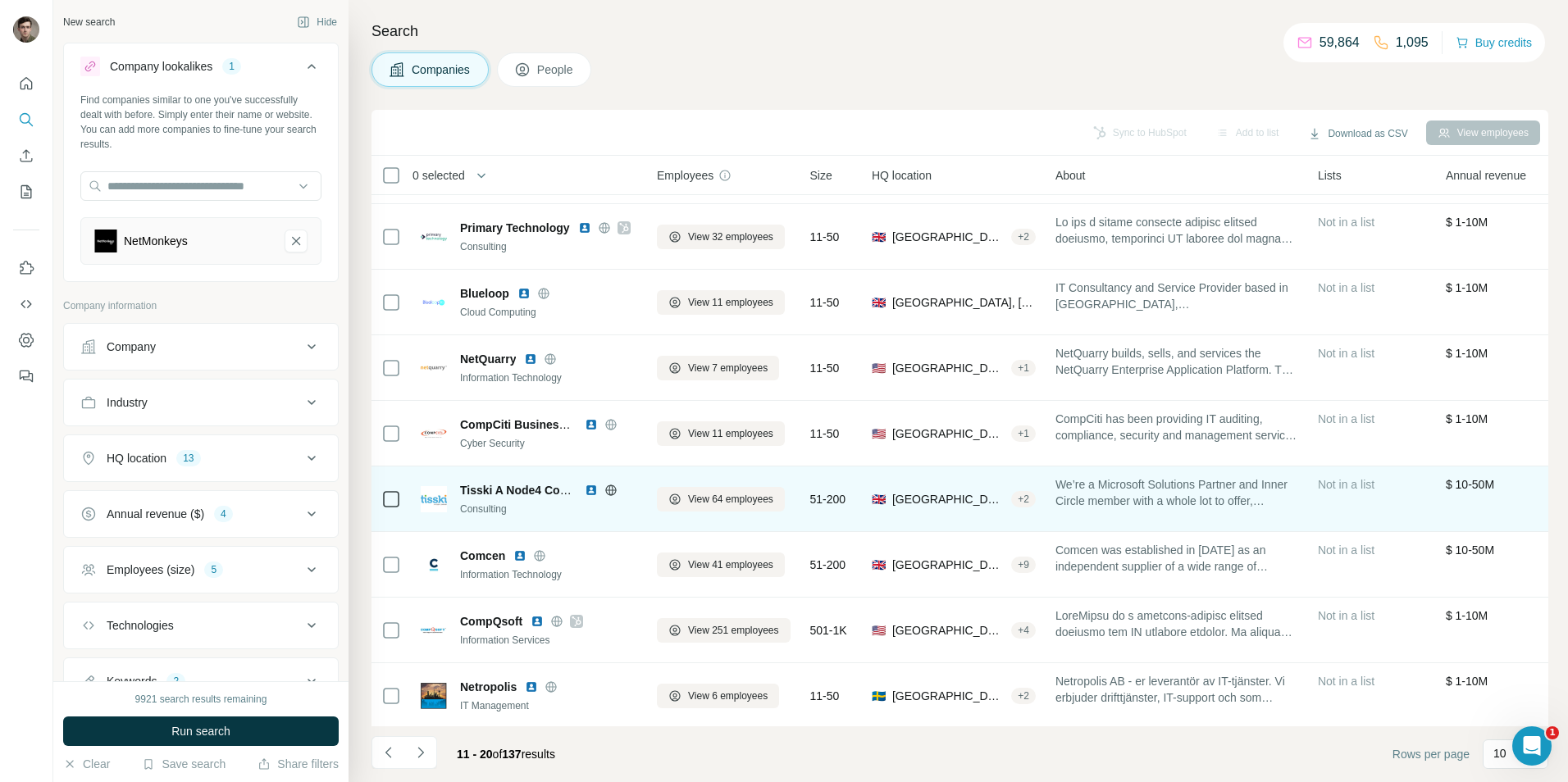
scroll to position [0, 0]
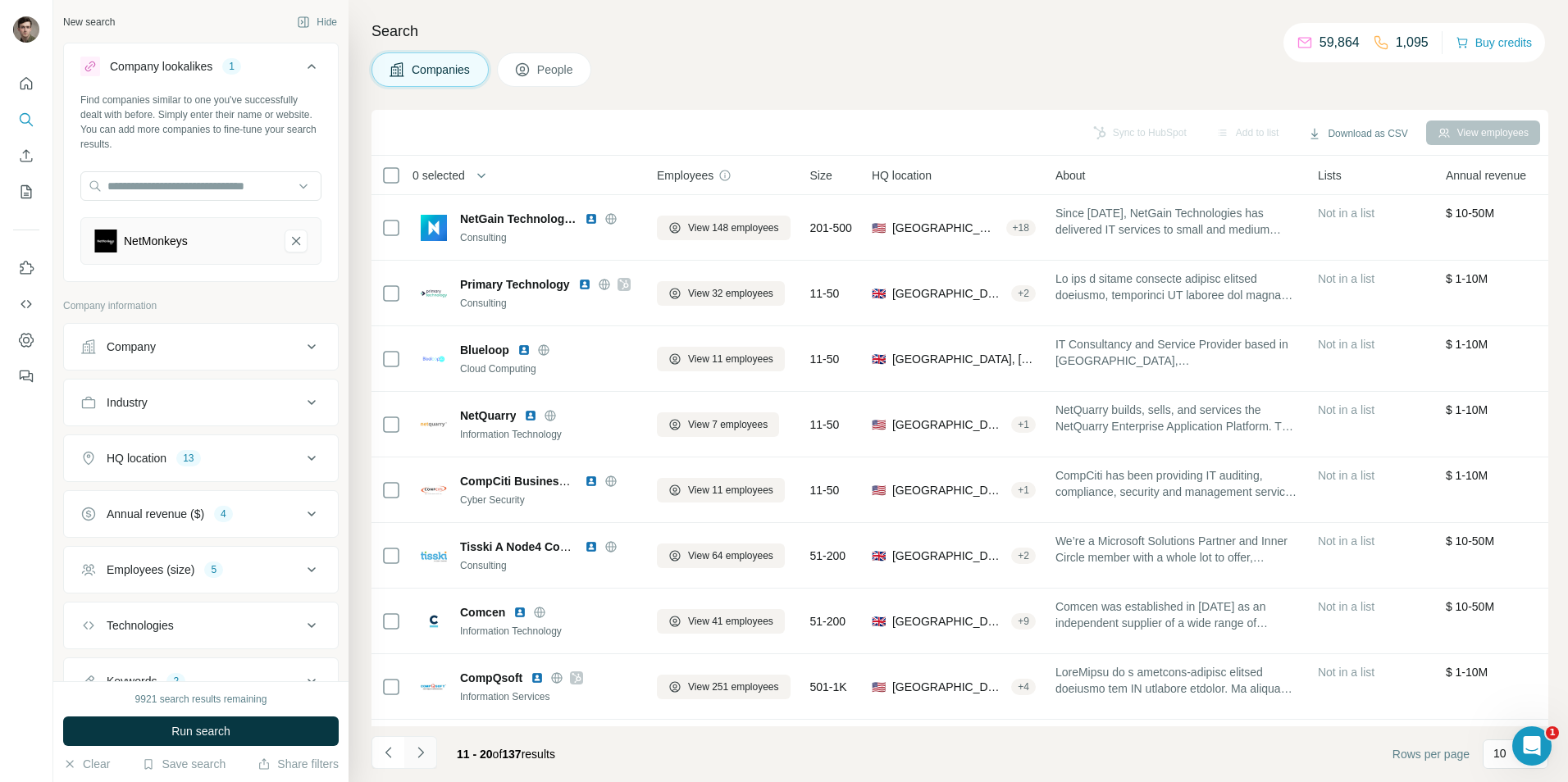
click at [422, 747] on icon "Navigate to next page" at bounding box center [420, 752] width 16 height 16
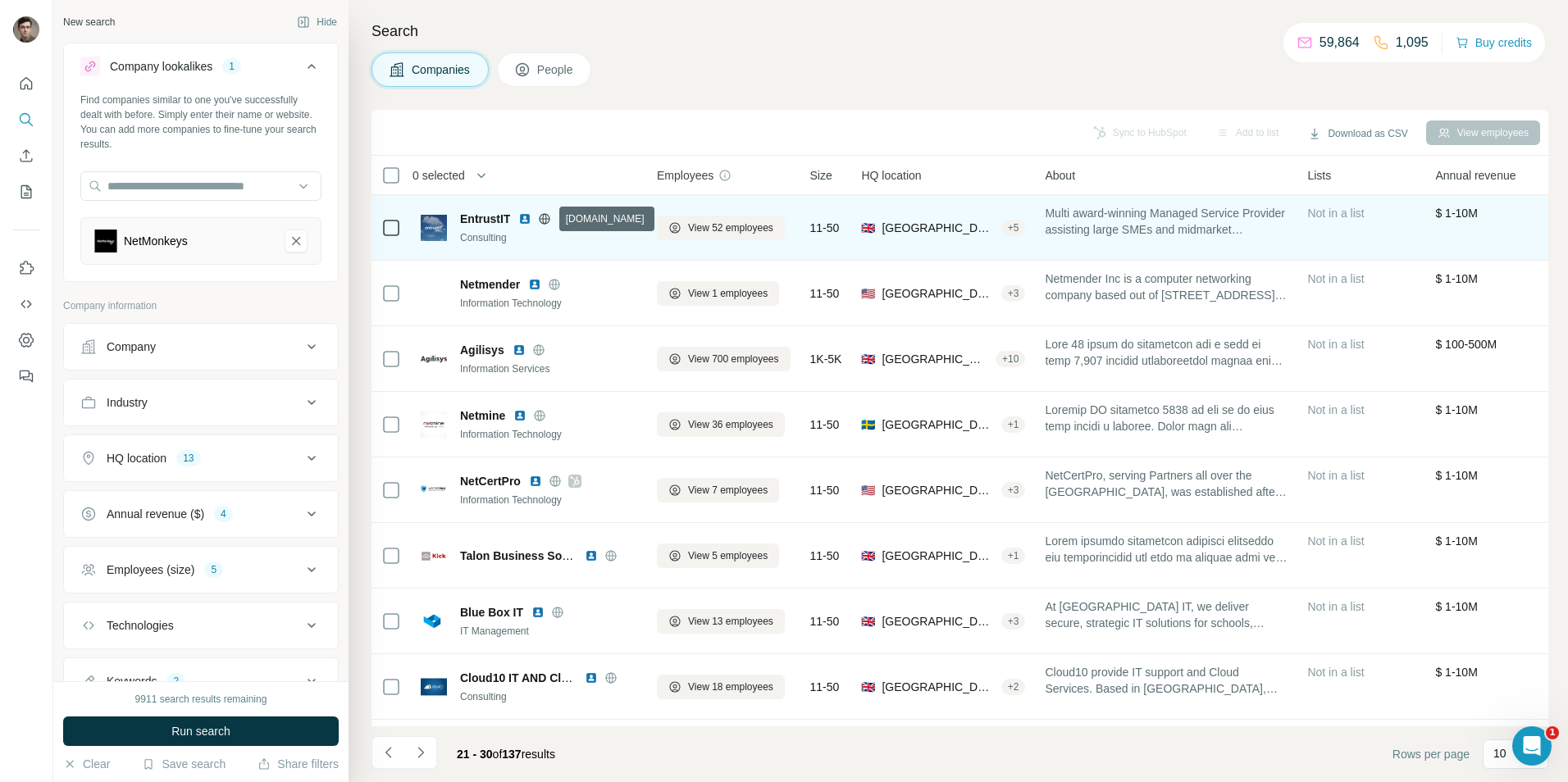
click at [544, 214] on icon at bounding box center [545, 218] width 10 height 10
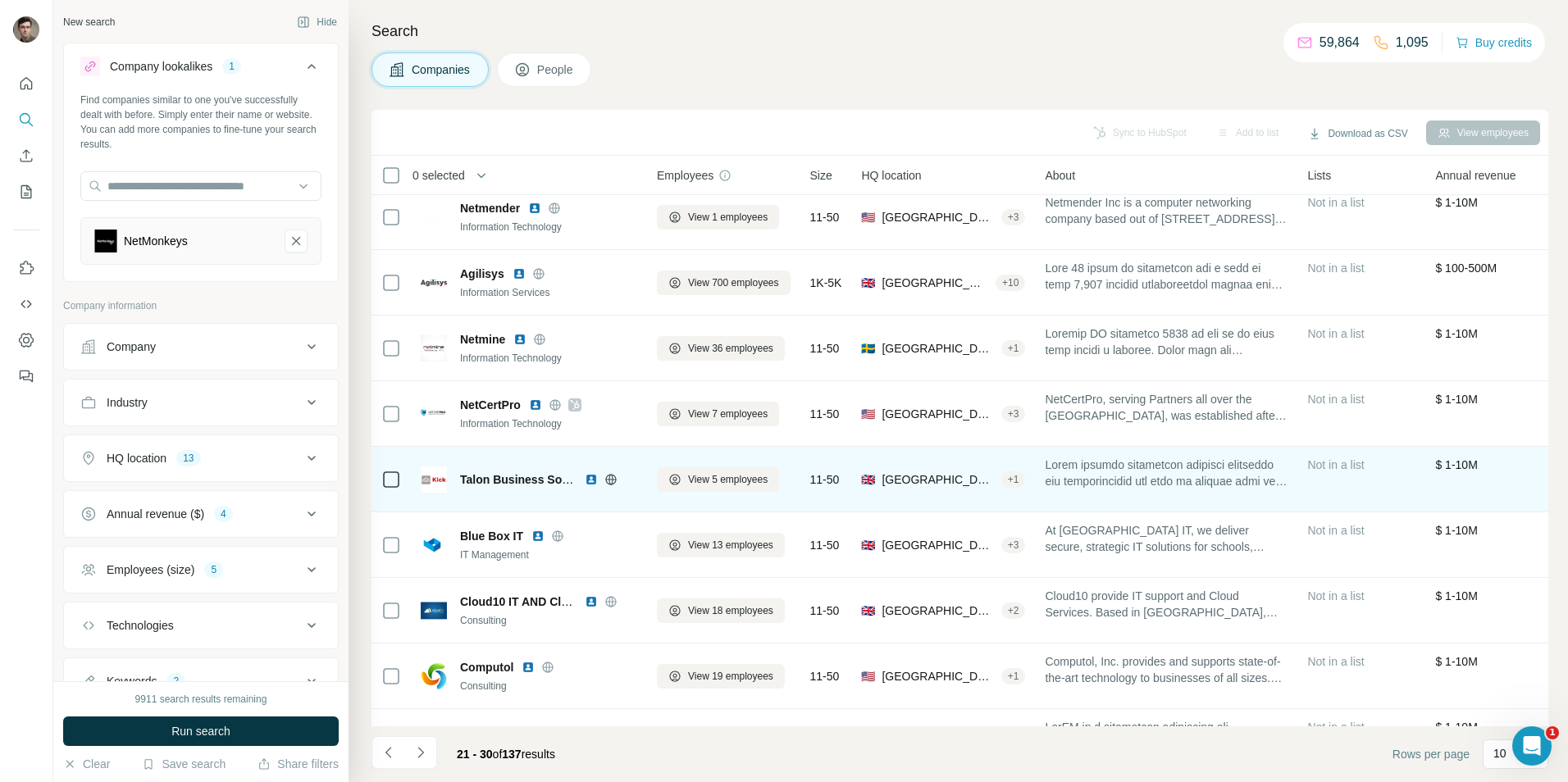
scroll to position [133, 0]
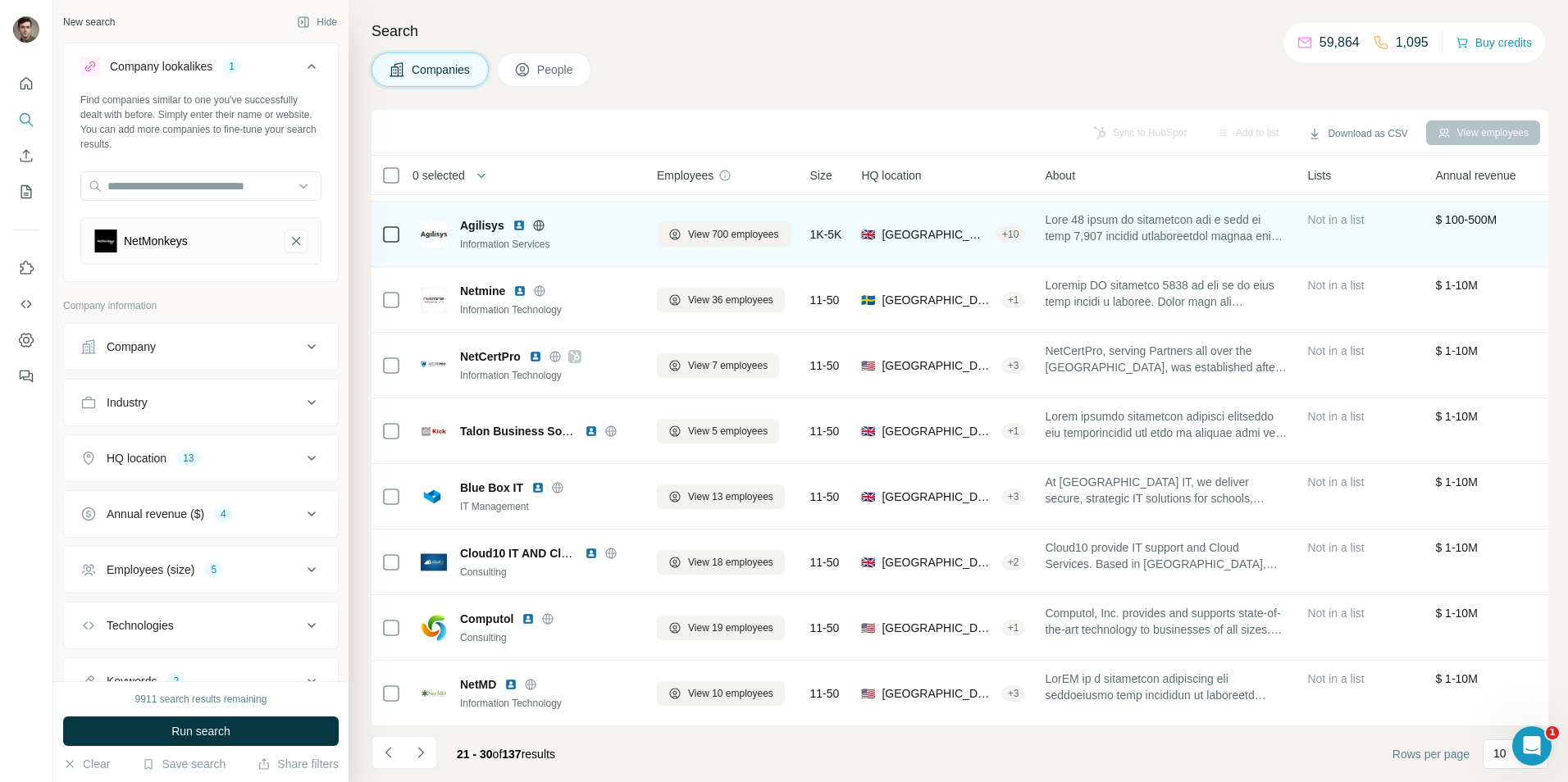
click at [541, 219] on icon at bounding box center [538, 225] width 13 height 13
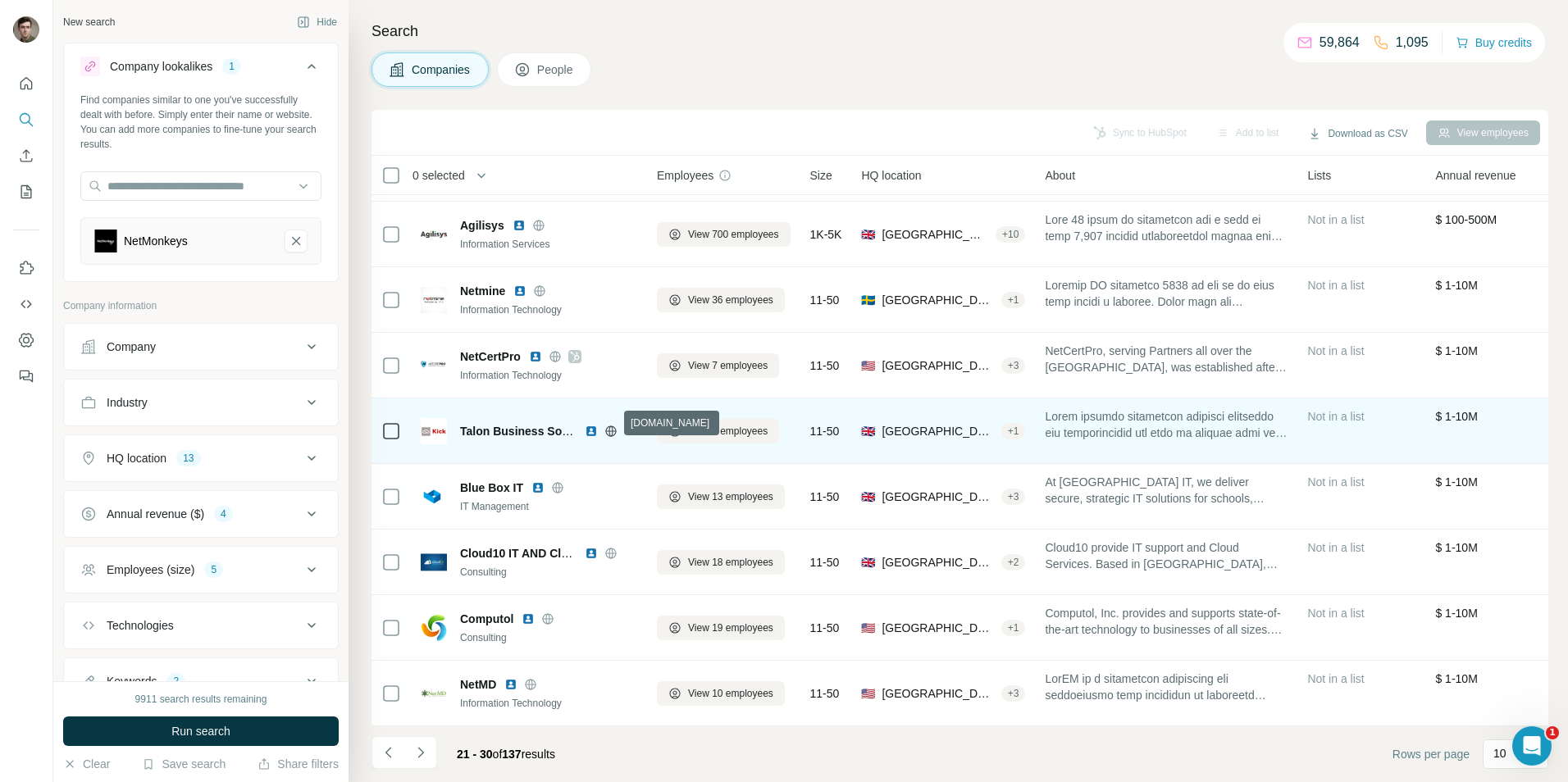
click at [609, 431] on icon at bounding box center [610, 431] width 10 height 1
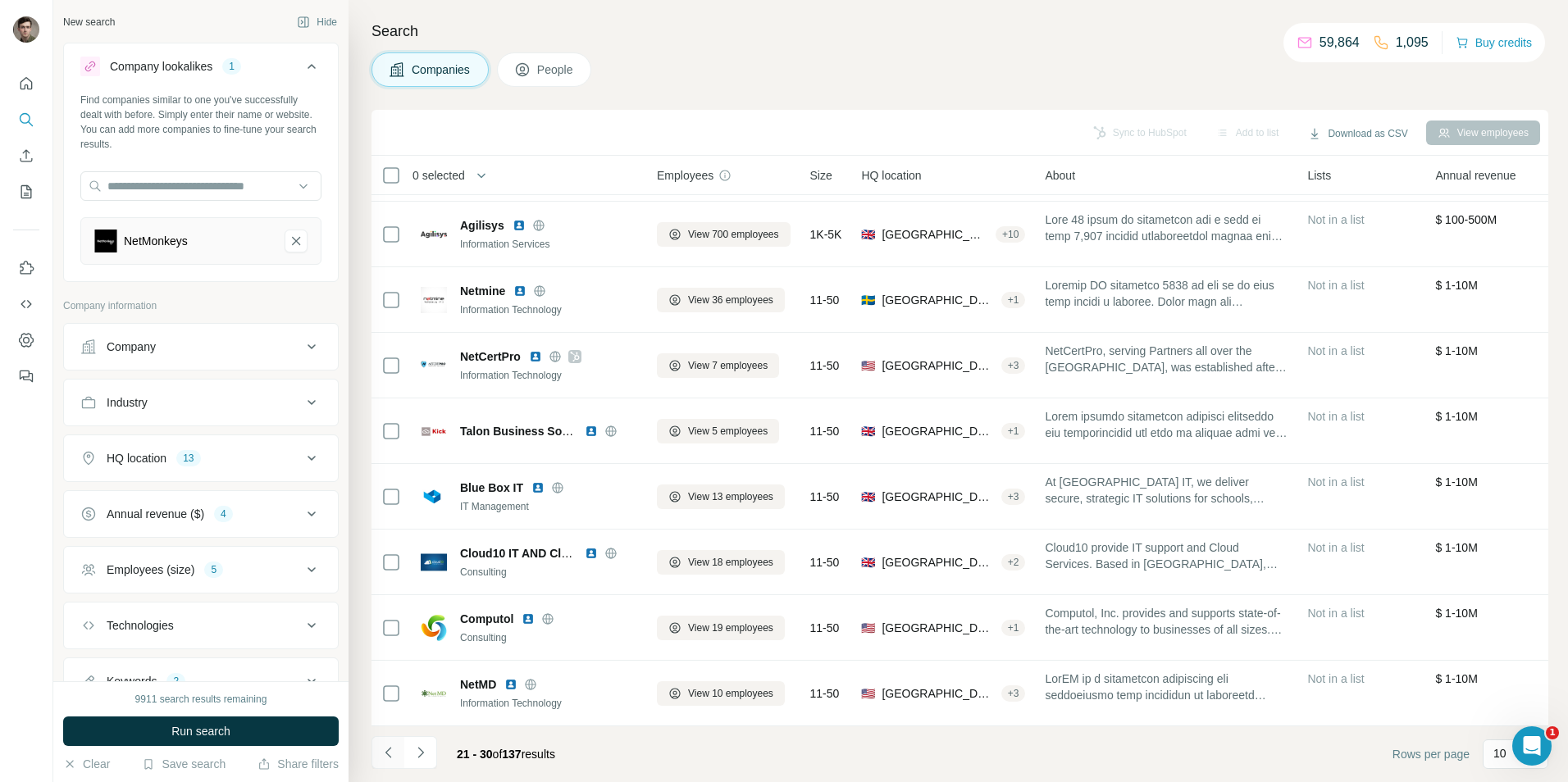
click at [401, 756] on button "Navigate to previous page" at bounding box center [388, 753] width 33 height 33
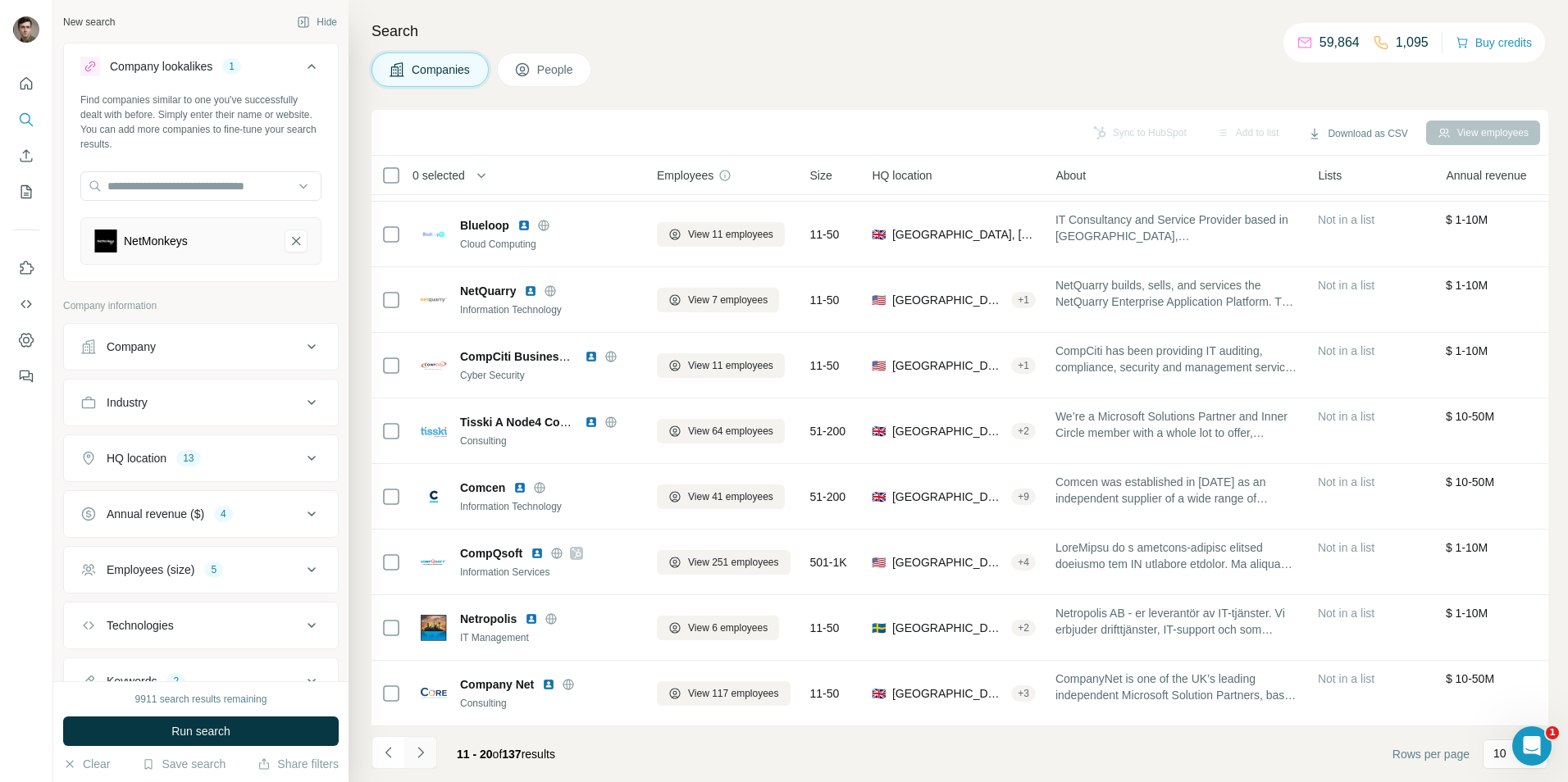
click at [418, 753] on icon "Navigate to next page" at bounding box center [420, 752] width 16 height 16
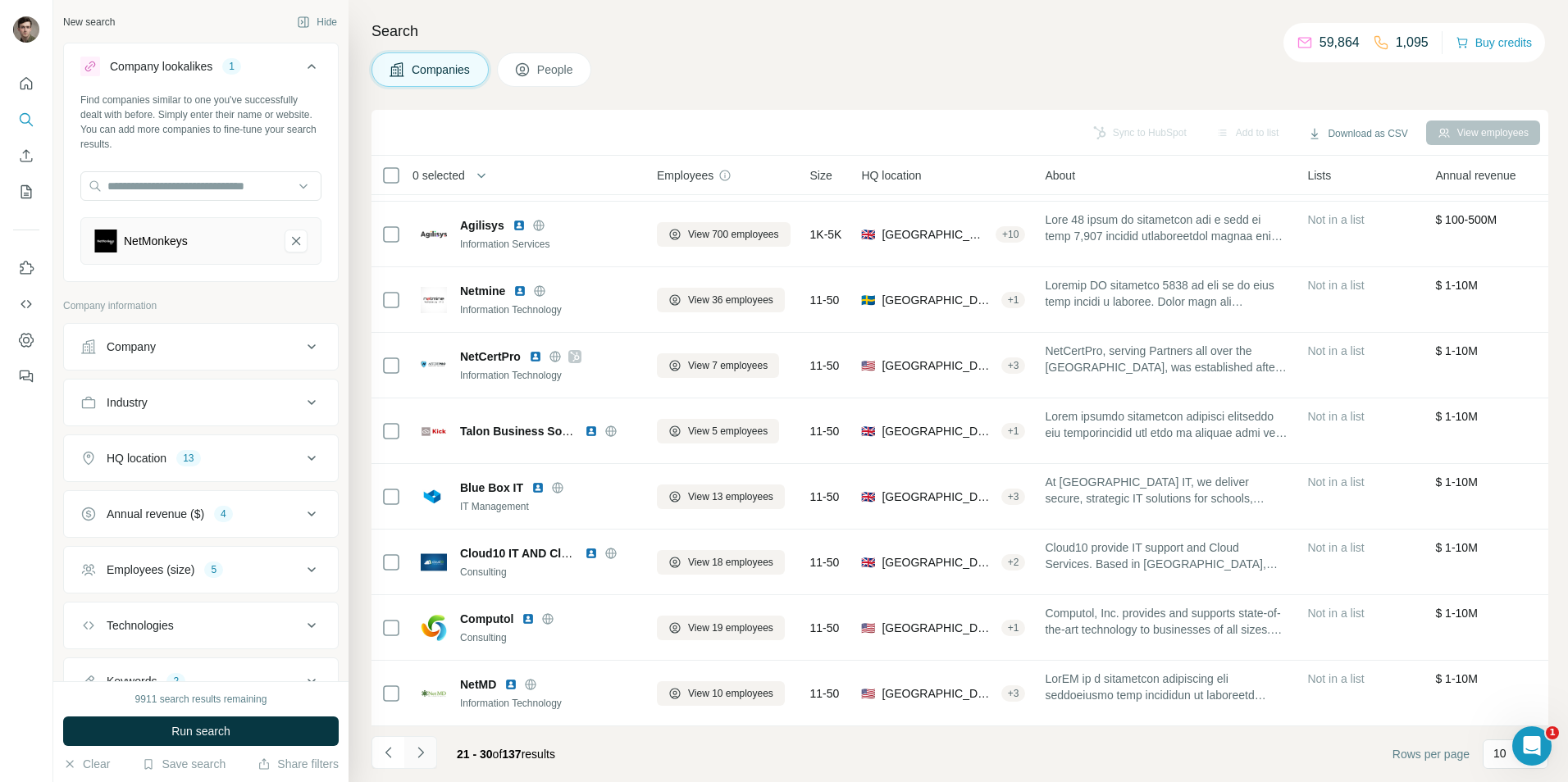
click at [418, 753] on icon "Navigate to next page" at bounding box center [420, 752] width 16 height 16
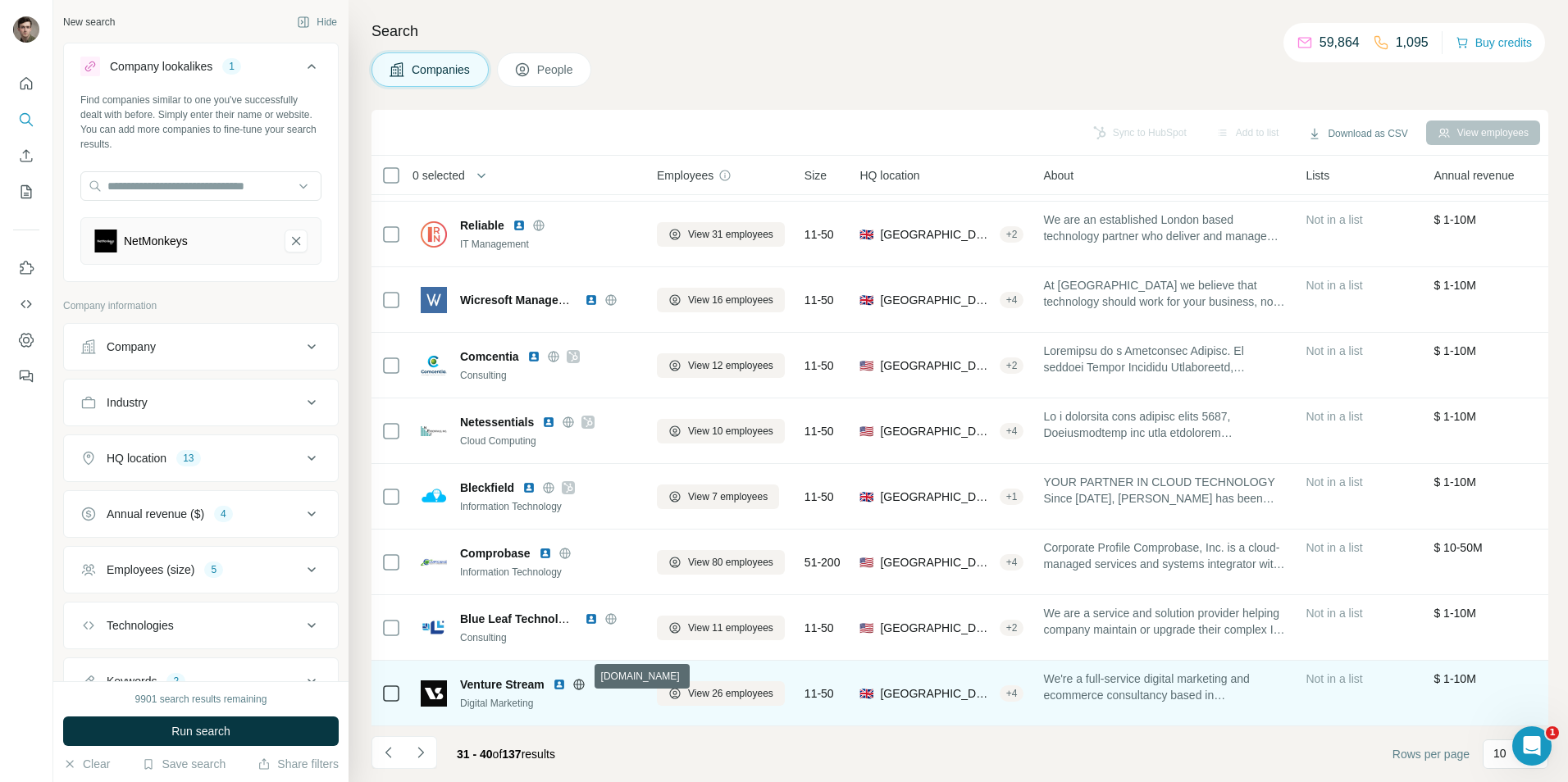
click at [581, 678] on icon at bounding box center [579, 684] width 13 height 13
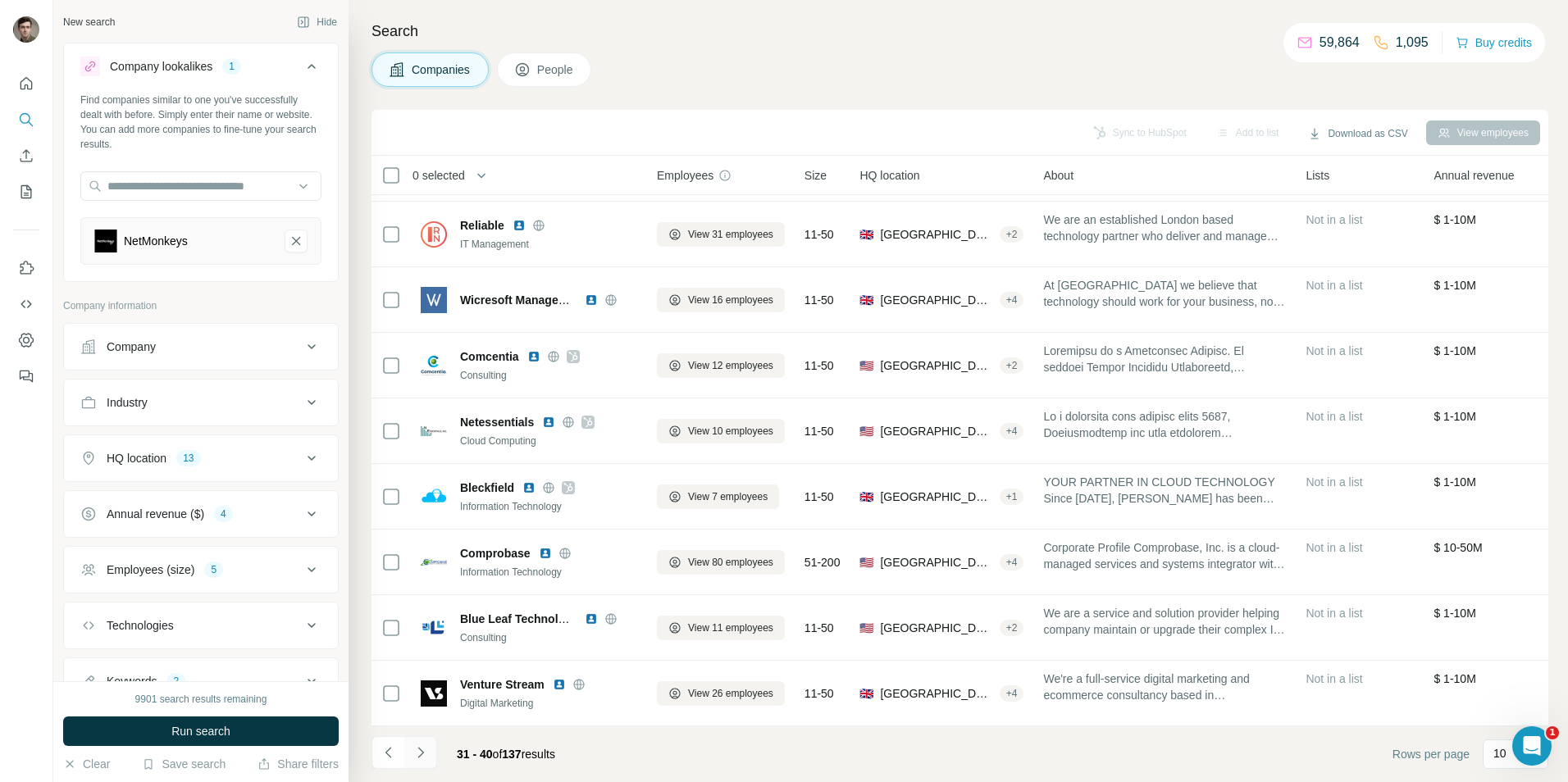
click at [415, 751] on icon "Navigate to next page" at bounding box center [420, 752] width 16 height 16
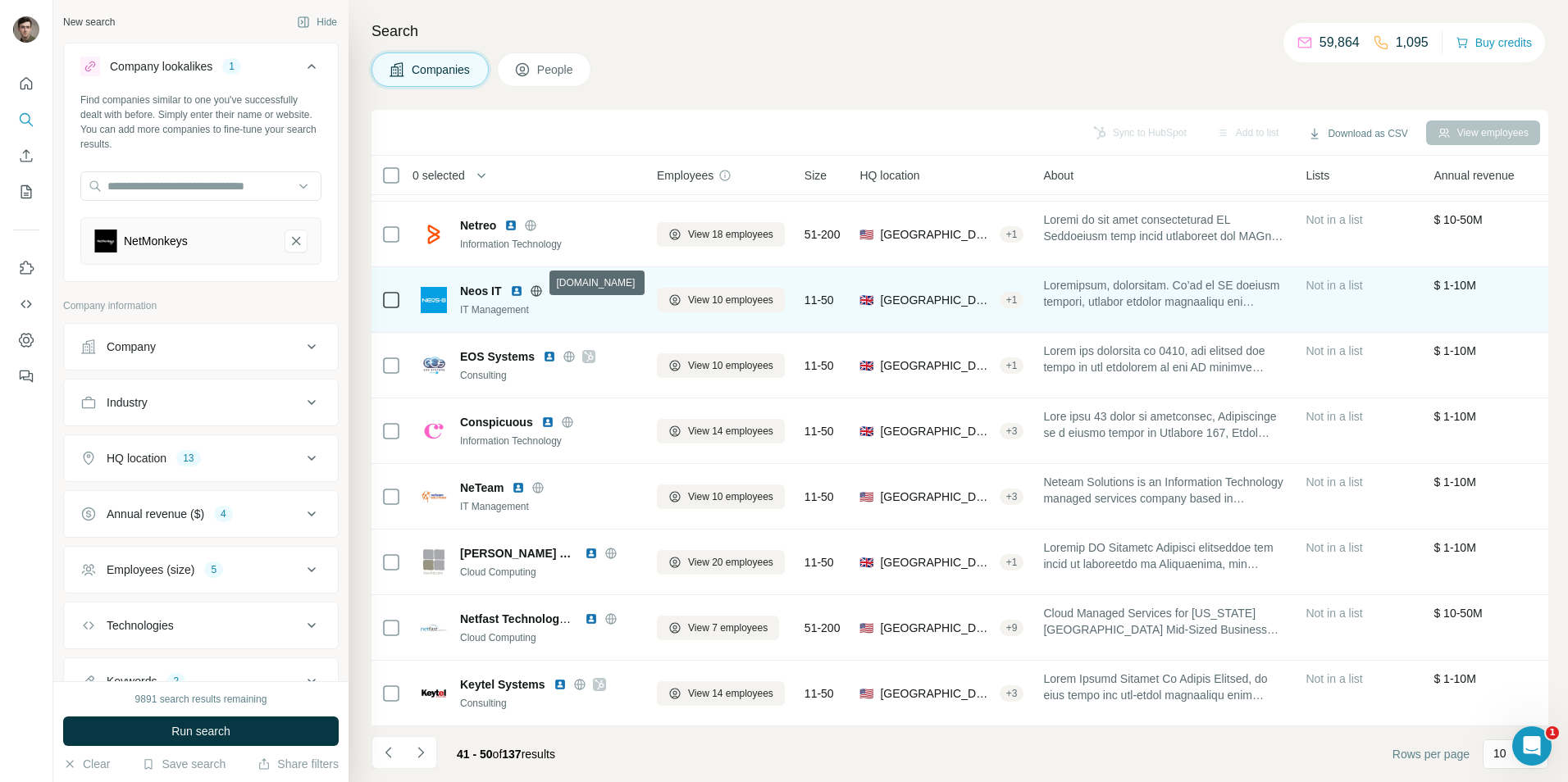
click at [536, 285] on icon at bounding box center [535, 291] width 13 height 13
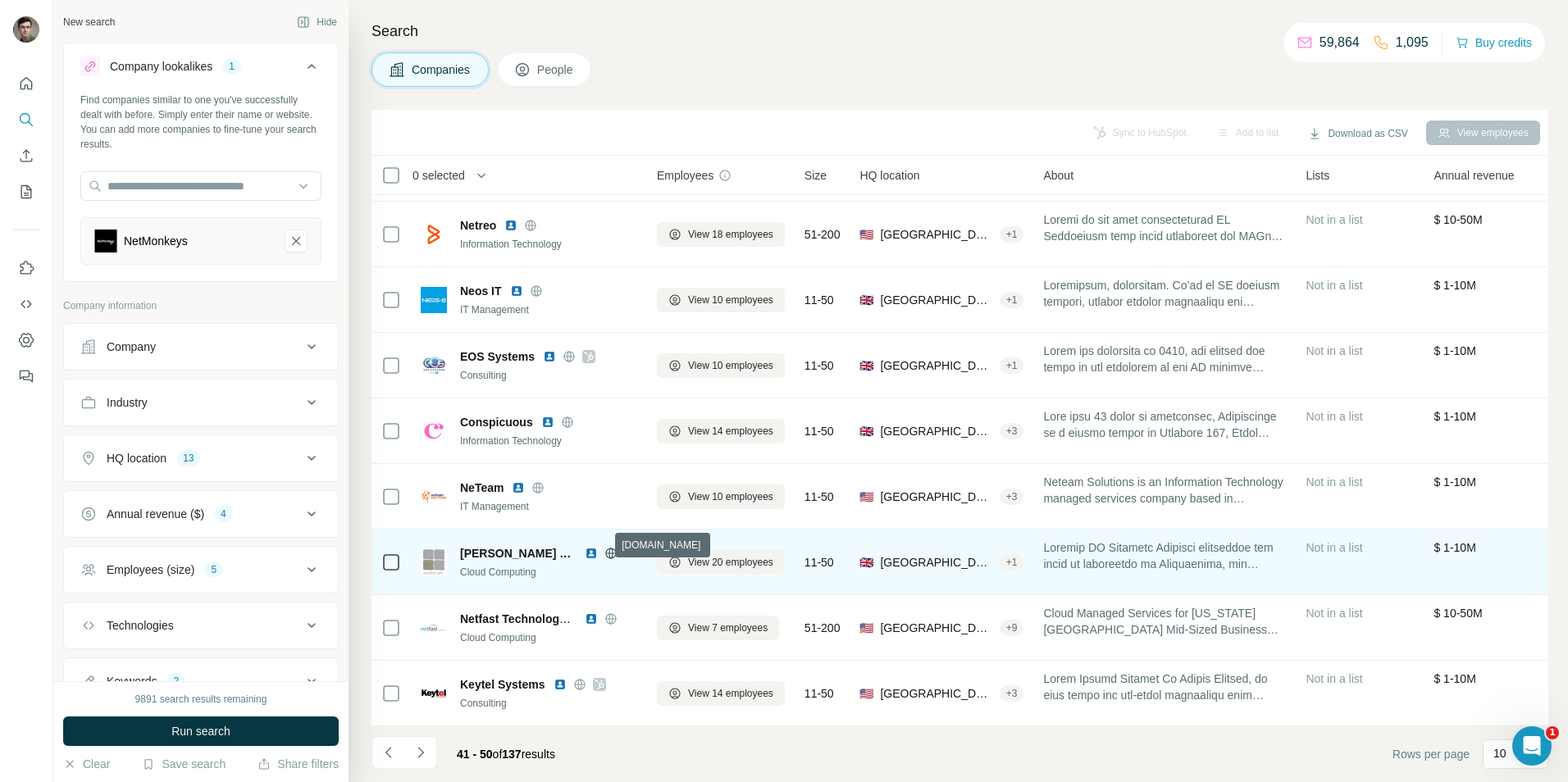
click at [604, 546] on icon at bounding box center [610, 552] width 13 height 13
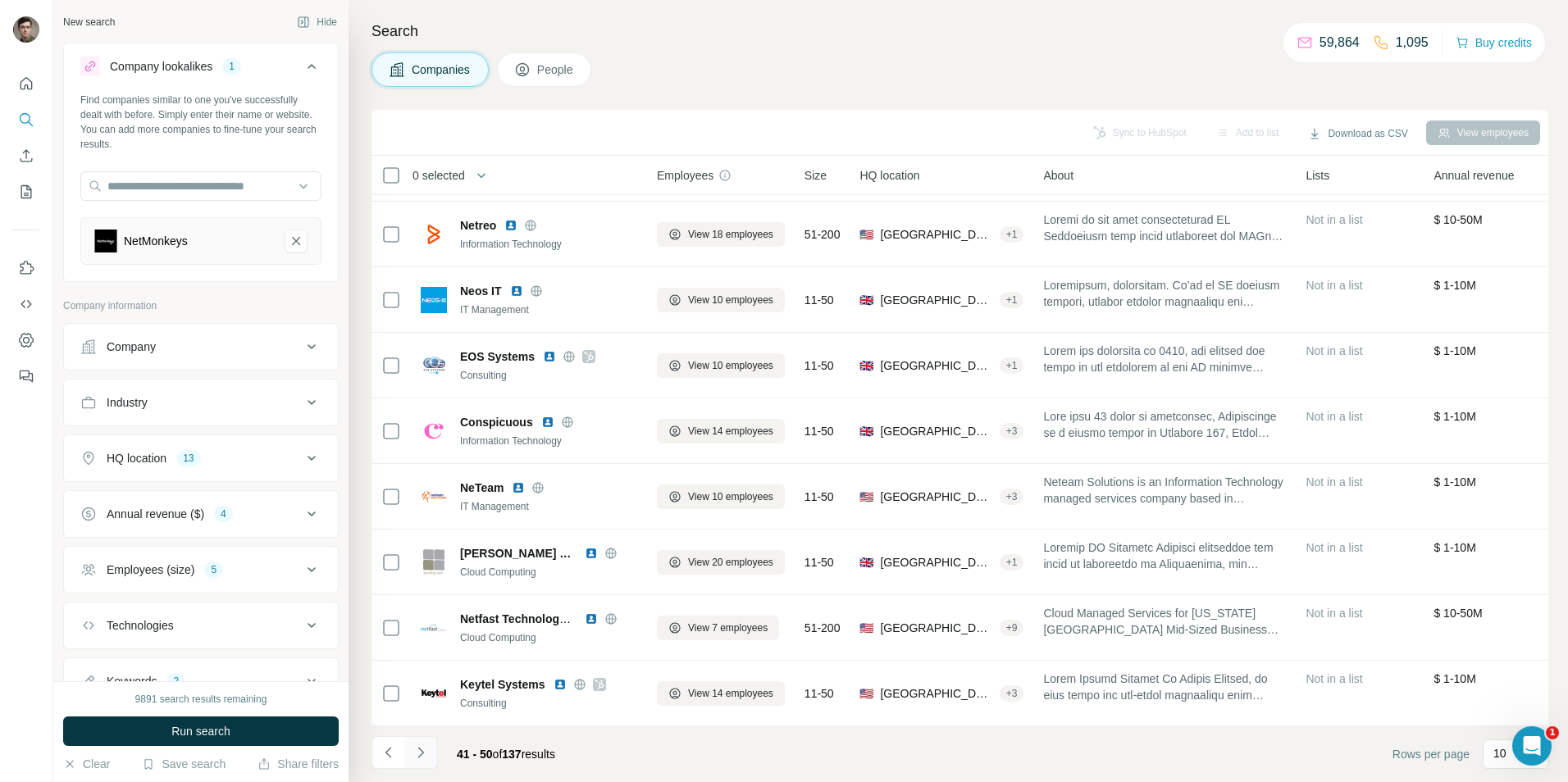
click at [424, 749] on icon "Navigate to next page" at bounding box center [420, 752] width 16 height 16
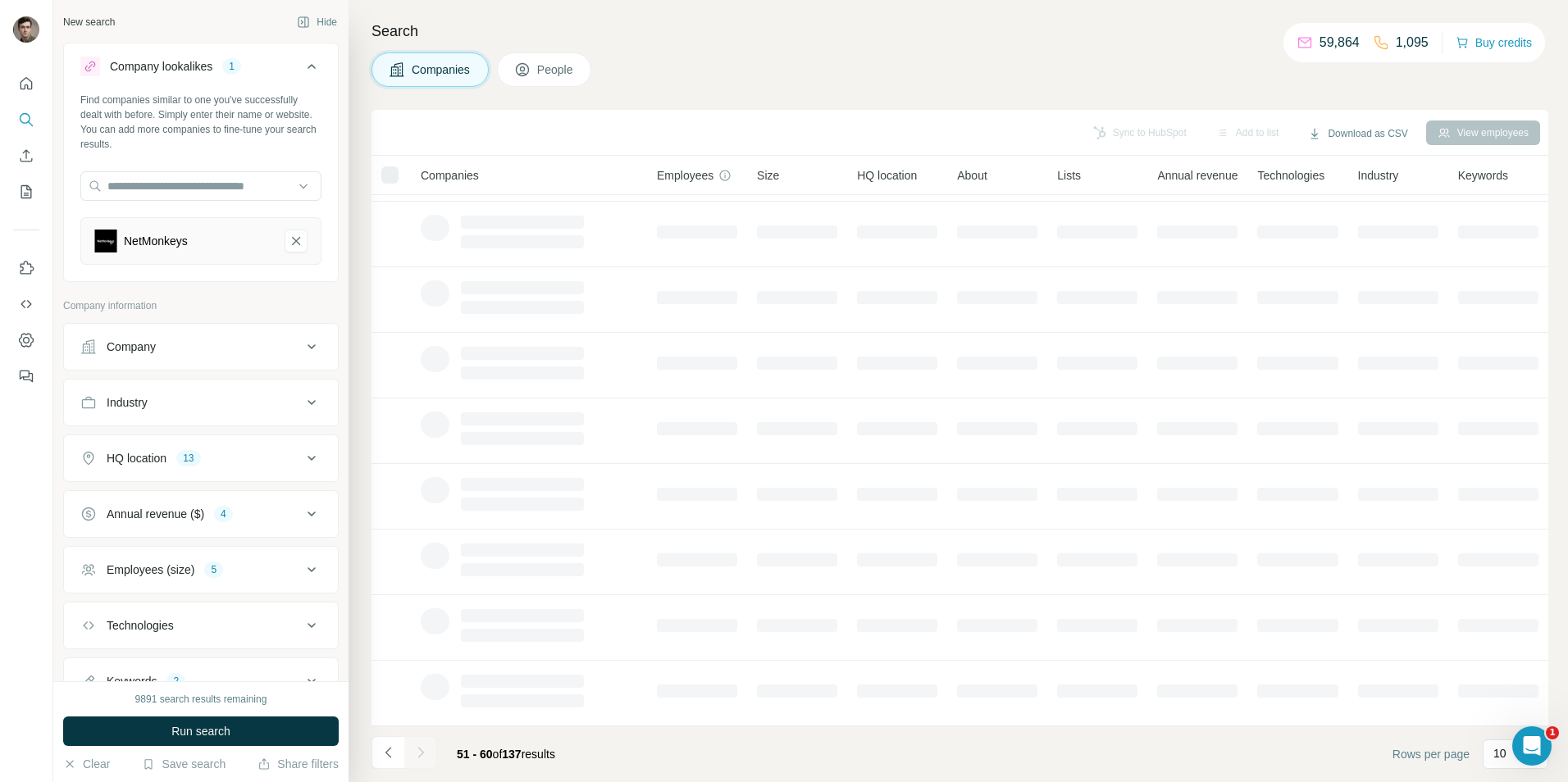
scroll to position [0, 0]
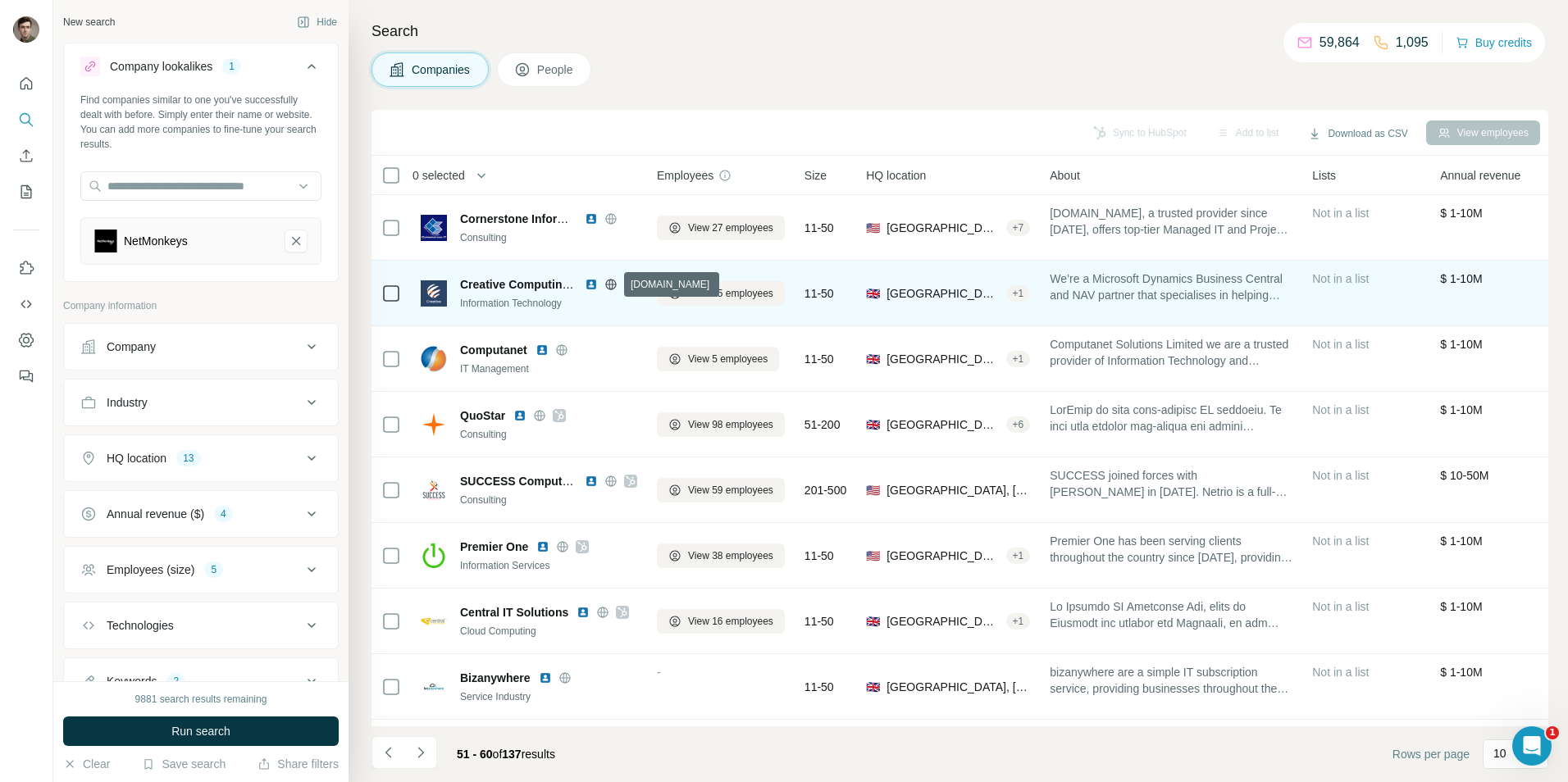
click at [610, 283] on icon at bounding box center [610, 284] width 13 height 13
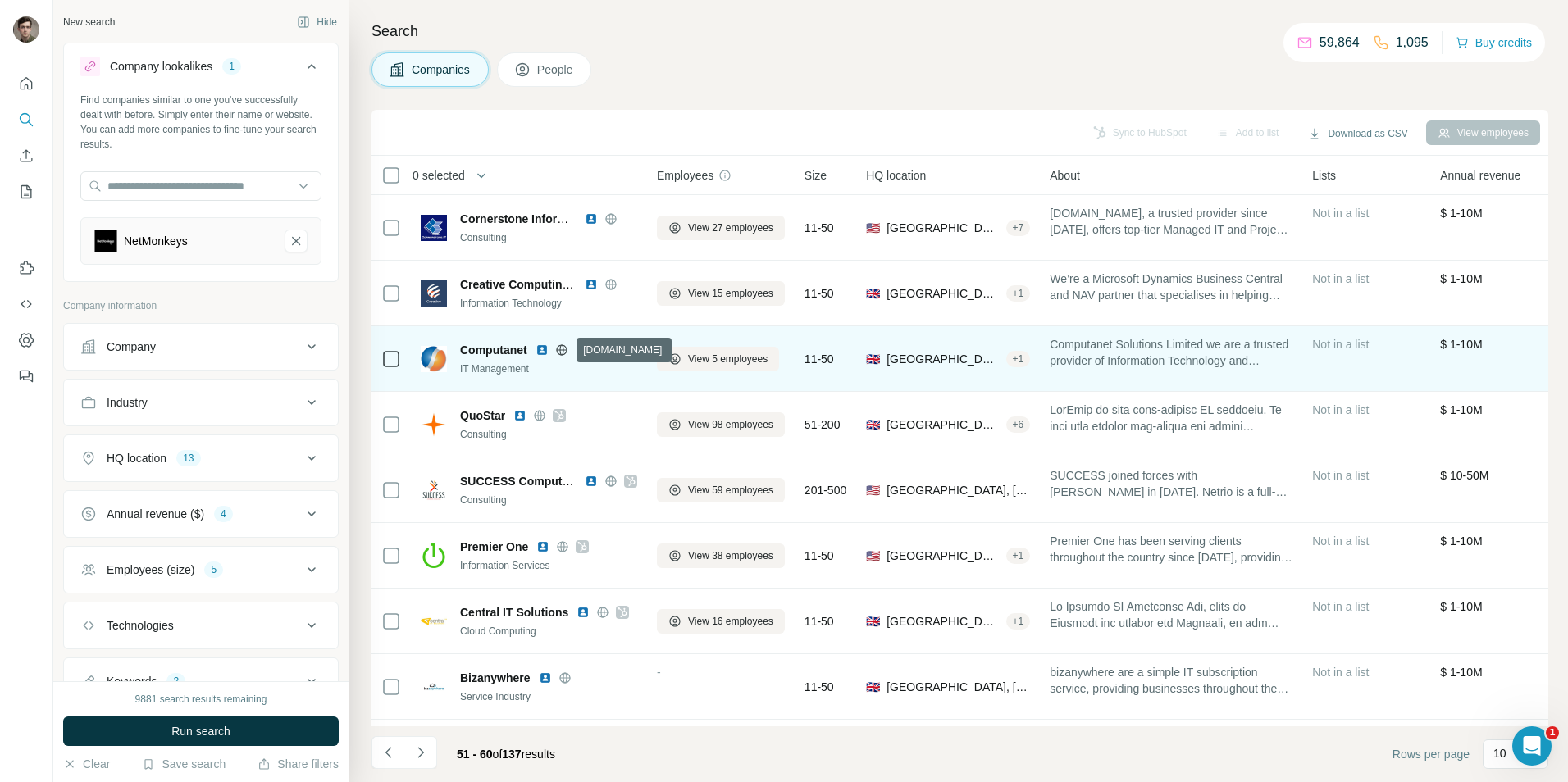
click at [562, 344] on icon at bounding box center [561, 350] width 13 height 13
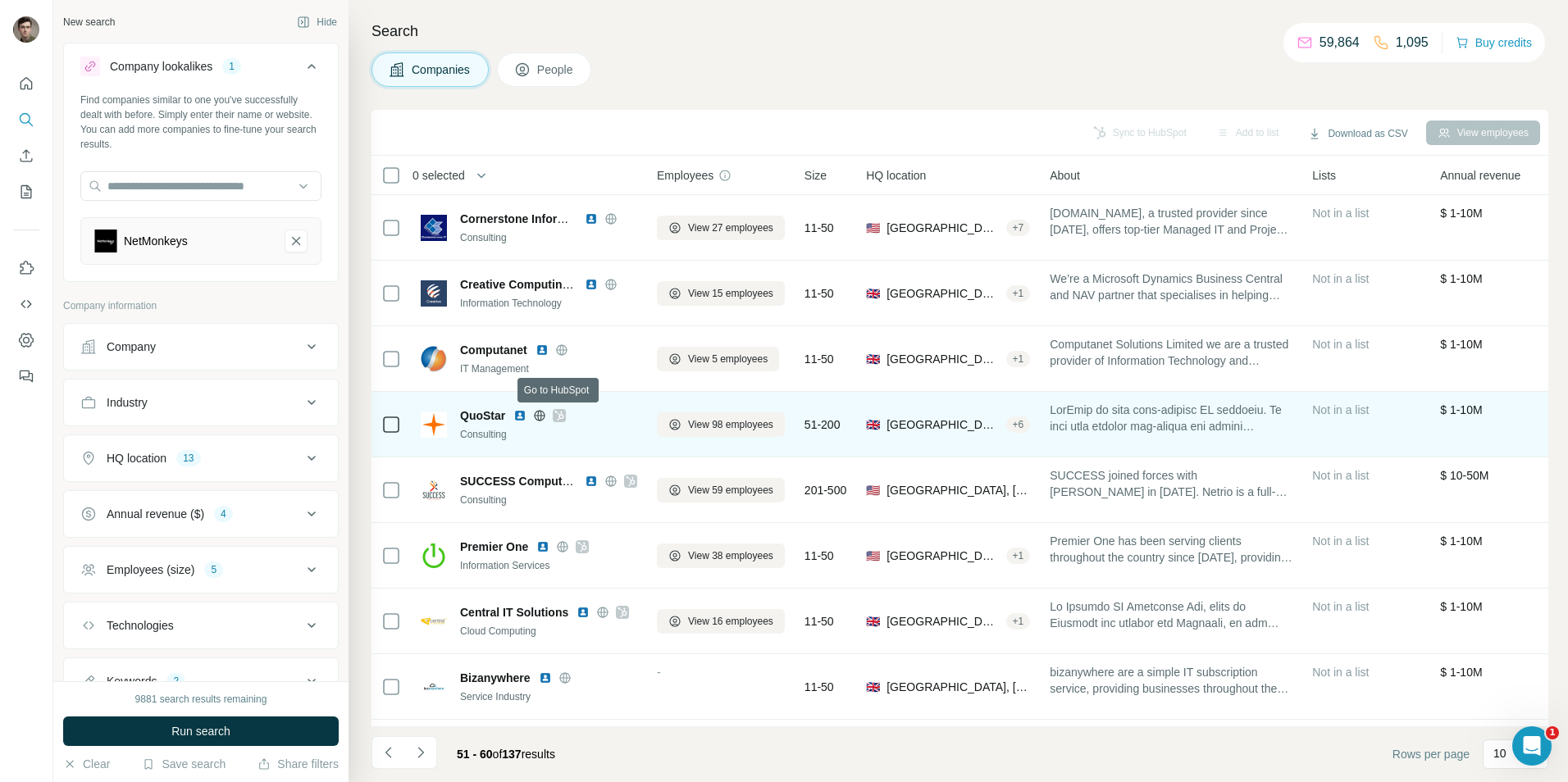
click at [560, 417] on icon at bounding box center [560, 415] width 9 height 9
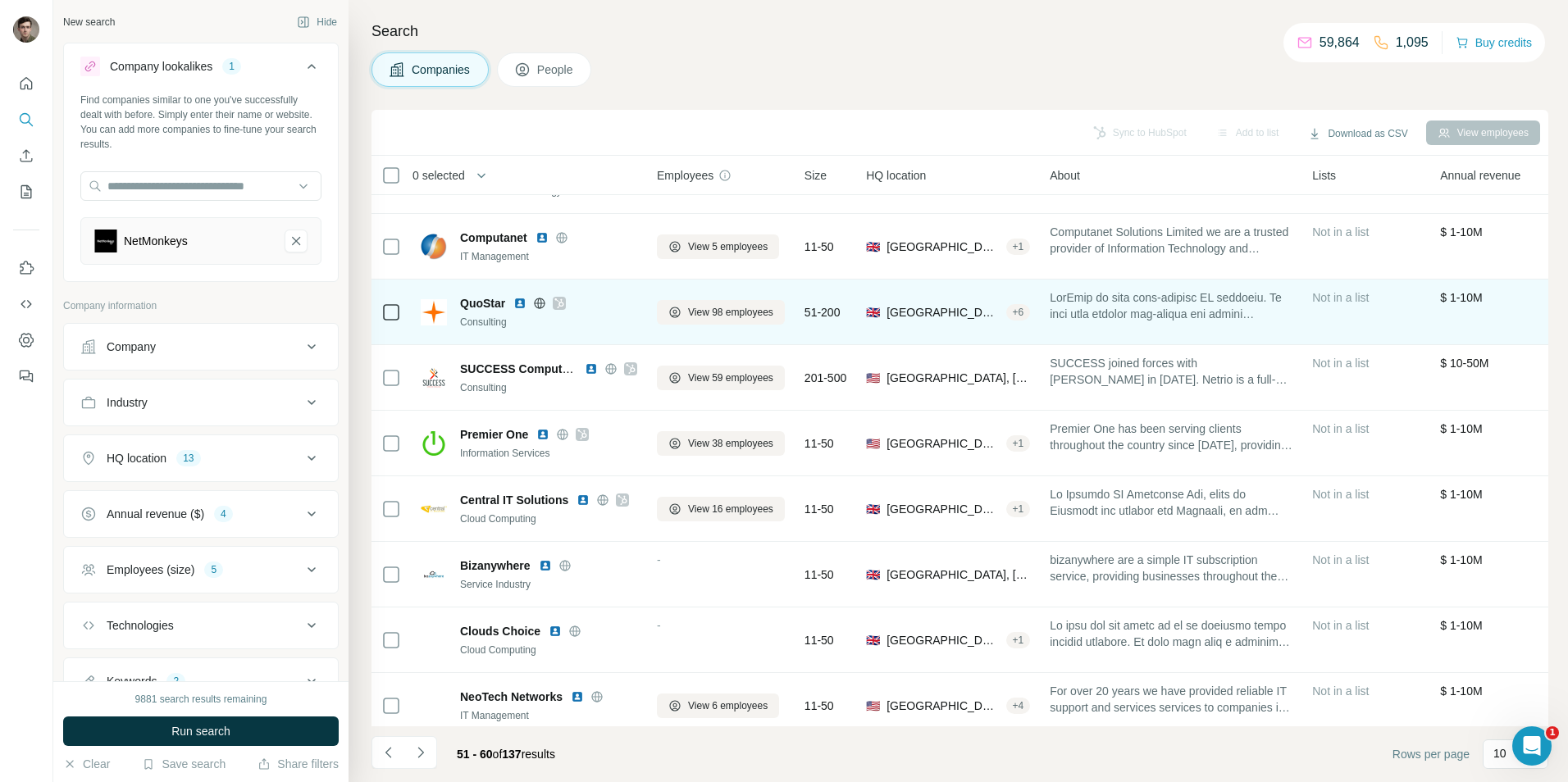
scroll to position [133, 0]
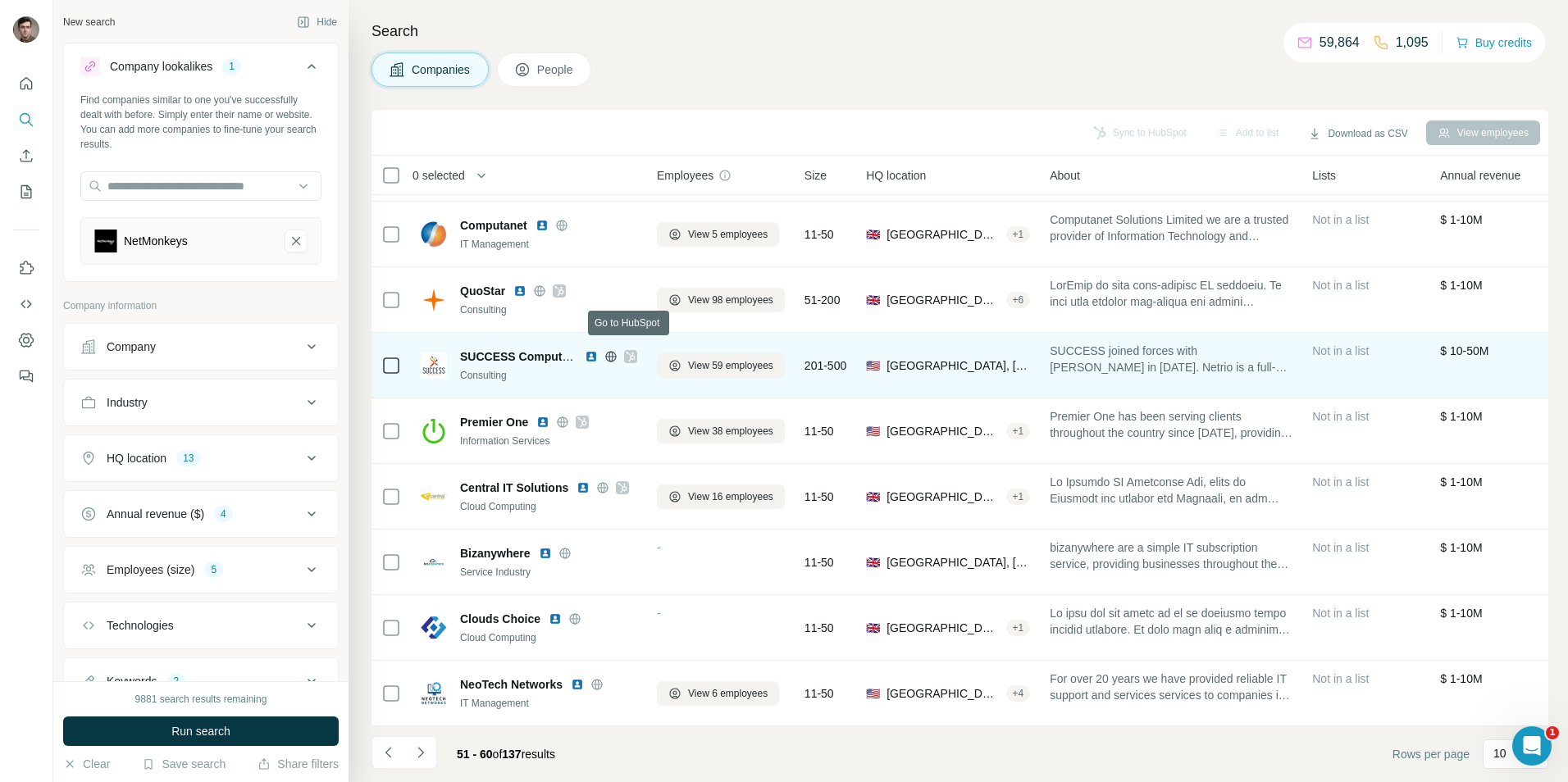
click at [630, 350] on icon at bounding box center [630, 356] width 9 height 13
